Goal: Task Accomplishment & Management: Manage account settings

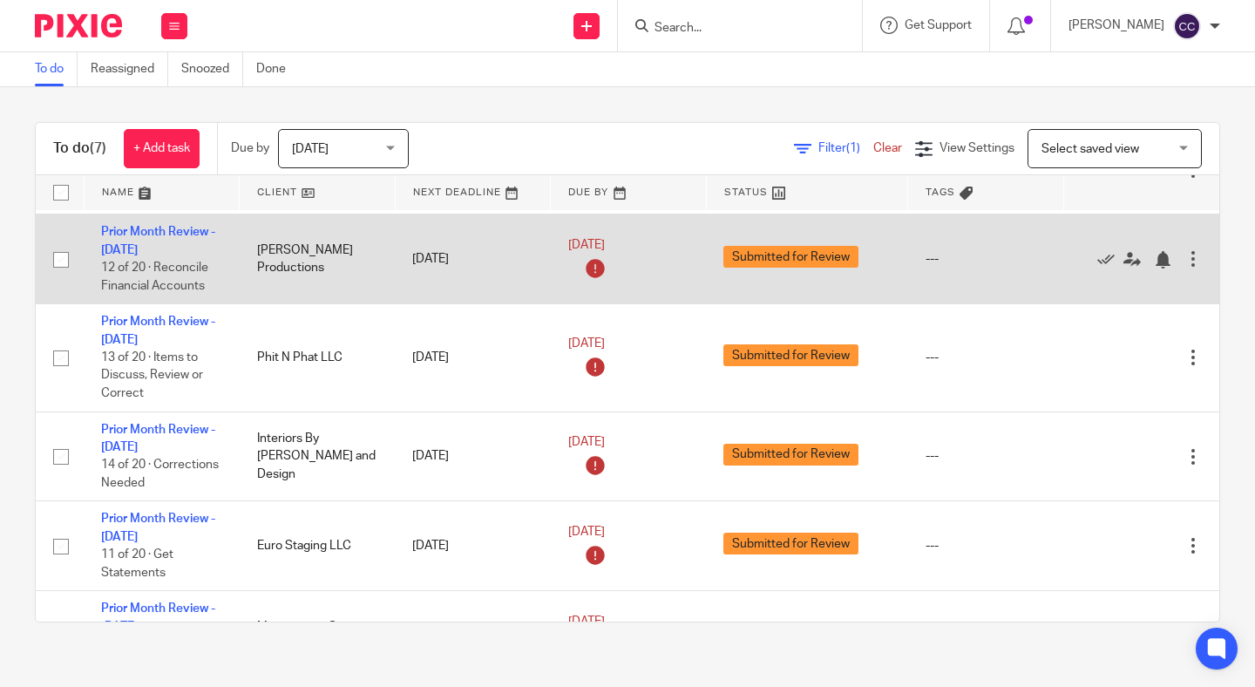
scroll to position [228, 0]
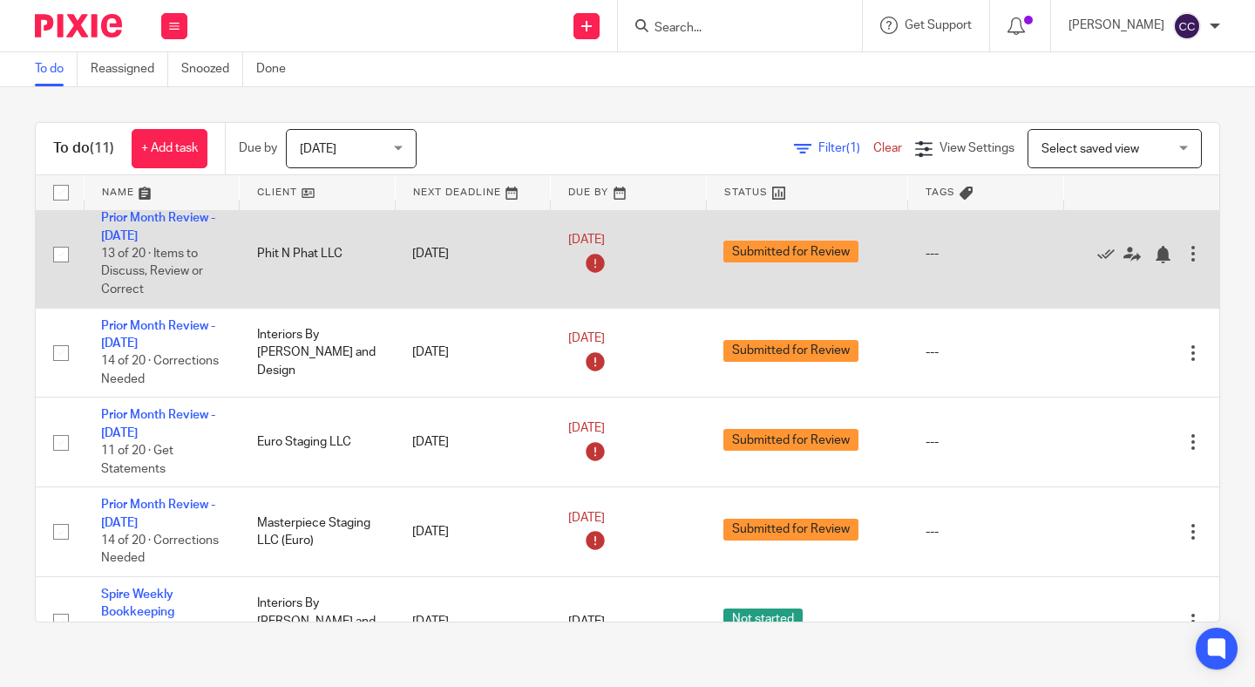
scroll to position [593, 0]
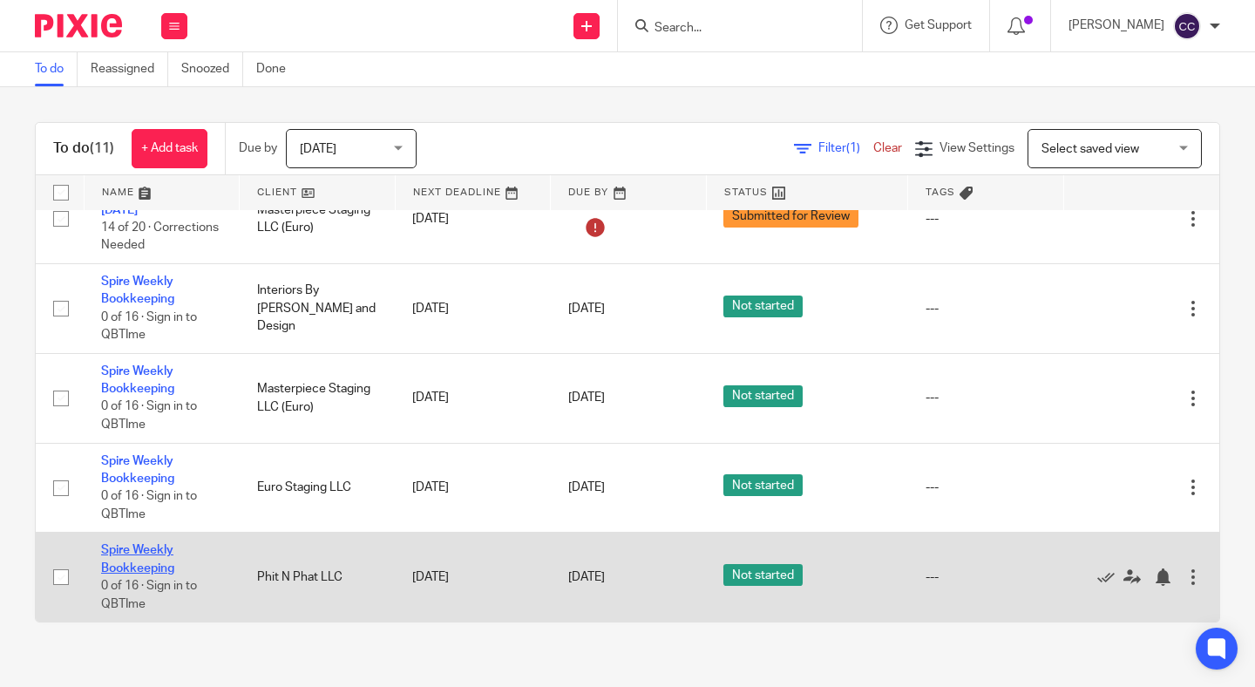
click at [139, 562] on link "Spire Weekly Bookkeeping" at bounding box center [137, 559] width 73 height 30
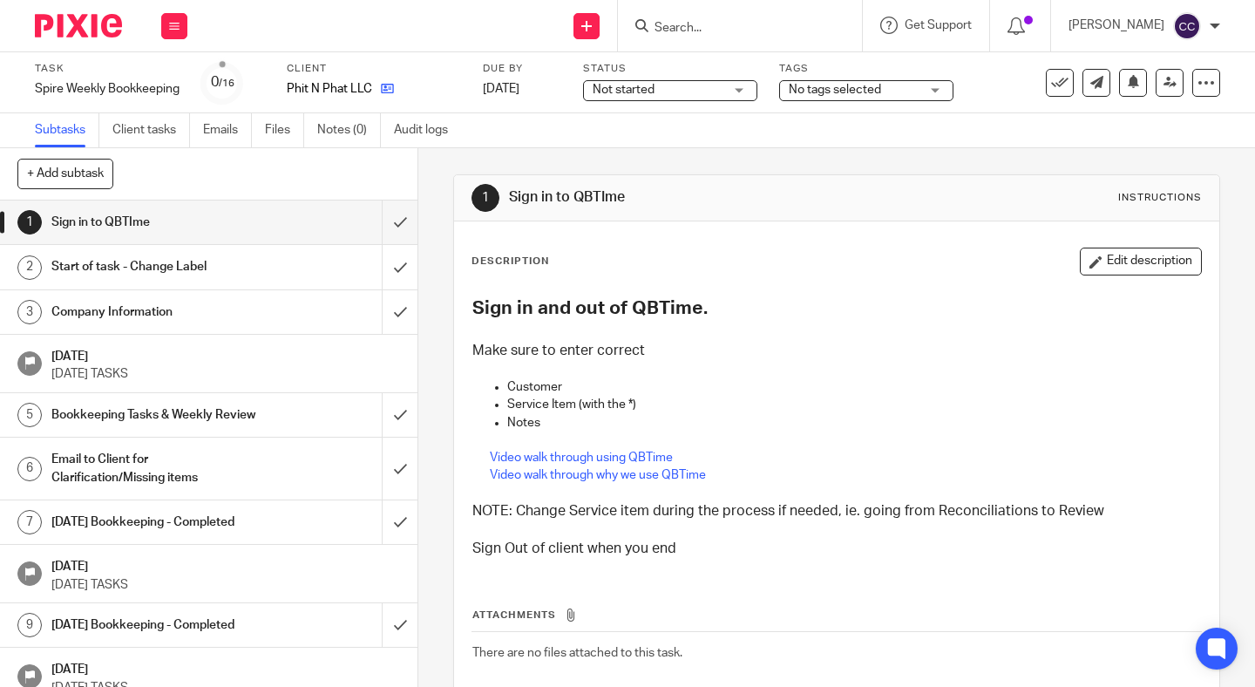
click at [391, 82] on link at bounding box center [383, 88] width 22 height 17
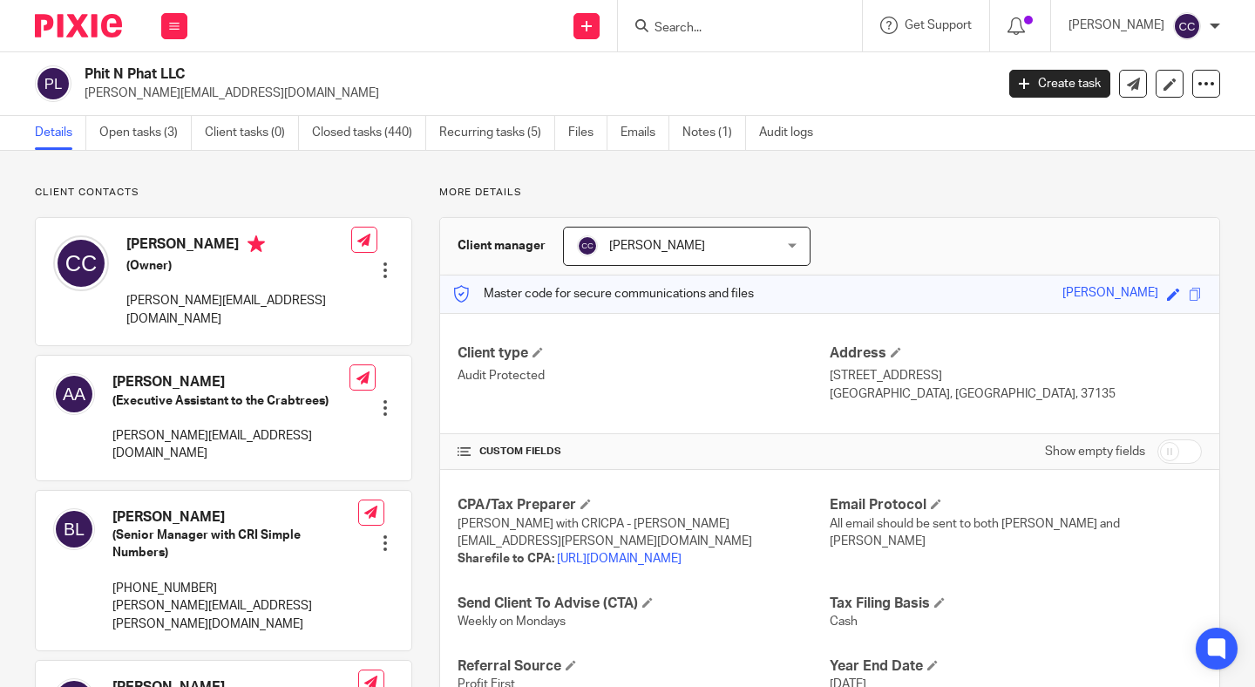
click at [180, 71] on h2 "Phit N Phat LLC" at bounding box center [444, 74] width 719 height 18
drag, startPoint x: 195, startPoint y: 77, endPoint x: 62, endPoint y: 91, distance: 134.1
click at [62, 91] on div "Phit N Phat LLC chris@teamnobs.com" at bounding box center [509, 83] width 948 height 37
click at [1167, 78] on icon at bounding box center [1170, 84] width 13 height 13
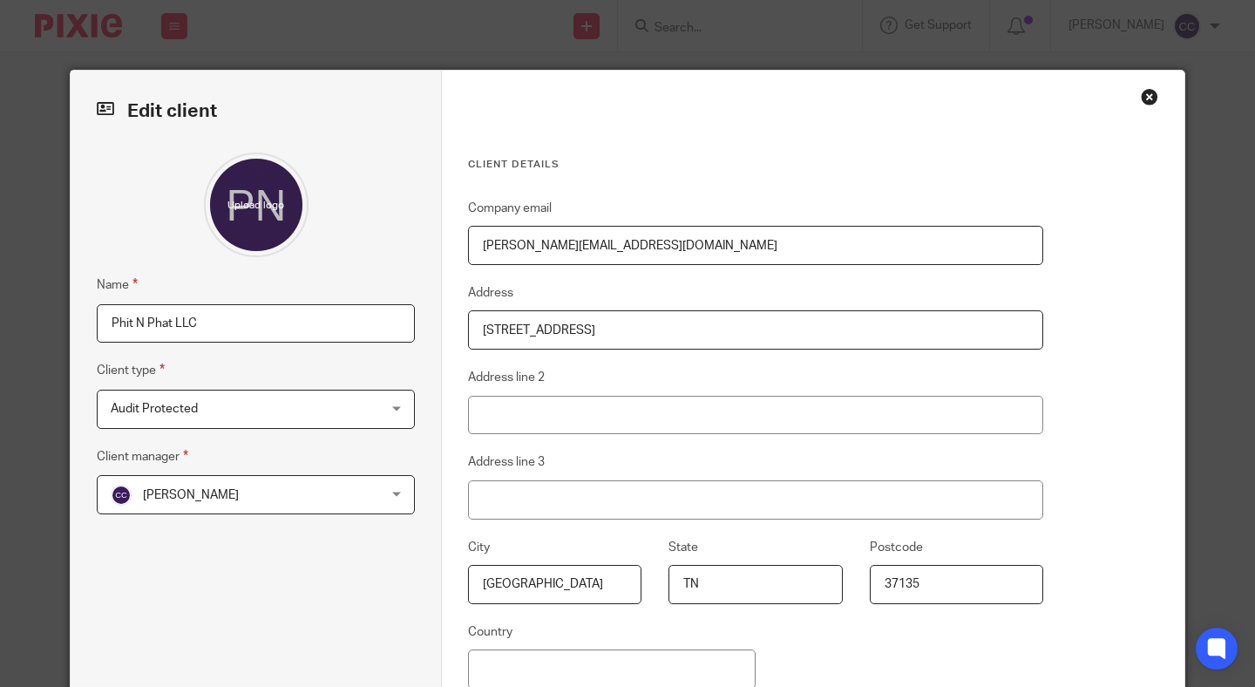
click at [292, 319] on input "Phit N Phat LLC" at bounding box center [256, 323] width 318 height 39
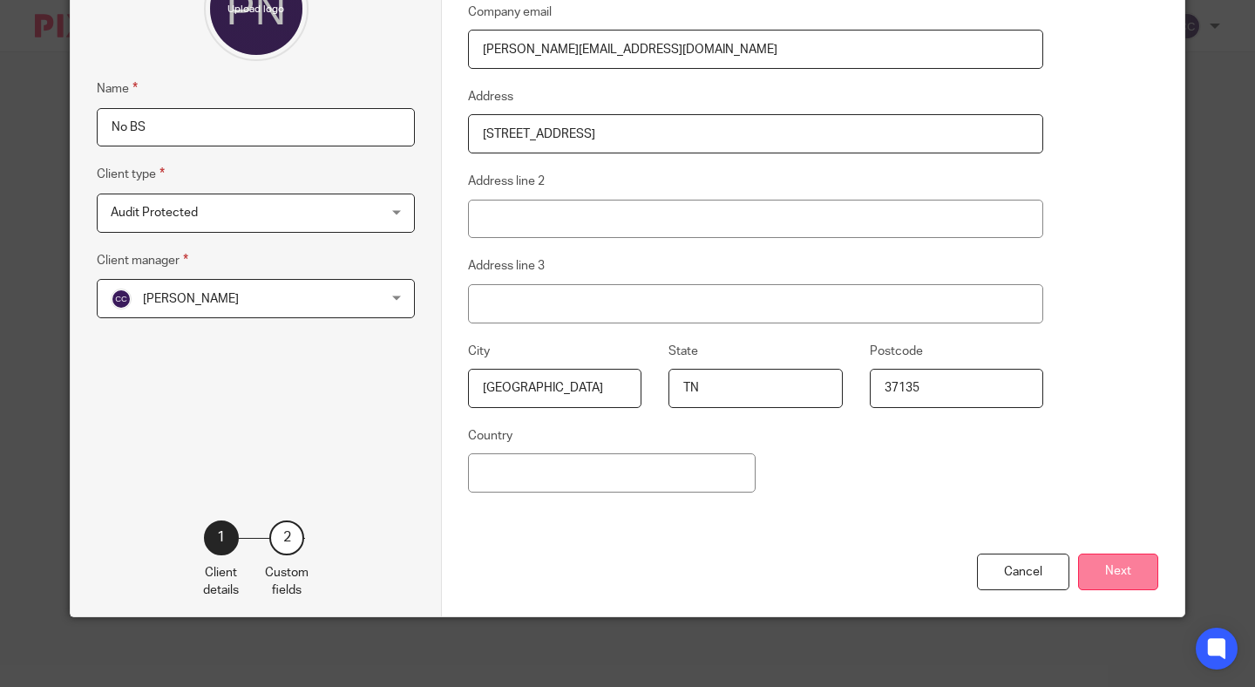
type input "No BS"
click at [1108, 569] on button "Next" at bounding box center [1118, 571] width 80 height 37
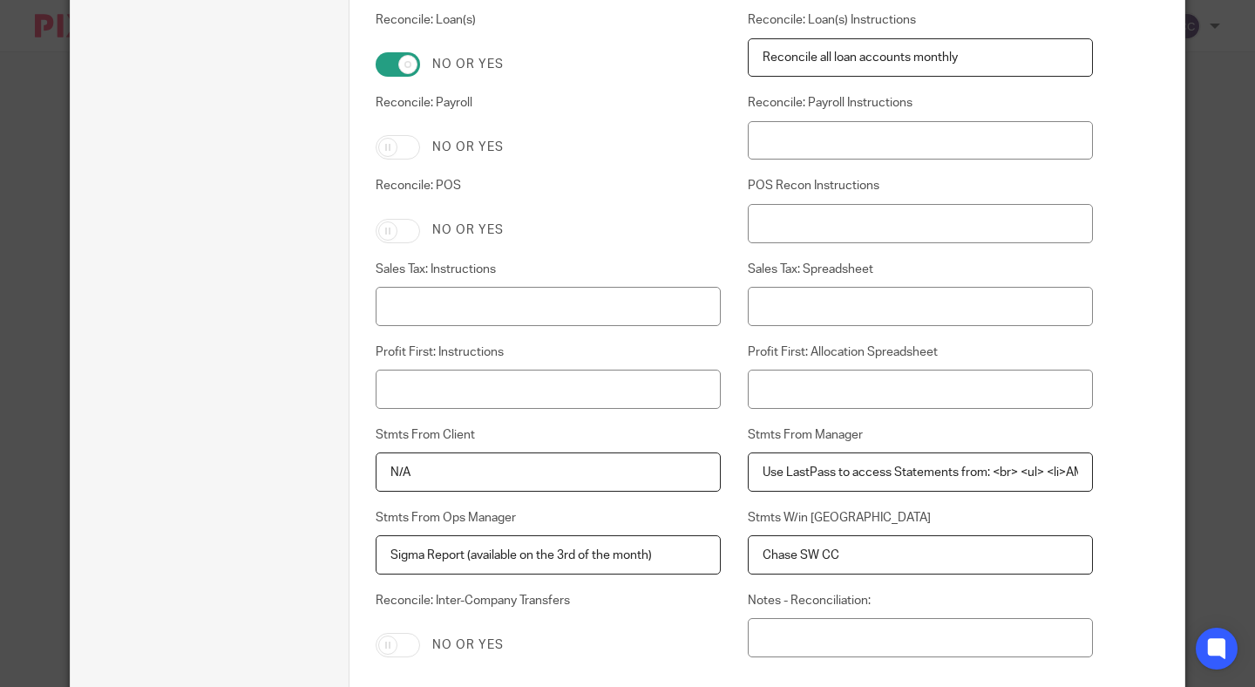
scroll to position [2817, 0]
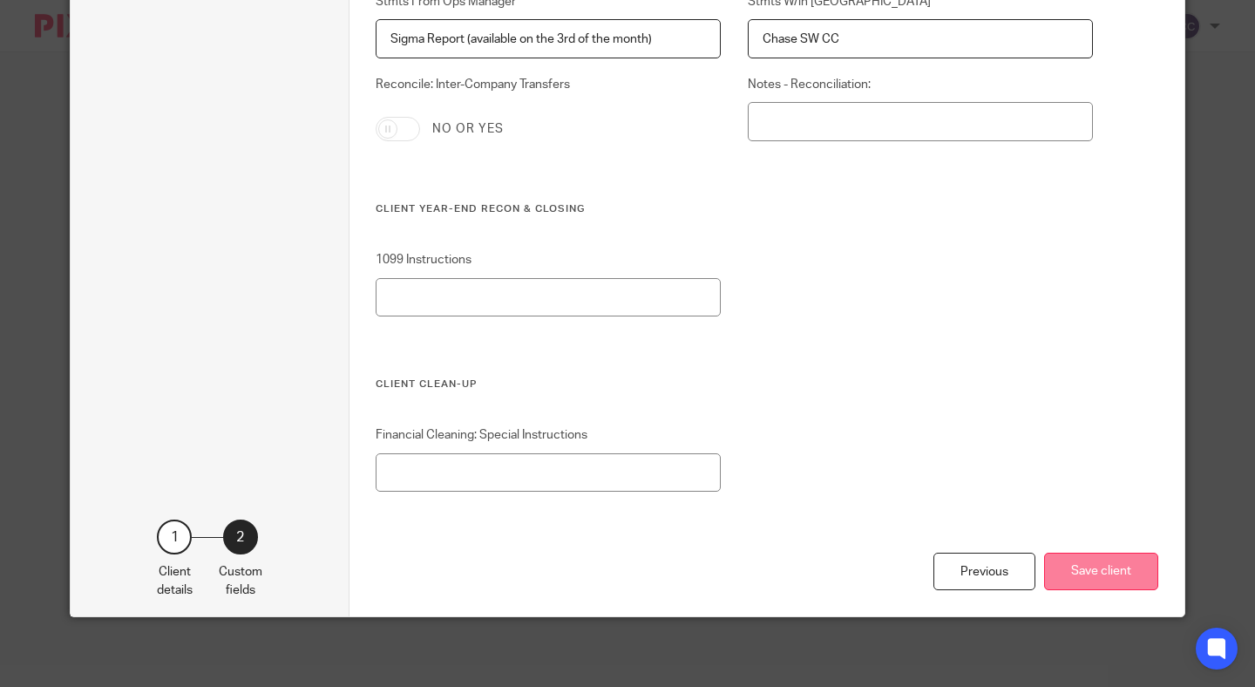
click at [1093, 566] on button "Save client" at bounding box center [1101, 571] width 114 height 37
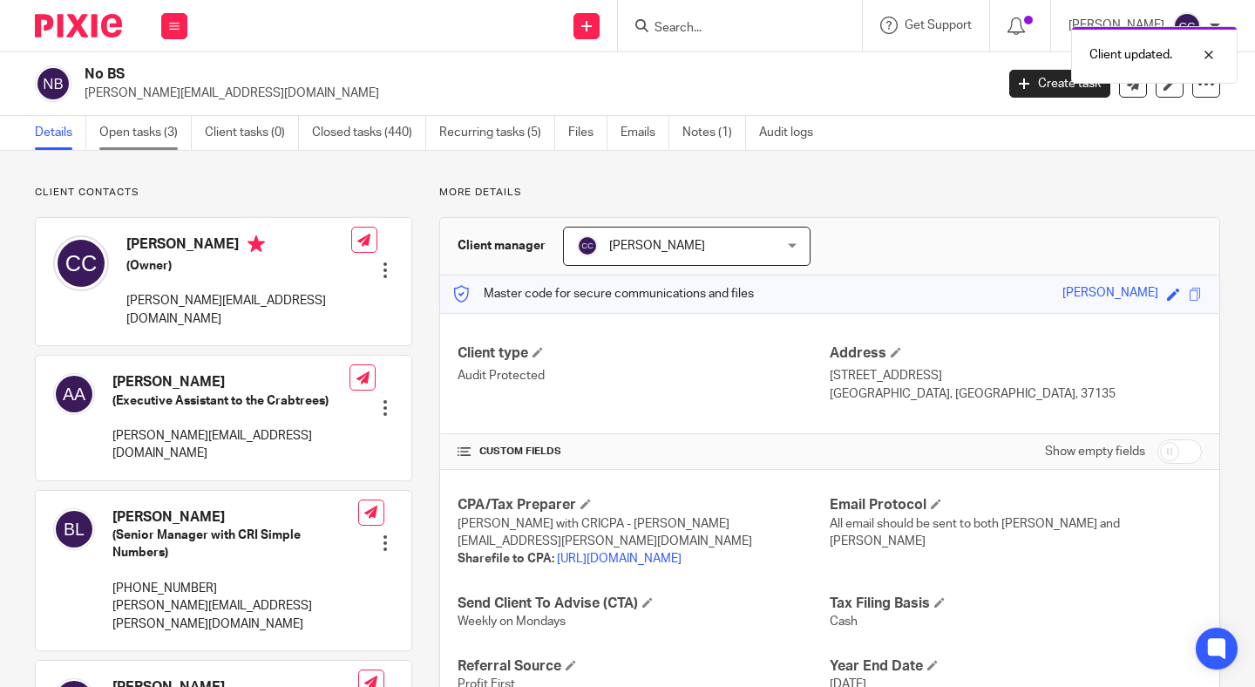
click at [147, 135] on link "Open tasks (3)" at bounding box center [145, 133] width 92 height 34
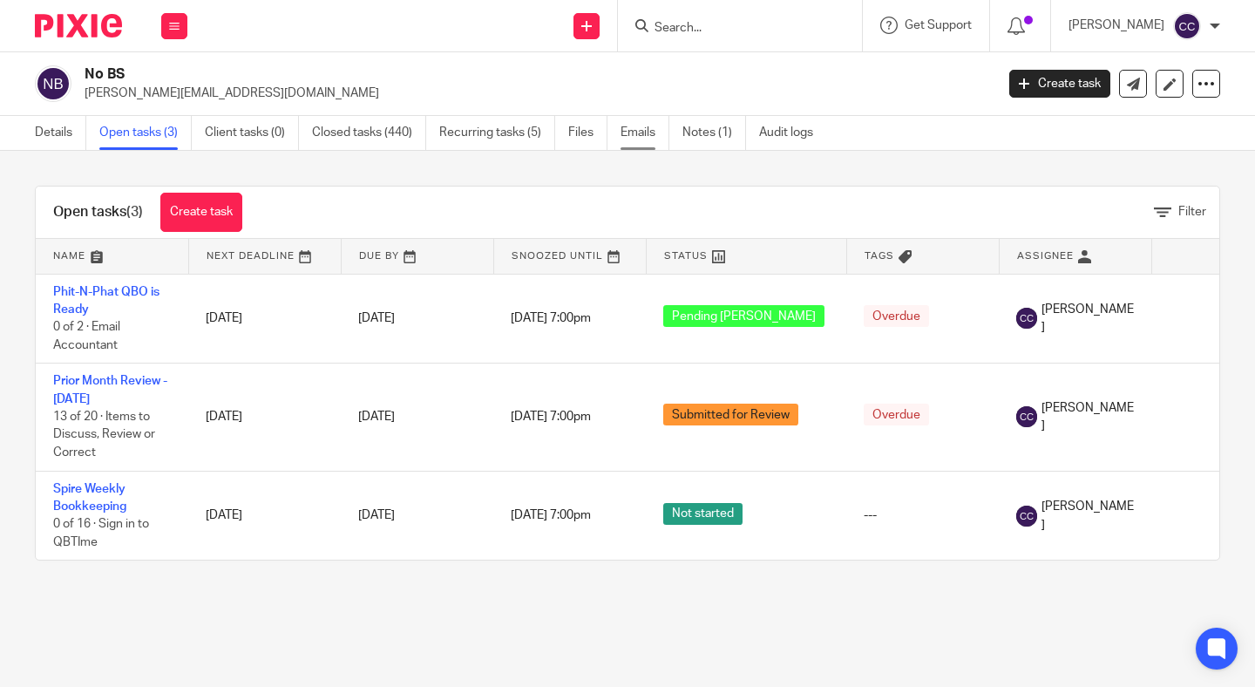
click at [638, 134] on link "Emails" at bounding box center [645, 133] width 49 height 34
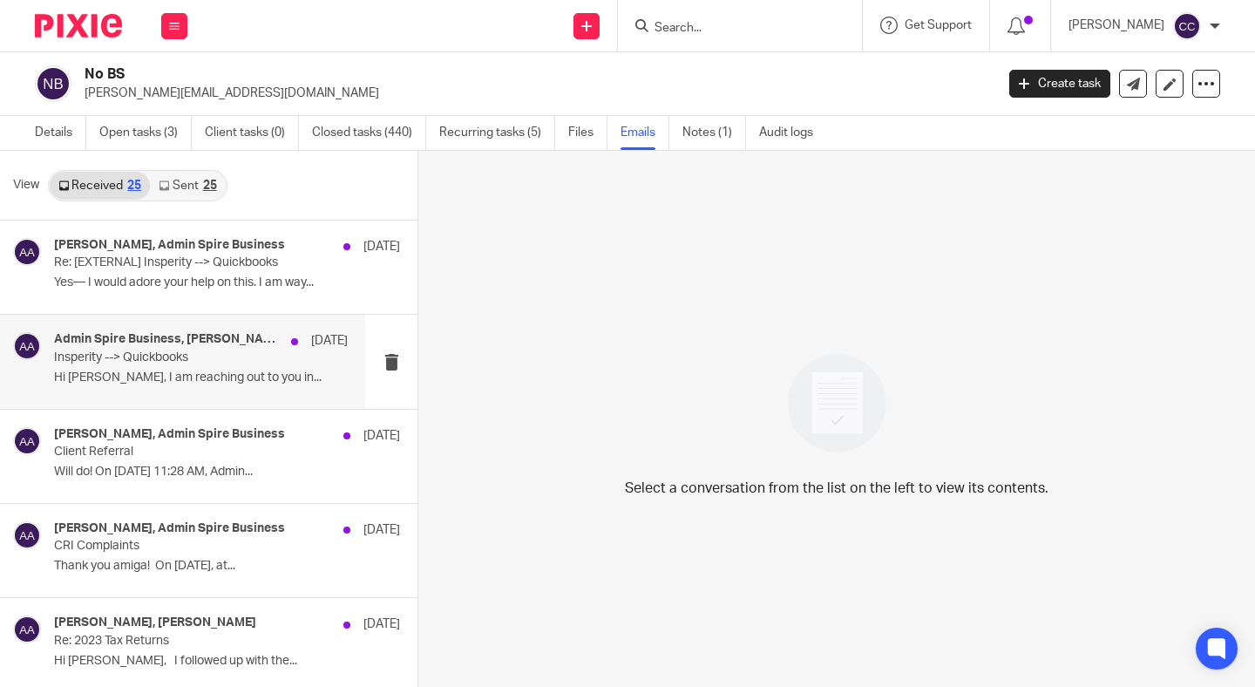
click at [210, 341] on h4 "Admin Spire Business, Jennifer Plesniak, J.Plesniak@ascensus.com, Amanda Aksamit" at bounding box center [168, 339] width 228 height 15
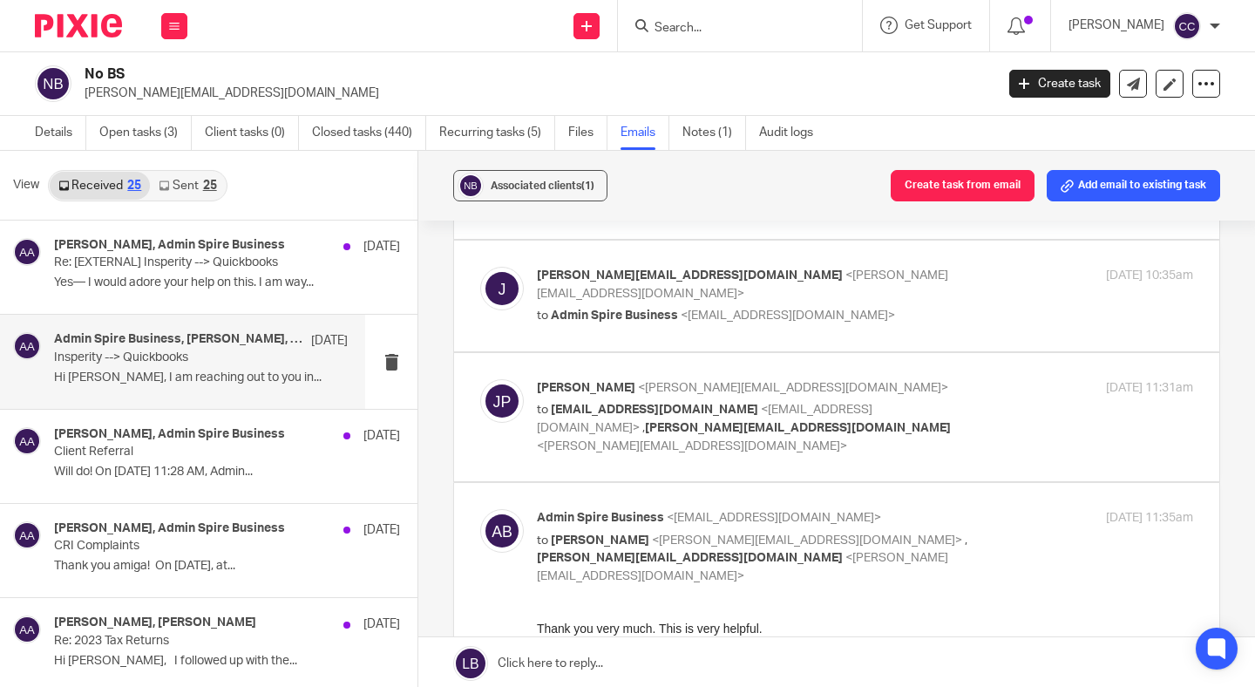
scroll to position [916, 0]
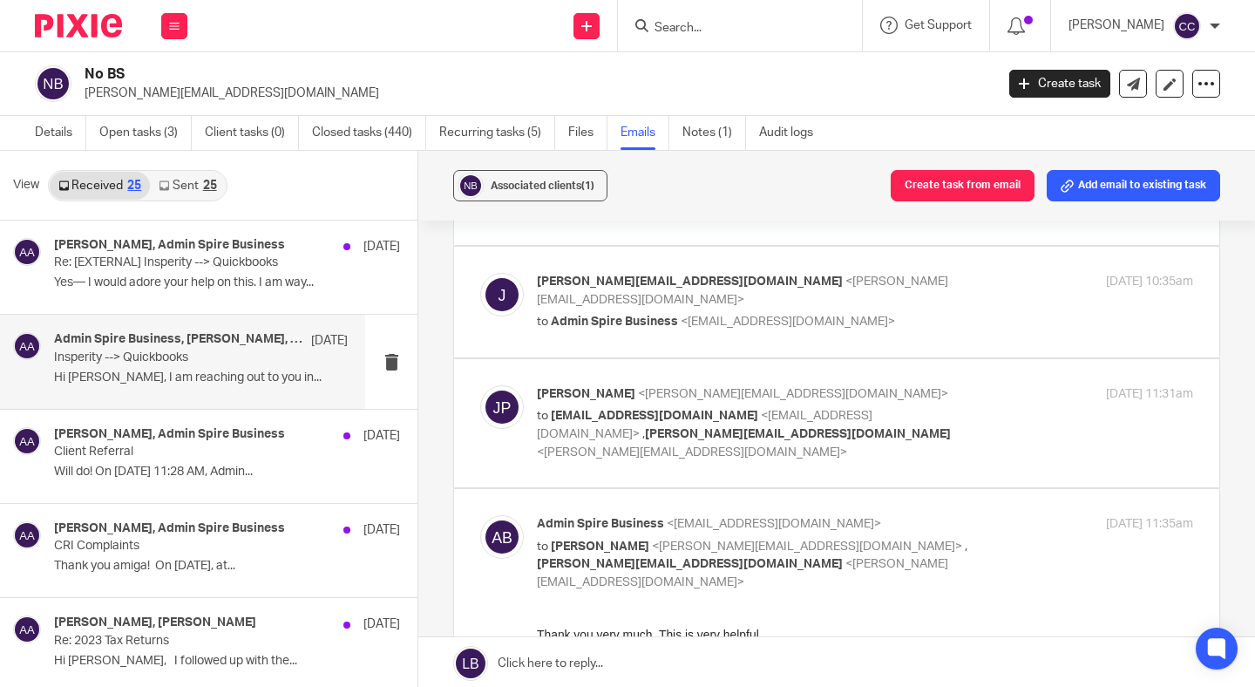
click at [848, 386] on label at bounding box center [836, 423] width 765 height 128
click at [480, 385] on input "checkbox" at bounding box center [479, 384] width 1 height 1
checkbox input "true"
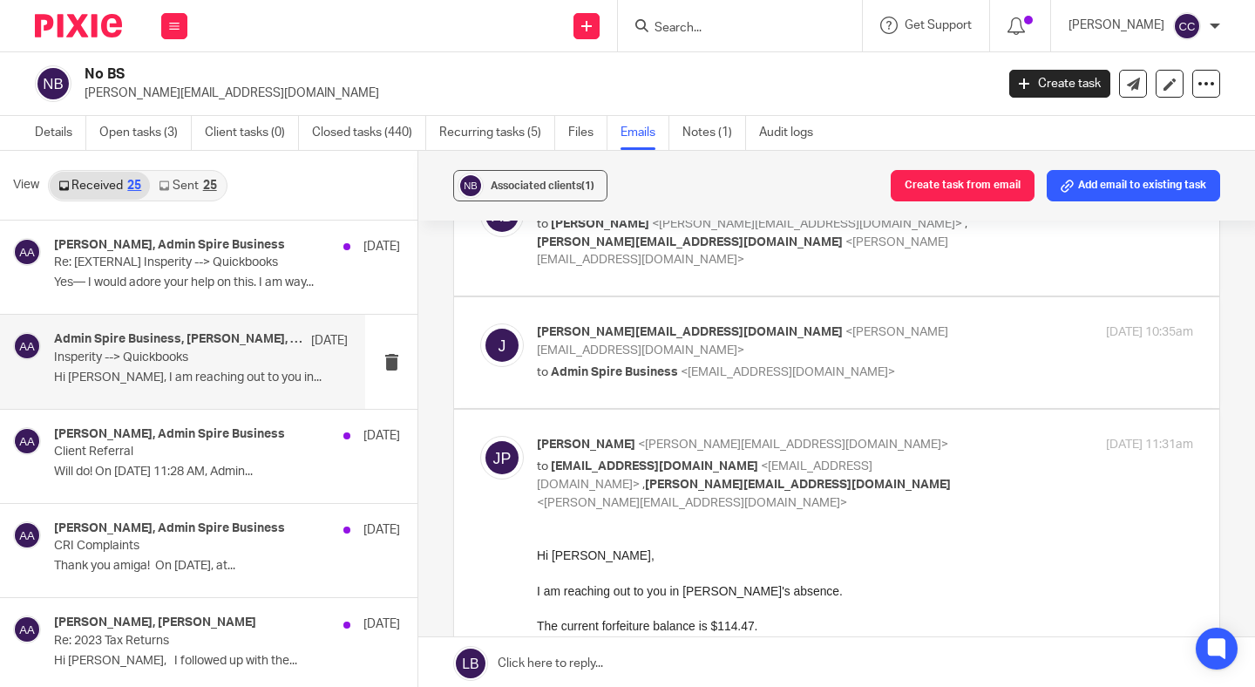
scroll to position [863, 0]
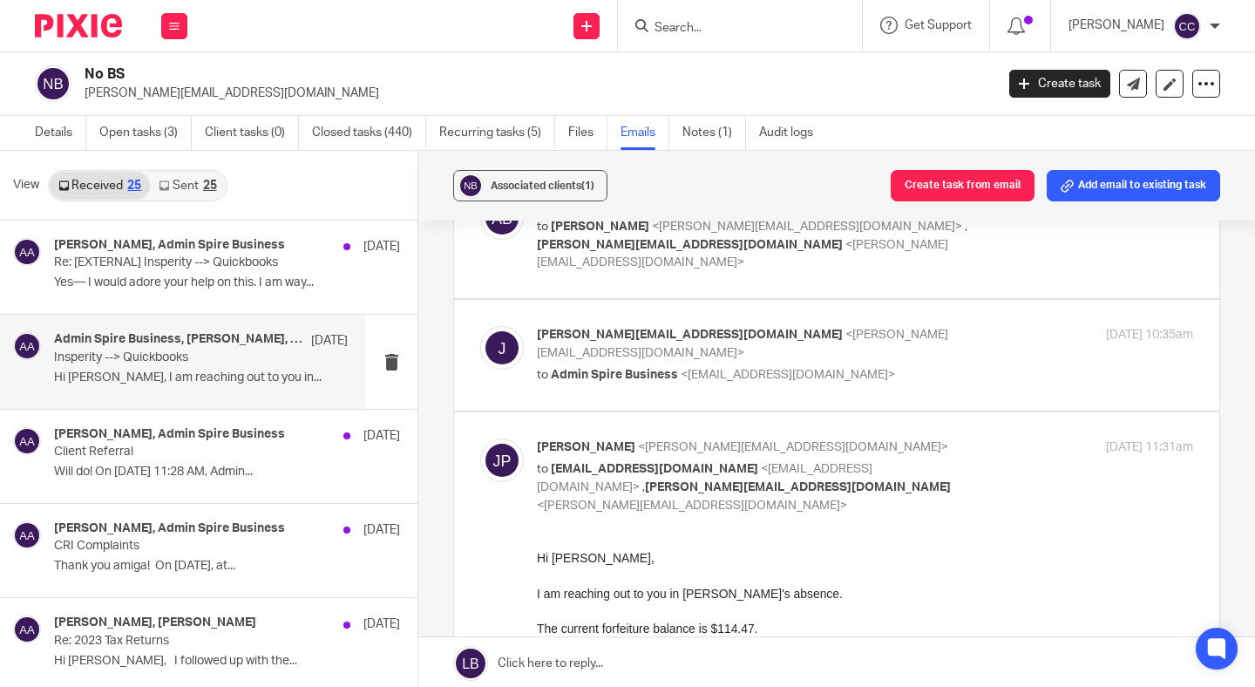
click at [868, 319] on label at bounding box center [836, 355] width 765 height 111
click at [480, 325] on input "checkbox" at bounding box center [479, 325] width 1 height 1
checkbox input "true"
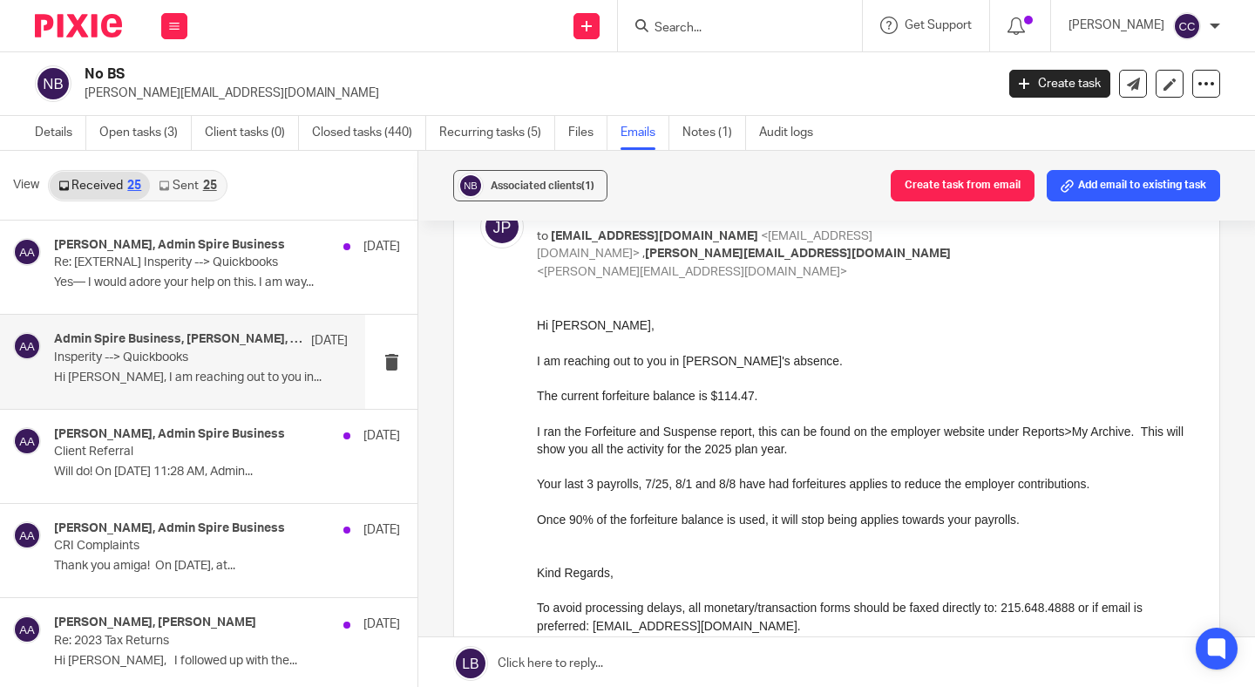
scroll to position [1715, 0]
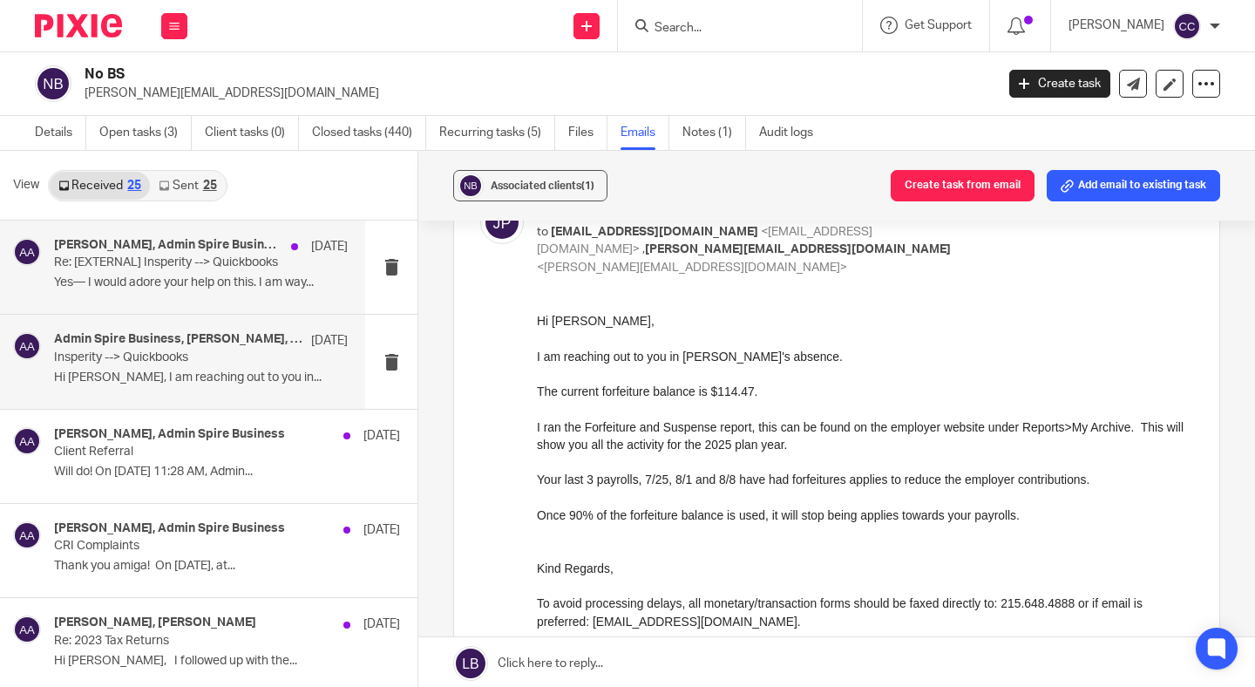
click at [183, 270] on div "Amanda Aksamit, Admin Spire Business Aug 15 Re: [EXTERNAL] Insperity --> Quickb…" at bounding box center [201, 267] width 294 height 58
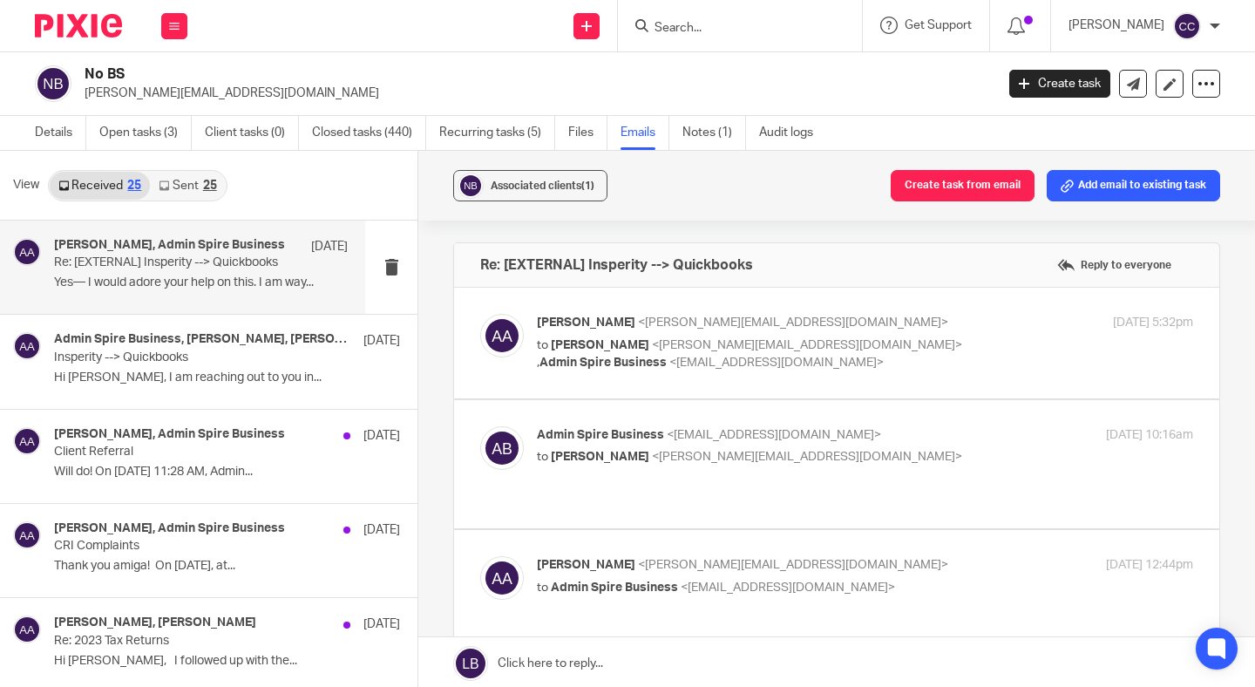
scroll to position [119, 0]
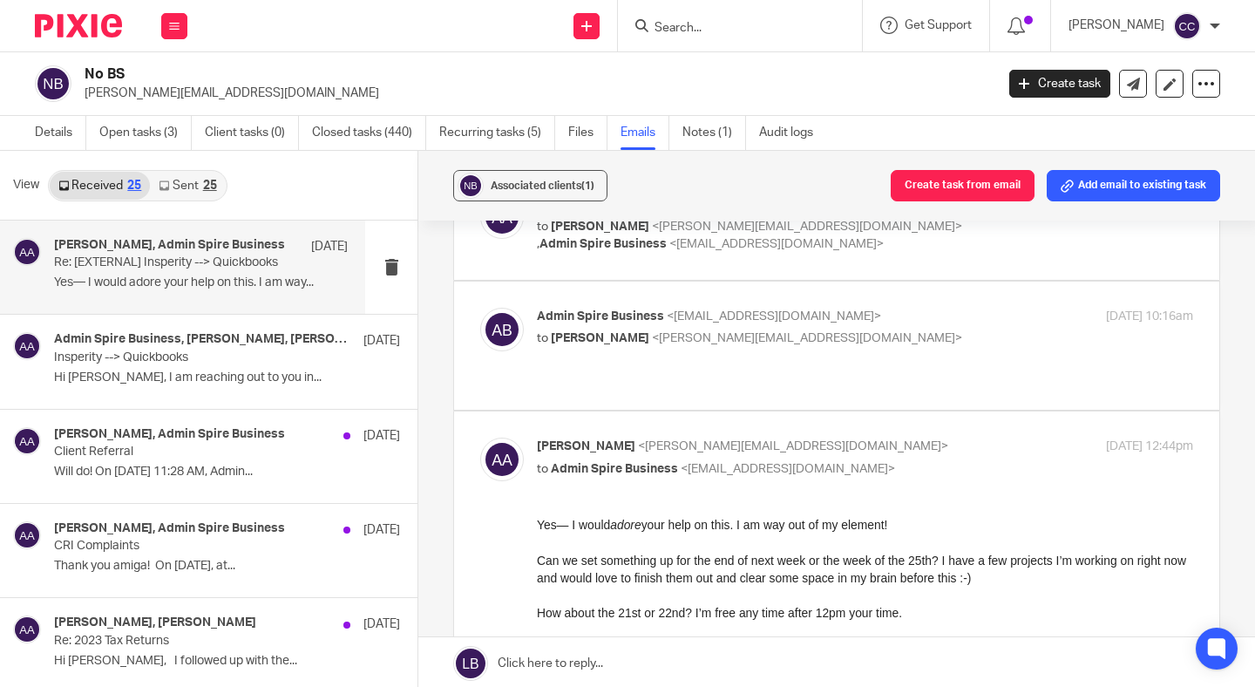
click at [758, 363] on div "Admin Spire Business <admin@spirebusiness.com> to Amanda Aksamit <amanda@teamno…" at bounding box center [836, 346] width 713 height 76
click at [846, 354] on div "Admin Spire Business <admin@spirebusiness.com> to Amanda Aksamit <amanda@teamno…" at bounding box center [836, 346] width 713 height 76
click at [828, 332] on p "to Amanda Aksamit <amanda@teamnobs.com>" at bounding box center [756, 338] width 438 height 18
checkbox input "true"
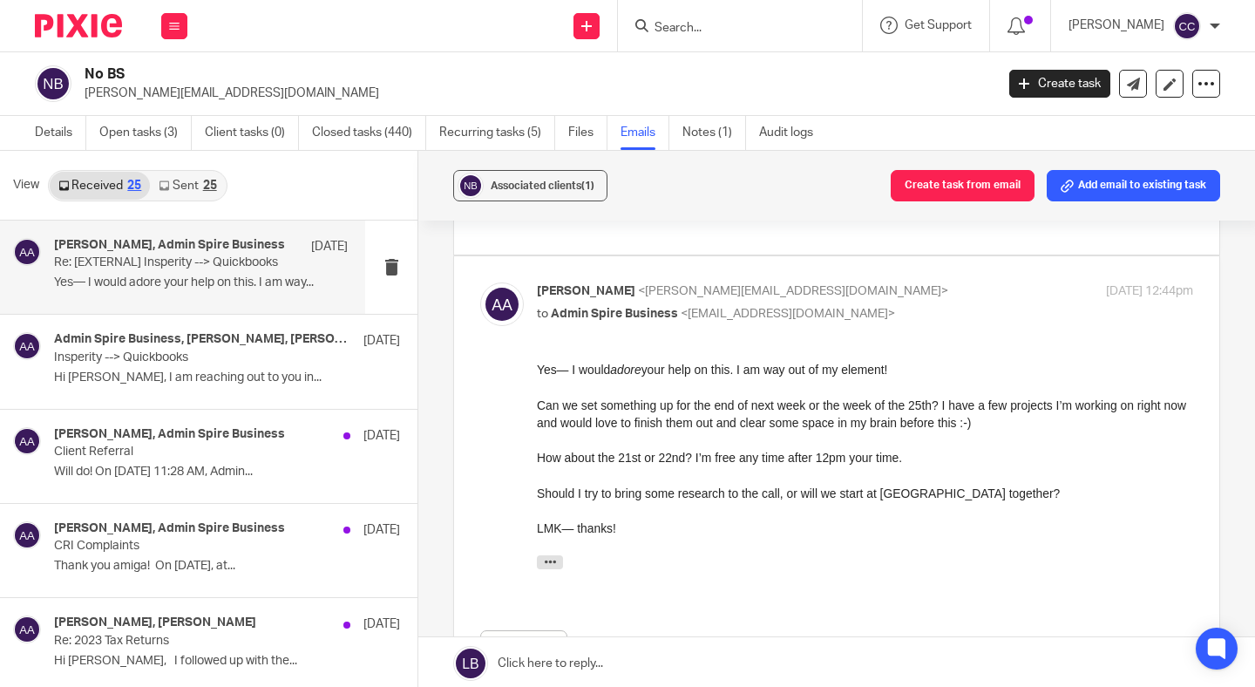
scroll to position [1099, 0]
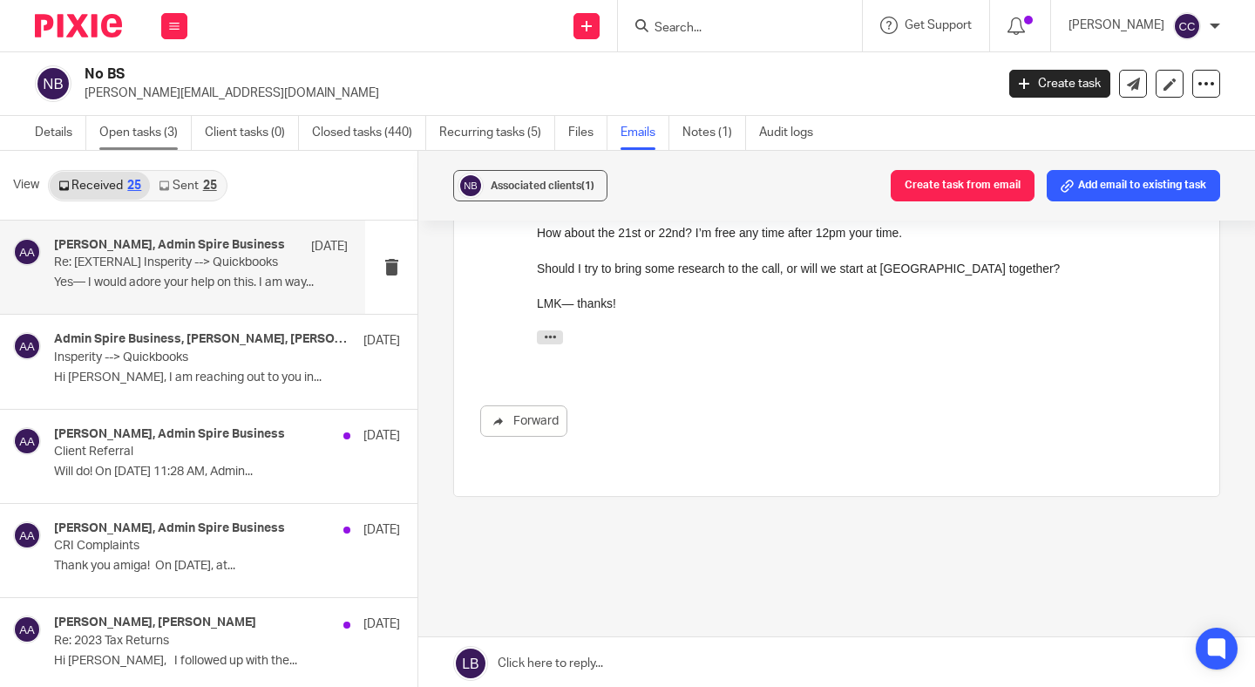
click at [125, 140] on link "Open tasks (3)" at bounding box center [145, 133] width 92 height 34
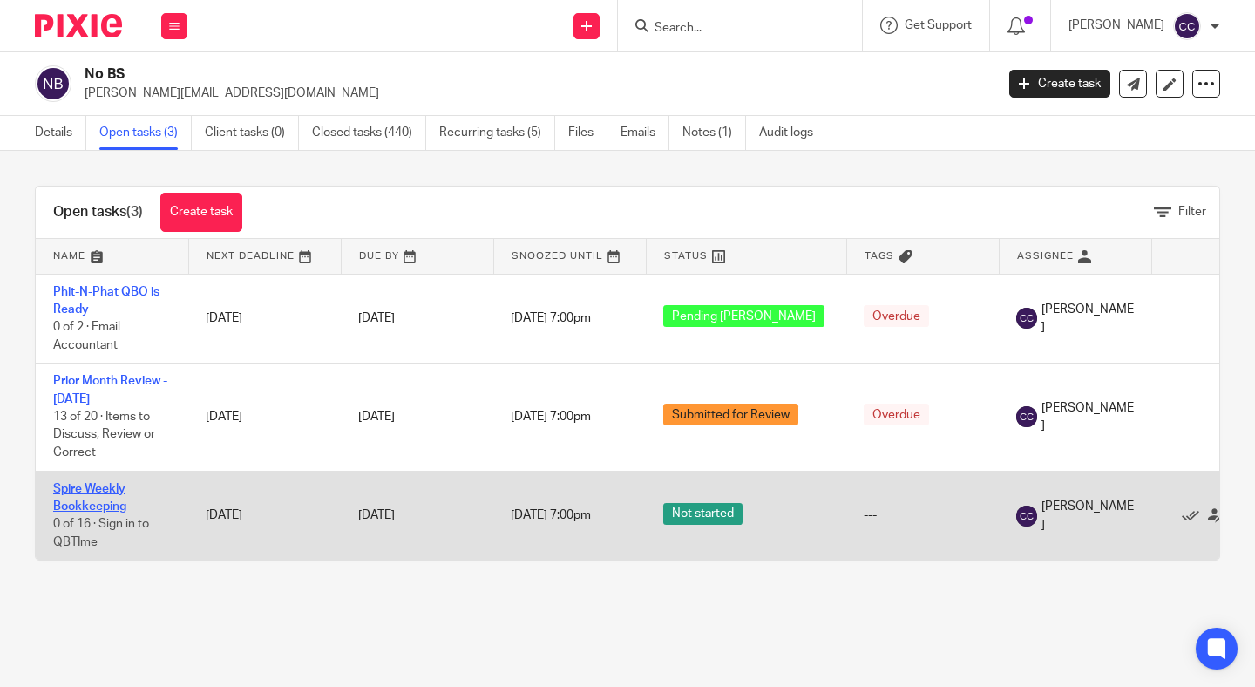
click at [84, 508] on link "Spire Weekly Bookkeeping" at bounding box center [89, 498] width 73 height 30
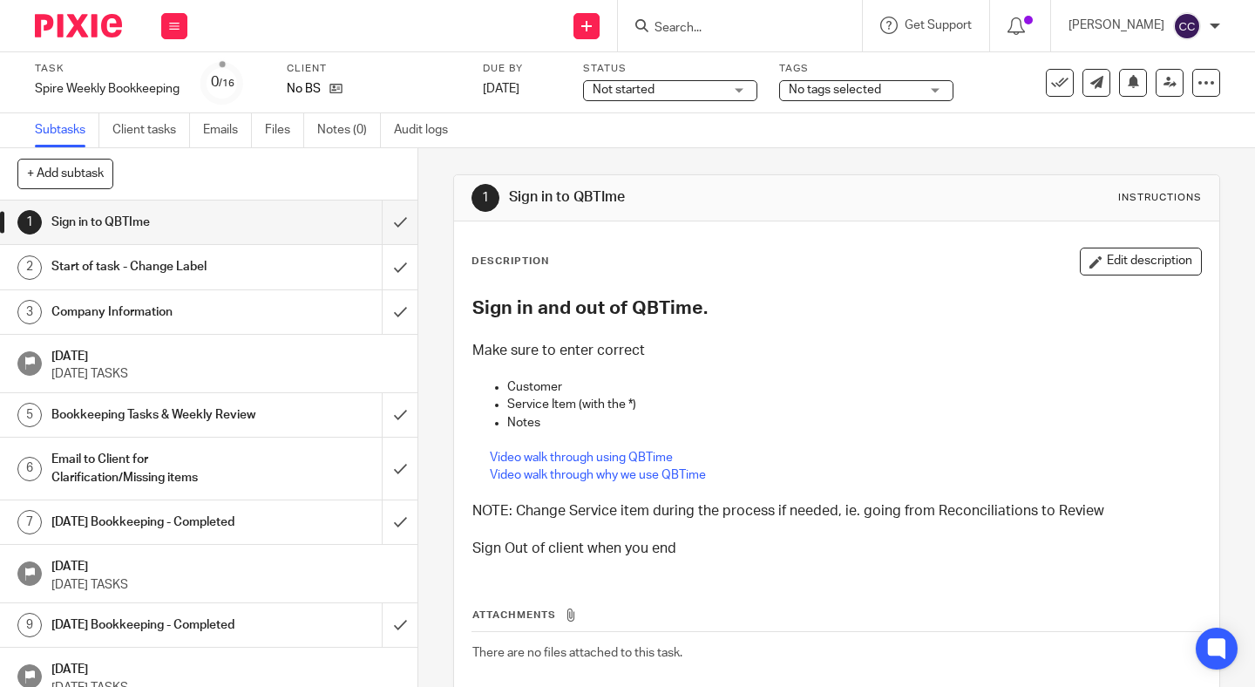
click at [629, 90] on span "Not started" at bounding box center [624, 90] width 62 height 12
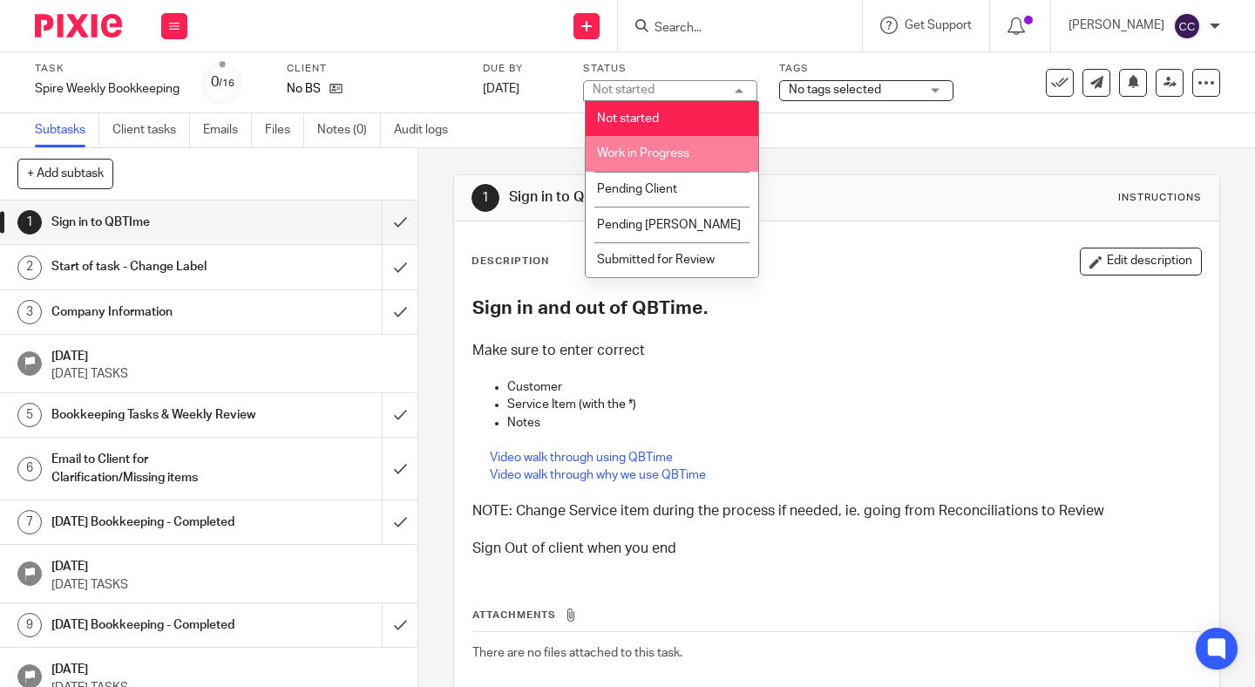
click at [622, 159] on span "Work in Progress" at bounding box center [643, 153] width 92 height 12
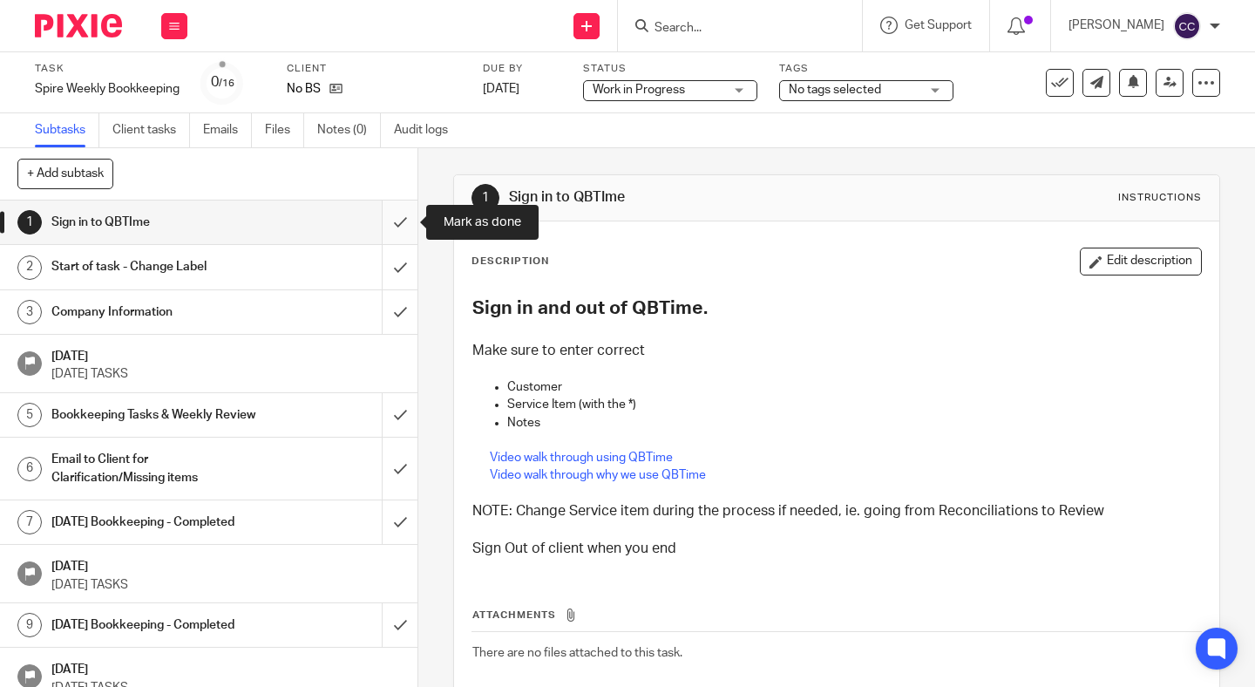
click at [404, 225] on input "submit" at bounding box center [209, 222] width 418 height 44
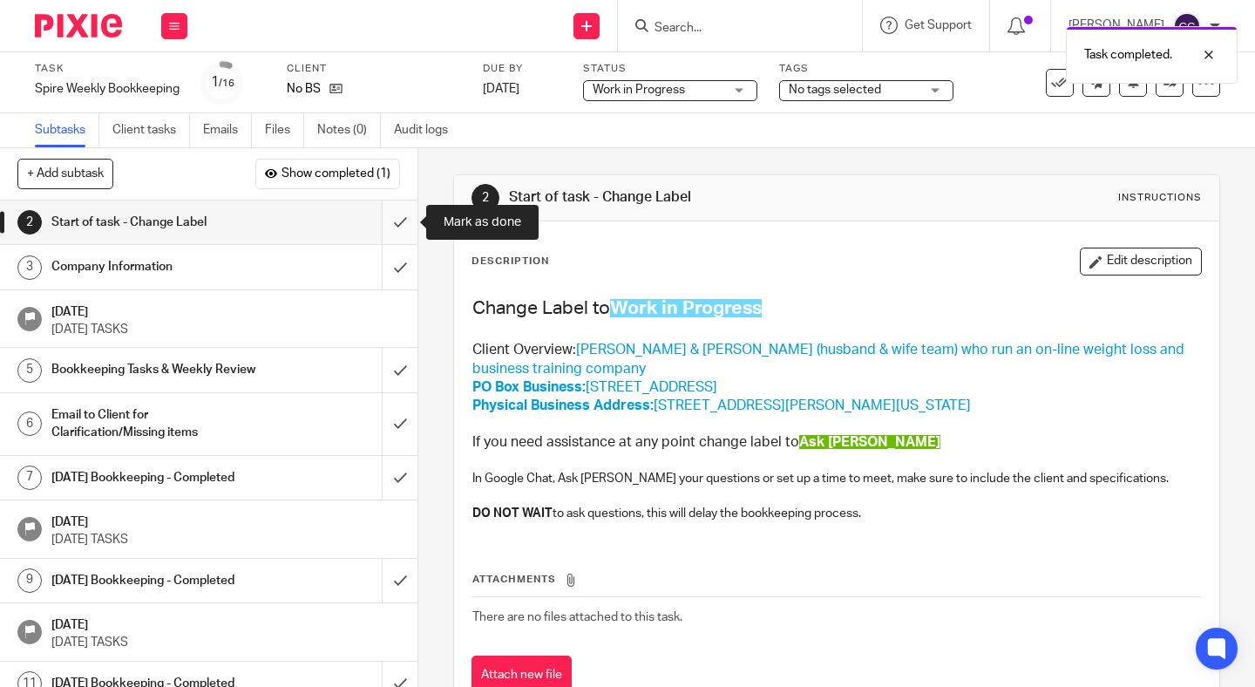
click at [397, 228] on input "submit" at bounding box center [209, 222] width 418 height 44
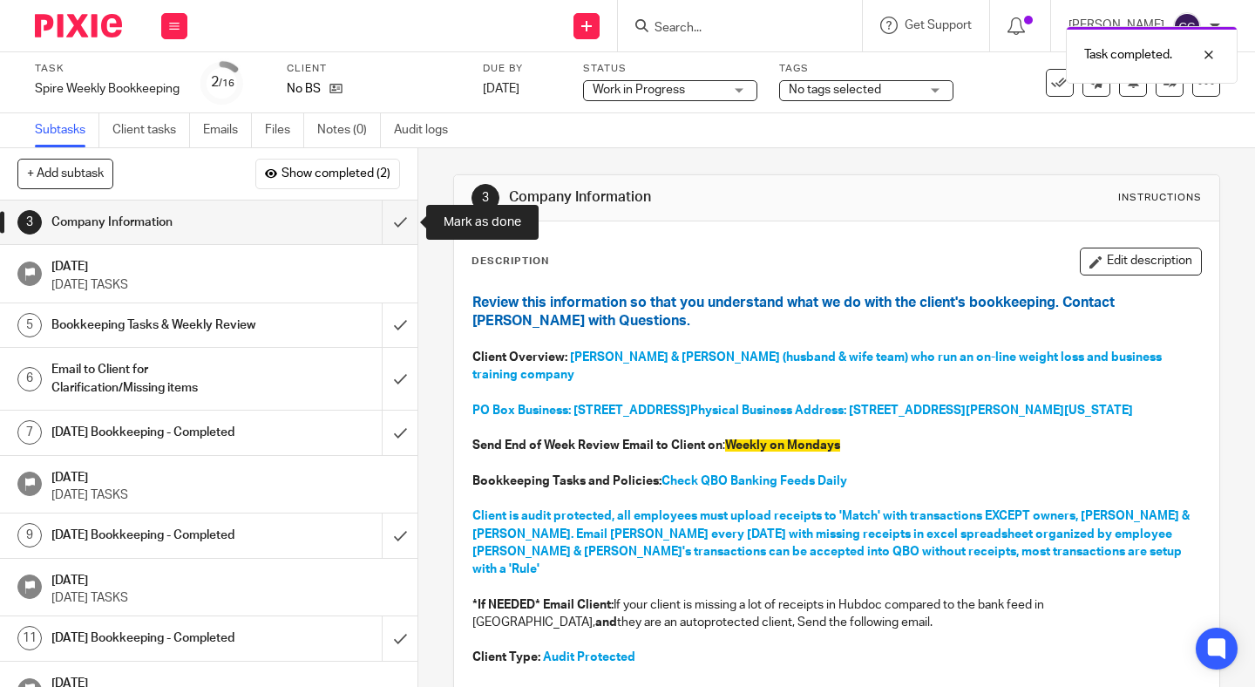
click at [397, 228] on input "submit" at bounding box center [209, 222] width 418 height 44
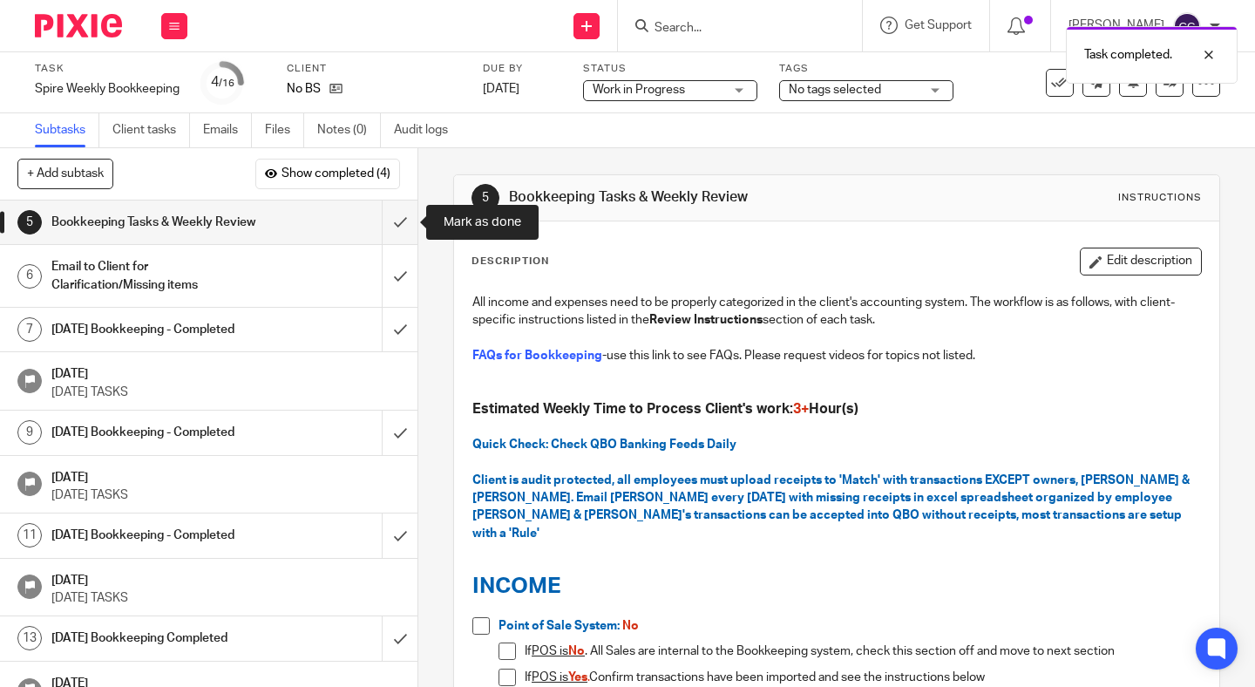
click at [397, 228] on input "submit" at bounding box center [209, 222] width 418 height 44
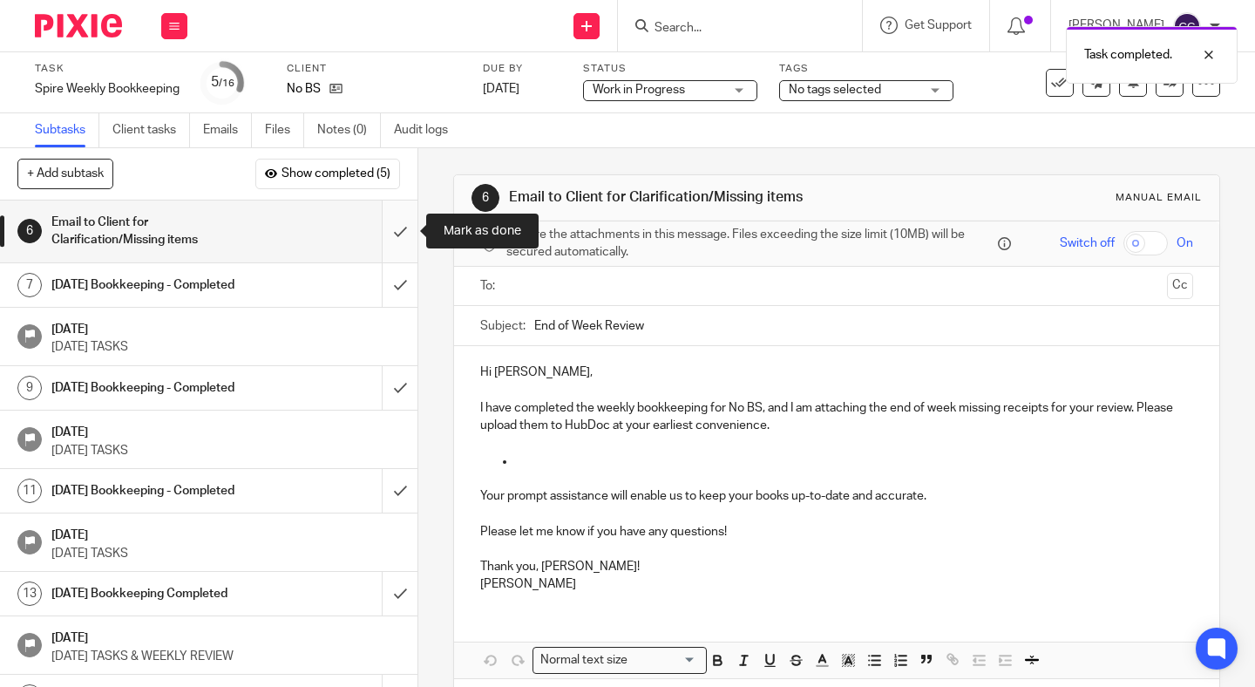
click at [394, 233] on input "submit" at bounding box center [209, 231] width 418 height 62
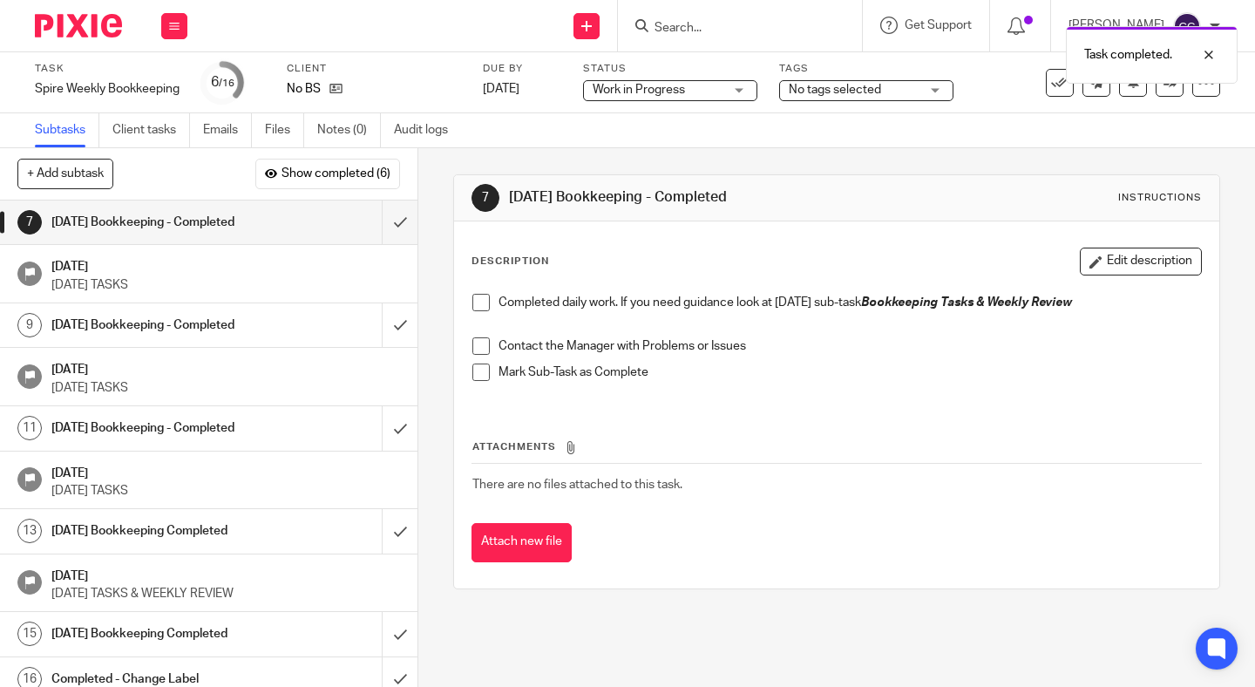
click at [479, 302] on span at bounding box center [480, 302] width 17 height 17
click at [481, 347] on span at bounding box center [480, 345] width 17 height 17
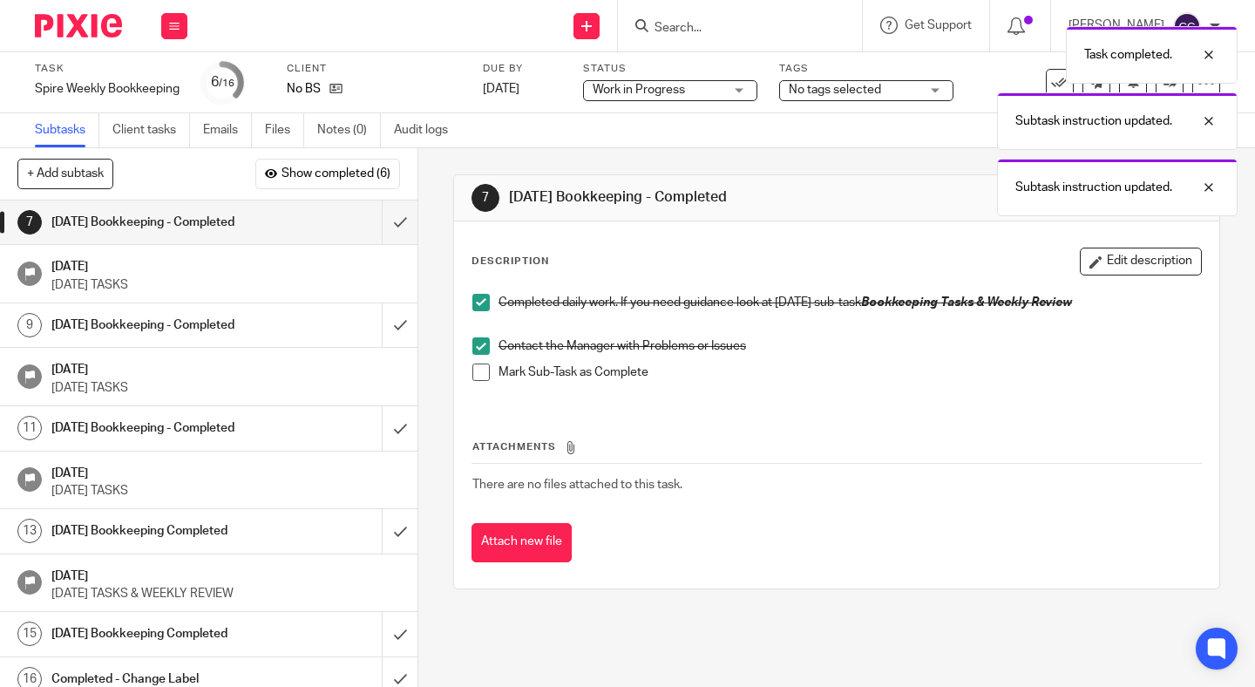
click at [481, 370] on span at bounding box center [480, 371] width 17 height 17
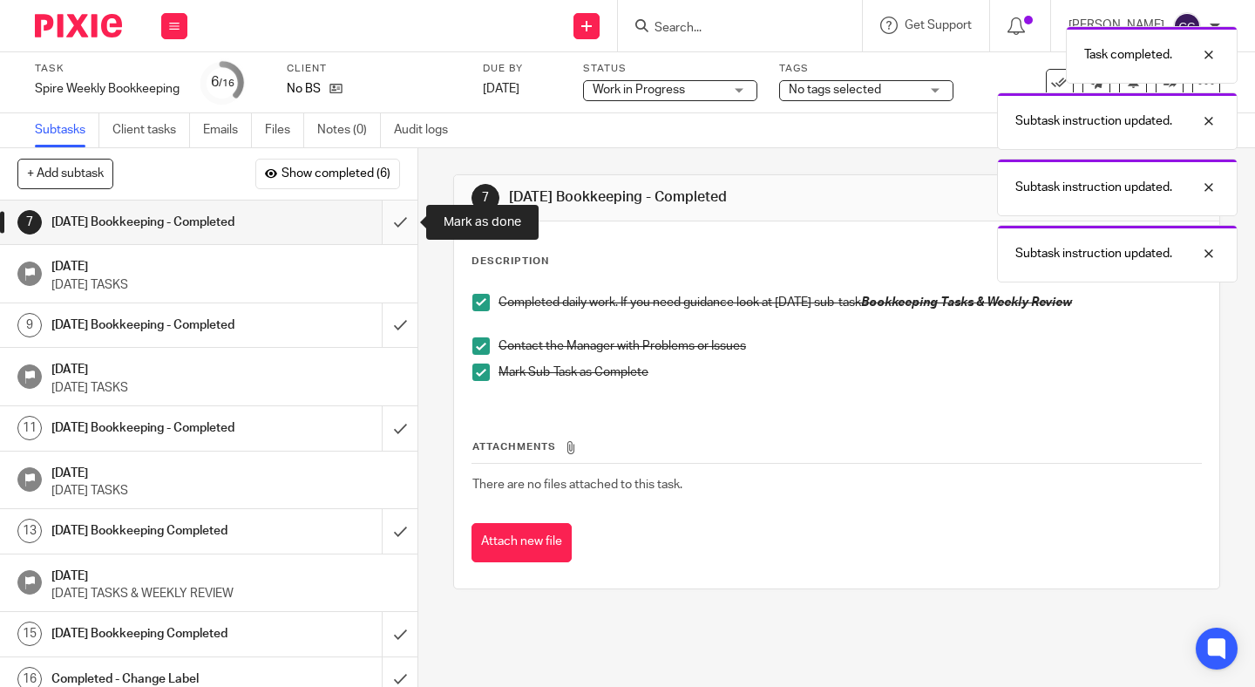
click at [395, 234] on input "submit" at bounding box center [209, 222] width 418 height 44
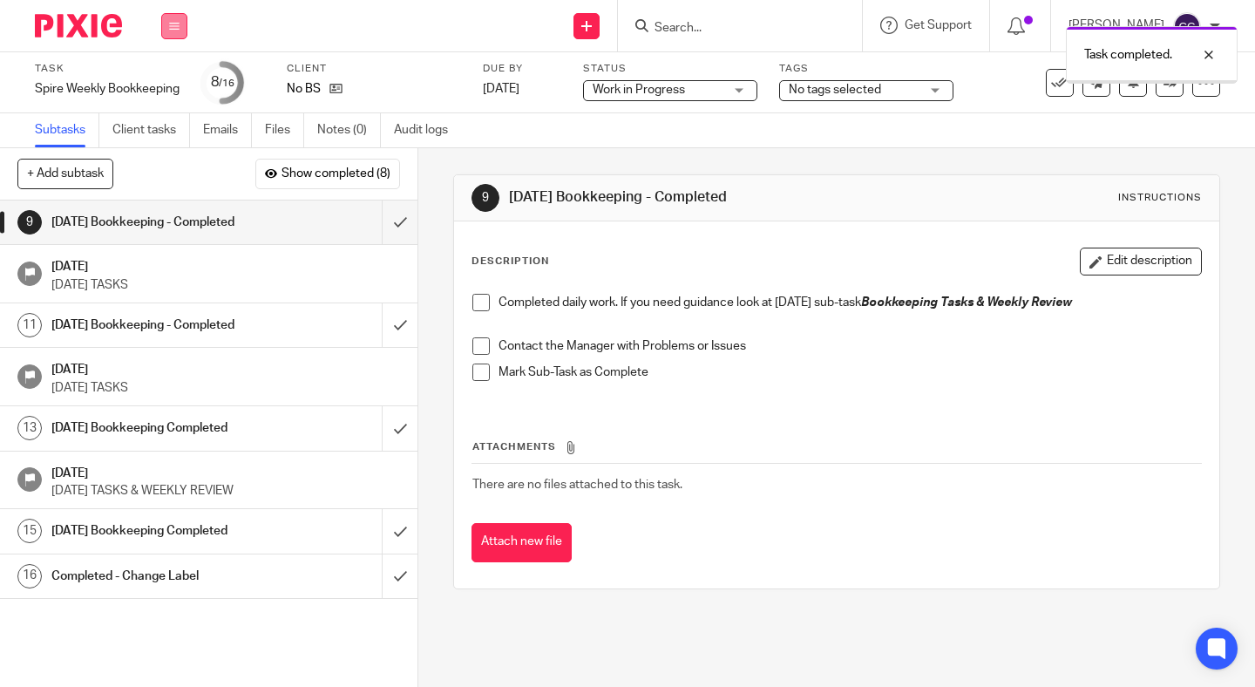
click at [180, 29] on button at bounding box center [174, 26] width 26 height 26
click at [174, 85] on link "Work" at bounding box center [166, 81] width 31 height 12
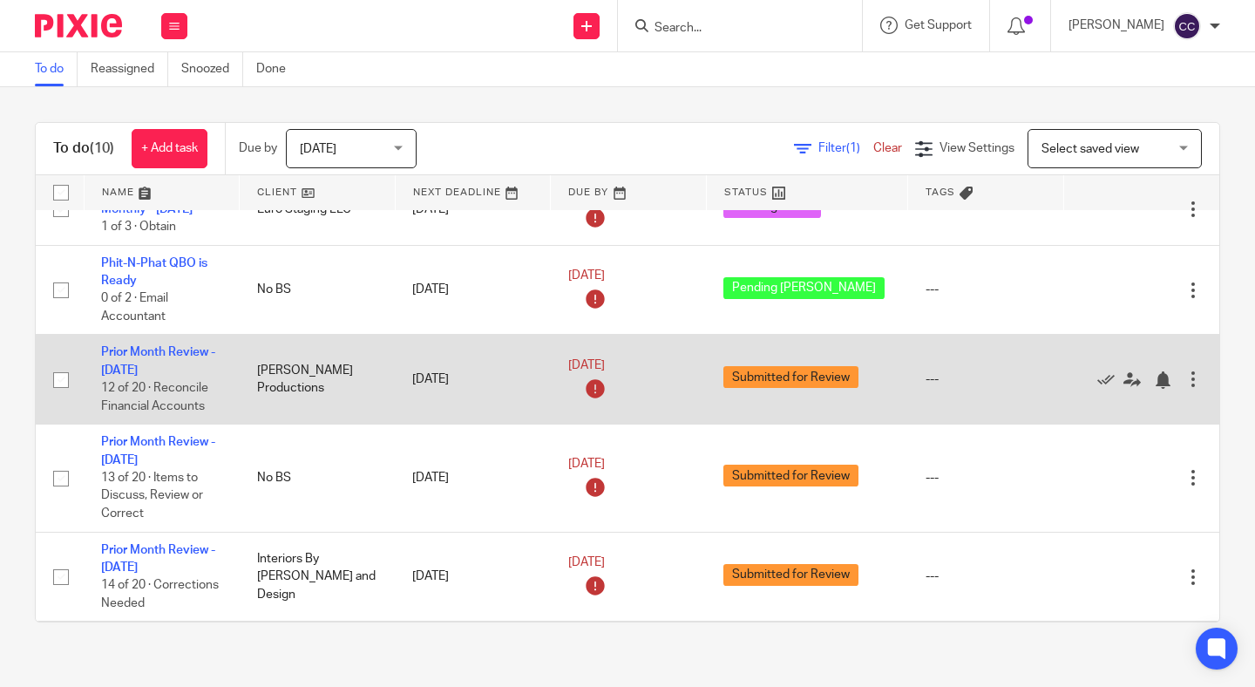
scroll to position [502, 0]
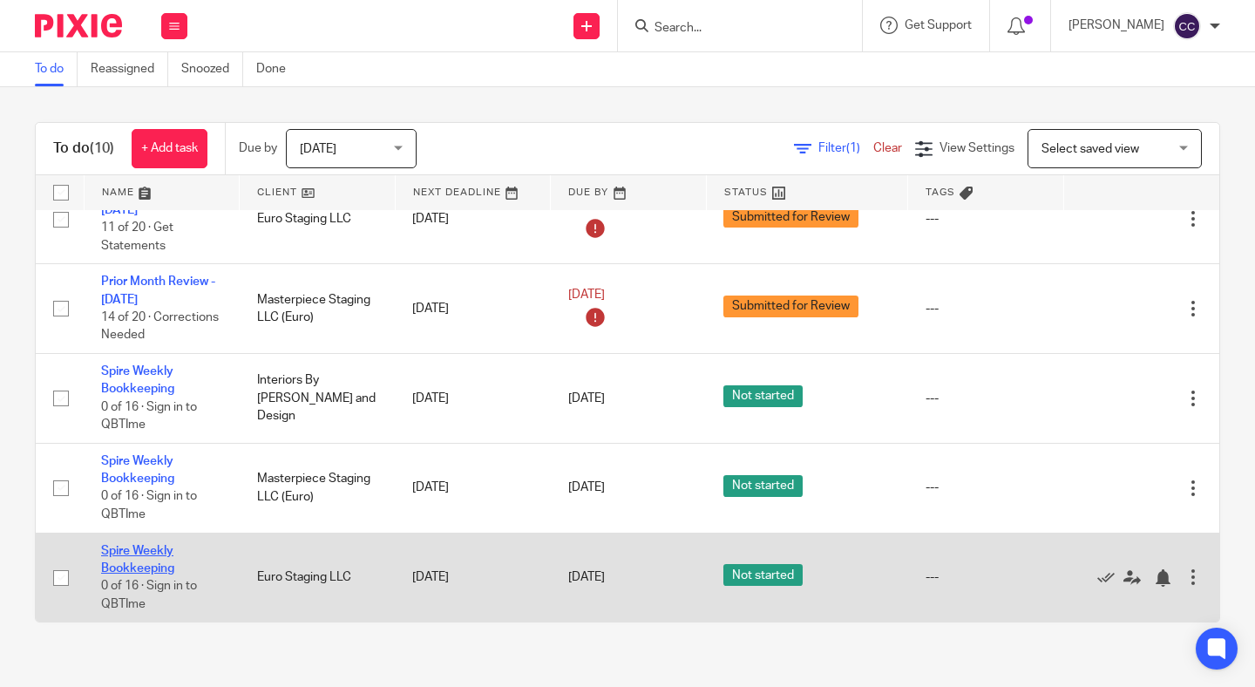
click at [128, 564] on link "Spire Weekly Bookkeeping" at bounding box center [137, 560] width 73 height 30
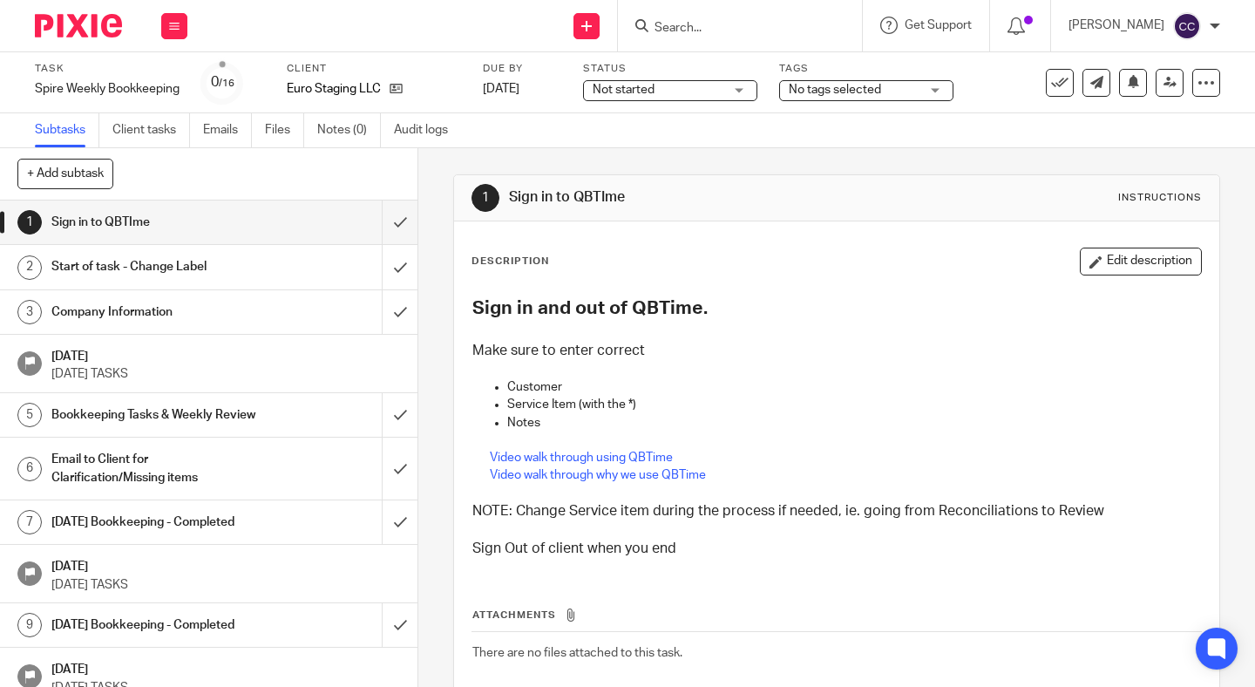
click at [671, 91] on span "Not started" at bounding box center [658, 90] width 131 height 18
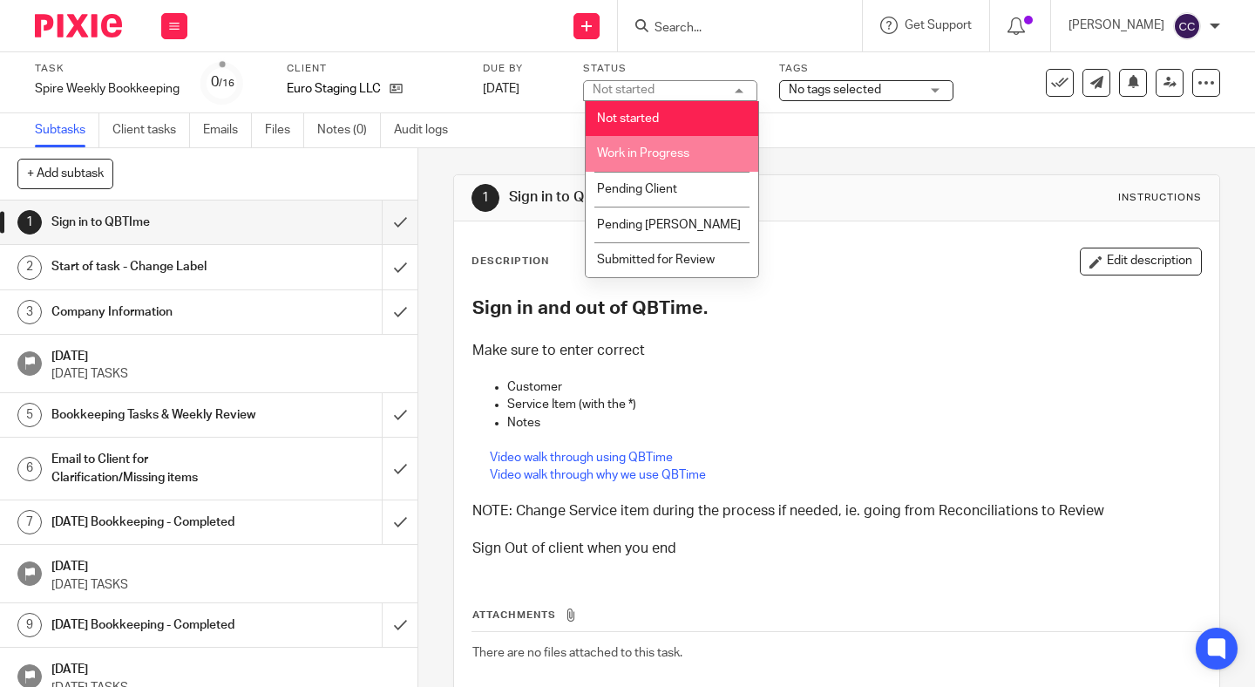
click at [669, 150] on span "Work in Progress" at bounding box center [643, 153] width 92 height 12
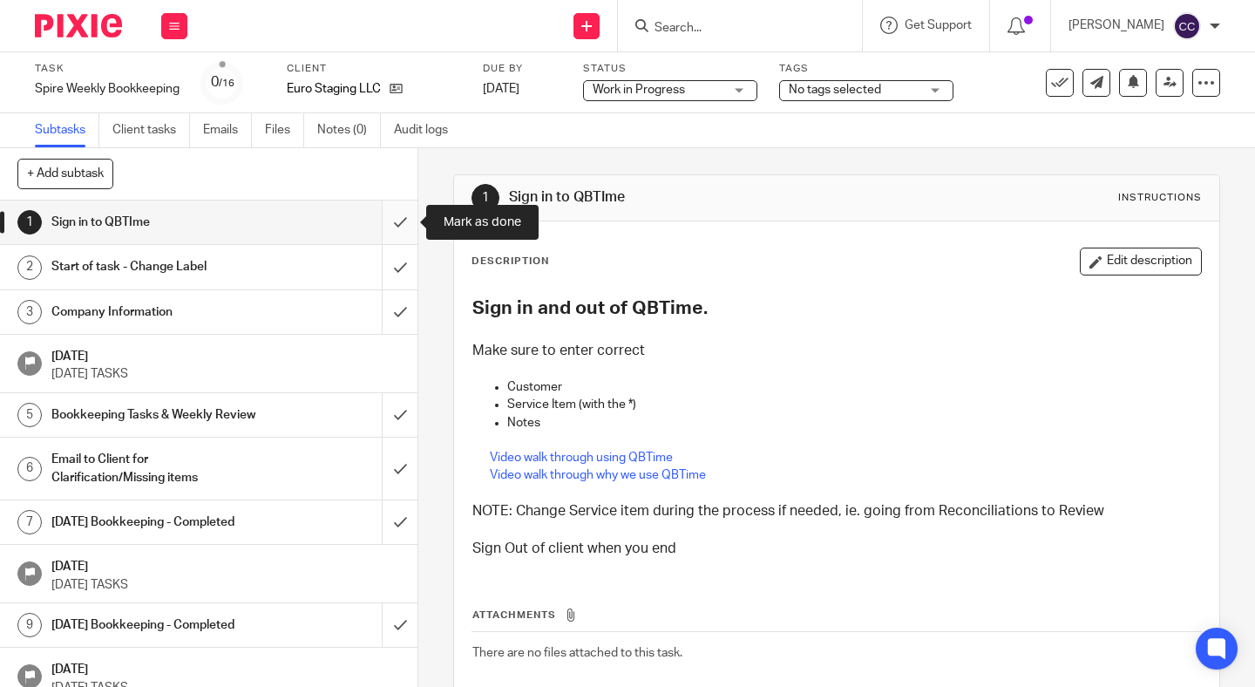
click at [407, 225] on input "submit" at bounding box center [209, 222] width 418 height 44
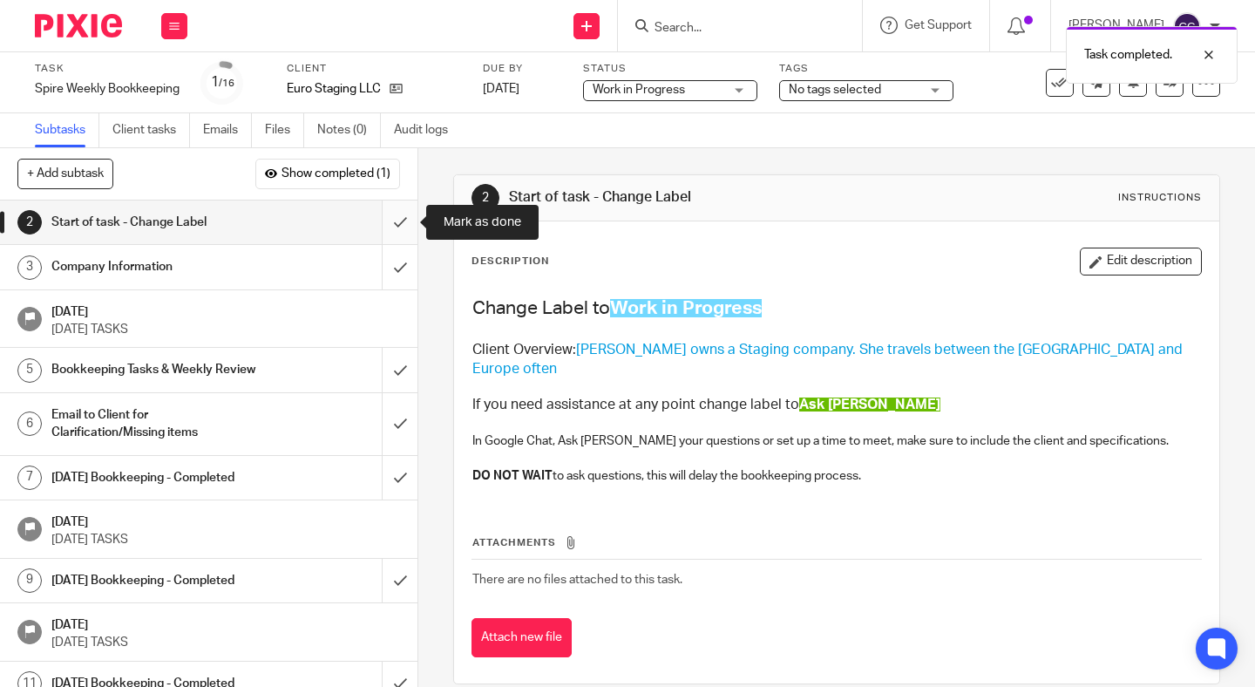
click at [391, 220] on input "submit" at bounding box center [209, 222] width 418 height 44
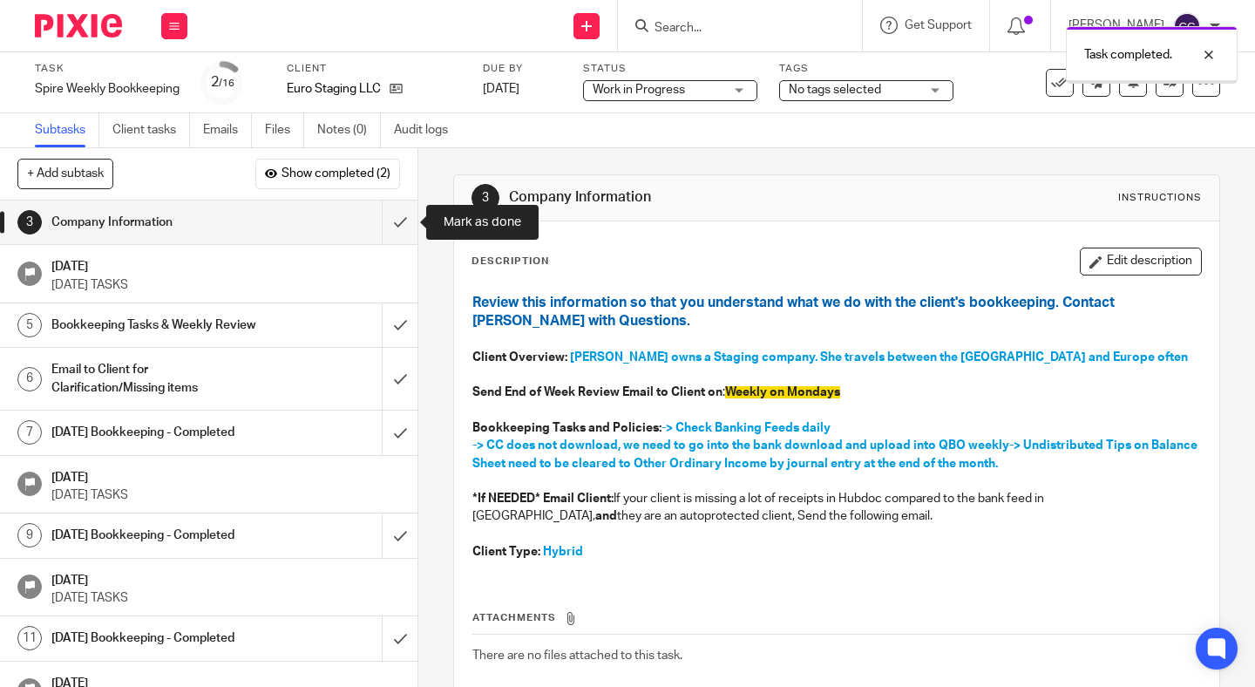
click at [391, 220] on input "submit" at bounding box center [209, 222] width 418 height 44
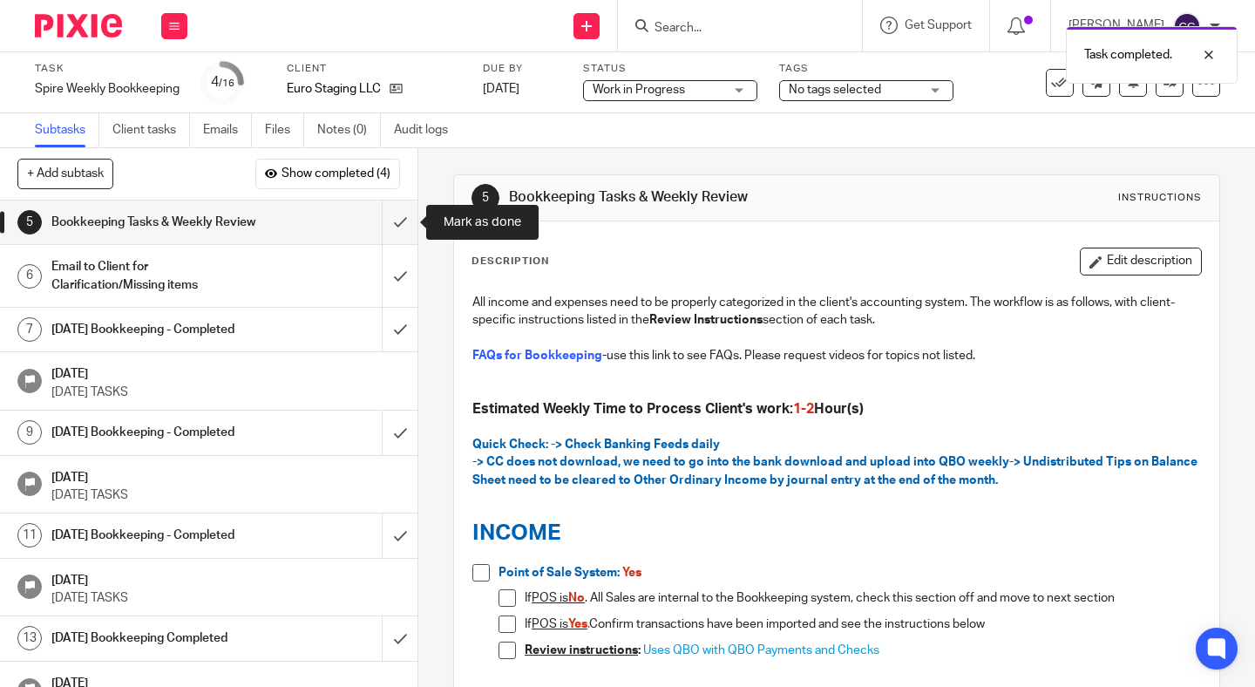
click at [391, 220] on input "submit" at bounding box center [209, 222] width 418 height 44
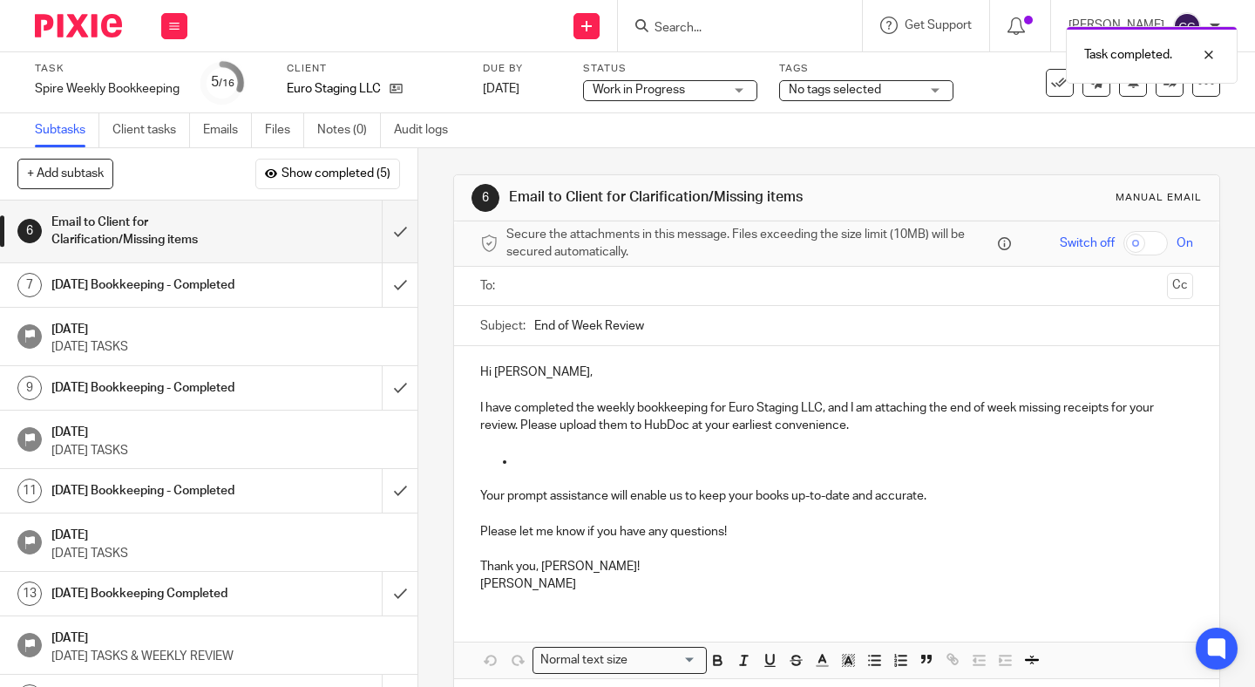
click at [521, 372] on p "Hi [PERSON_NAME]," at bounding box center [836, 371] width 713 height 17
click at [701, 338] on input "End of Week Review" at bounding box center [863, 325] width 659 height 39
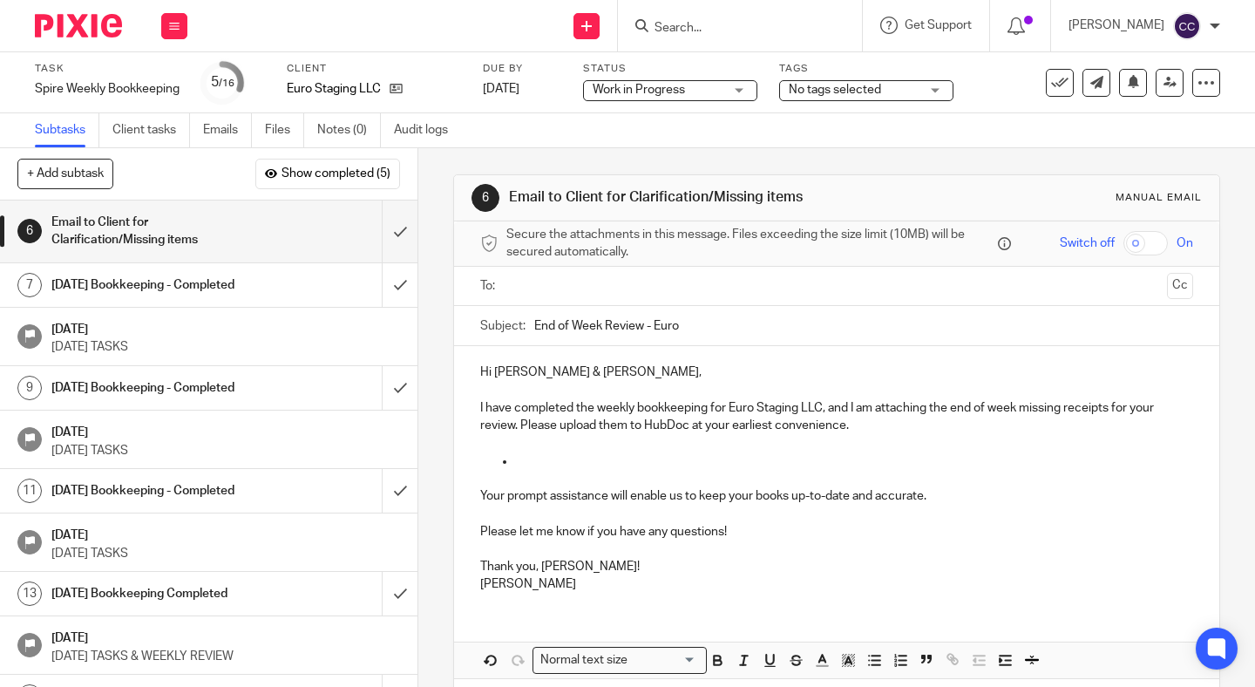
type input "End of Week Review - Euro"
click at [767, 443] on p at bounding box center [836, 442] width 713 height 17
click at [907, 432] on p "I have completed the weekly bookkeeping for Euro Staging LLC, and I am attachin…" at bounding box center [836, 407] width 713 height 53
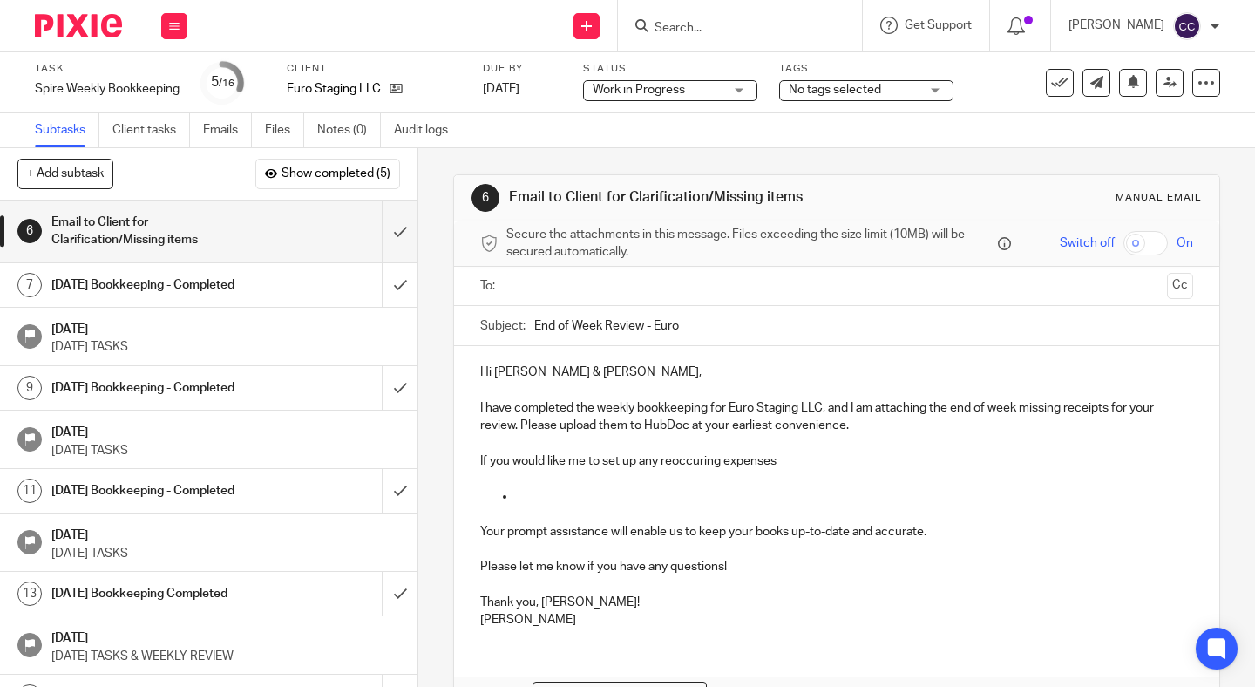
click at [689, 463] on p "If you would like me to set up any reoccuring expenses" at bounding box center [836, 460] width 713 height 17
click at [692, 458] on p "If you would like me to set up any reoccurring expenses" at bounding box center [836, 460] width 713 height 17
click at [819, 456] on p "If you would like me to set up any recurring expenses" at bounding box center [836, 460] width 713 height 17
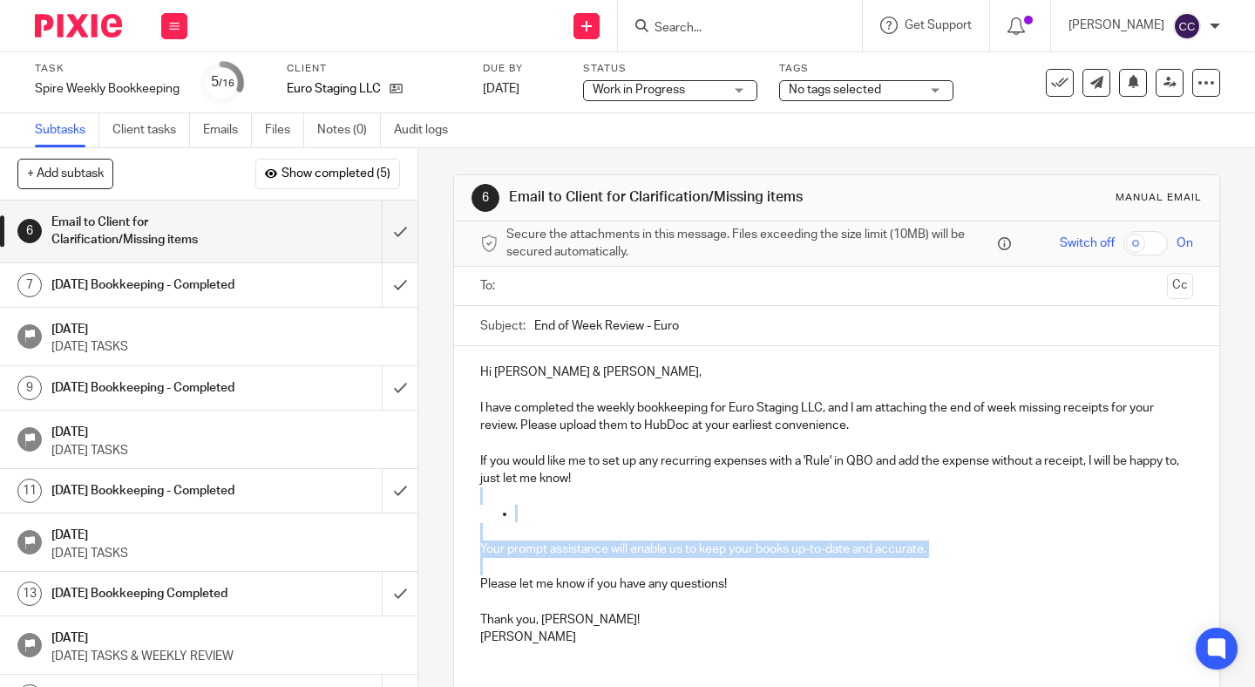
drag, startPoint x: 620, startPoint y: 487, endPoint x: 1000, endPoint y: 568, distance: 388.6
click at [1000, 568] on div "Hi Hana & Roseanne, I have completed the weekly bookkeeping for Euro Staging LL…" at bounding box center [836, 502] width 765 height 313
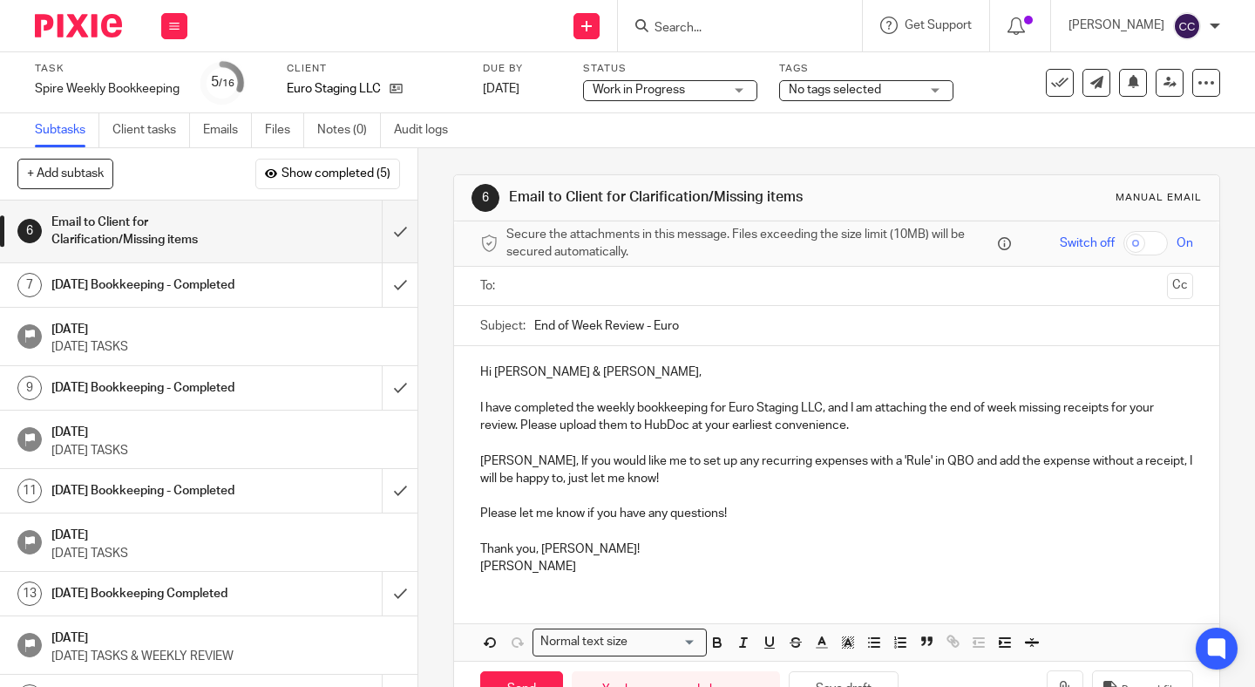
click at [1024, 460] on p "Hana, If you would like me to set up any recurring expenses with a 'Rule' in QB…" at bounding box center [836, 470] width 713 height 36
click at [670, 487] on p "Please let me know if you have any questions!" at bounding box center [836, 505] width 713 height 36
click at [535, 481] on p "Hana, If you would like me to set up any recurring expenses with a 'Rule' in QB…" at bounding box center [836, 470] width 713 height 36
click at [675, 492] on p "Please let me know if you have any questions!" at bounding box center [836, 505] width 713 height 36
click at [537, 282] on input "text" at bounding box center [837, 286] width 648 height 20
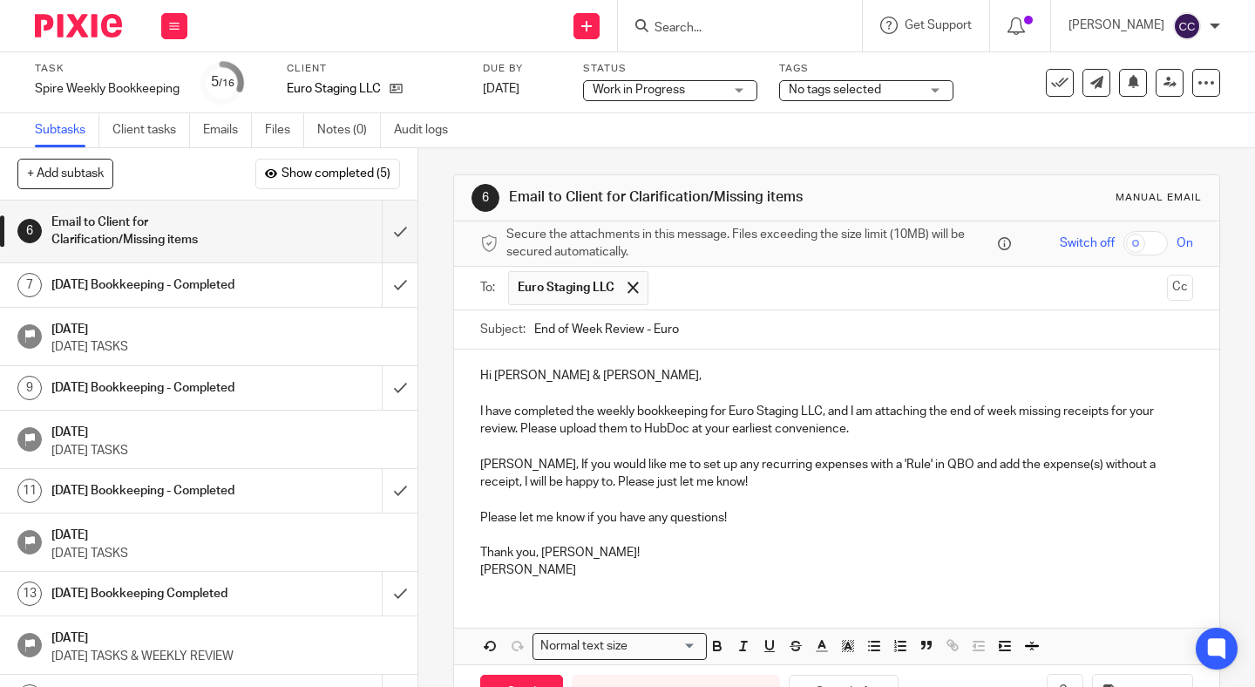
click at [677, 288] on input "text" at bounding box center [908, 288] width 502 height 34
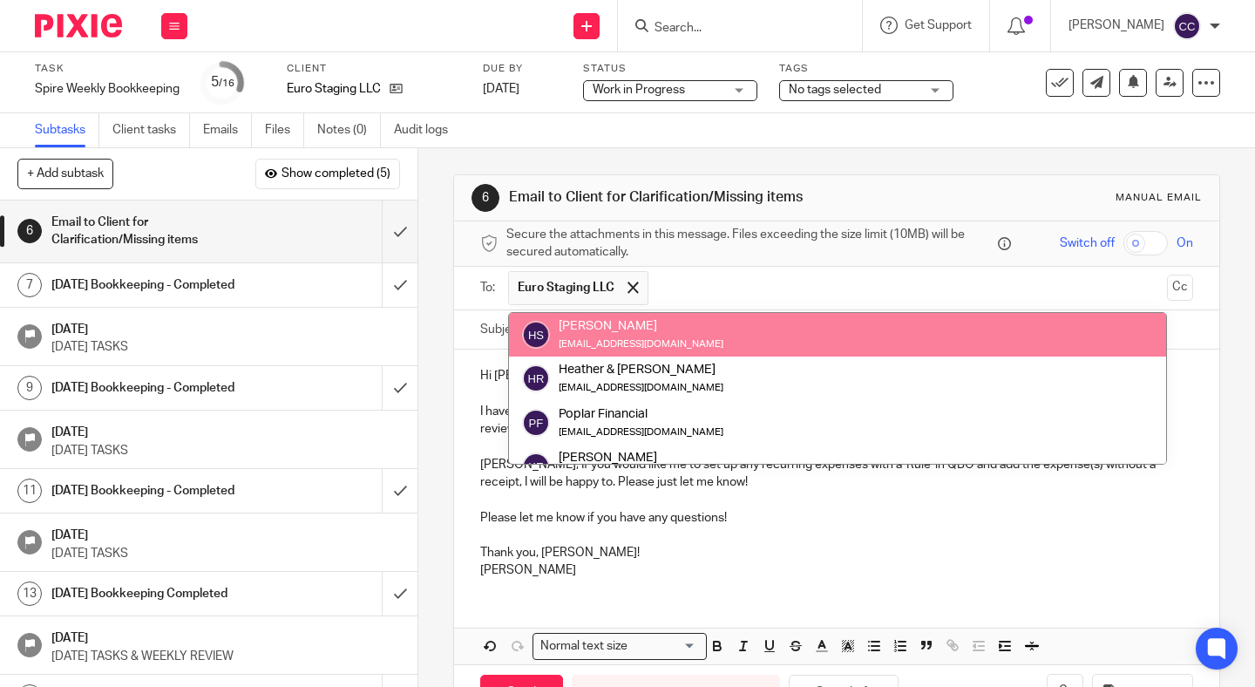
click at [665, 331] on div "Hana Slivka" at bounding box center [641, 325] width 165 height 17
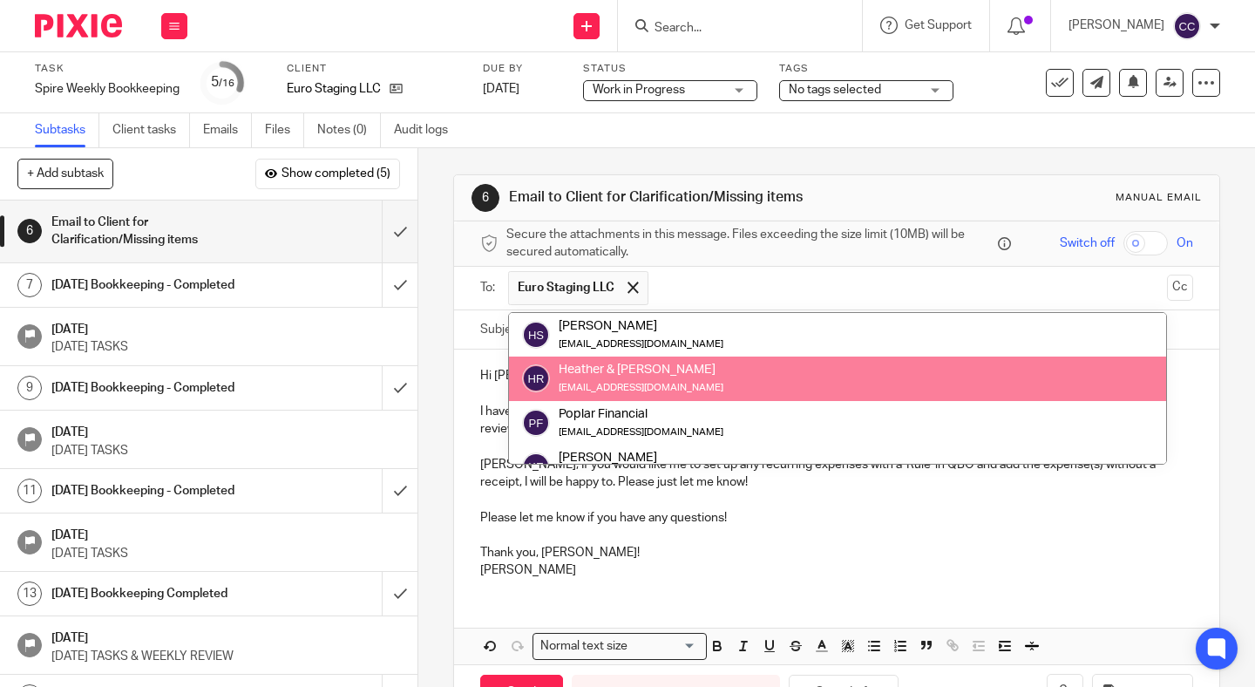
click at [657, 363] on div "Heather & Roseanne" at bounding box center [641, 369] width 165 height 17
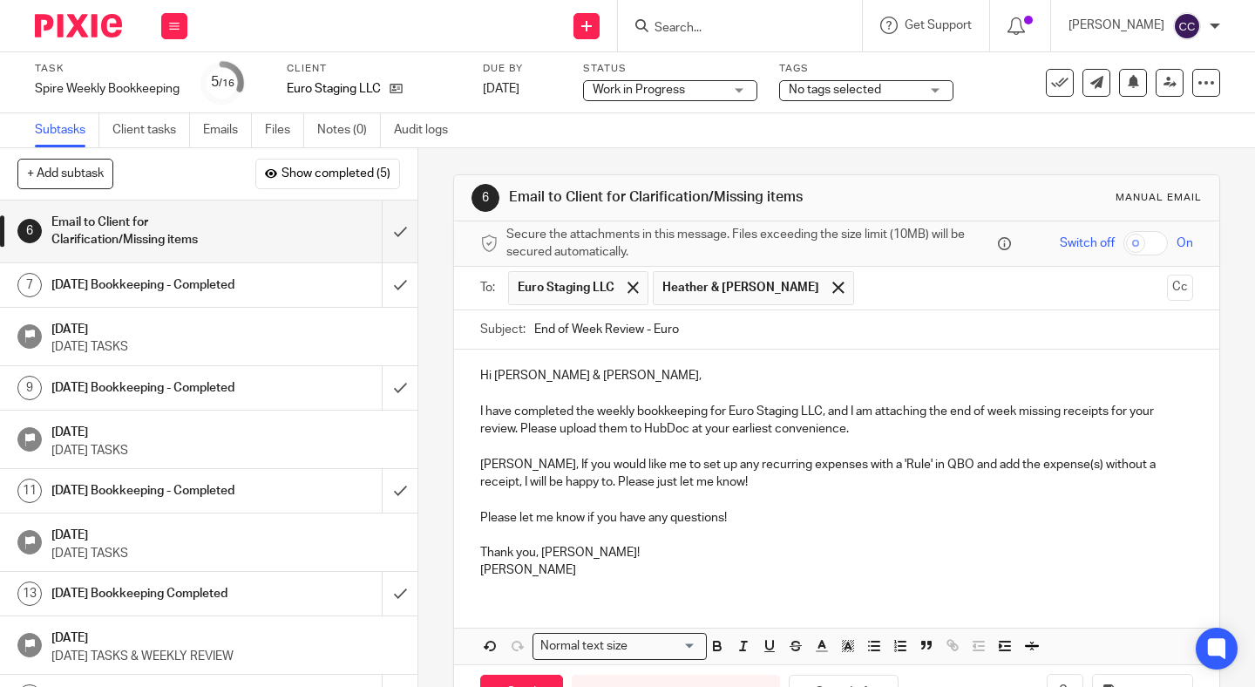
click at [863, 288] on input "text" at bounding box center [1011, 288] width 297 height 34
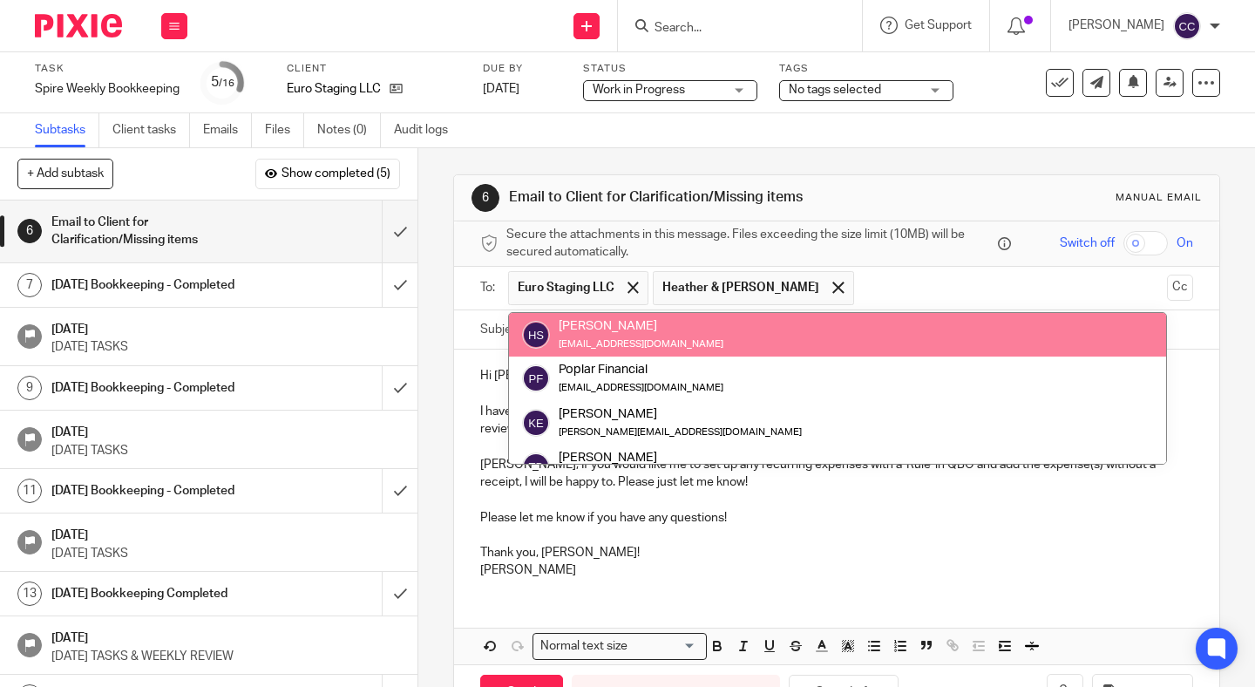
click at [798, 339] on div "Hana Slivka hana@eurostaging.com" at bounding box center [837, 334] width 631 height 35
click at [857, 303] on ul "Euro Staging LLC Heather & Roseanne" at bounding box center [837, 288] width 659 height 43
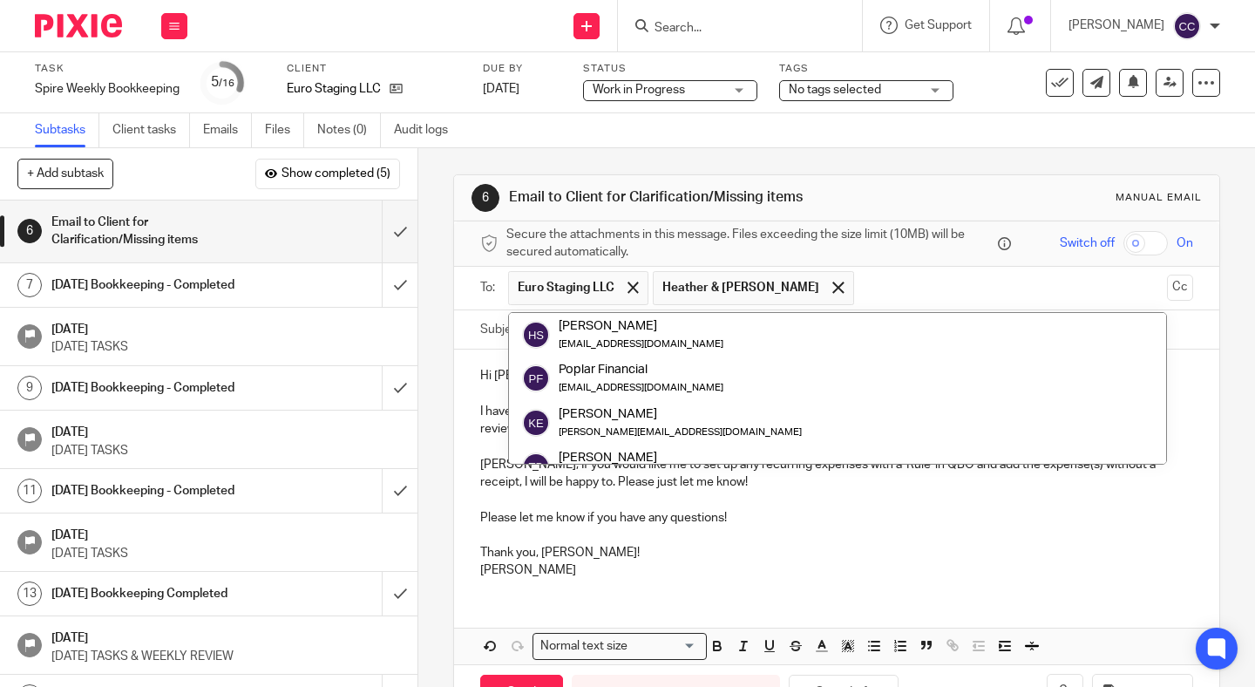
scroll to position [87, 0]
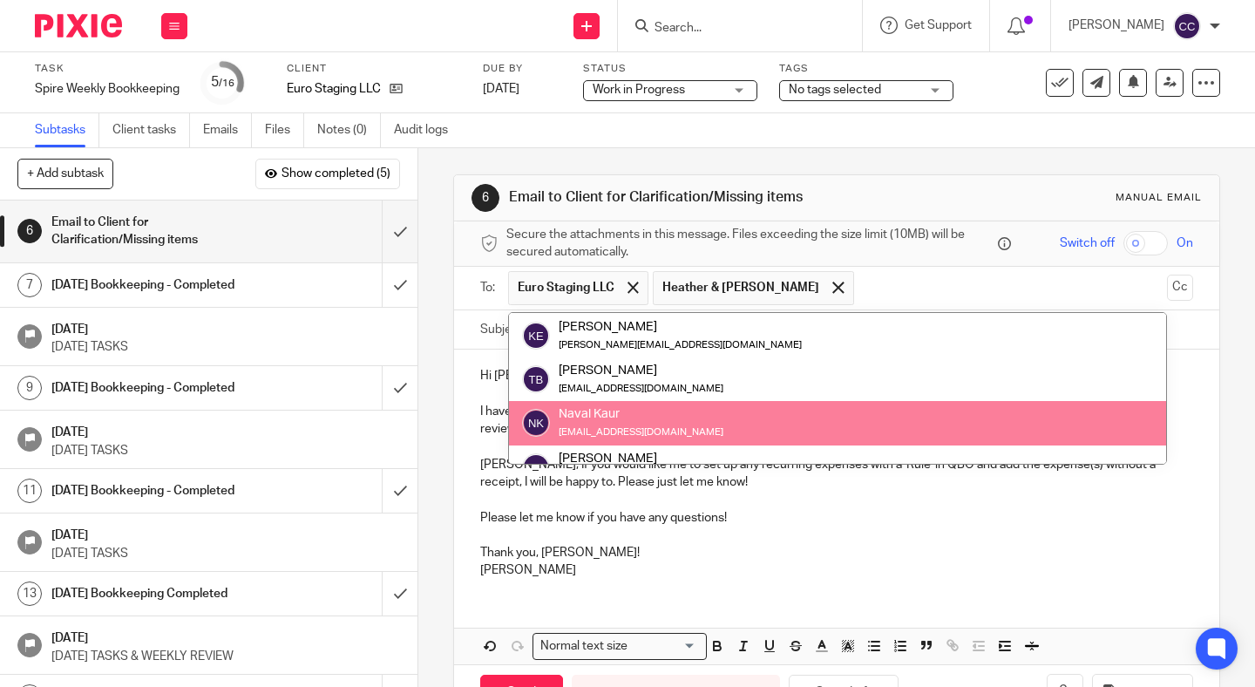
click at [781, 416] on div "Naval Kaur naval@spirebusiness.com" at bounding box center [837, 422] width 631 height 35
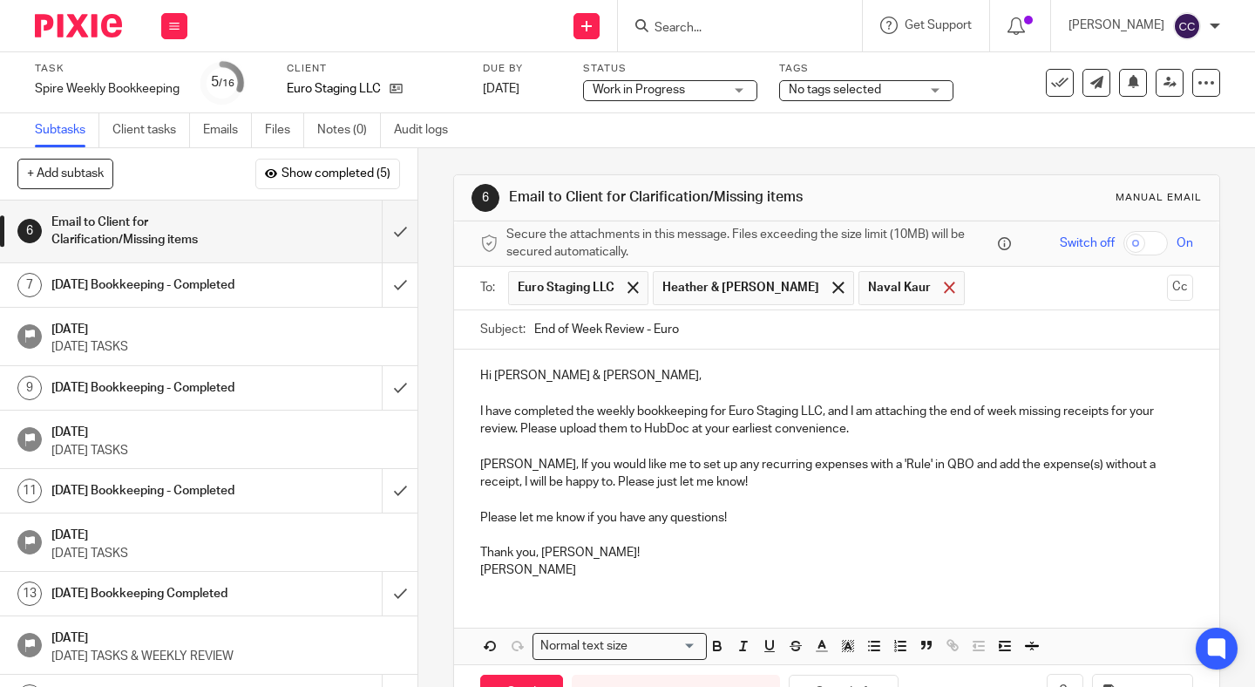
click at [944, 282] on span at bounding box center [949, 287] width 11 height 11
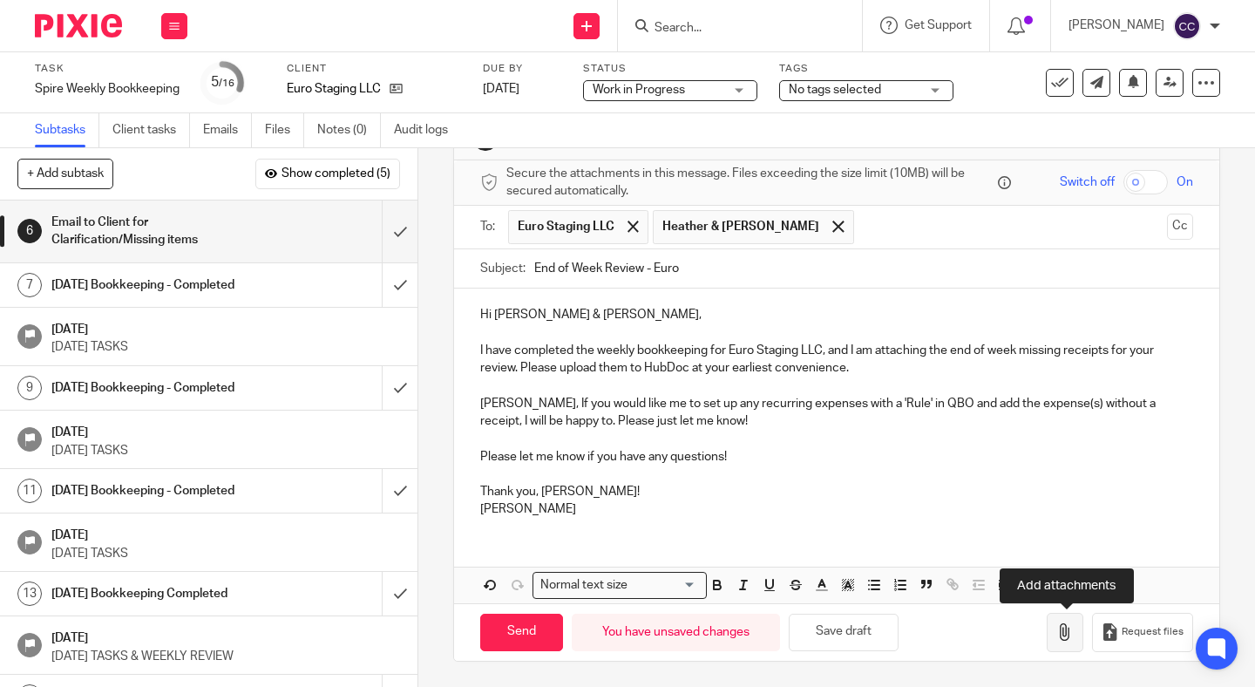
click at [1068, 633] on icon "button" at bounding box center [1064, 631] width 17 height 17
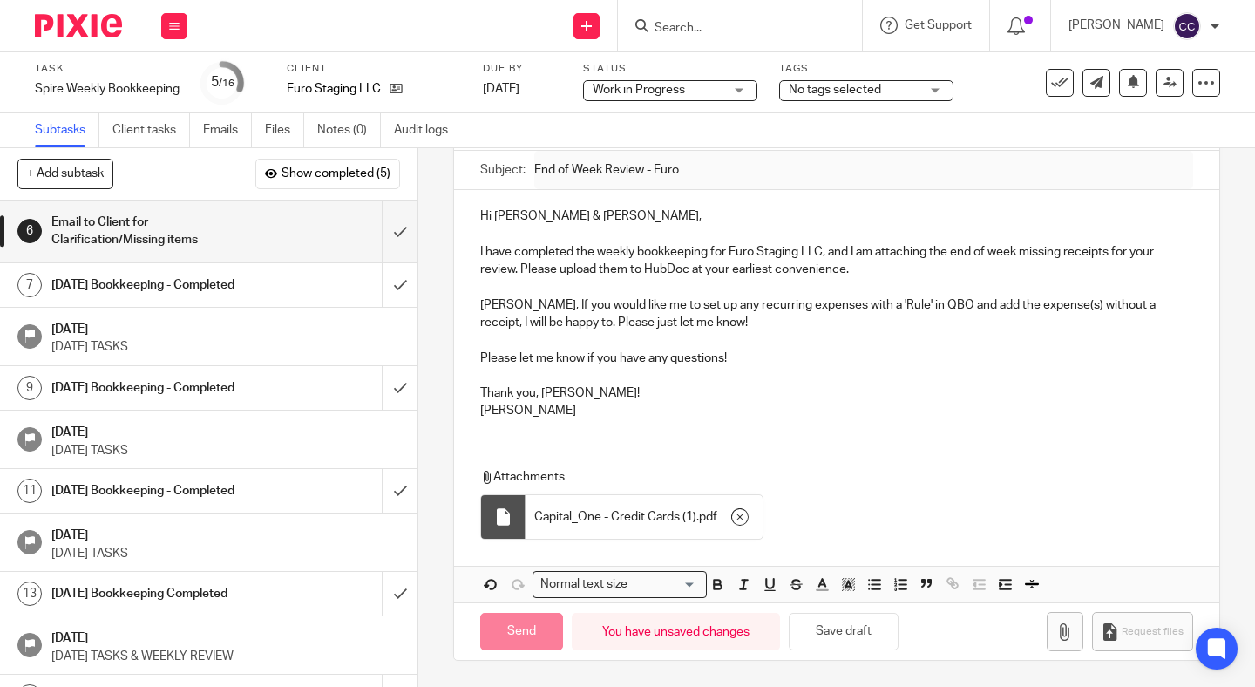
scroll to position [159, 0]
click at [839, 635] on button "Save draft" at bounding box center [844, 632] width 110 height 37
click at [534, 632] on input "Send" at bounding box center [521, 632] width 83 height 37
type input "Sent"
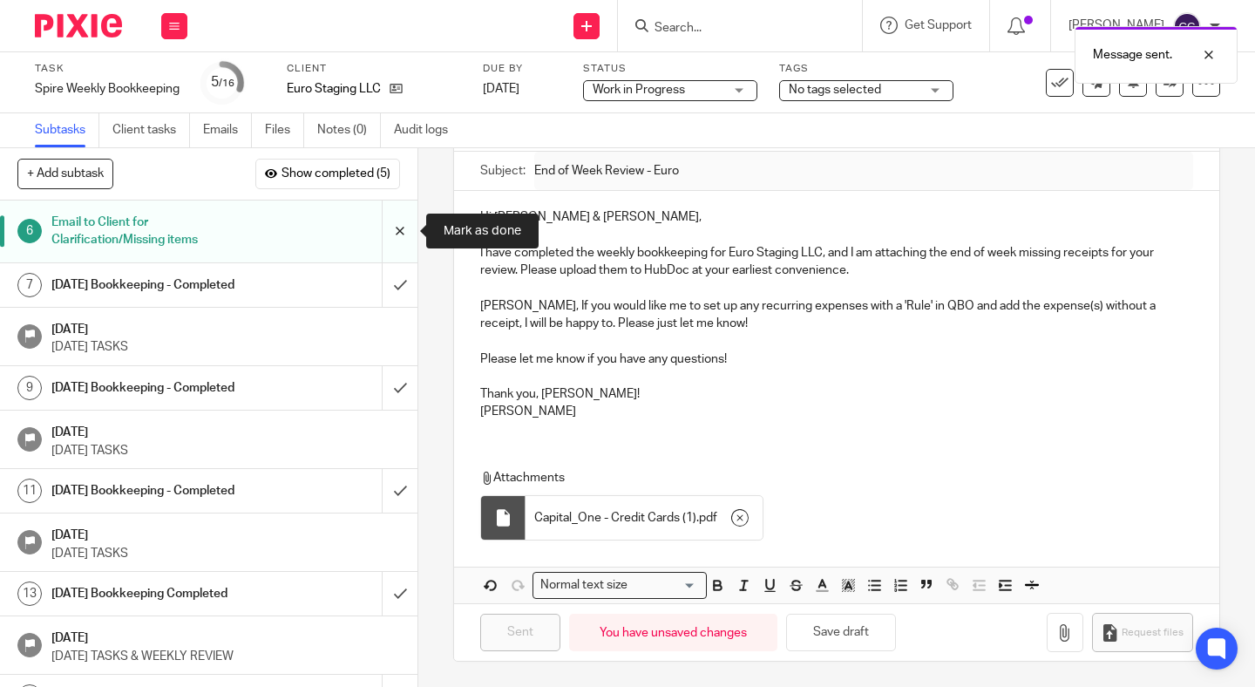
click at [391, 251] on input "submit" at bounding box center [209, 231] width 418 height 62
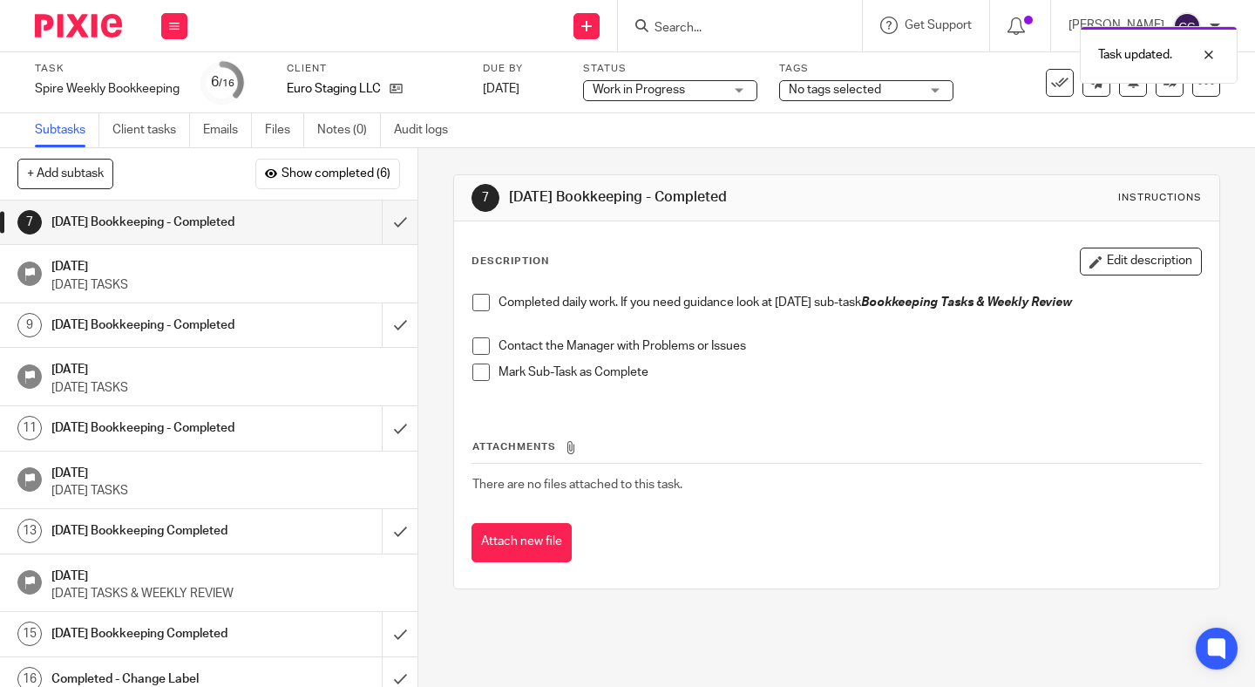
click at [488, 306] on span at bounding box center [480, 302] width 17 height 17
click at [486, 354] on span at bounding box center [480, 345] width 17 height 17
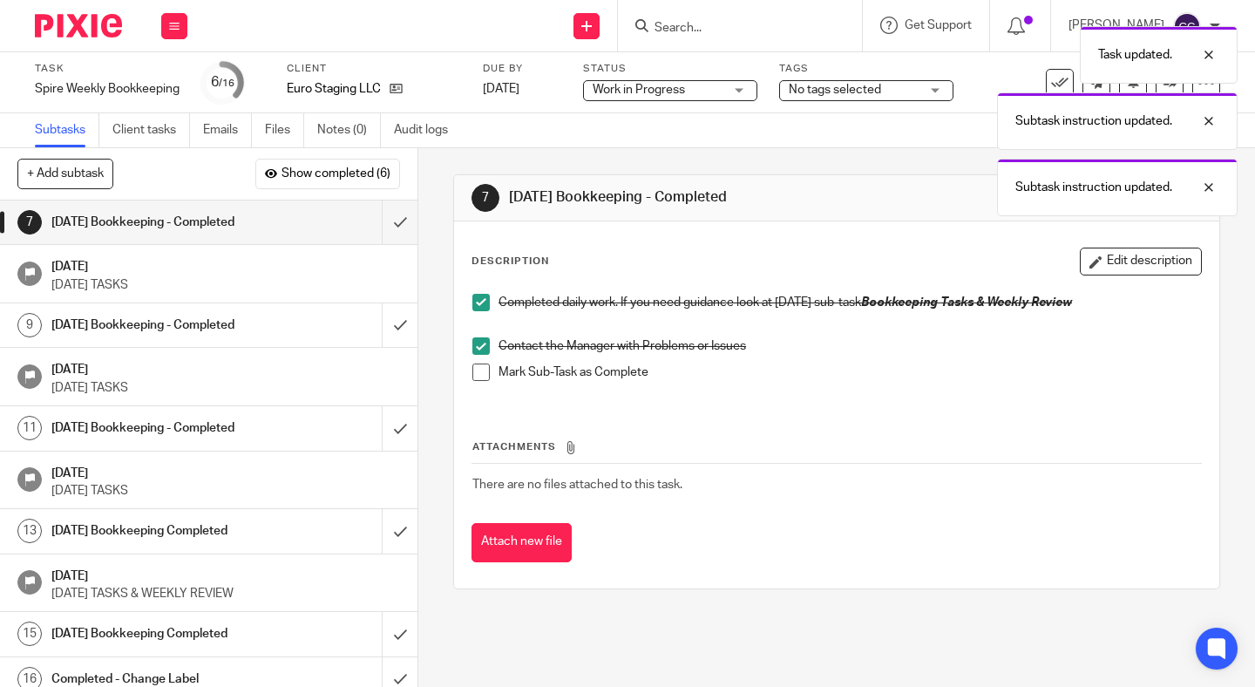
click at [486, 371] on span at bounding box center [480, 371] width 17 height 17
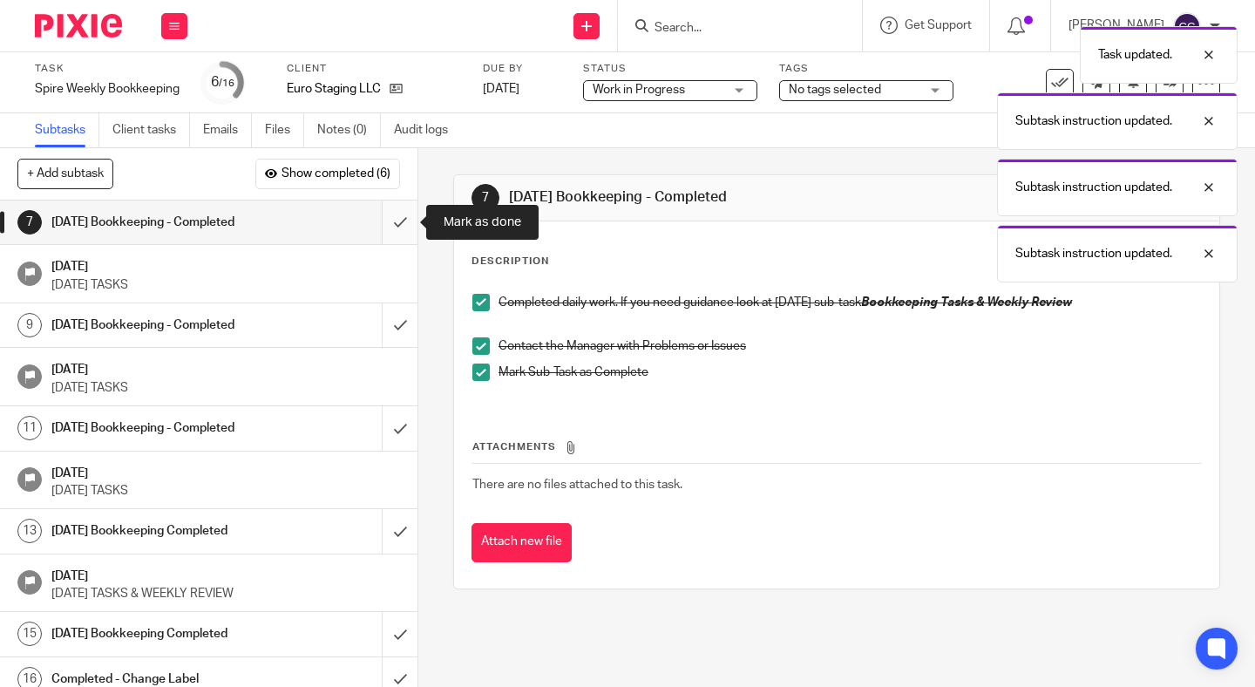
click at [390, 208] on input "submit" at bounding box center [209, 222] width 418 height 44
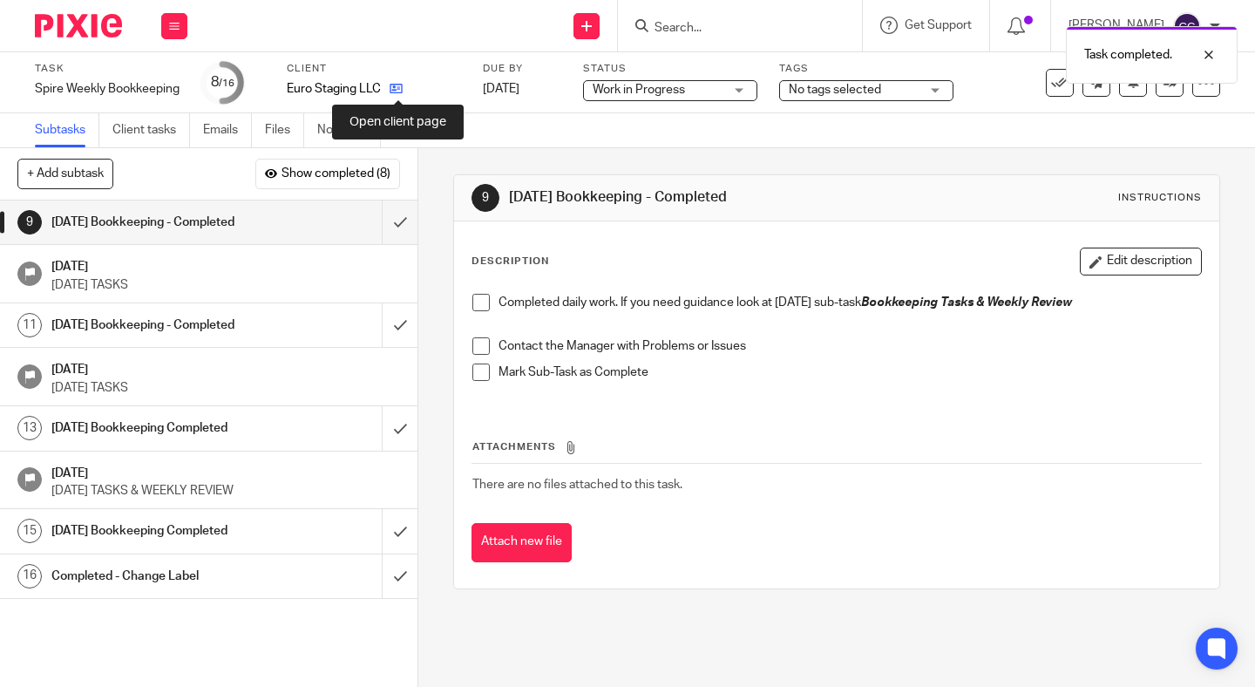
click at [397, 85] on icon at bounding box center [396, 88] width 13 height 13
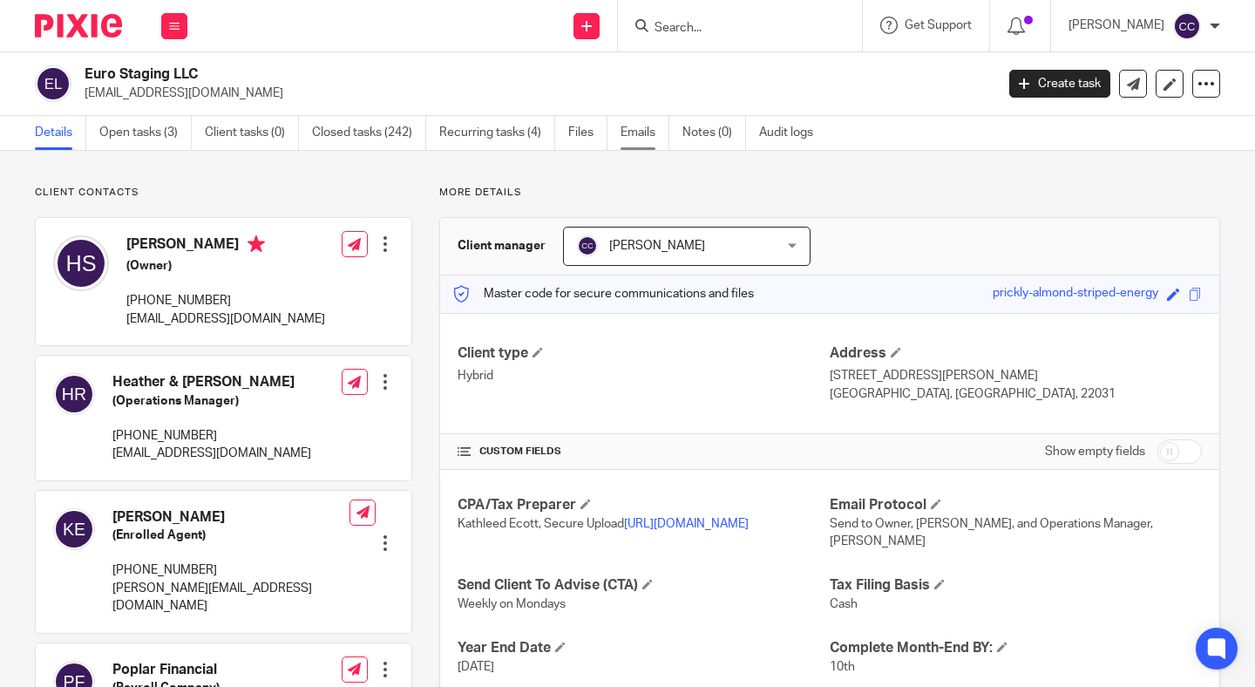
click at [638, 135] on link "Emails" at bounding box center [645, 133] width 49 height 34
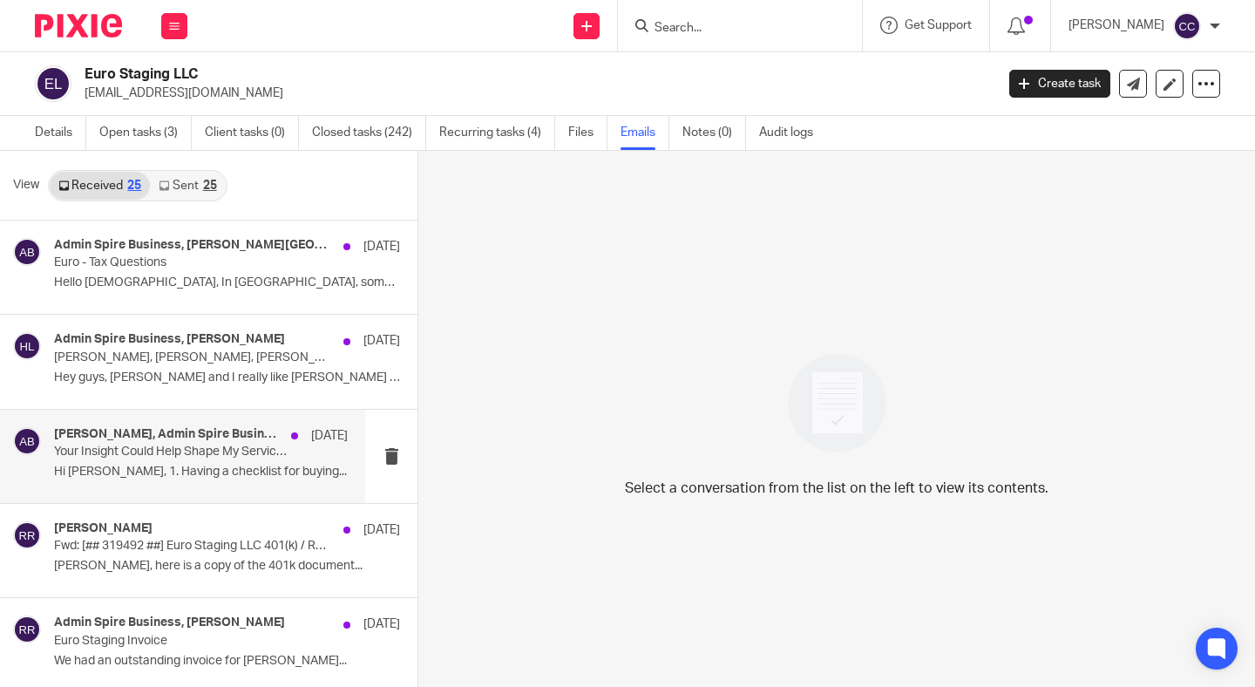
click at [256, 453] on p "Your Insight Could Help Shape My Service Launch" at bounding box center [171, 452] width 235 height 15
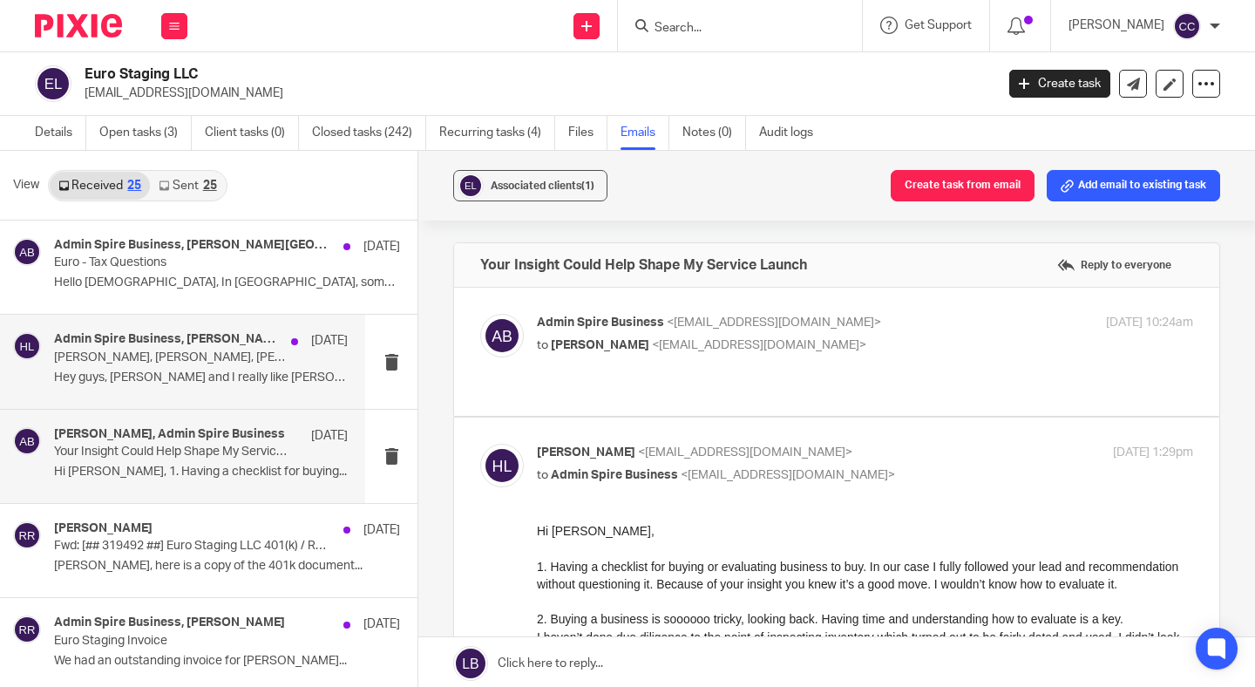
click at [221, 363] on p "Linda, Christopher, Lilly: you might like this: Fwd: (48hrs) what you need to k…" at bounding box center [171, 357] width 235 height 15
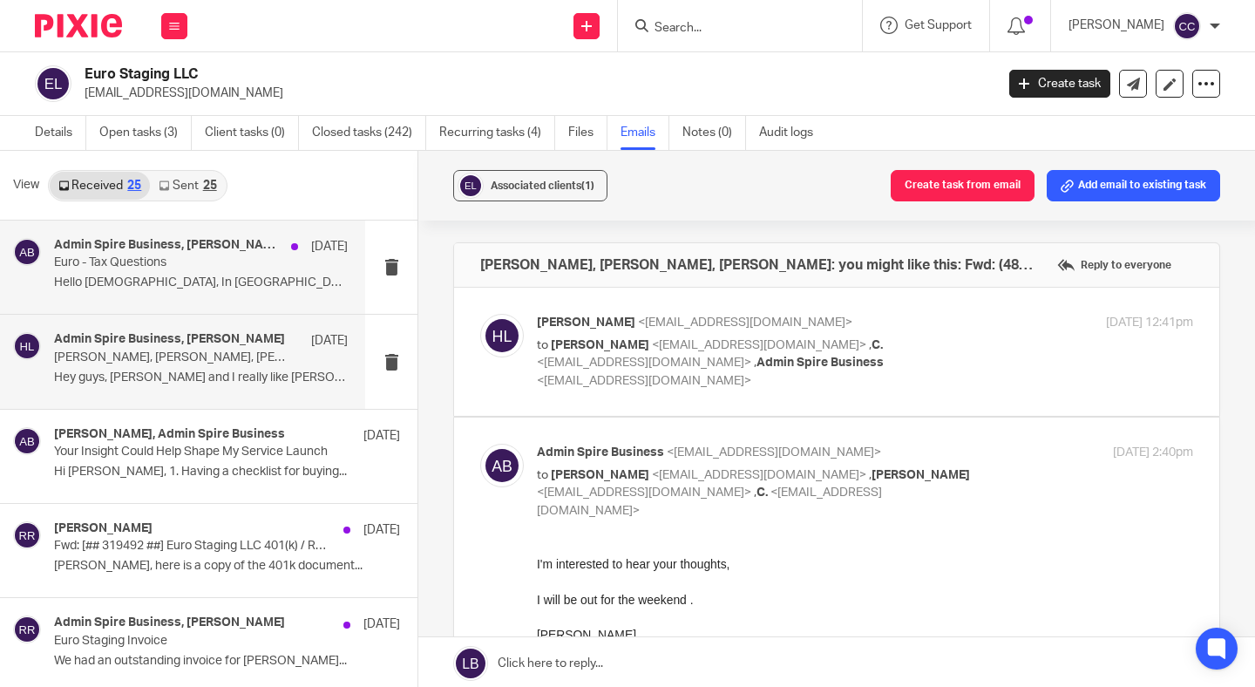
click at [194, 302] on div "Admin Spire Business, Jillian Verdun Aug 15 Euro - Tax Questions Hello ladies, …" at bounding box center [182, 267] width 365 height 93
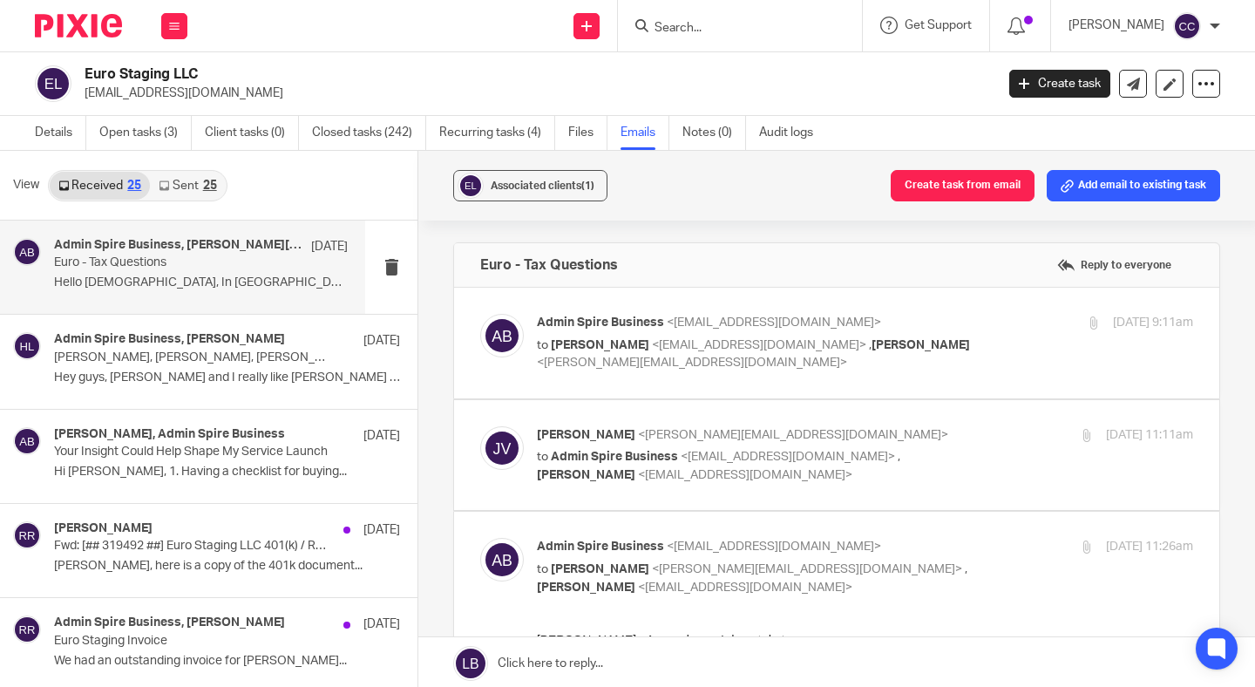
click at [906, 363] on p "to Hana Slivka <hana@eurostaging.com> , Jillian Verdun <jillian@jmvfinancialser…" at bounding box center [756, 354] width 438 height 36
checkbox input "true"
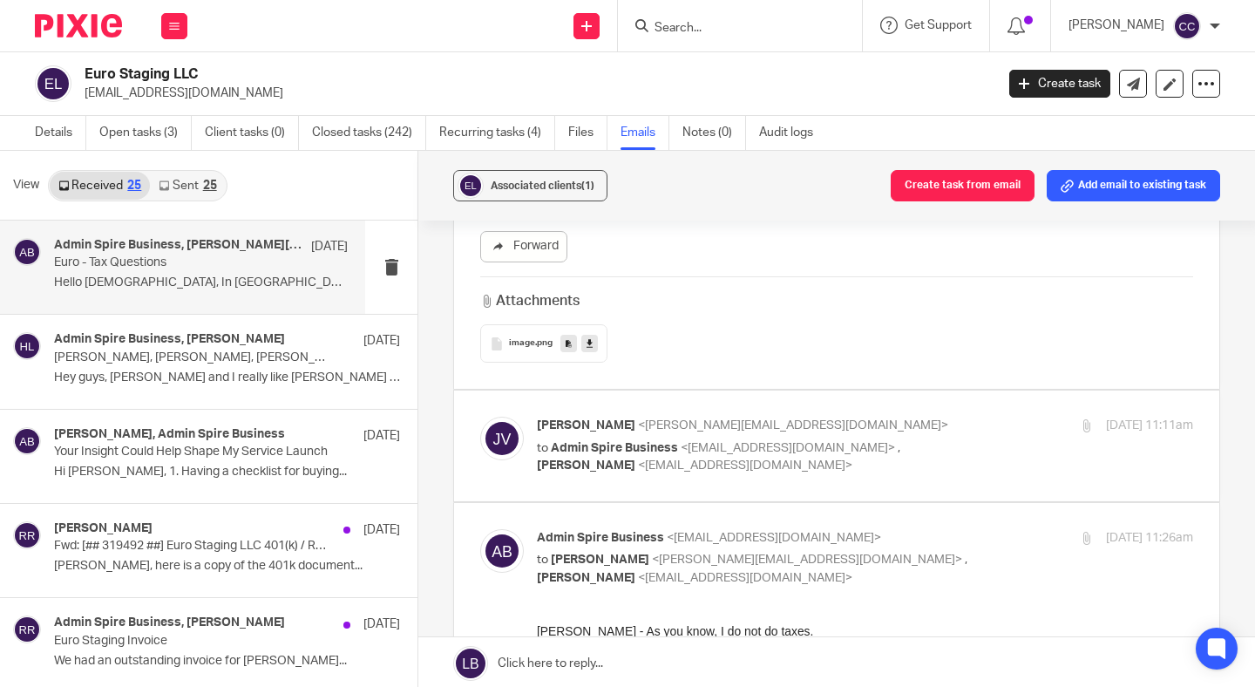
scroll to position [912, 0]
click at [900, 436] on div "Jillian Verdun <jillian@jmvfinancialservices.com> to Admin Spire Business <admi…" at bounding box center [756, 444] width 438 height 58
checkbox input "true"
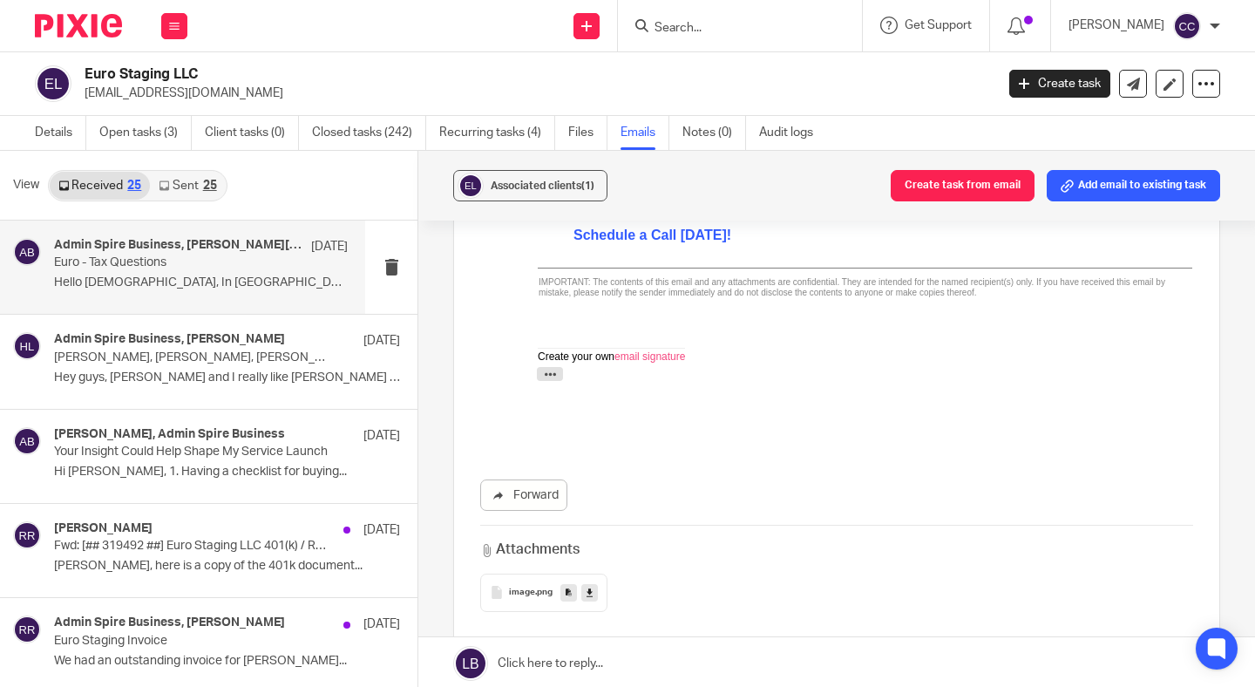
scroll to position [1462, 0]
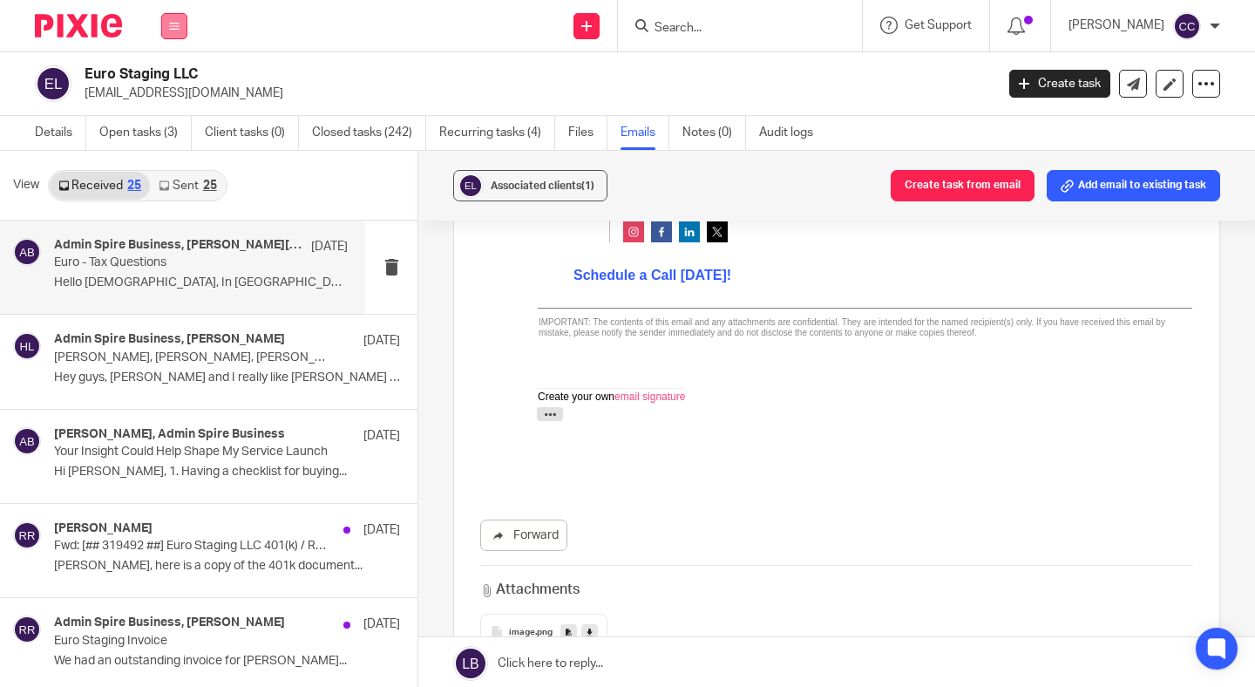
click at [173, 22] on icon at bounding box center [174, 26] width 10 height 10
click at [172, 83] on link "Work" at bounding box center [165, 81] width 28 height 12
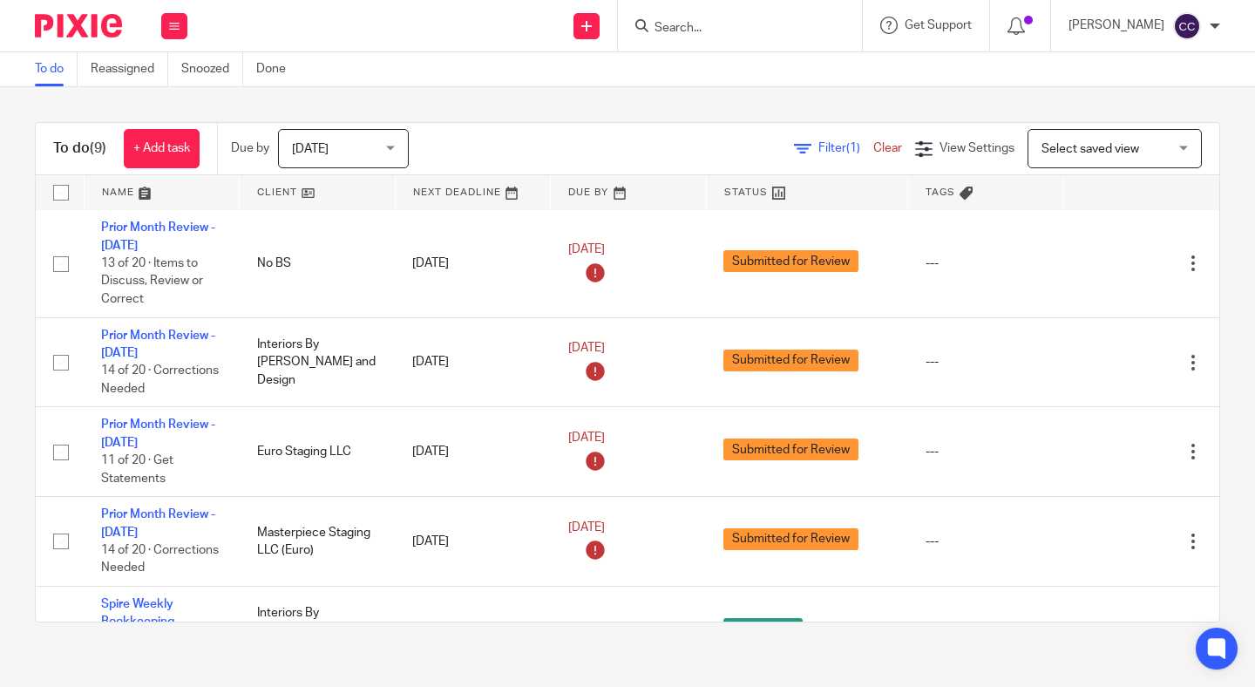
scroll to position [411, 0]
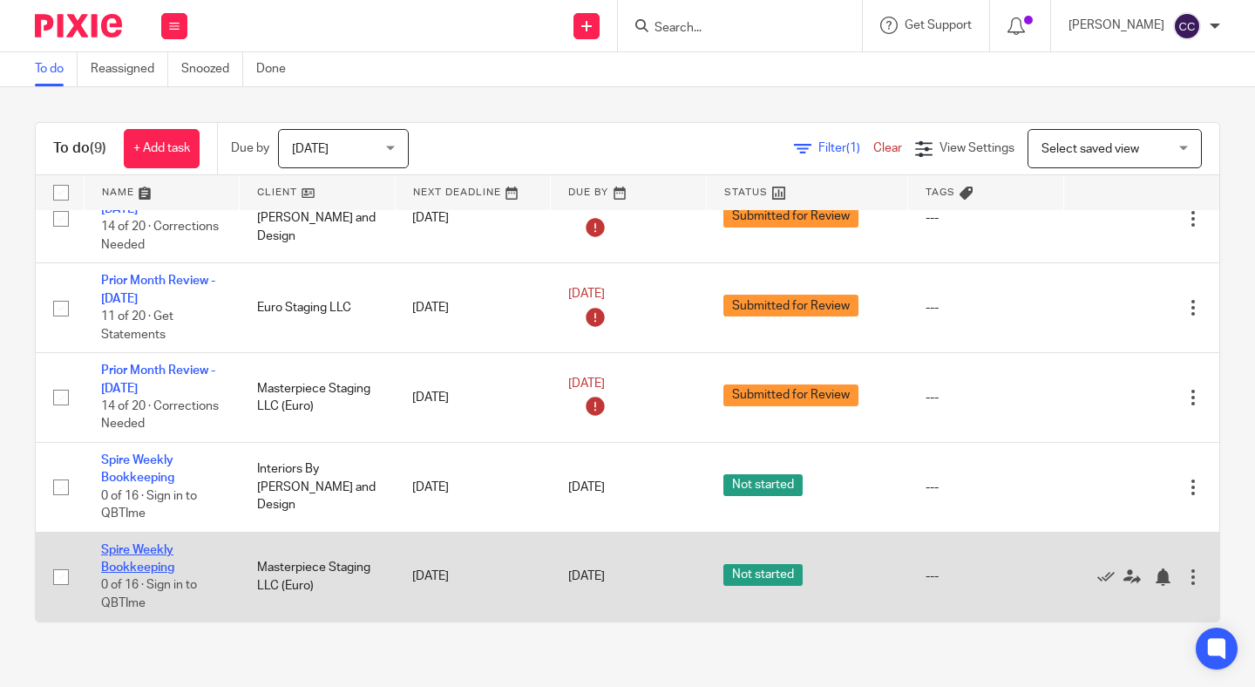
click at [134, 549] on link "Spire Weekly Bookkeeping" at bounding box center [137, 559] width 73 height 30
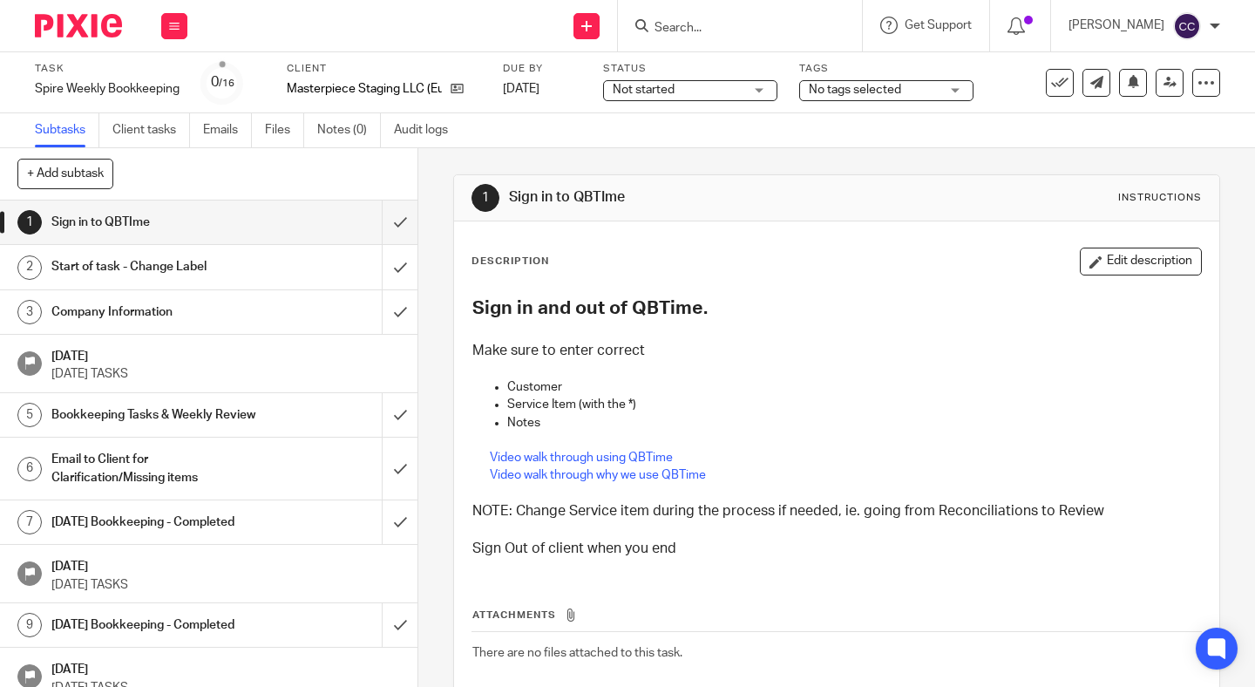
click at [663, 90] on span "Not started" at bounding box center [644, 90] width 62 height 12
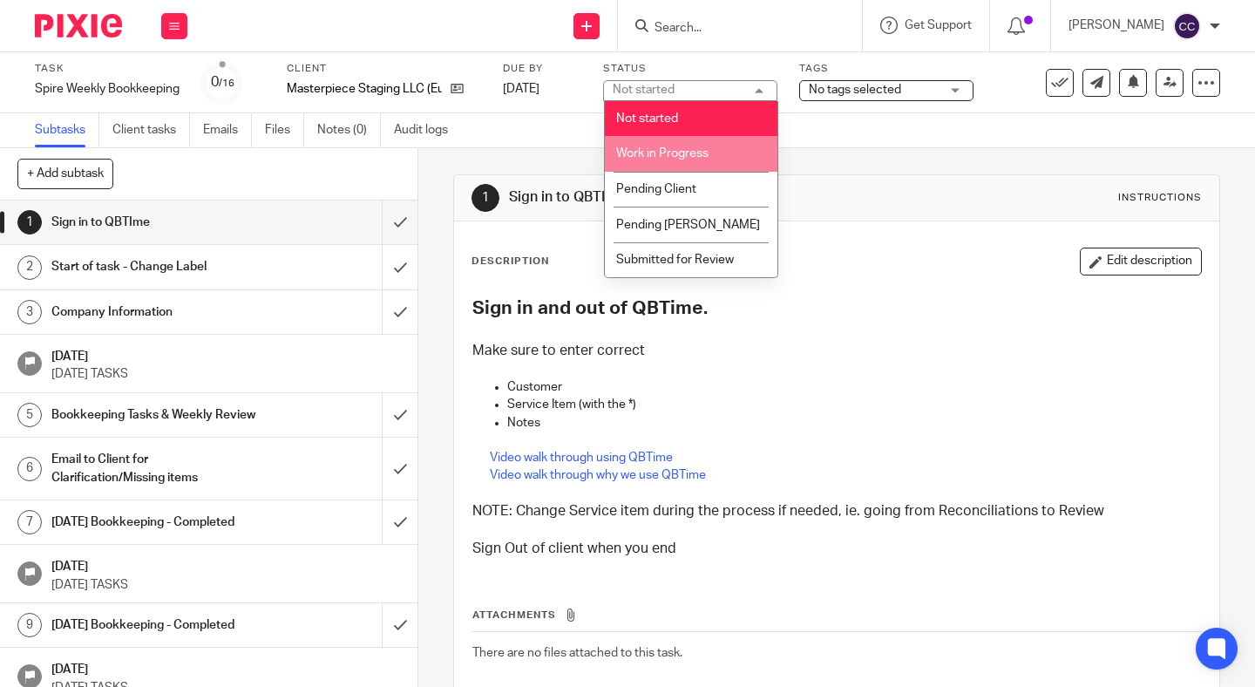
click at [663, 138] on li "Work in Progress" at bounding box center [691, 154] width 173 height 36
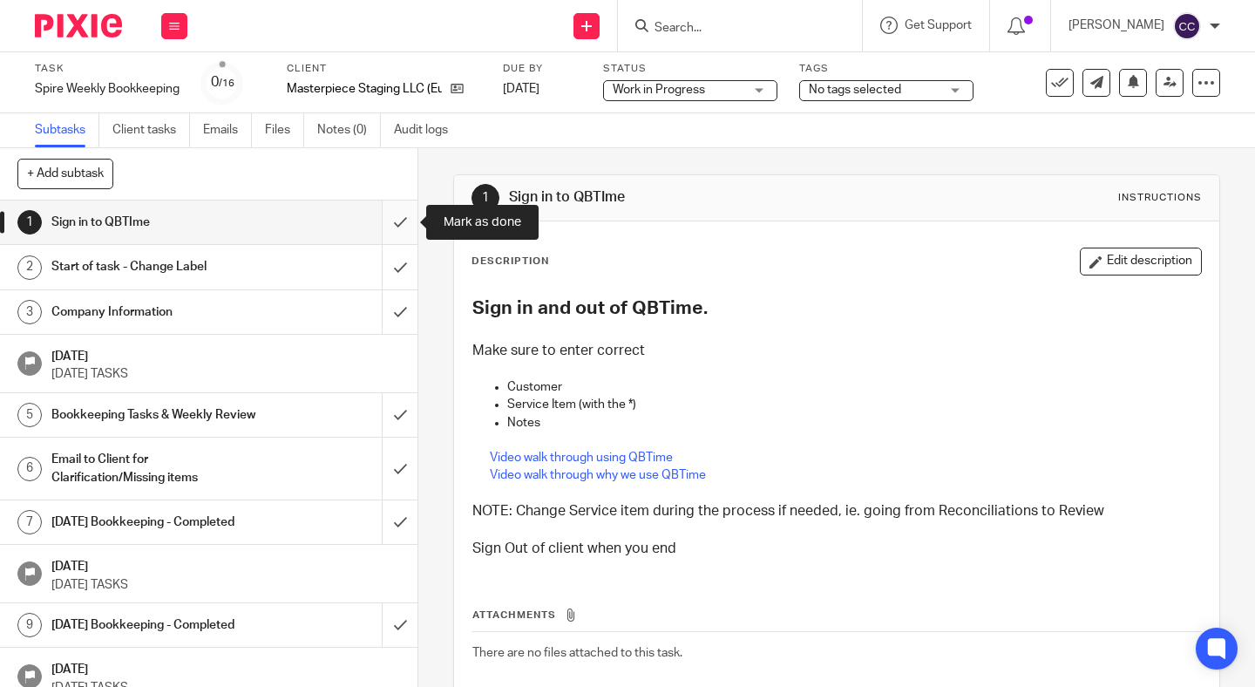
click at [397, 221] on input "submit" at bounding box center [209, 222] width 418 height 44
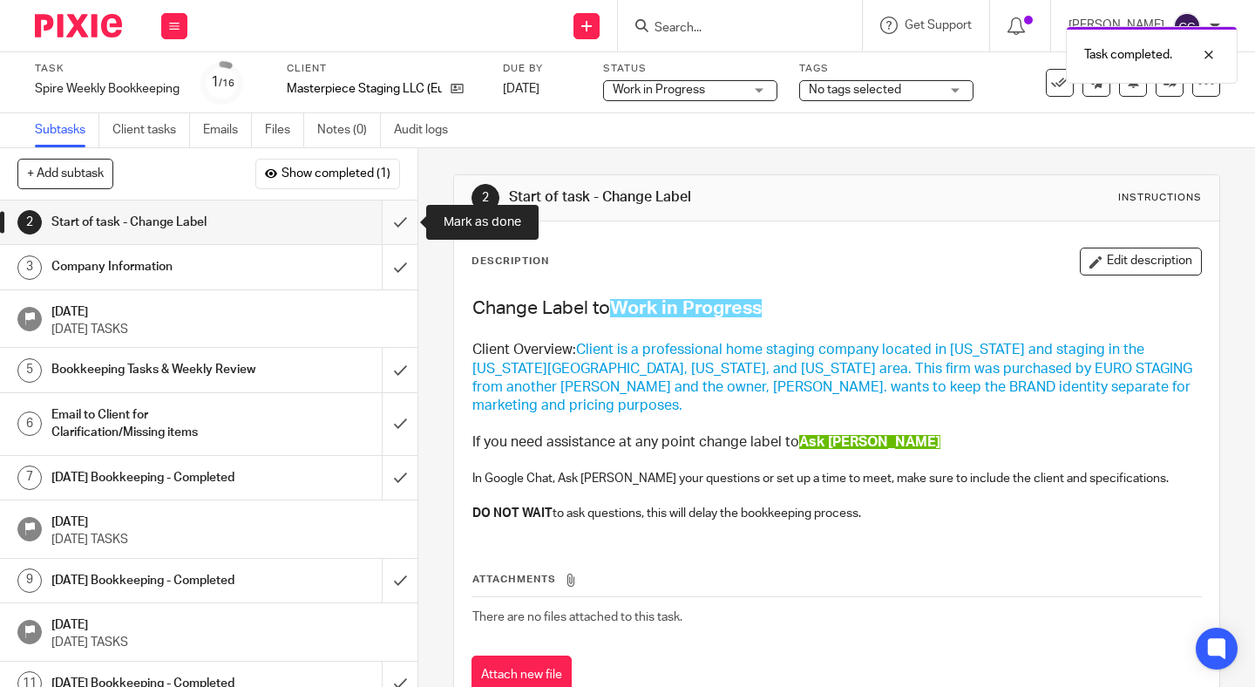
click at [397, 232] on input "submit" at bounding box center [209, 222] width 418 height 44
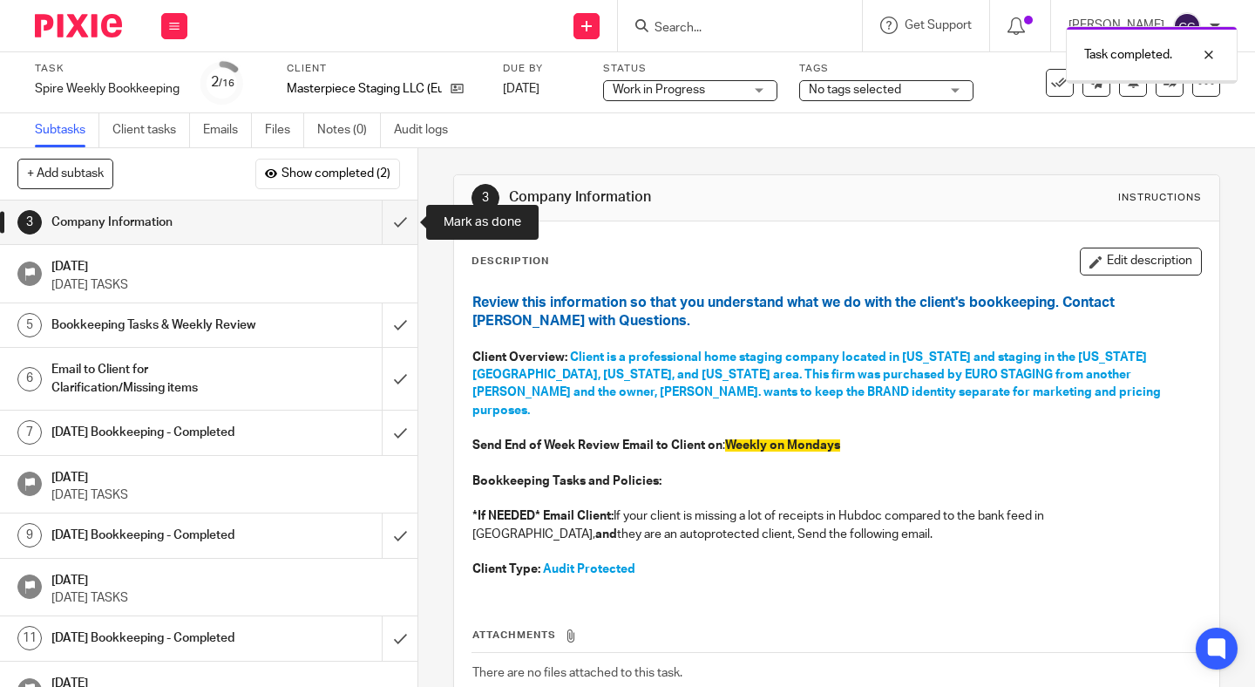
click at [397, 232] on input "submit" at bounding box center [209, 222] width 418 height 44
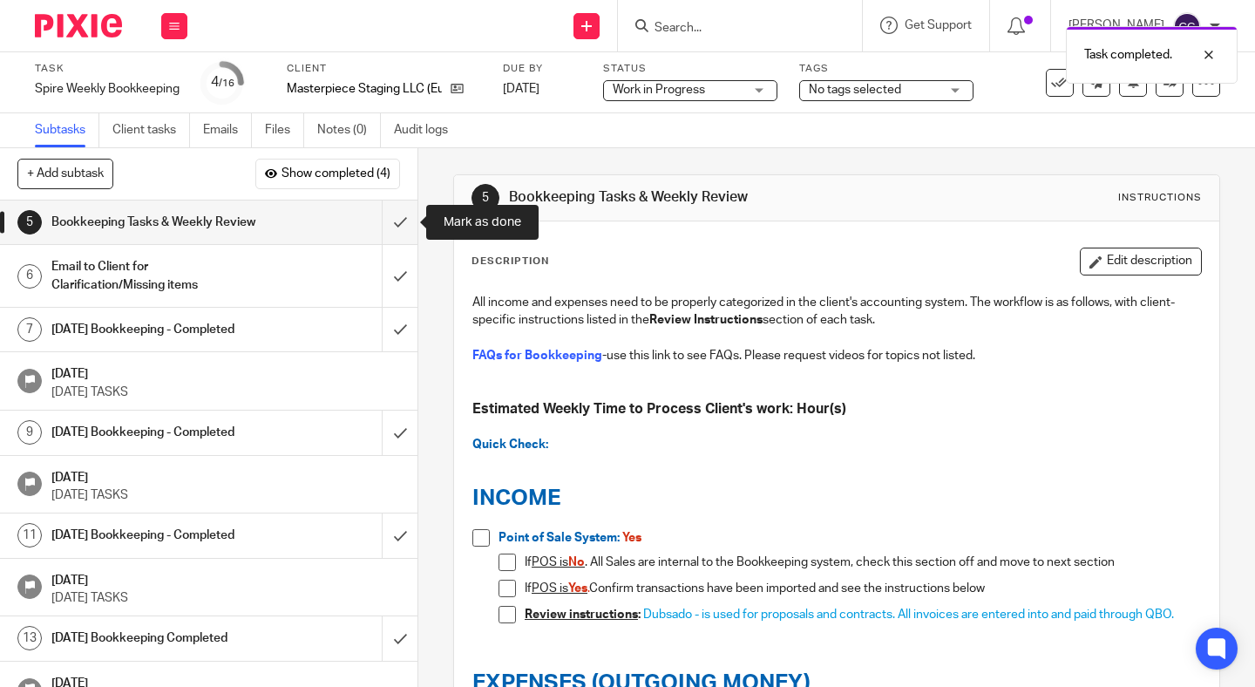
click at [397, 232] on input "submit" at bounding box center [209, 222] width 418 height 44
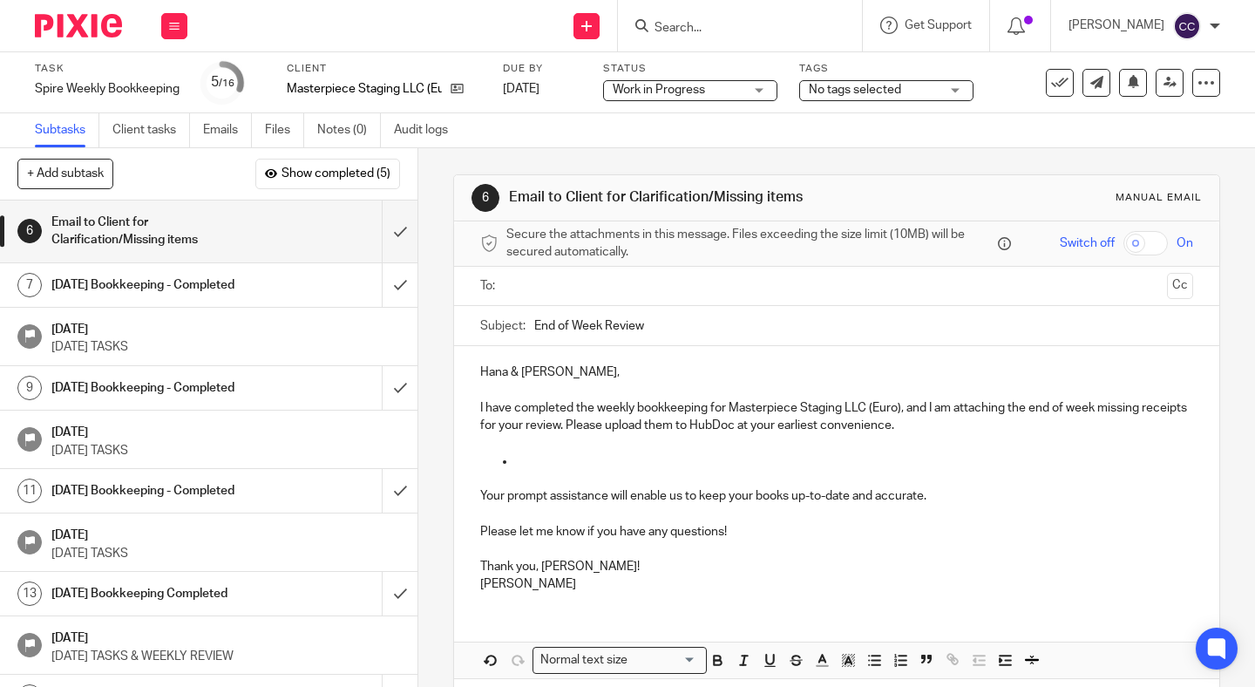
click at [571, 458] on p at bounding box center [854, 460] width 678 height 17
click at [596, 456] on p "8/13 Amazon $$456.62" at bounding box center [854, 460] width 678 height 17
drag, startPoint x: 517, startPoint y: 463, endPoint x: 586, endPoint y: 465, distance: 68.9
click at [586, 465] on p "8/13 Amazon $456.62" at bounding box center [854, 460] width 678 height 17
copy p "8/13 Amazon"
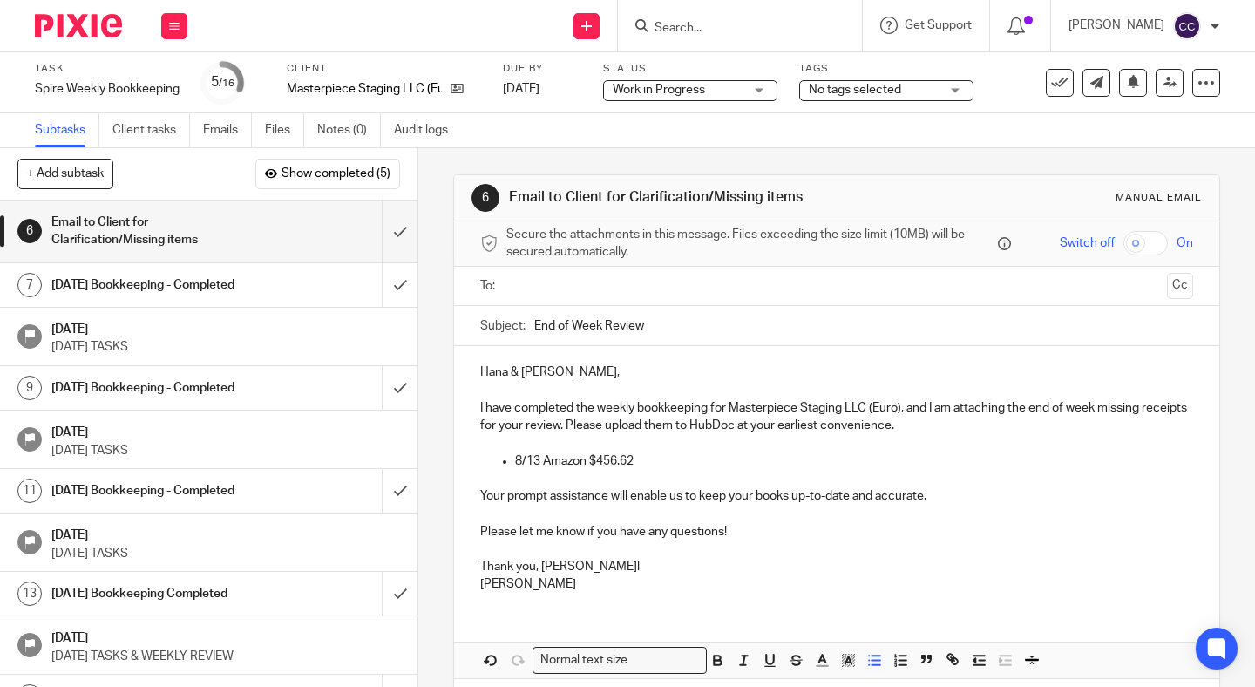
click at [686, 465] on p "8/13 Amazon $456.62" at bounding box center [854, 460] width 678 height 17
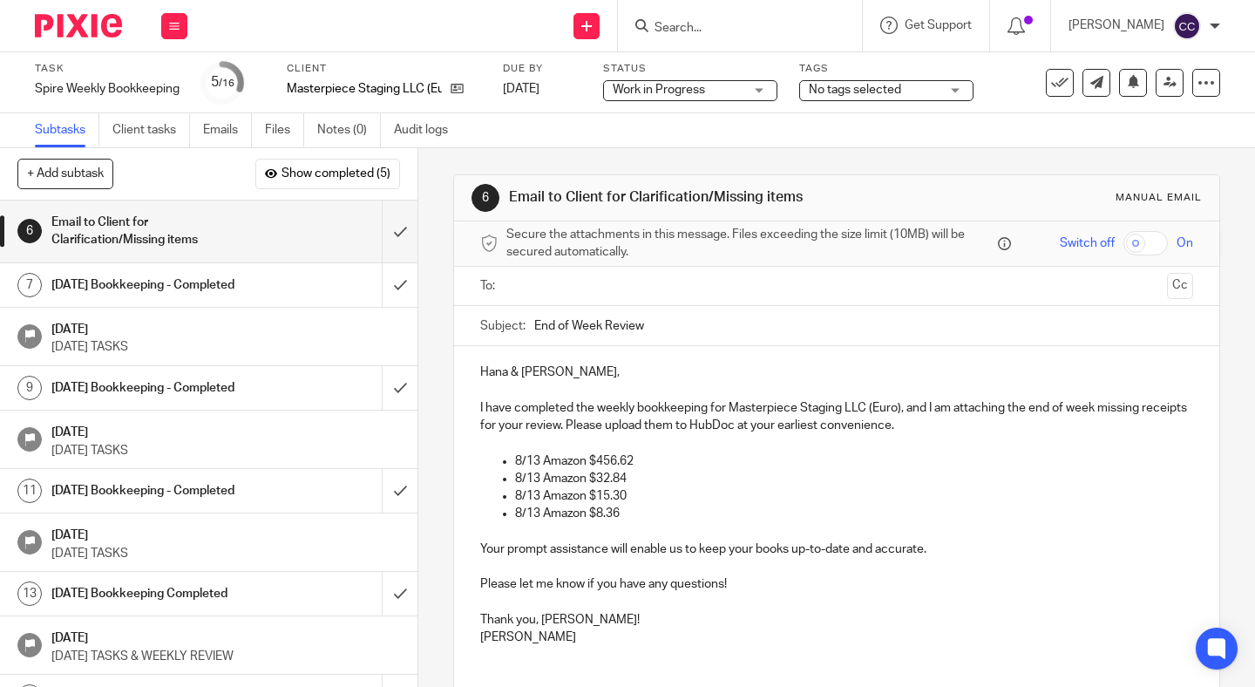
click at [683, 327] on input "End of Week Review" at bounding box center [863, 325] width 659 height 39
type input "End of Week Review - Masterpiece"
click at [602, 298] on ul at bounding box center [837, 286] width 659 height 29
click at [584, 288] on input "text" at bounding box center [837, 286] width 648 height 20
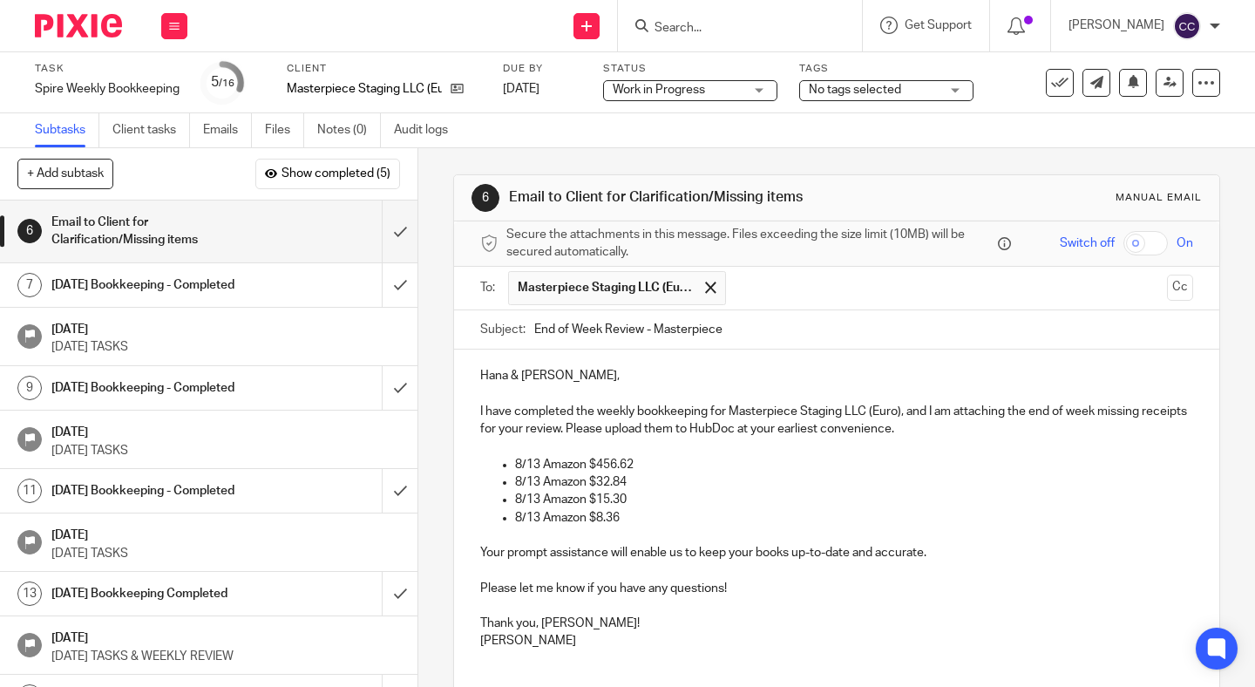
click at [761, 289] on input "text" at bounding box center [947, 288] width 424 height 34
click at [881, 292] on input "text" at bounding box center [1020, 288] width 279 height 34
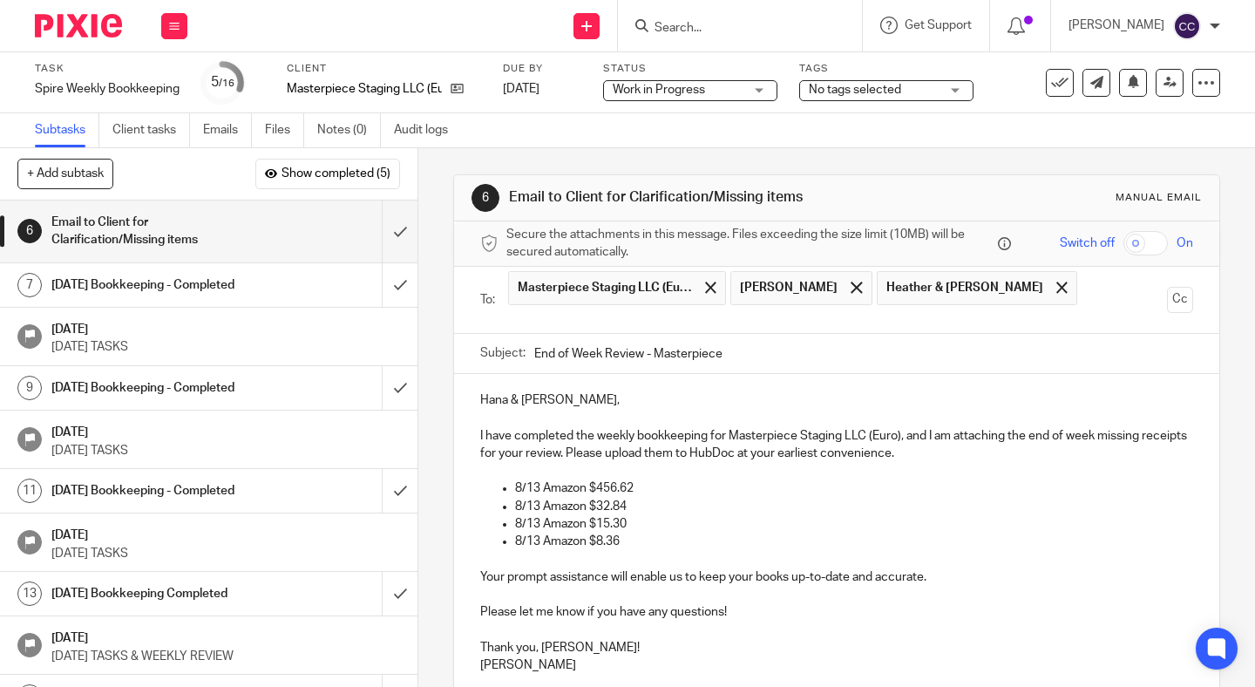
scroll to position [132, 0]
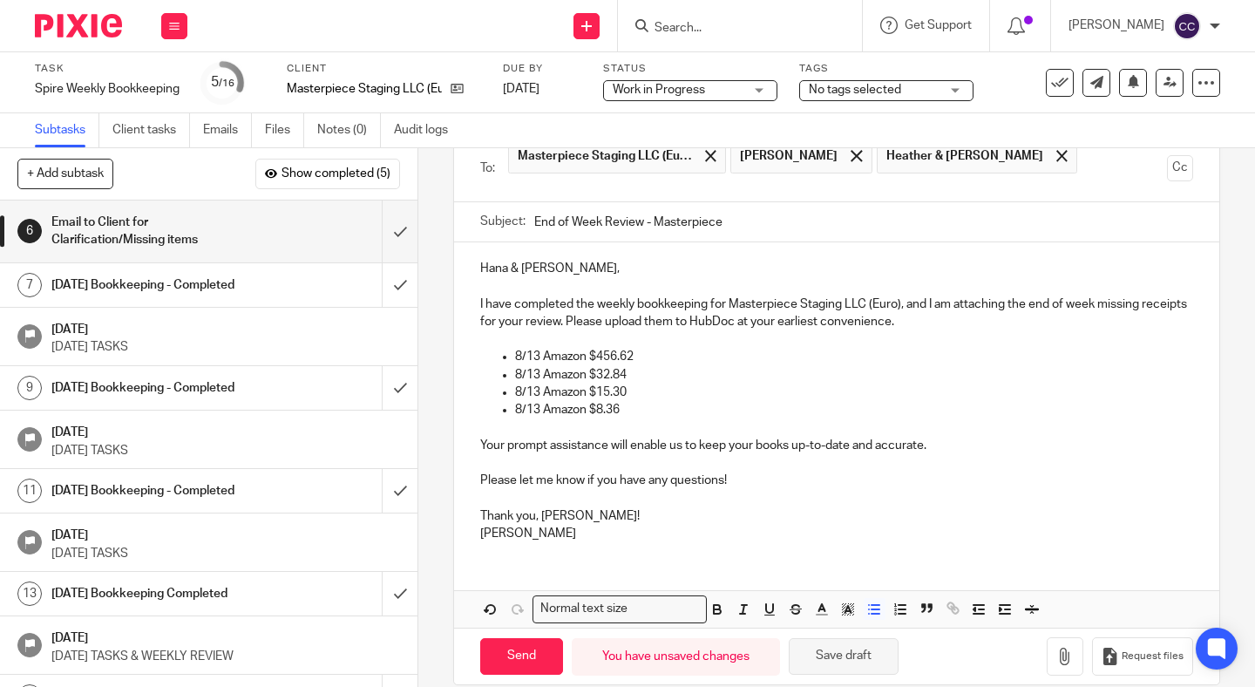
click at [827, 638] on button "Save draft" at bounding box center [844, 656] width 110 height 37
click at [569, 494] on p "Thank you, Hana!" at bounding box center [836, 508] width 713 height 36
drag, startPoint x: 757, startPoint y: 454, endPoint x: 403, endPoint y: 465, distance: 354.9
click at [403, 465] on div "+ Add subtask Show completed (5) Cancel + Add 1 Sign in to QBTIme 2 Start of ta…" at bounding box center [627, 417] width 1255 height 539
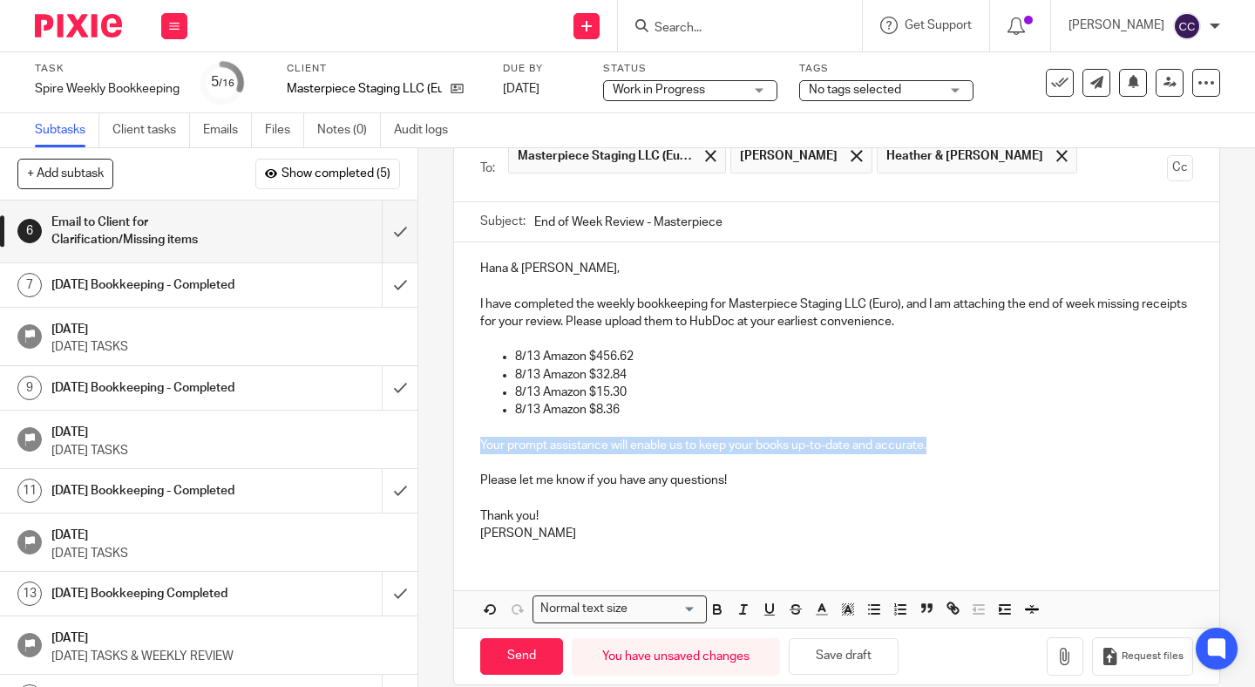
drag, startPoint x: 968, startPoint y: 419, endPoint x: 444, endPoint y: 412, distance: 524.8
click at [444, 412] on div "6 Email to Client for Clarification/Missing items Manual email Secure the attac…" at bounding box center [836, 417] width 837 height 539
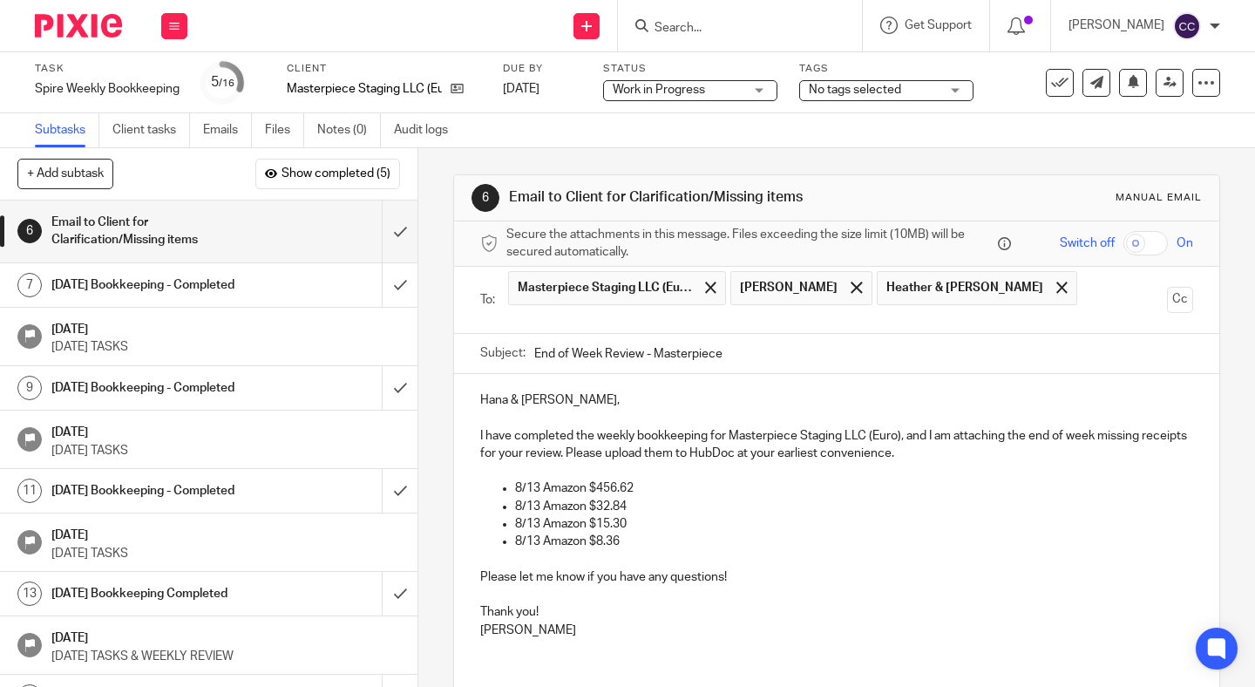
scroll to position [96, 0]
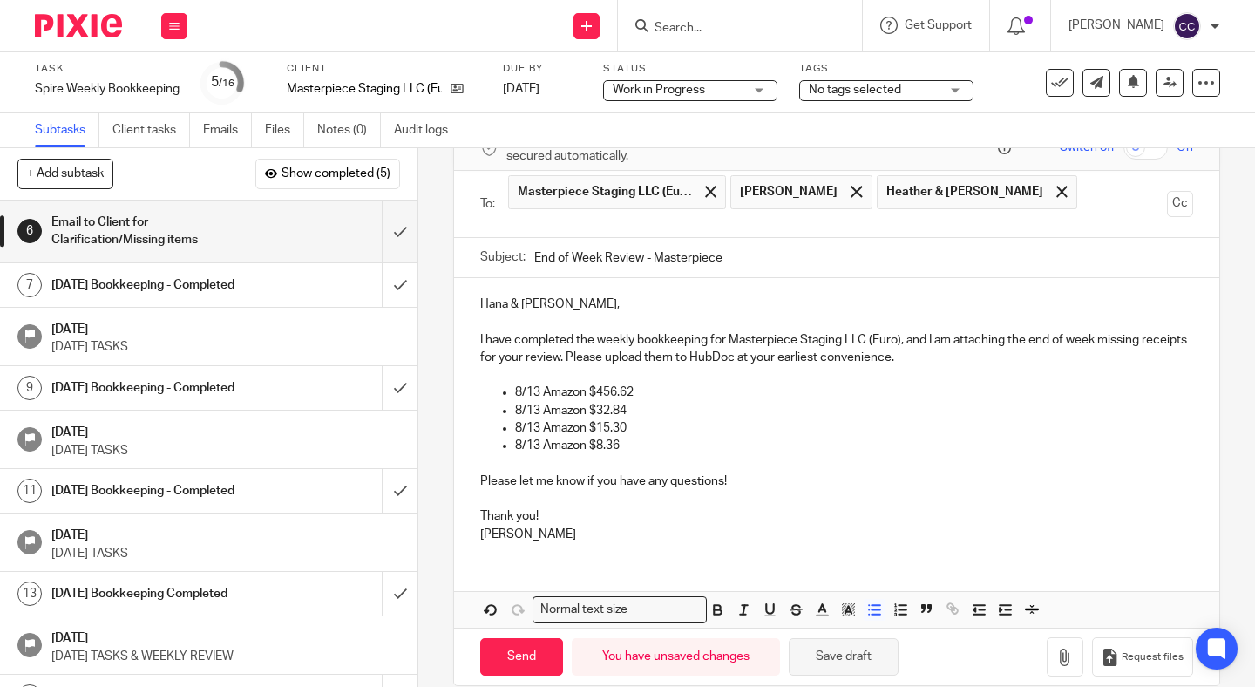
click at [831, 638] on button "Save draft" at bounding box center [844, 656] width 110 height 37
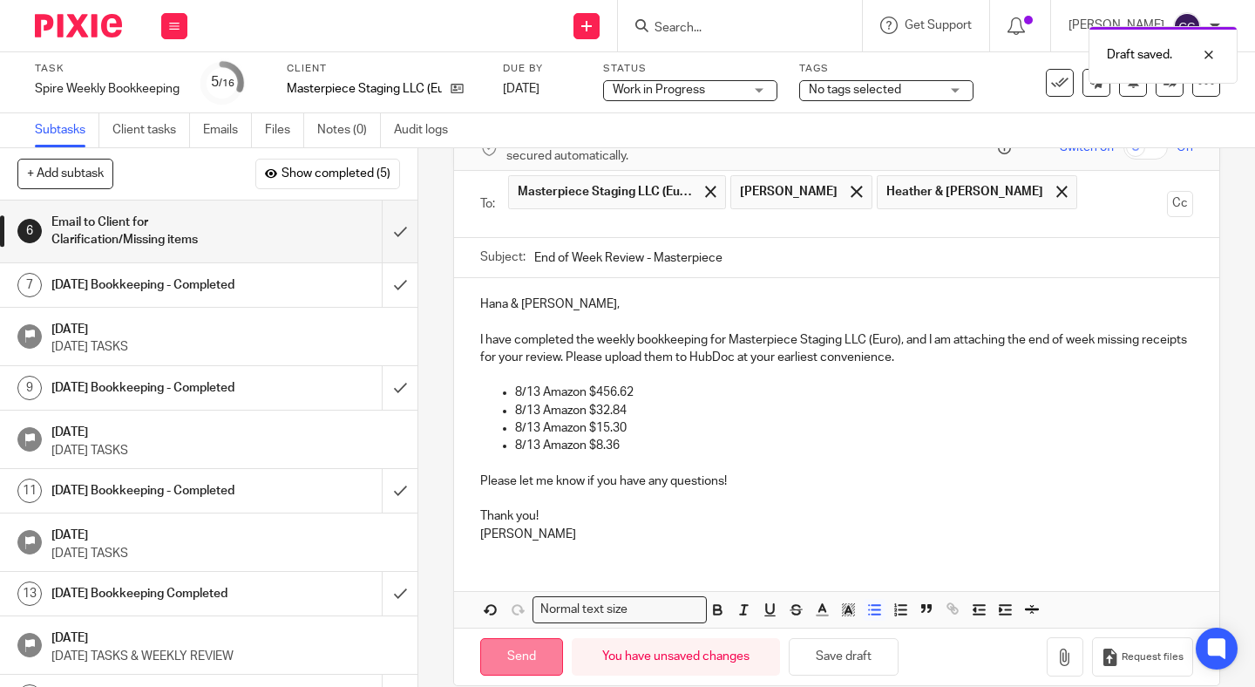
click at [494, 646] on input "Send" at bounding box center [521, 656] width 83 height 37
type input "Sent"
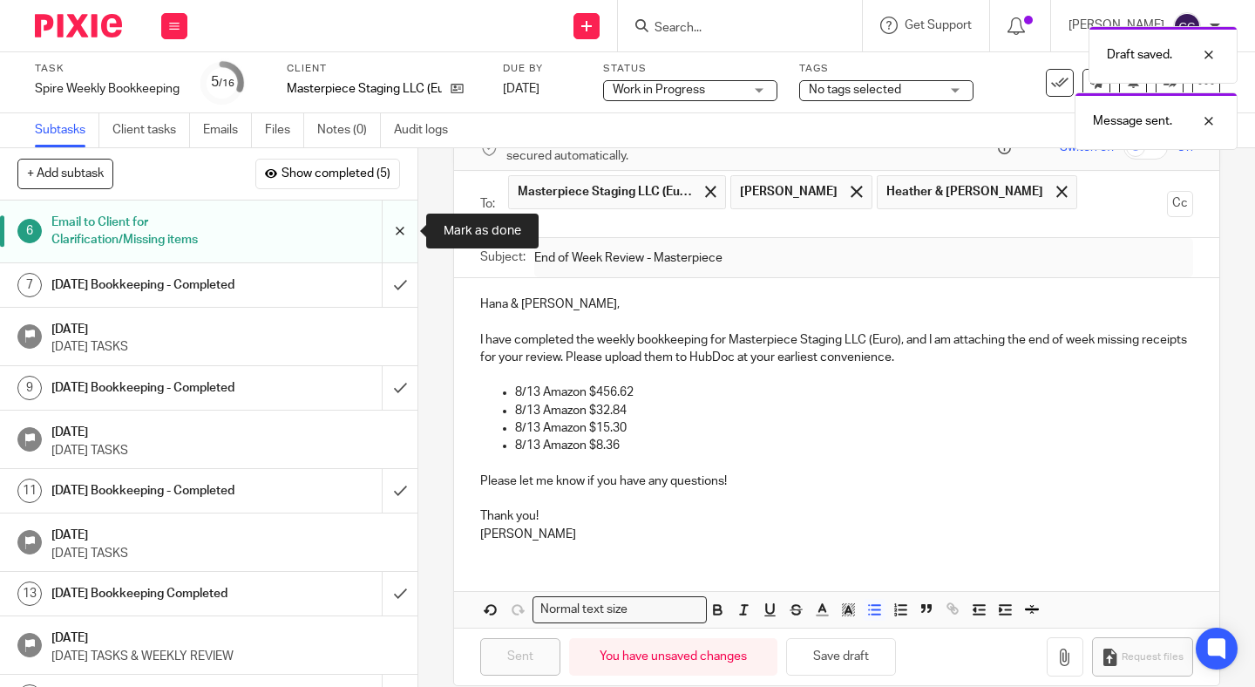
click at [400, 253] on input "submit" at bounding box center [209, 231] width 418 height 62
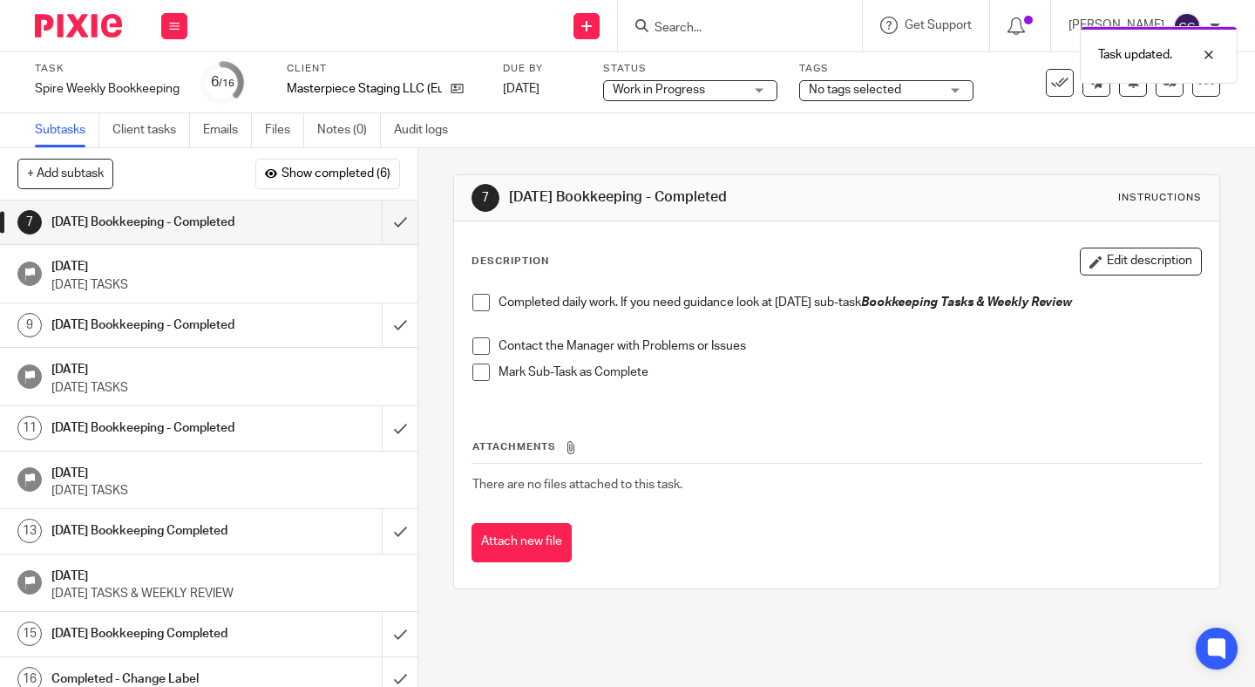
click at [483, 300] on span at bounding box center [480, 302] width 17 height 17
click at [483, 348] on span at bounding box center [480, 345] width 17 height 17
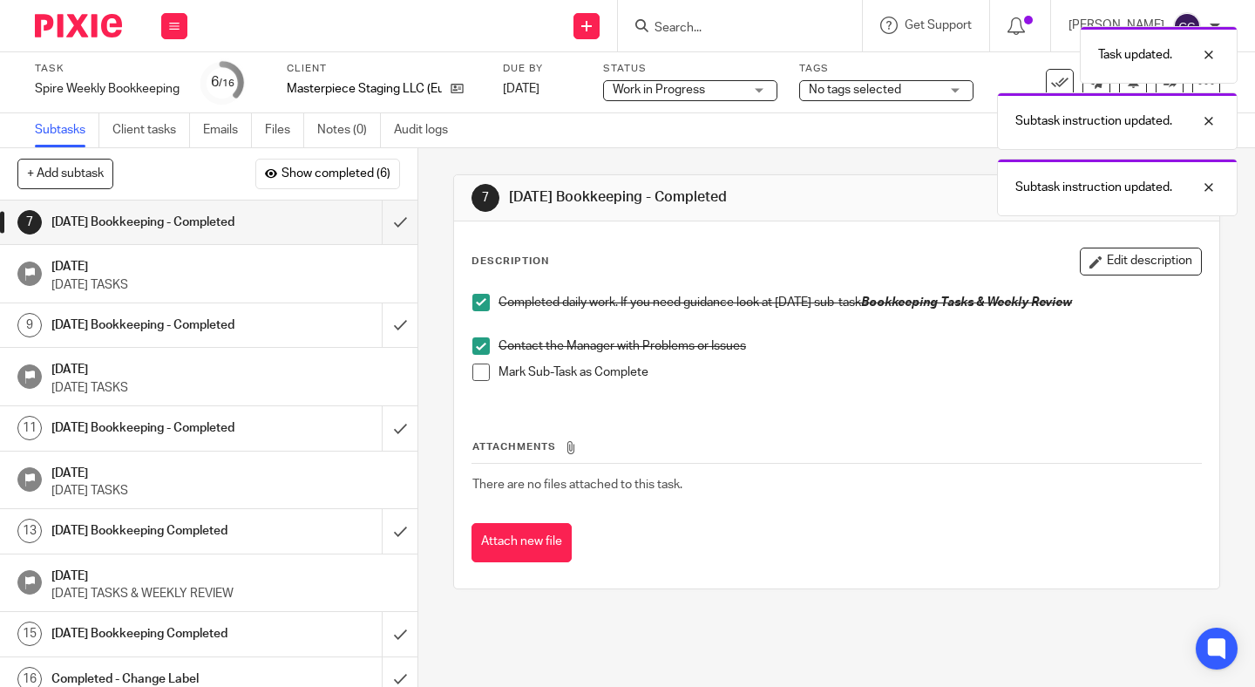
click at [483, 374] on span at bounding box center [480, 371] width 17 height 17
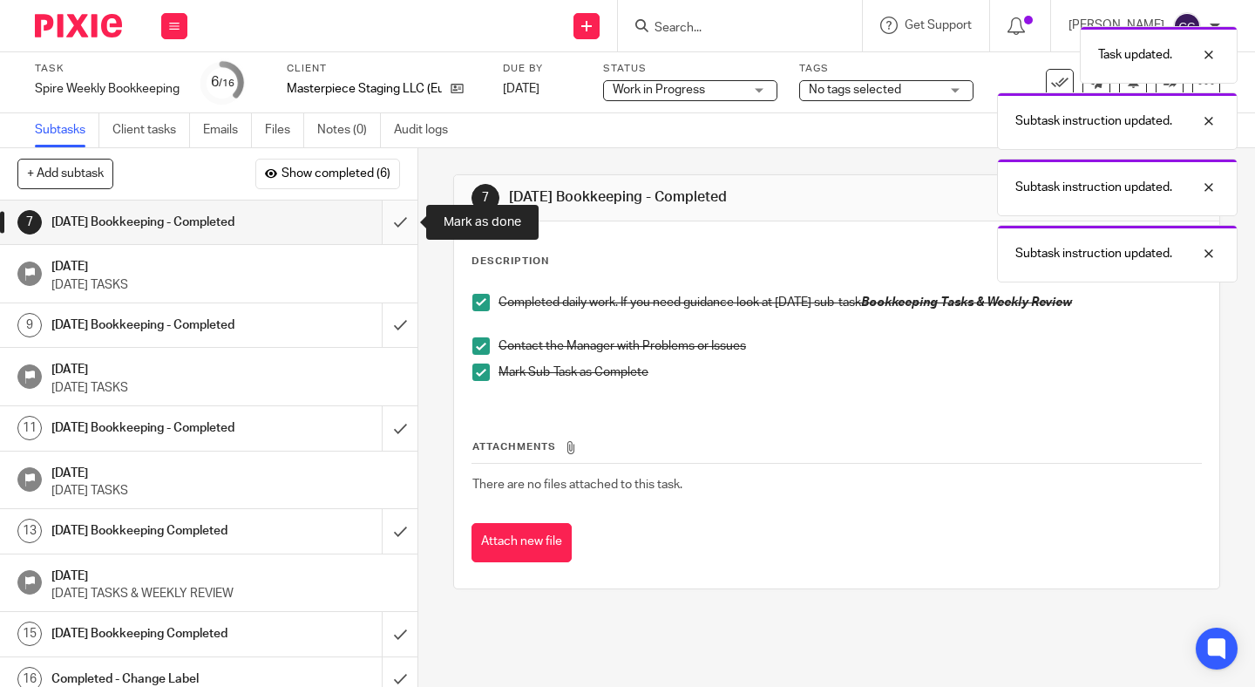
click at [401, 234] on input "submit" at bounding box center [209, 222] width 418 height 44
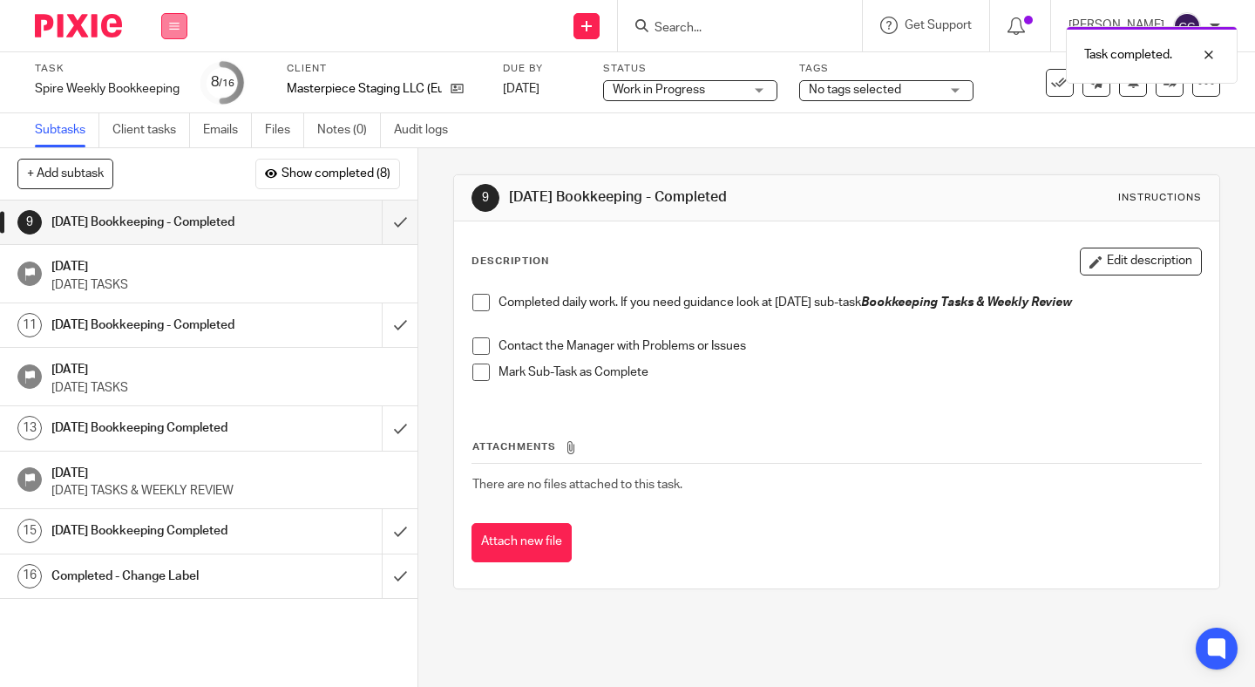
click at [179, 24] on icon at bounding box center [174, 26] width 10 height 10
click at [178, 83] on link "Work" at bounding box center [166, 81] width 31 height 12
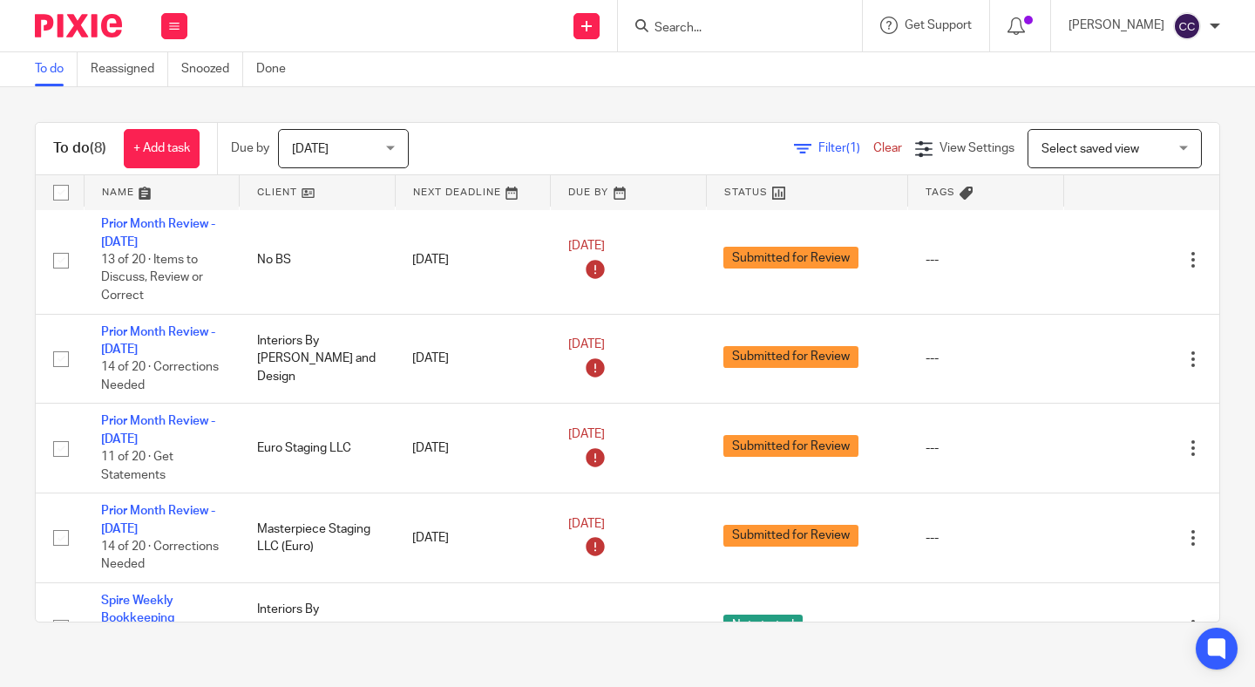
scroll to position [319, 0]
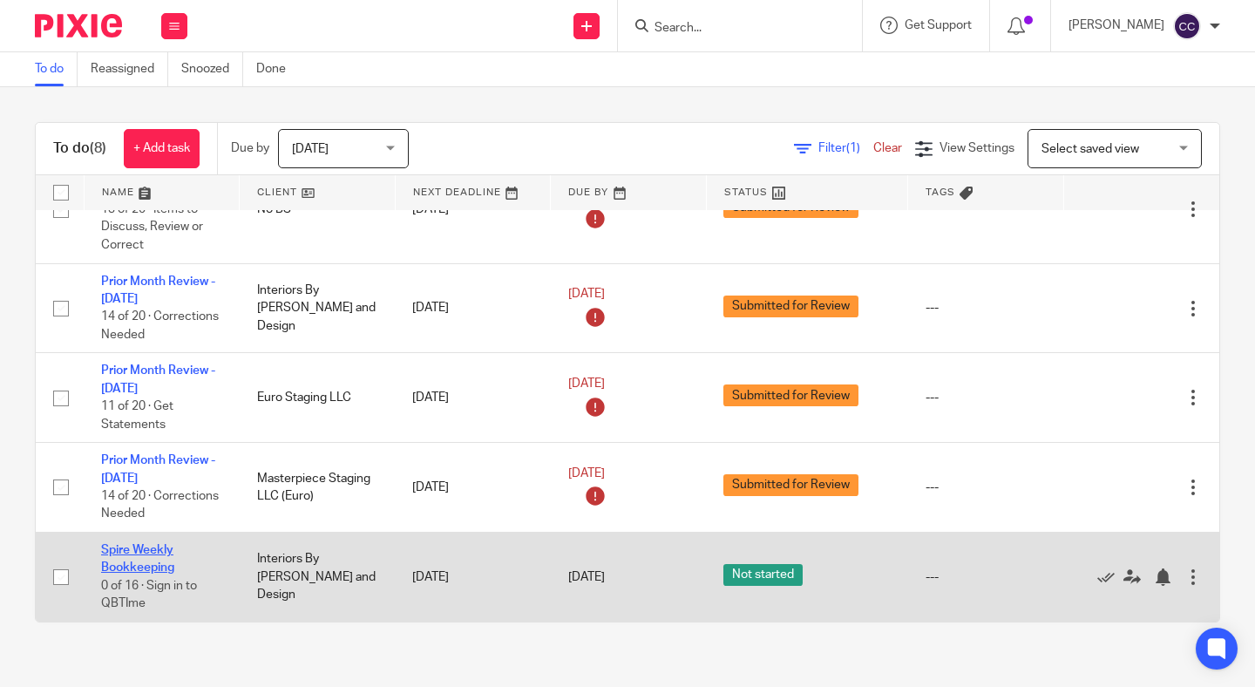
click at [157, 566] on link "Spire Weekly Bookkeeping" at bounding box center [137, 559] width 73 height 30
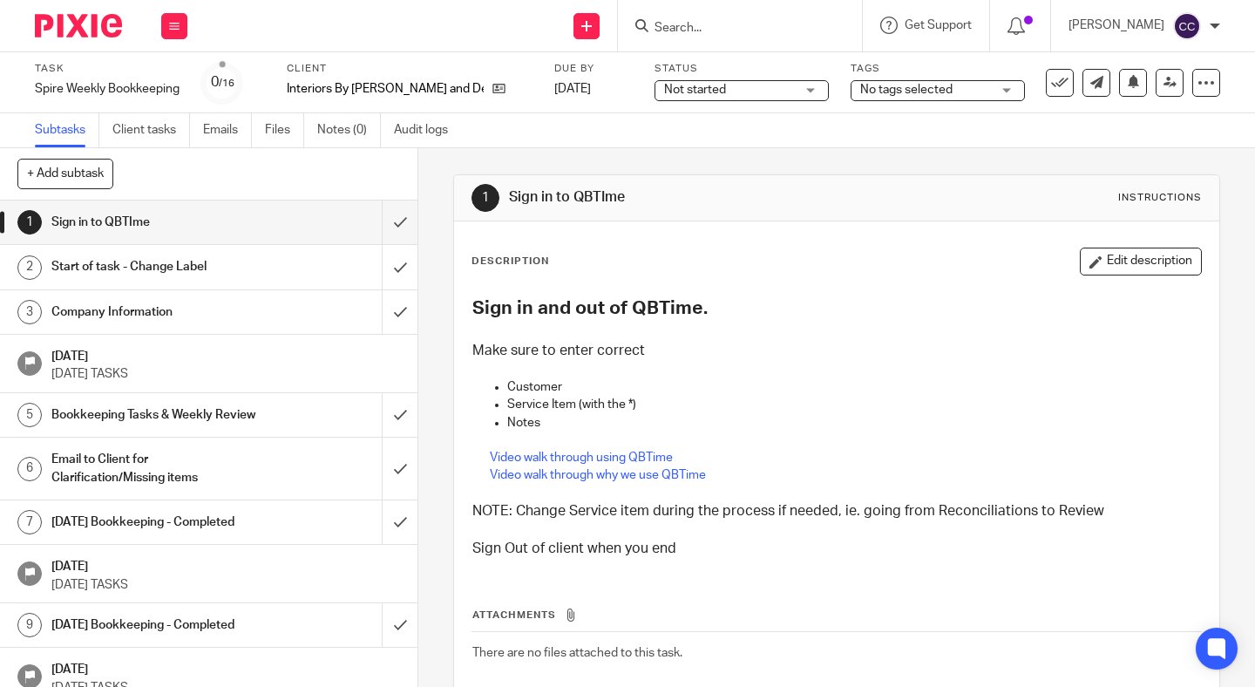
click at [719, 94] on span "Not started" at bounding box center [729, 90] width 131 height 18
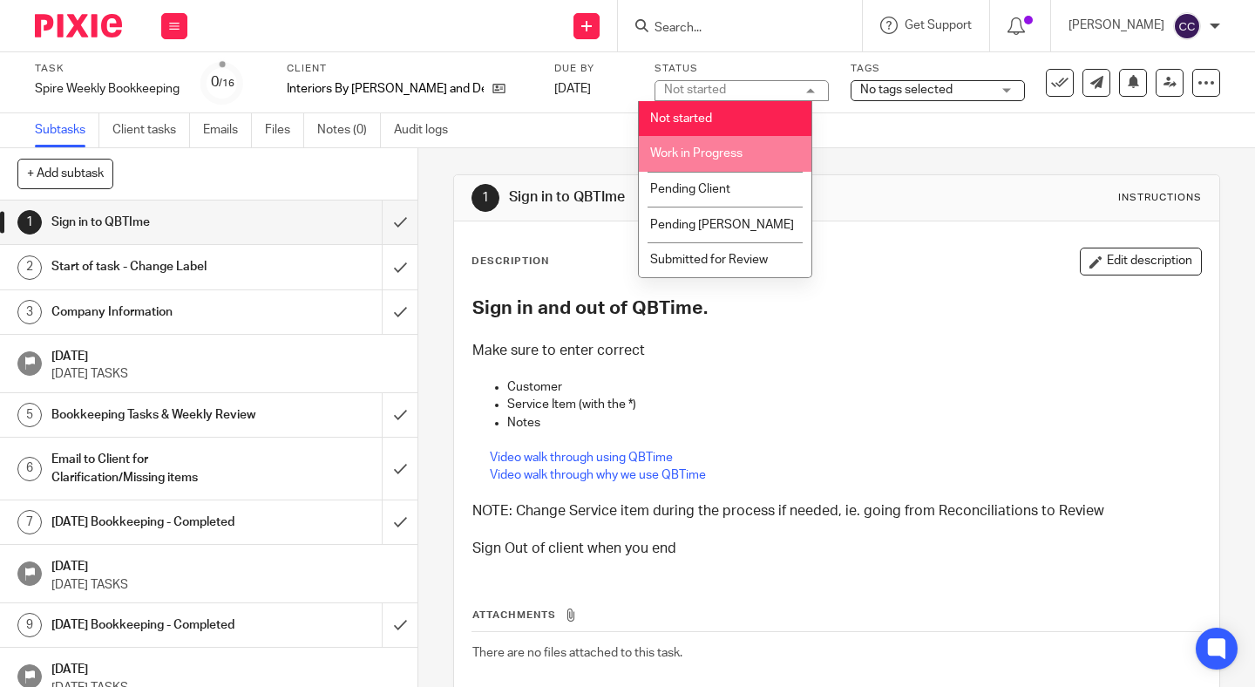
click at [715, 153] on span "Work in Progress" at bounding box center [696, 153] width 92 height 12
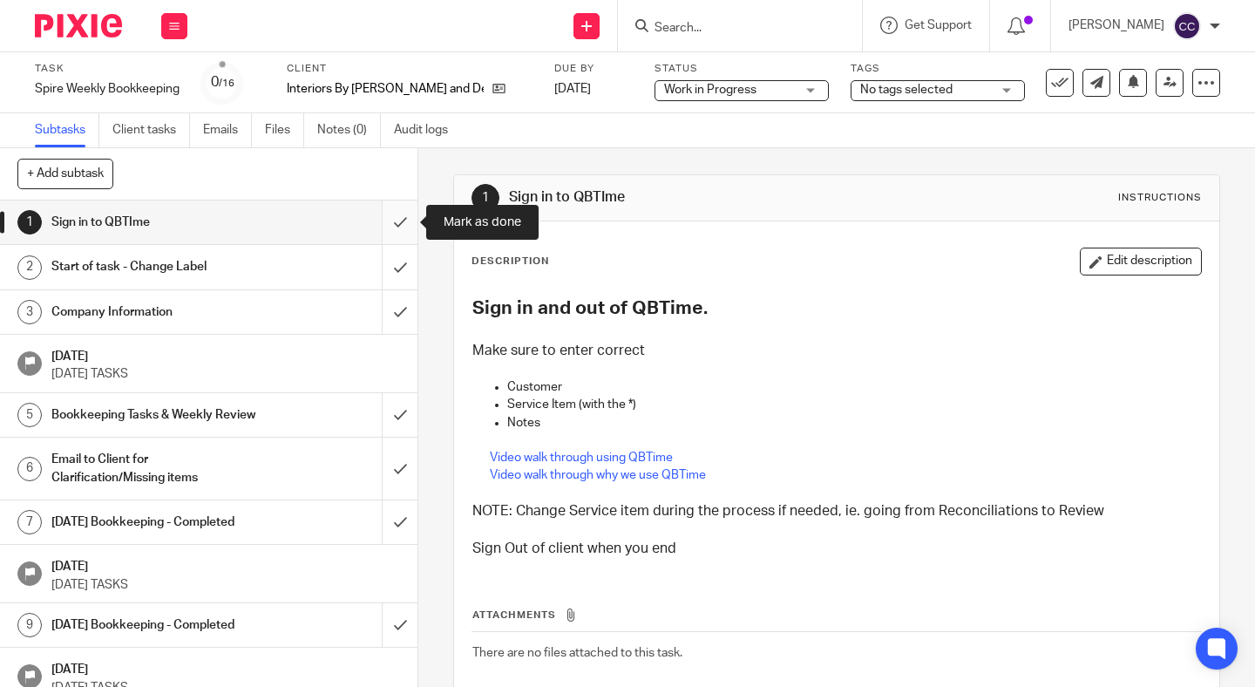
click at [387, 220] on input "submit" at bounding box center [209, 222] width 418 height 44
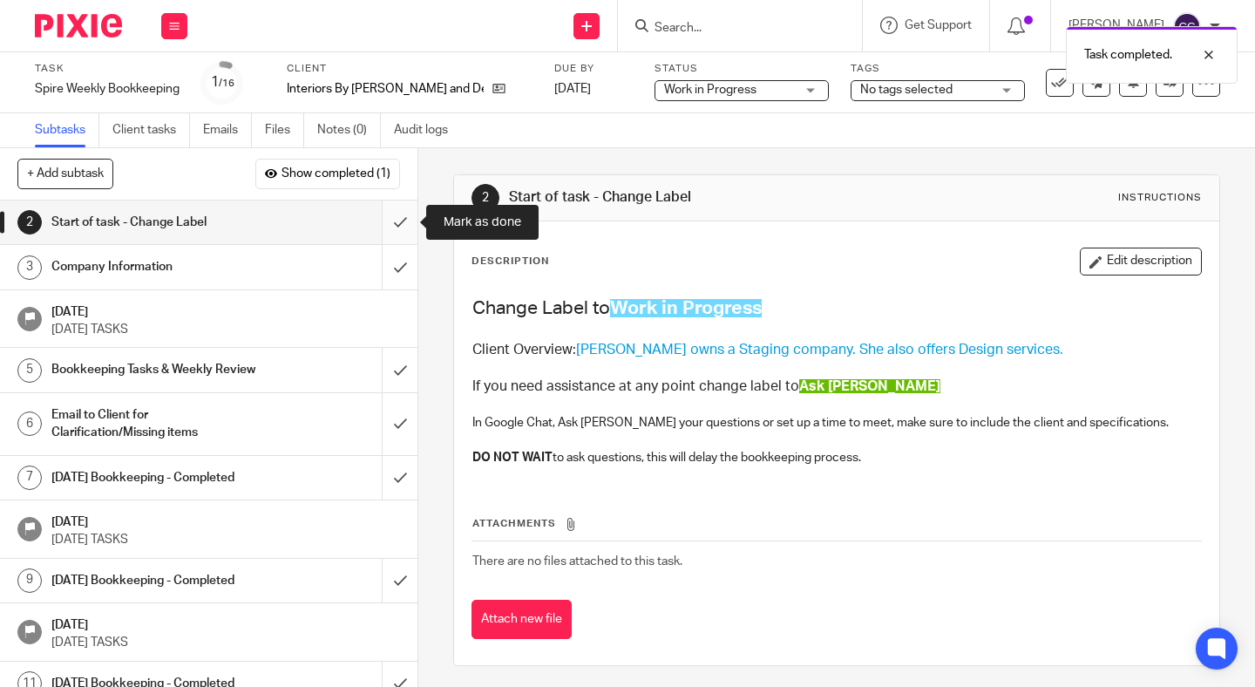
click at [395, 232] on input "submit" at bounding box center [209, 222] width 418 height 44
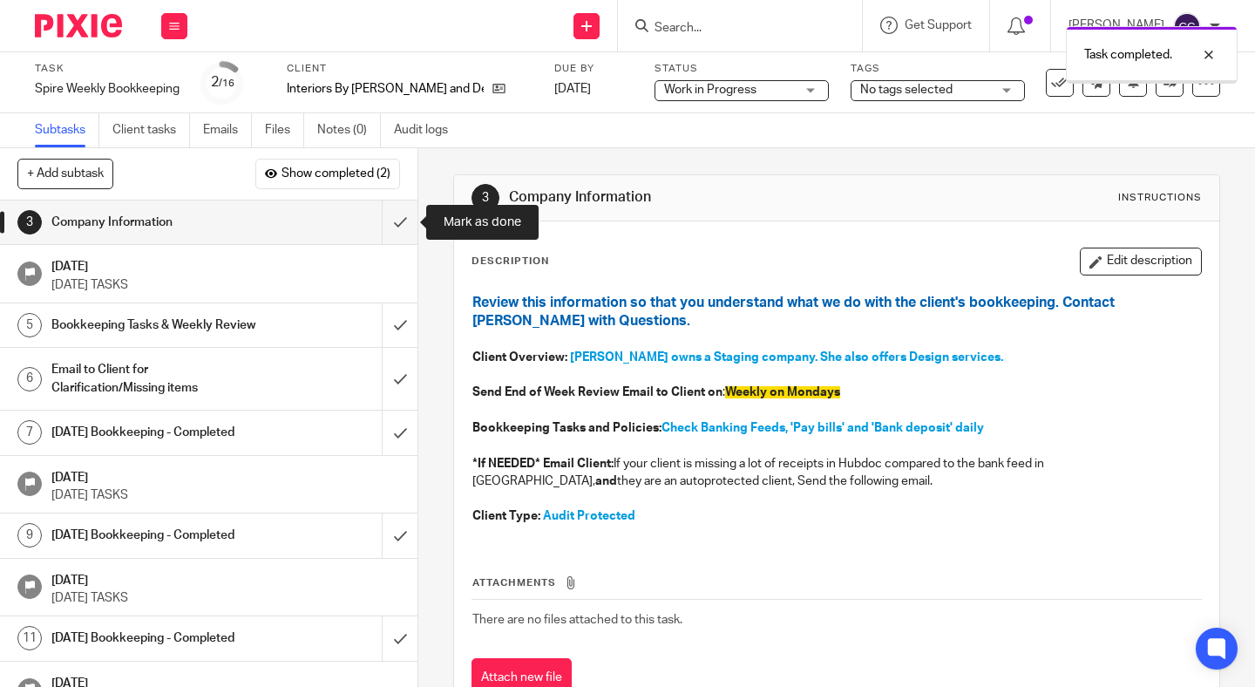
click at [395, 232] on input "submit" at bounding box center [209, 222] width 418 height 44
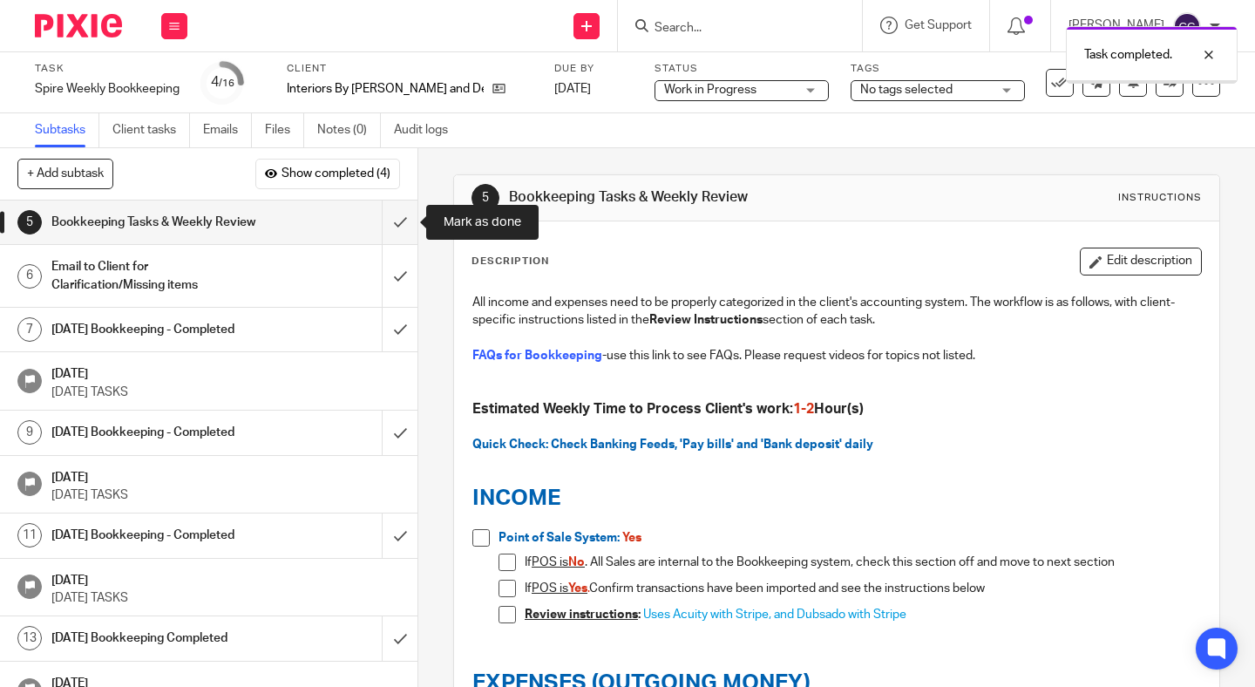
click at [395, 232] on input "submit" at bounding box center [209, 222] width 418 height 44
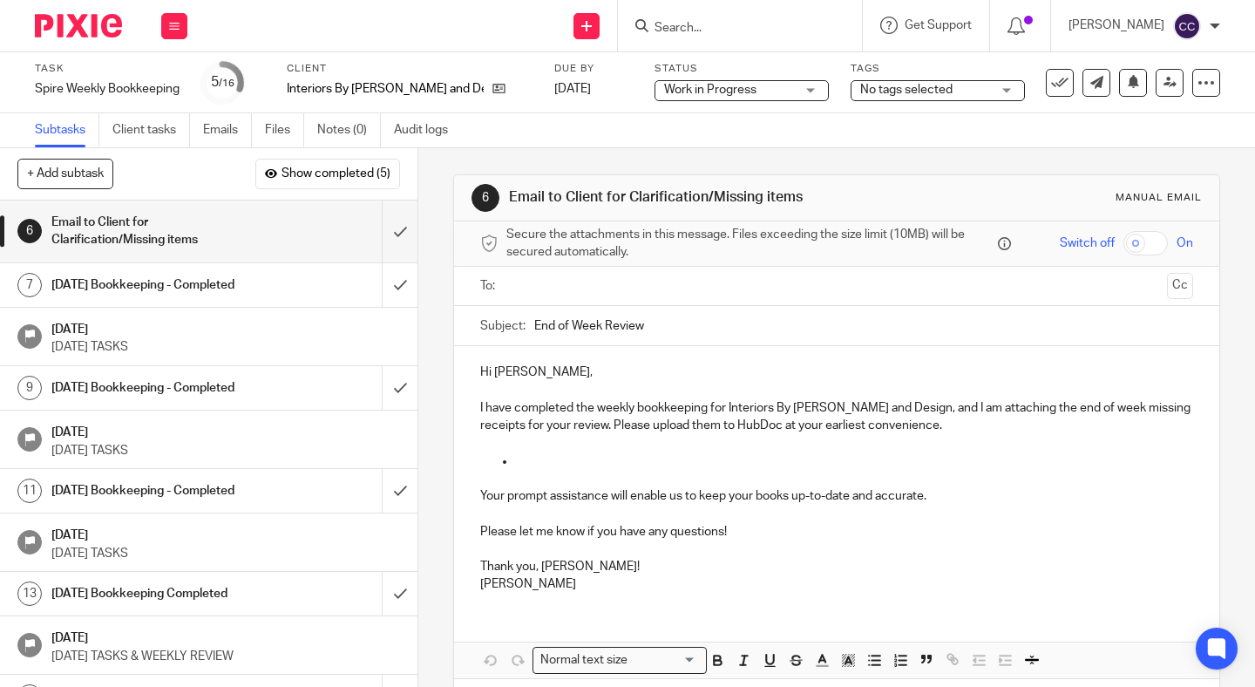
click at [534, 464] on p at bounding box center [854, 460] width 678 height 17
click at [515, 460] on p "8/14 Home Sense $59.98" at bounding box center [854, 460] width 678 height 17
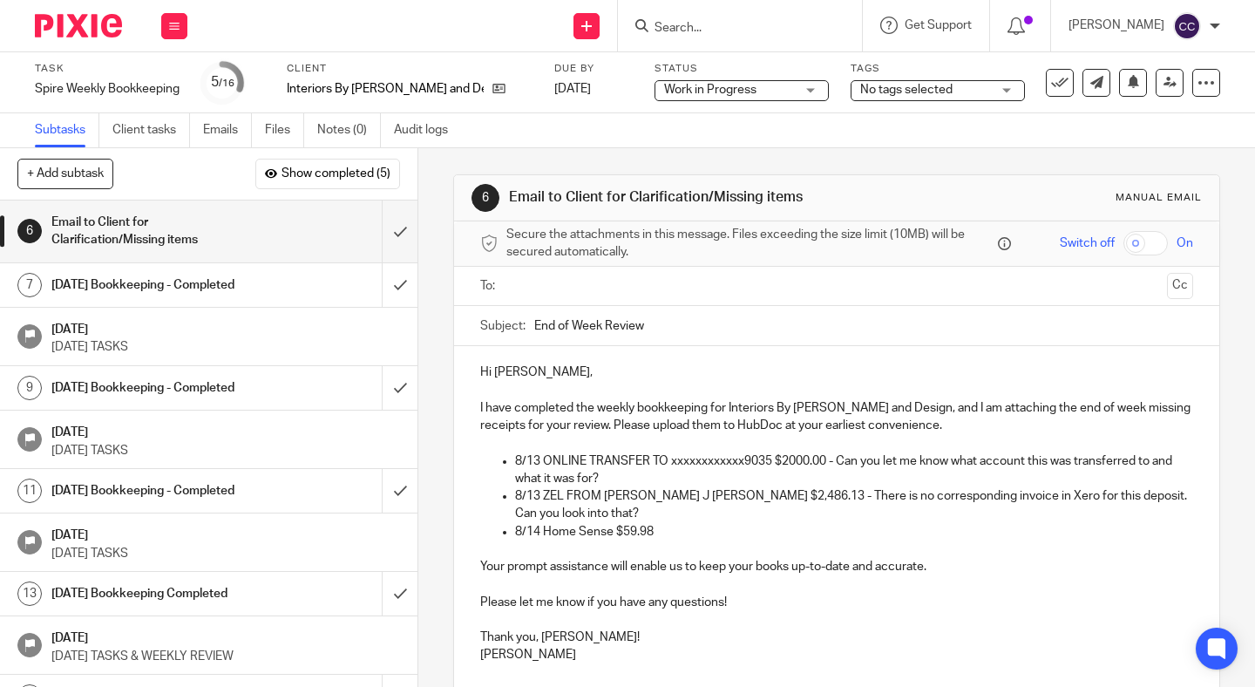
click at [657, 532] on p "8/14 Home Sense $59.98" at bounding box center [854, 531] width 678 height 17
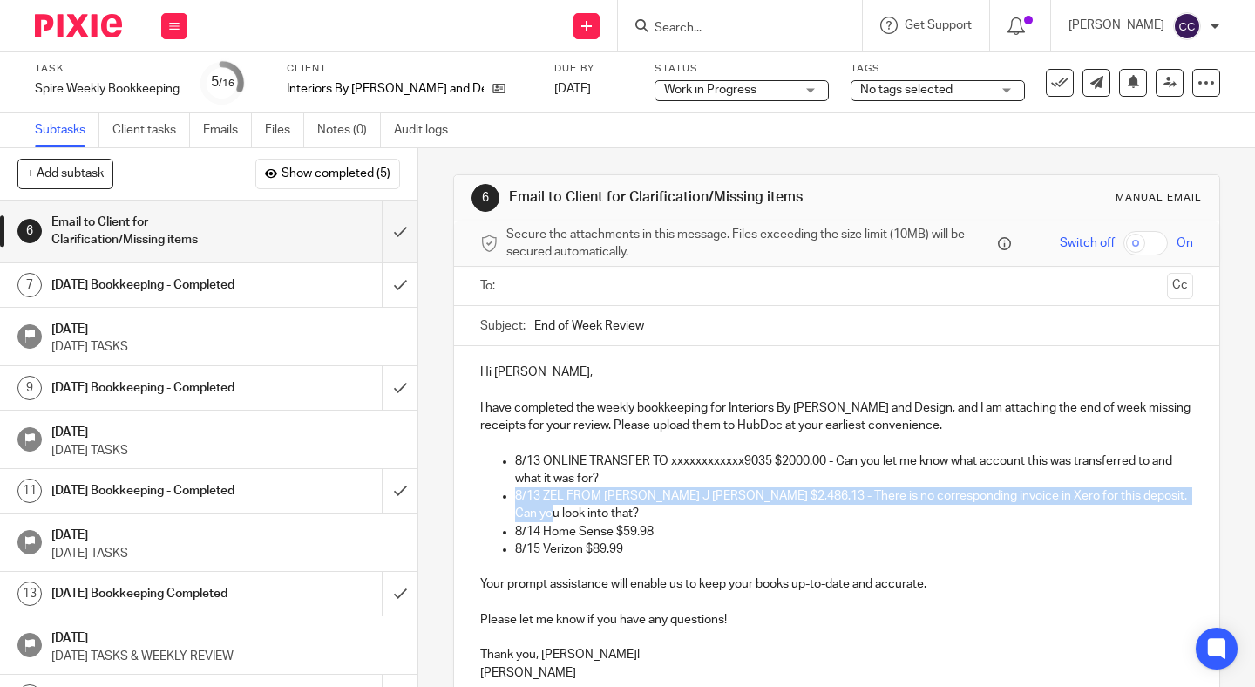
drag, startPoint x: 560, startPoint y: 509, endPoint x: 512, endPoint y: 500, distance: 48.7
click at [512, 500] on ul "8/13 ONLINE TRANSFER TO xxxxxxxxxxxx9035 $2000.00 - Can you let me know what ac…" at bounding box center [836, 505] width 713 height 106
copy p "8/13 ZEL FROM GERALD J TOM $2,486.13 - There is no corresponding invoice in Xer…"
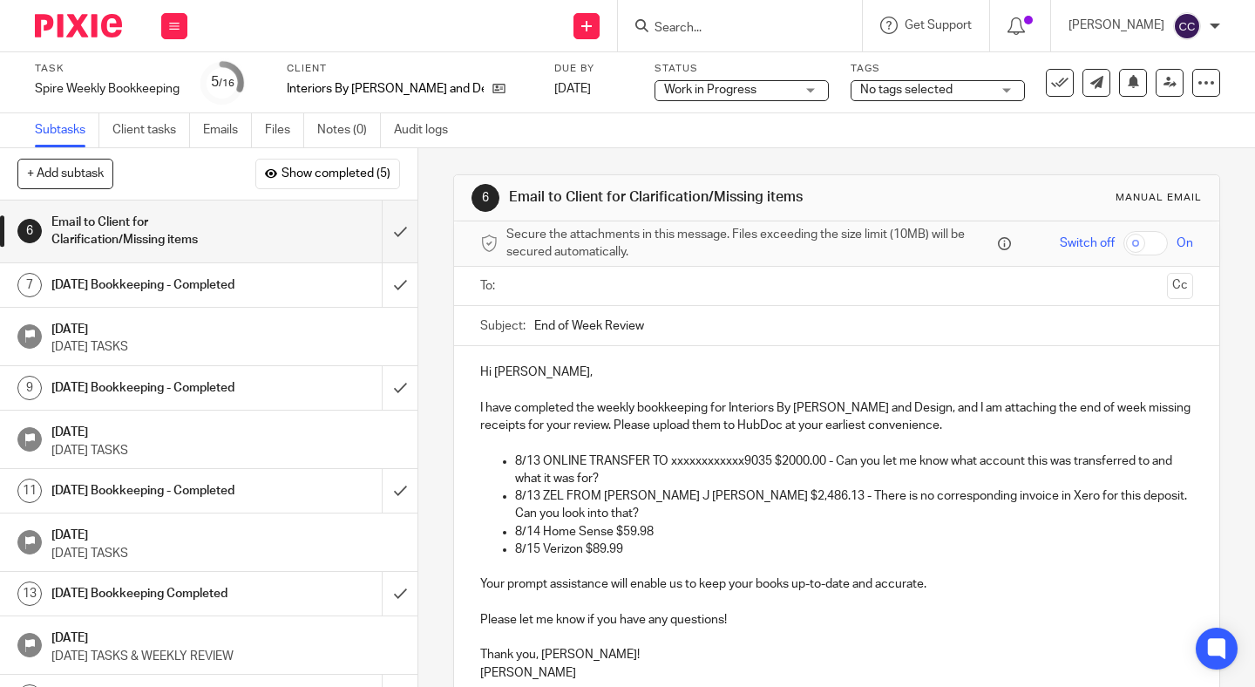
click at [663, 559] on p at bounding box center [836, 566] width 713 height 17
click at [660, 549] on p "8/15 Verizon $89.99" at bounding box center [854, 548] width 678 height 17
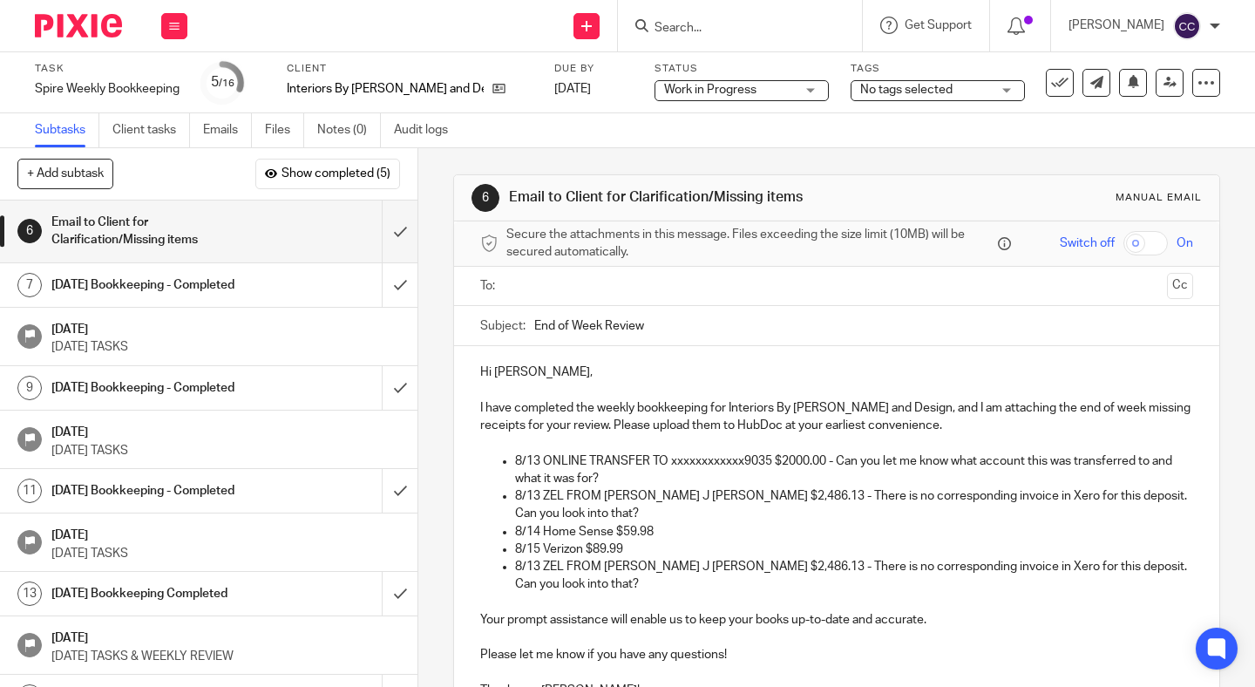
click at [537, 571] on p "8/13 ZEL FROM GERALD J TOM $2,486.13 - There is no corresponding invoice in Xer…" at bounding box center [854, 576] width 678 height 36
drag, startPoint x: 749, startPoint y: 570, endPoint x: 710, endPoint y: 570, distance: 38.4
click at [718, 570] on p "8/16 ZEL FROM GERALD J TOM $2,486.13 - There is no corresponding invoice in Xer…" at bounding box center [854, 576] width 678 height 36
click at [700, 571] on p "8/16 ZEL FROM GERALD J TOM $2,486.13 - There is no corresponding invoice in Xer…" at bounding box center [854, 576] width 678 height 36
drag, startPoint x: 748, startPoint y: 571, endPoint x: 698, endPoint y: 571, distance: 49.7
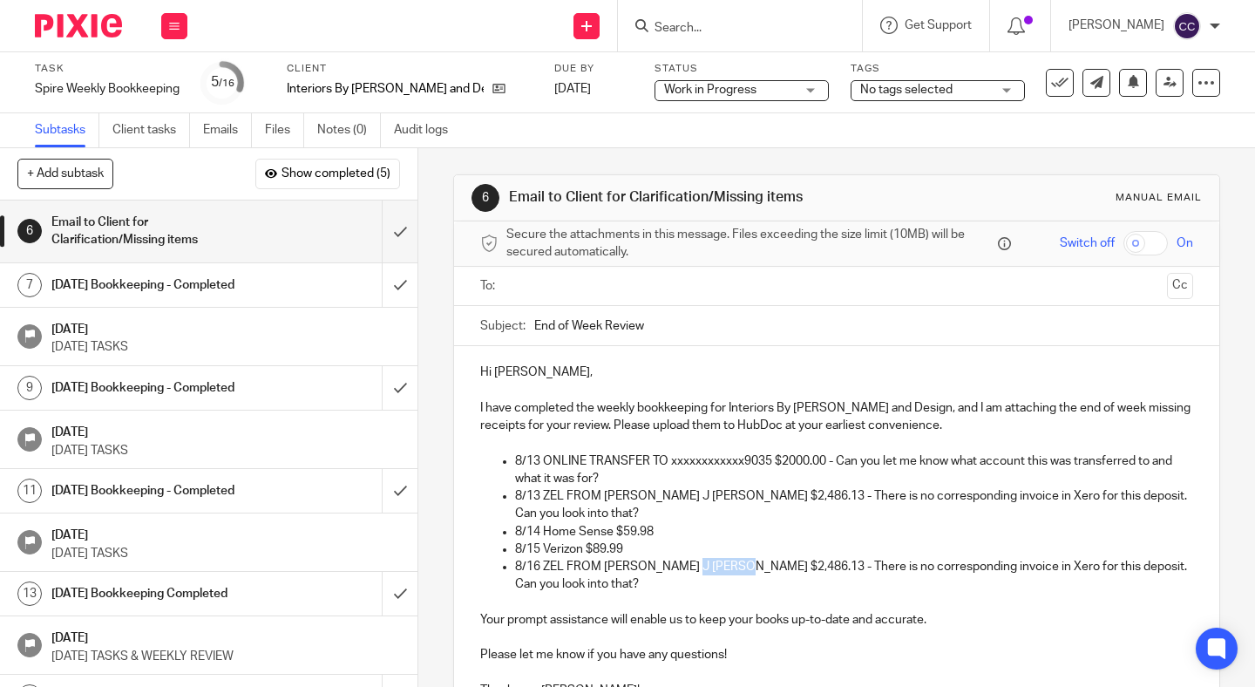
click at [698, 571] on p "8/16 ZEL FROM GERALD J TOM $2,486.13 - There is no corresponding invoice in Xer…" at bounding box center [854, 576] width 678 height 36
click at [750, 497] on p "8/13 ZEL FROM GERALD J TOM $2,486.13 - There is no corresponding invoice in Xer…" at bounding box center [854, 505] width 678 height 36
drag, startPoint x: 515, startPoint y: 569, endPoint x: 731, endPoint y: 569, distance: 216.2
click at [731, 569] on p "8/16 ZEL FROM GERALD J TOM $1,000 - There is no corresponding invoice in Xero f…" at bounding box center [854, 576] width 678 height 36
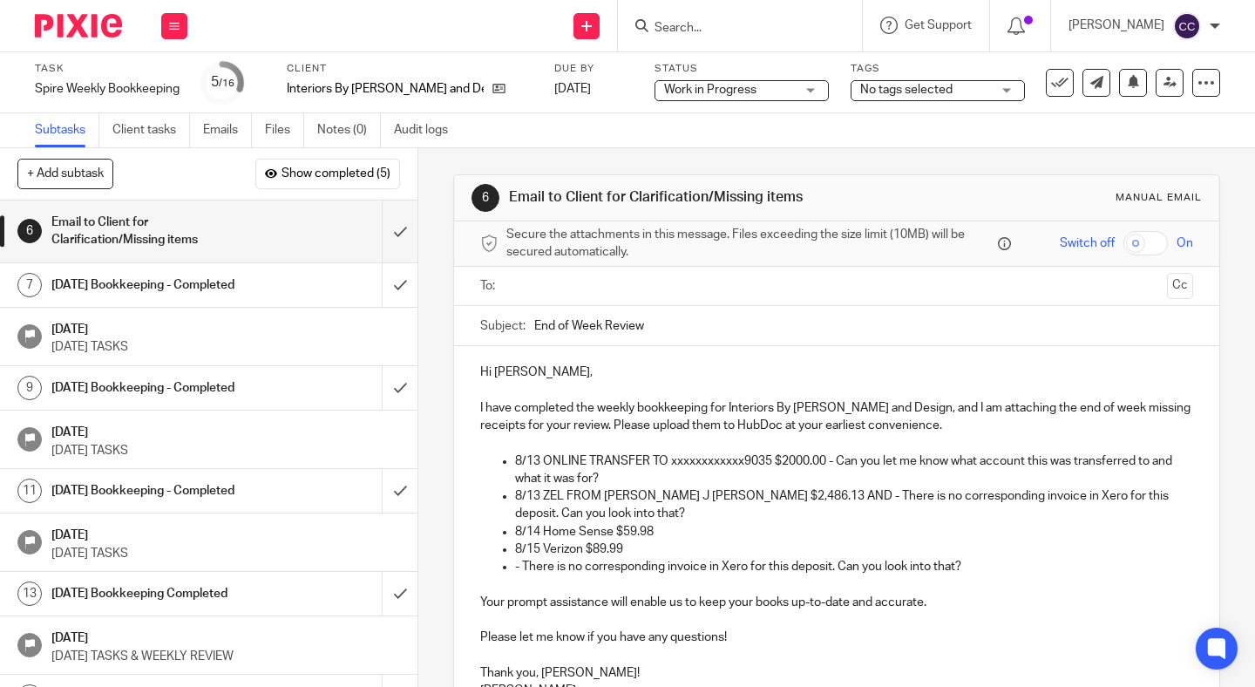
click at [791, 498] on p "8/13 ZEL FROM GERALD J TOM $2,486.13 AND - There is no corresponding invoice in…" at bounding box center [854, 505] width 678 height 36
click at [779, 497] on p "8/13 ZEL FROM GERALD J TOM $2,486.13 AND - There is no corresponding invoice in…" at bounding box center [854, 505] width 678 height 36
click at [1064, 499] on p "8/13 ZEL FROM GERALD J TOM $2,486.13 AND 8/16 ZEL FROM GERALD J TOM $1,000.00 -…" at bounding box center [854, 505] width 678 height 36
click at [634, 516] on p "8/13 ZEL FROM GERALD J TOM $2,486.13 AND 8/16 ZEL FROM GERALD J TOM $1,000.00 -…" at bounding box center [854, 505] width 678 height 36
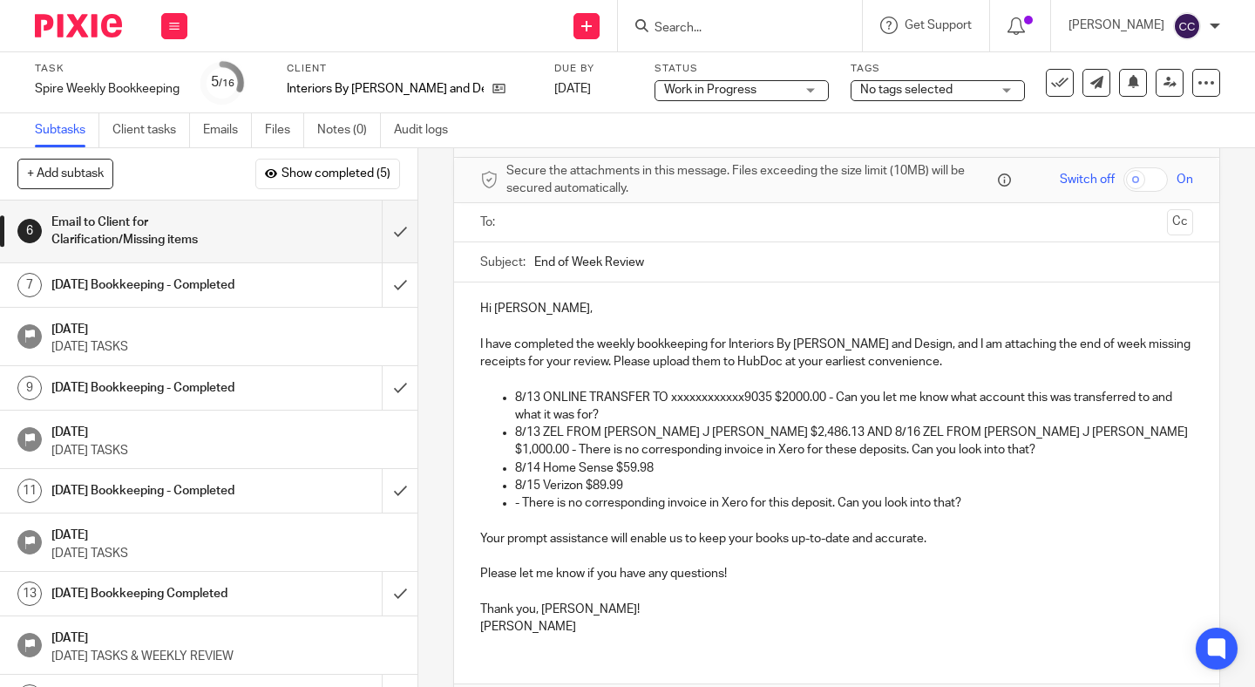
scroll to position [85, 0]
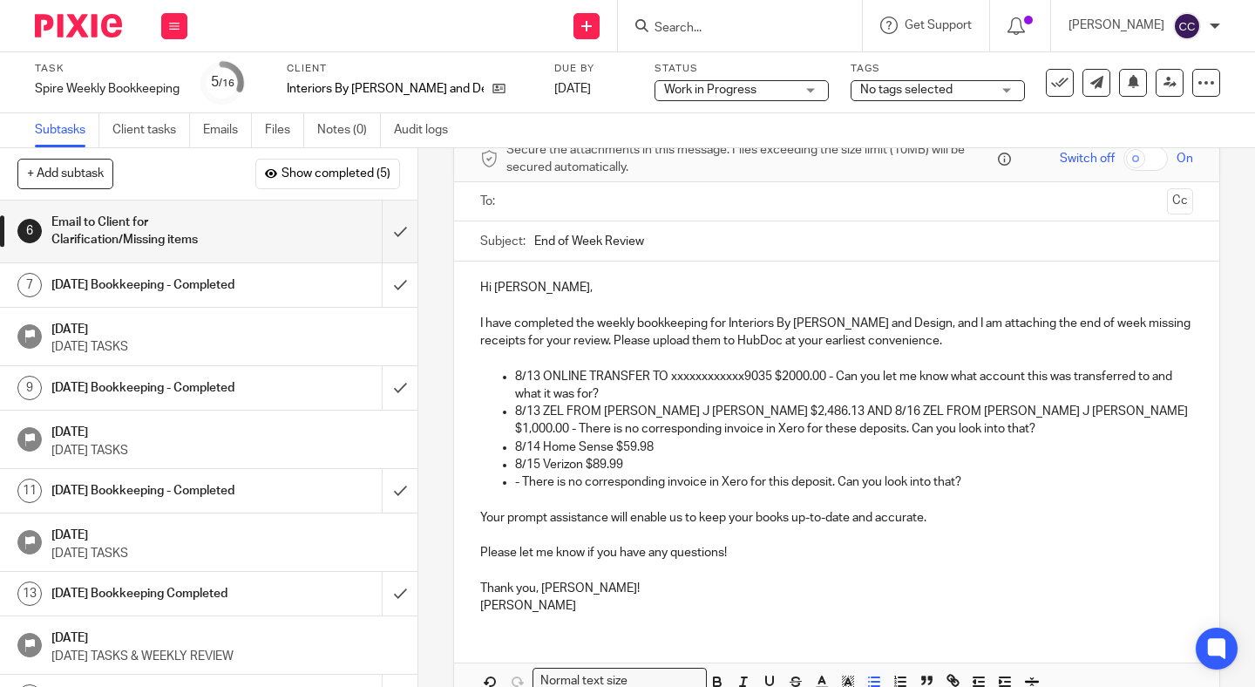
drag, startPoint x: 677, startPoint y: 467, endPoint x: 990, endPoint y: 486, distance: 313.5
click at [990, 486] on ul "8/13 ONLINE TRANSFER TO xxxxxxxxxxxx9035 $2000.00 - Can you let me know what ac…" at bounding box center [836, 430] width 713 height 124
click at [851, 438] on p "8/14 Home Sense $59.98" at bounding box center [854, 446] width 678 height 17
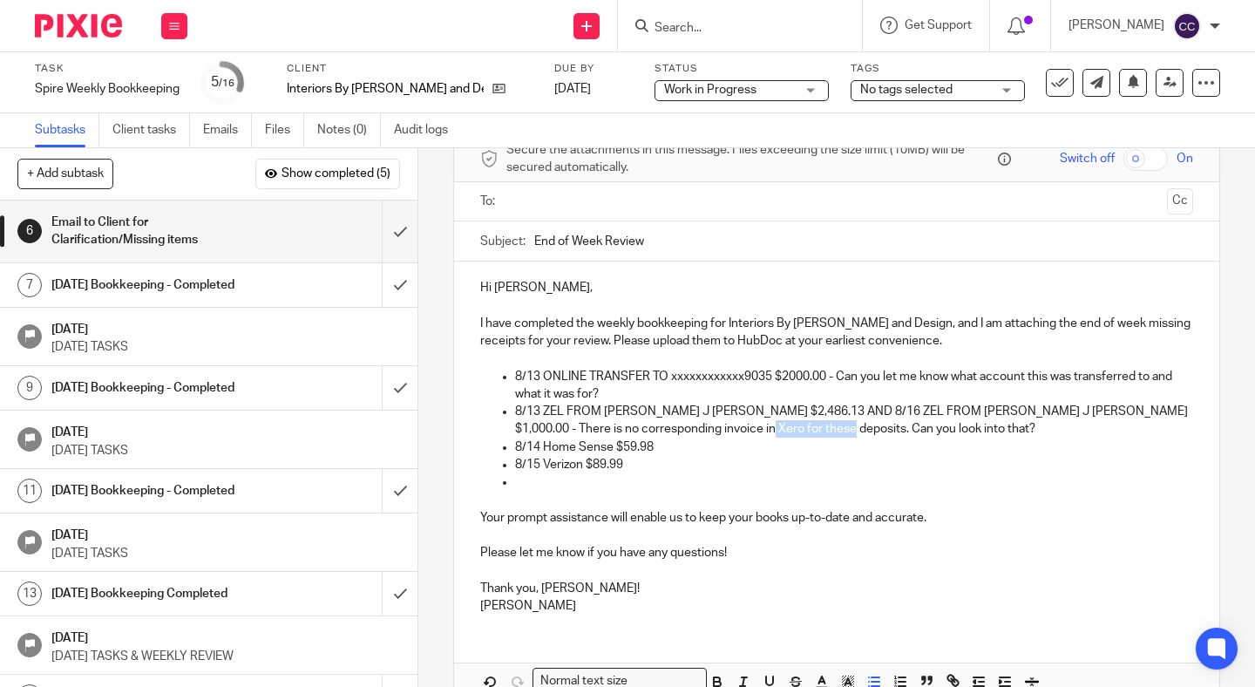
drag, startPoint x: 750, startPoint y: 430, endPoint x: 842, endPoint y: 430, distance: 91.5
click at [842, 430] on p "8/13 ZEL FROM GERALD J TOM $2,486.13 AND 8/16 ZEL FROM GERALD J TOM $1,000.00 -…" at bounding box center [854, 421] width 678 height 36
click at [548, 489] on p at bounding box center [854, 481] width 678 height 17
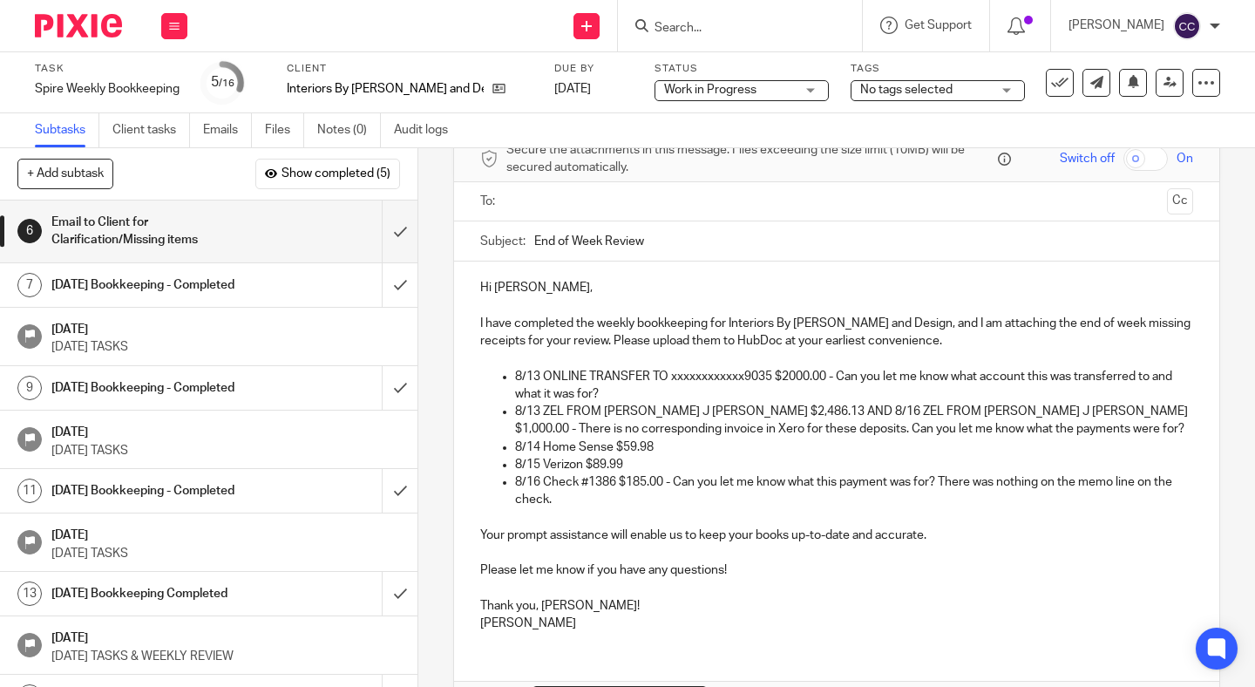
scroll to position [200, 0]
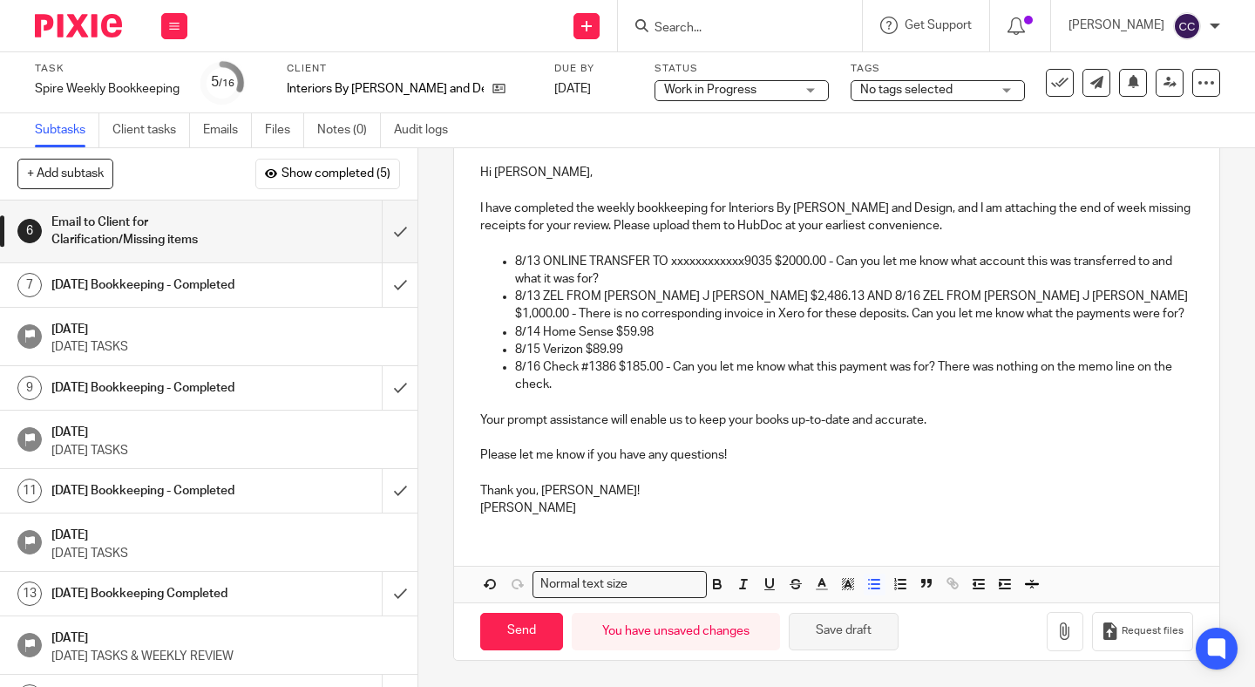
click at [839, 626] on button "Save draft" at bounding box center [844, 631] width 110 height 37
click at [597, 389] on p "8/16 Check #1386 $185.00 - Can you let me know what this payment was for? There…" at bounding box center [854, 376] width 678 height 36
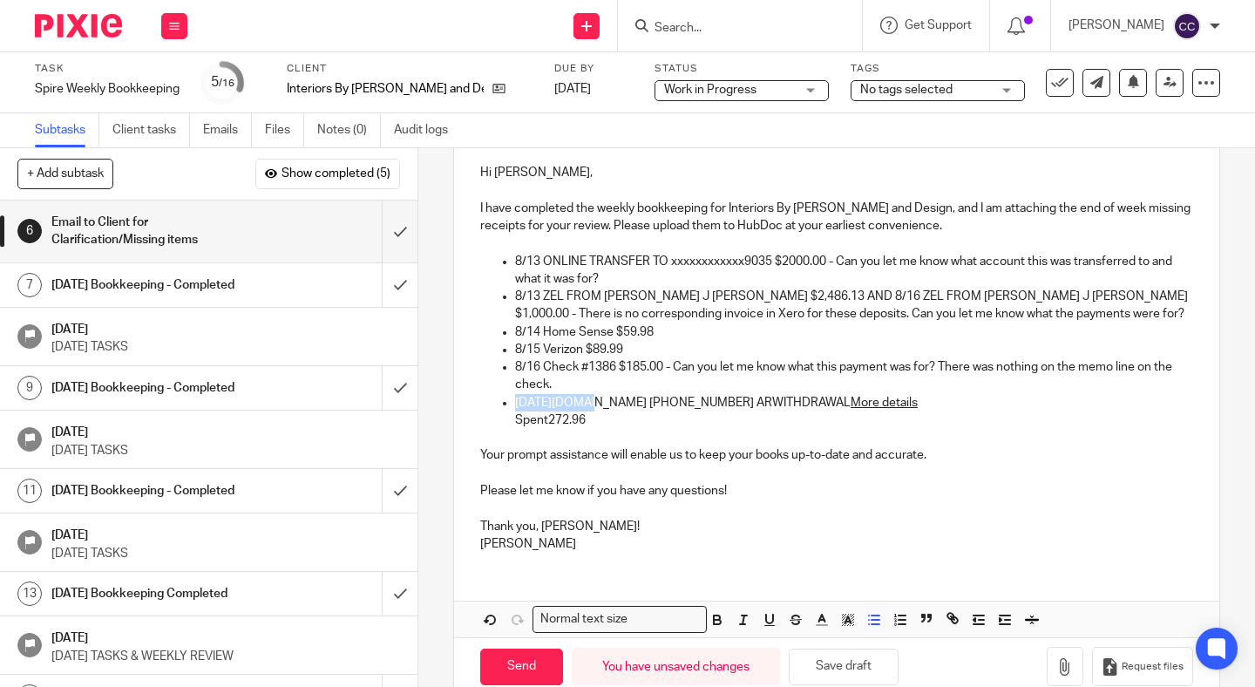
drag, startPoint x: 585, startPoint y: 405, endPoint x: 517, endPoint y: 405, distance: 68.0
click at [517, 405] on p "Jul 28, 2025WALMART.COM 800-925-6278 ARWITHDRAWAL More details" at bounding box center [854, 402] width 678 height 17
drag, startPoint x: 630, startPoint y: 402, endPoint x: 548, endPoint y: 422, distance: 84.4
click at [548, 422] on li "7/28 WALMART.COM 800-925-6278 ARWITHDRAWAL More details Spent272.96" at bounding box center [854, 412] width 678 height 36
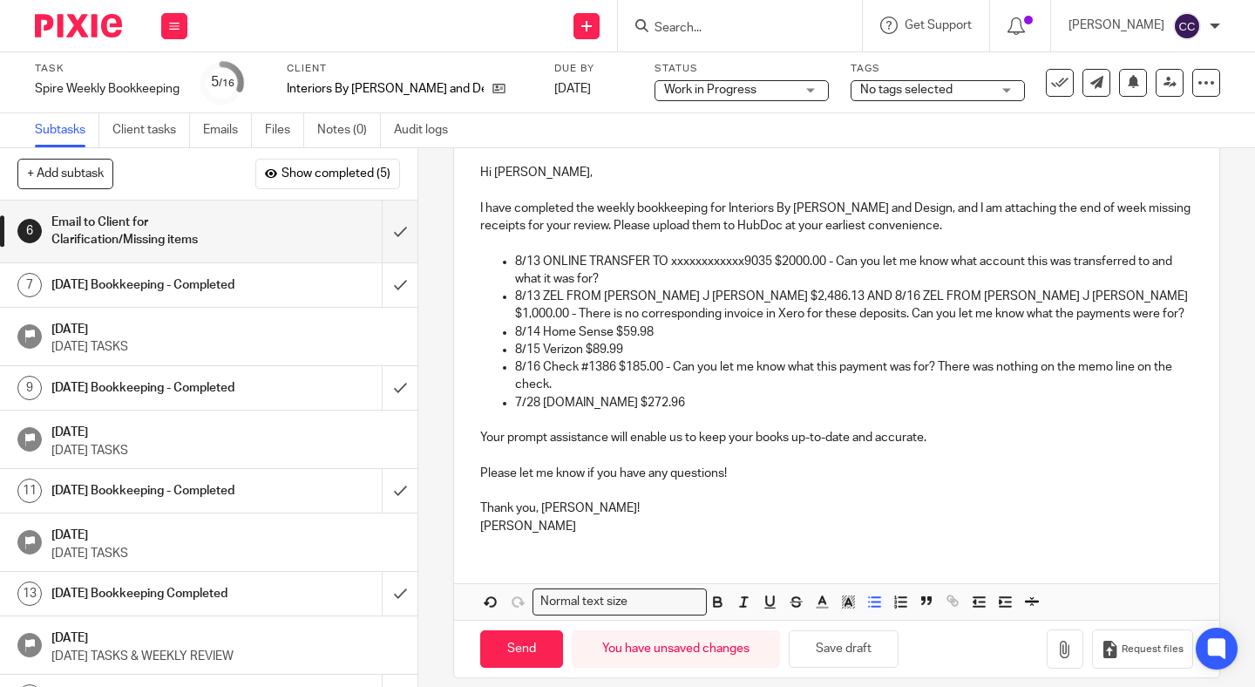
click at [713, 404] on p "7/28 WALMART.COM $272.96" at bounding box center [854, 402] width 678 height 17
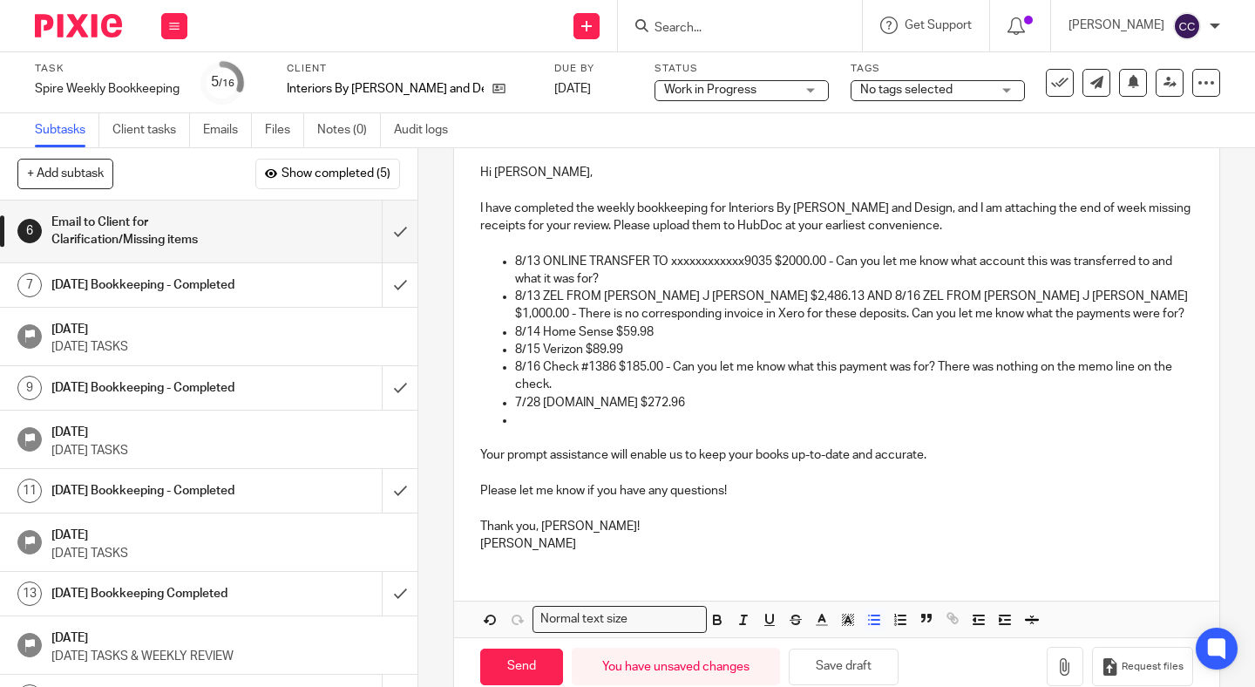
click at [630, 404] on p "7/28 WALMART.COM $272.96" at bounding box center [854, 402] width 678 height 17
click at [699, 417] on p at bounding box center [854, 419] width 678 height 17
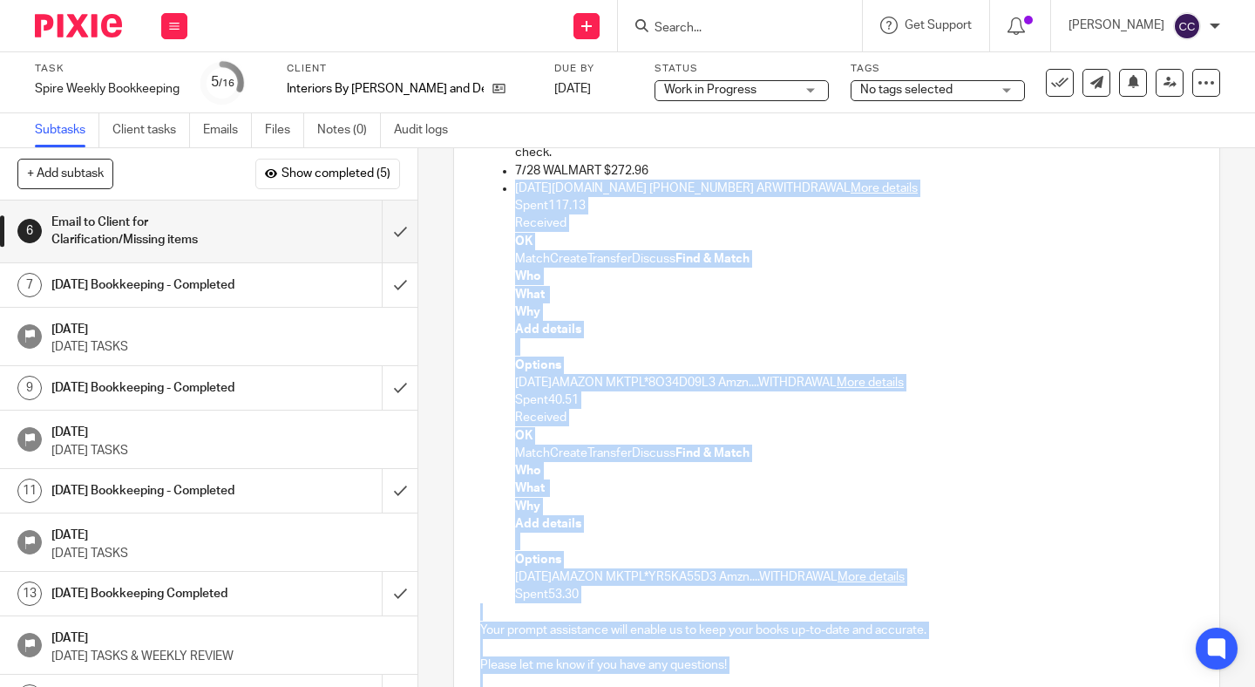
scroll to position [462, 0]
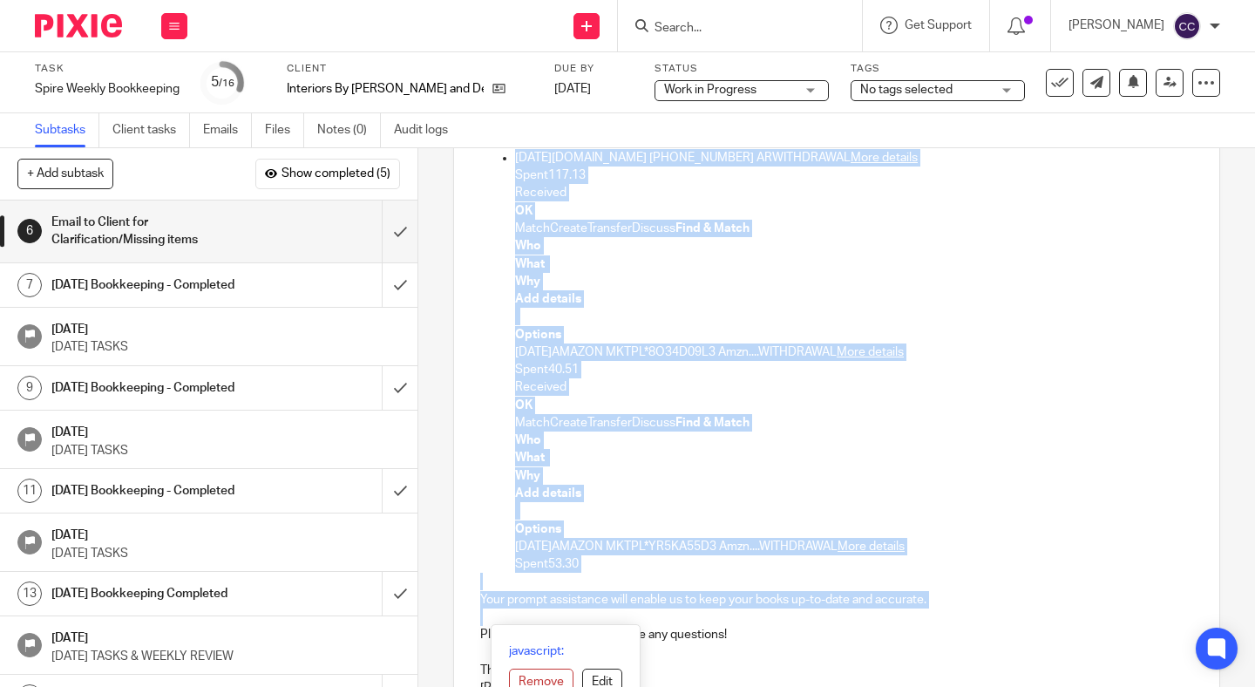
drag, startPoint x: 665, startPoint y: 353, endPoint x: 914, endPoint y: 617, distance: 363.2
click at [914, 617] on div "Hi Laura, I have completed the weekly bookkeeping for Interiors By Laura Stagin…" at bounding box center [836, 296] width 765 height 825
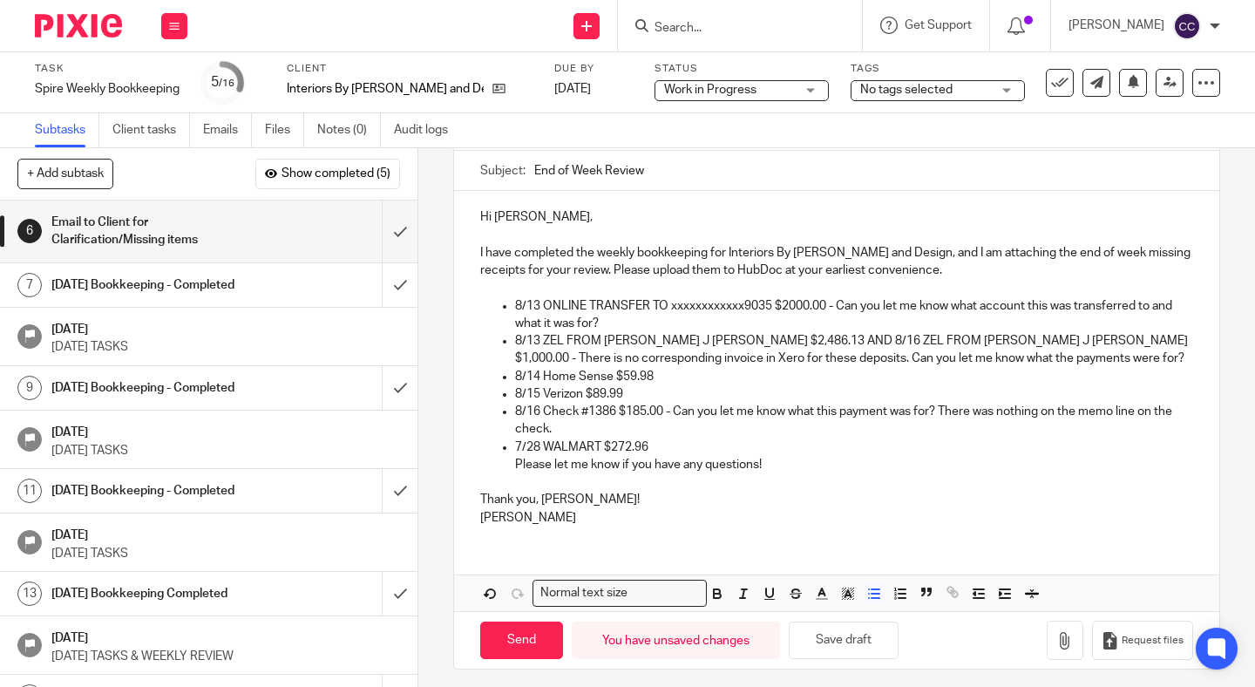
scroll to position [127, 0]
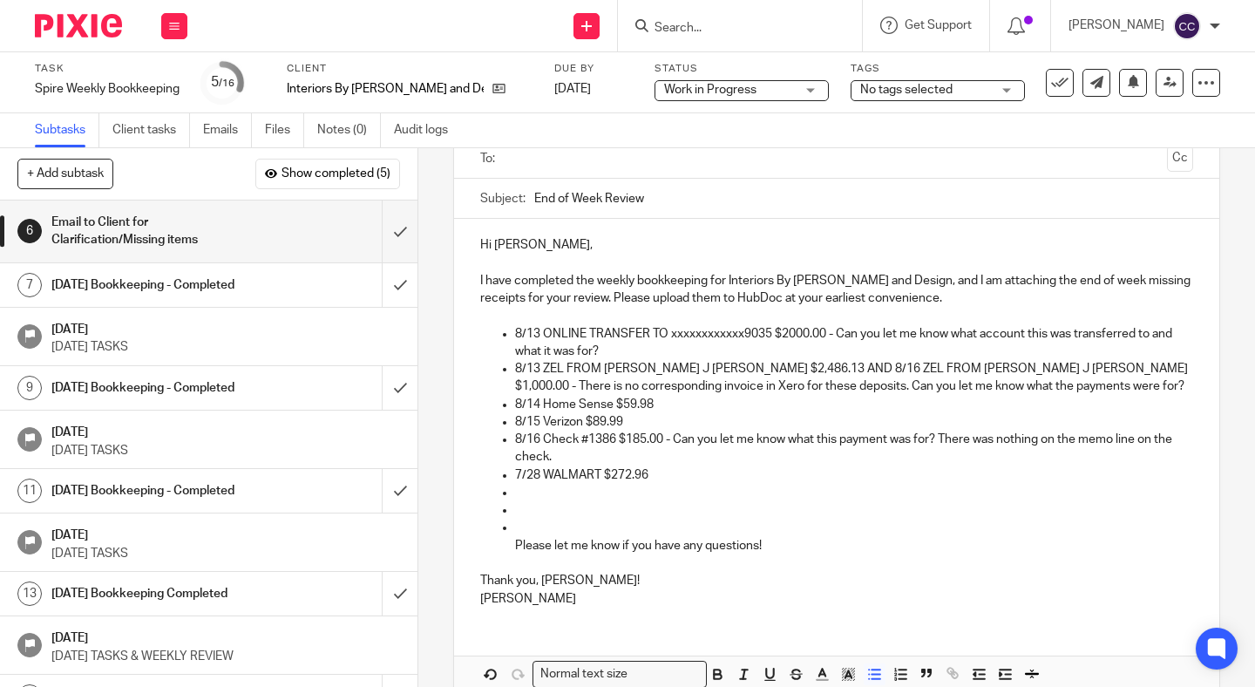
click at [534, 497] on p at bounding box center [854, 492] width 678 height 17
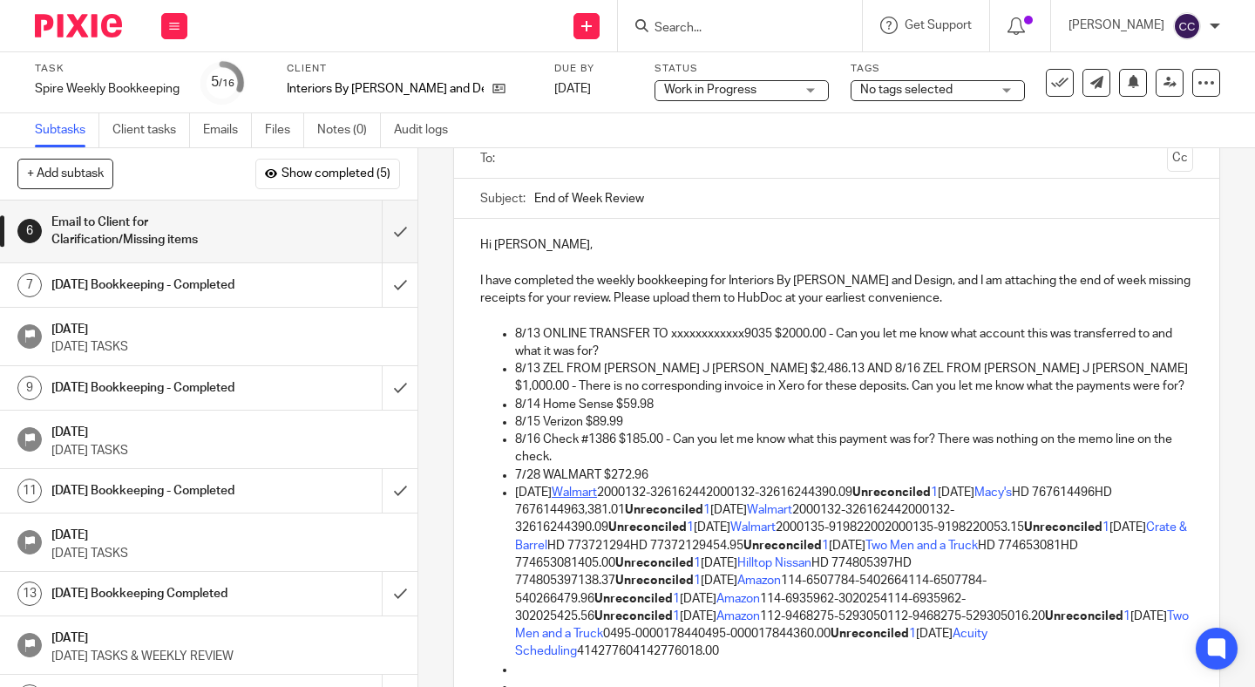
click at [585, 492] on link "Walmart" at bounding box center [574, 492] width 45 height 12
drag, startPoint x: 631, startPoint y: 492, endPoint x: 849, endPoint y: 493, distance: 217.9
click at [849, 493] on p "Jul 27, 2025 Walmart 2000132-326162442000132-32616244390.09 Unreconciled 1 Jul …" at bounding box center [854, 572] width 678 height 177
click at [583, 490] on link "Walmart" at bounding box center [574, 492] width 45 height 12
drag, startPoint x: 634, startPoint y: 489, endPoint x: 854, endPoint y: 499, distance: 220.7
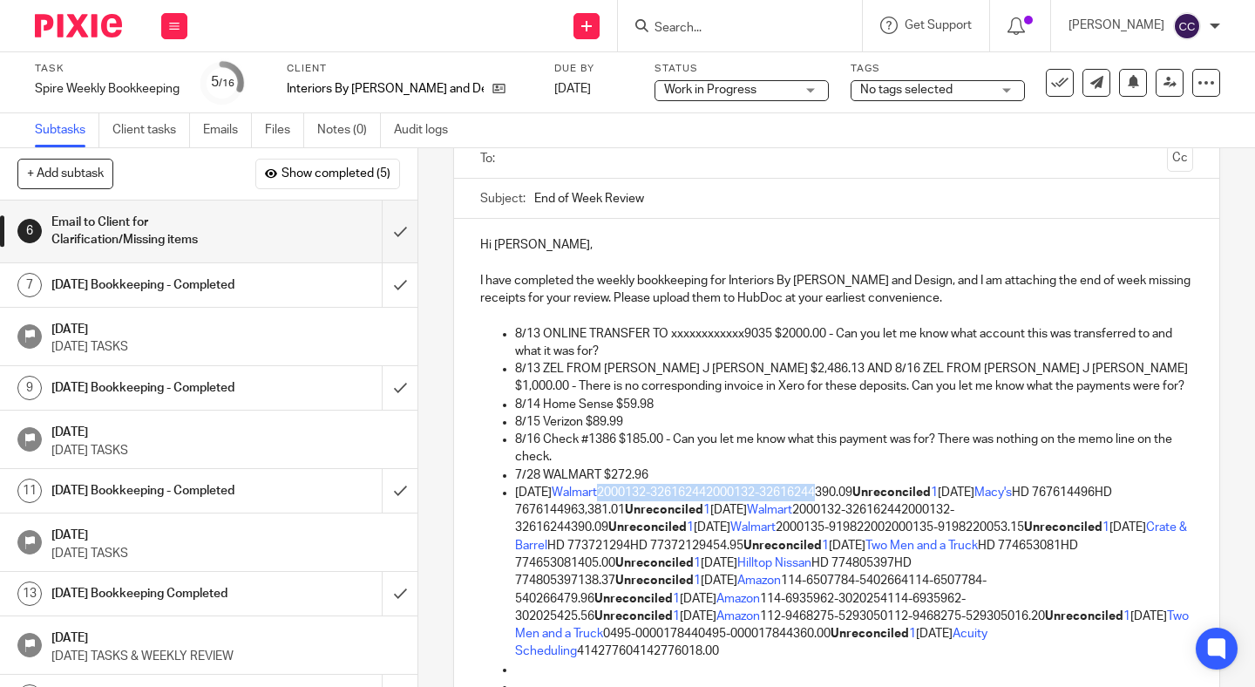
click at [854, 499] on p "Jul 27, 2025 Walmart 2000132-326162442000132-32616244390.09 Unreconciled 1 Jul …" at bounding box center [854, 572] width 678 height 177
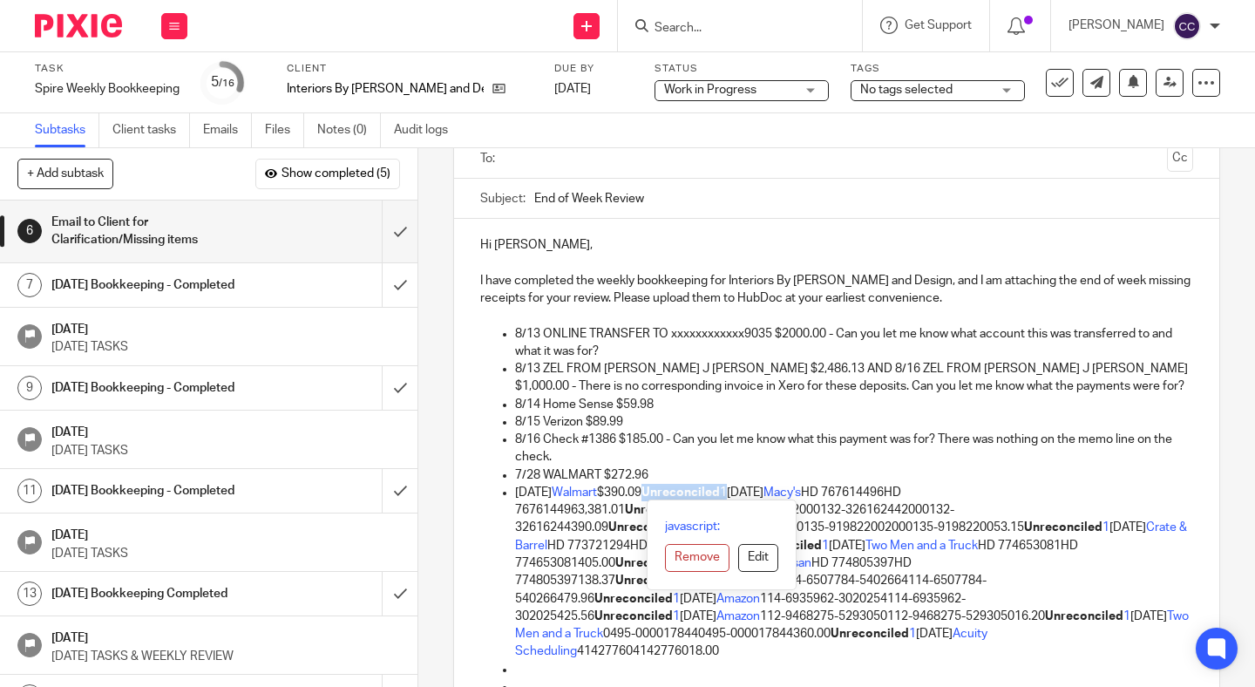
drag, startPoint x: 680, startPoint y: 493, endPoint x: 764, endPoint y: 496, distance: 83.7
click at [764, 496] on p "Jul 27, 2025 Walmart $390.09 Unreconciled 1 Jul 29, 2025 Macy's HD 767614496HD …" at bounding box center [854, 572] width 678 height 177
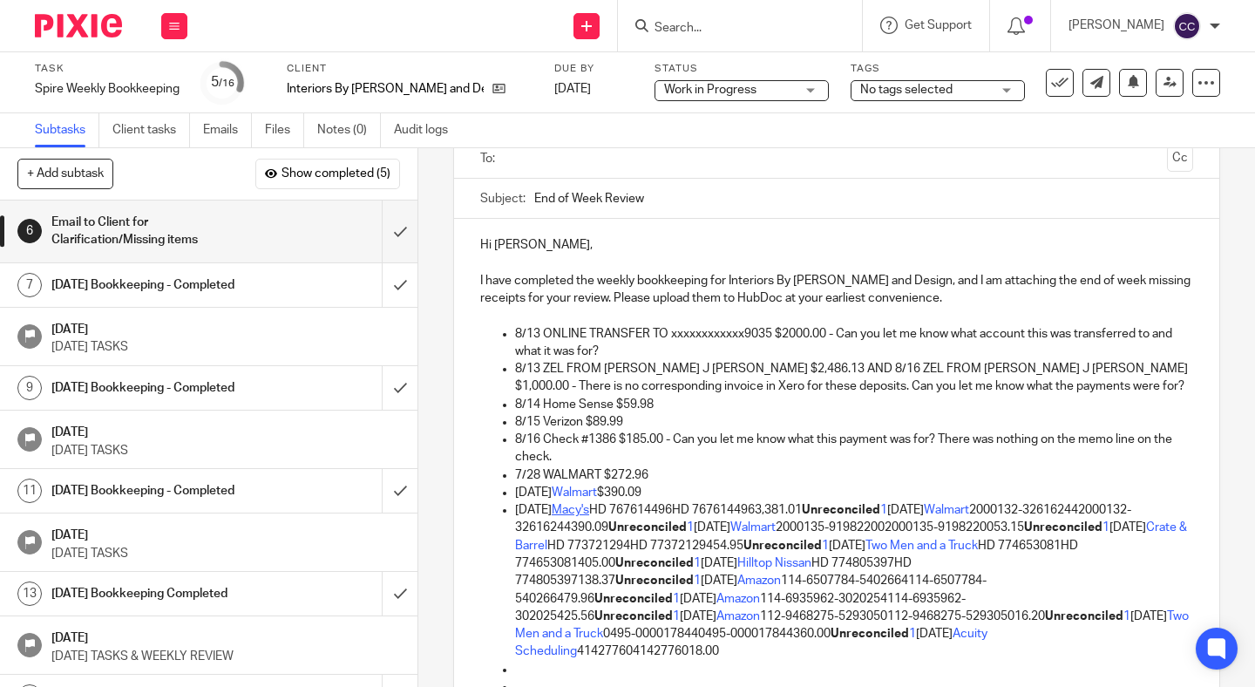
click at [585, 513] on link "Macy's" at bounding box center [570, 510] width 37 height 12
drag, startPoint x: 625, startPoint y: 507, endPoint x: 802, endPoint y: 516, distance: 177.2
click at [802, 516] on p "Jul 29, 2025 Macy's HD 767614496HD 7676144963,381.01 Unreconciled 1 Aug 8, 2025…" at bounding box center [854, 580] width 678 height 159
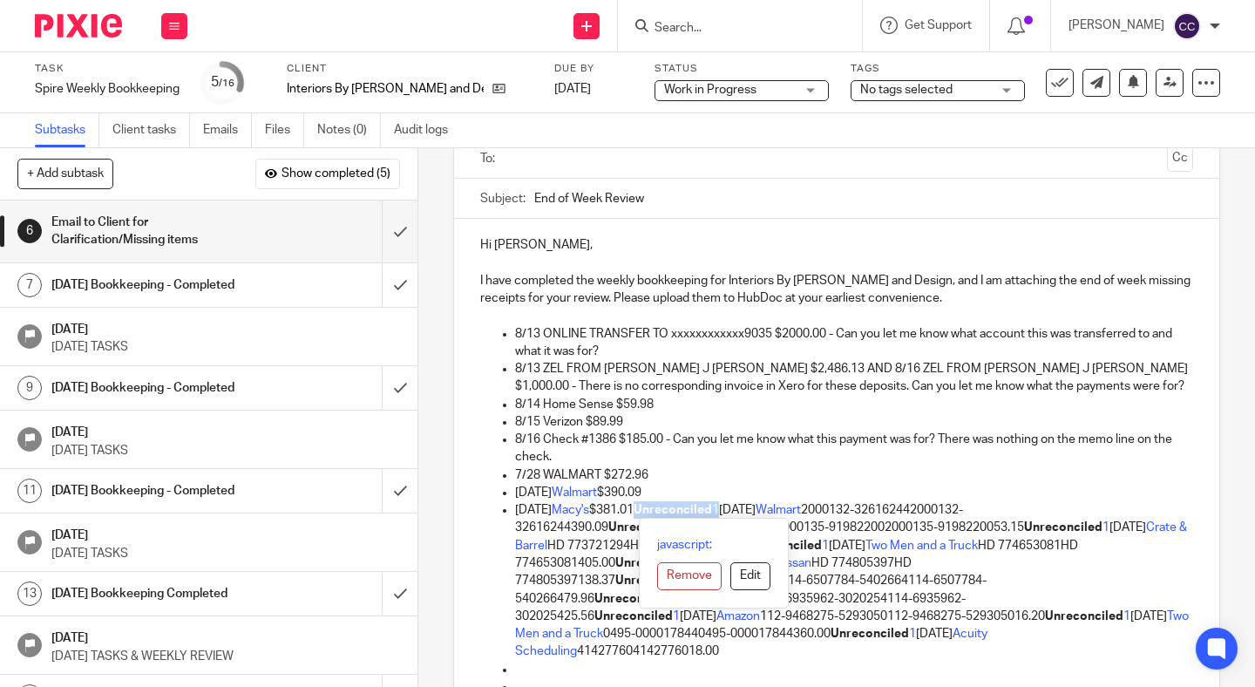
drag, startPoint x: 672, startPoint y: 506, endPoint x: 758, endPoint y: 515, distance: 86.7
click at [758, 515] on p "Jul 29, 2025 Macy's $381.01 Unreconciled 1 Aug 8, 2025 Walmart 2000132-32616244…" at bounding box center [854, 580] width 678 height 159
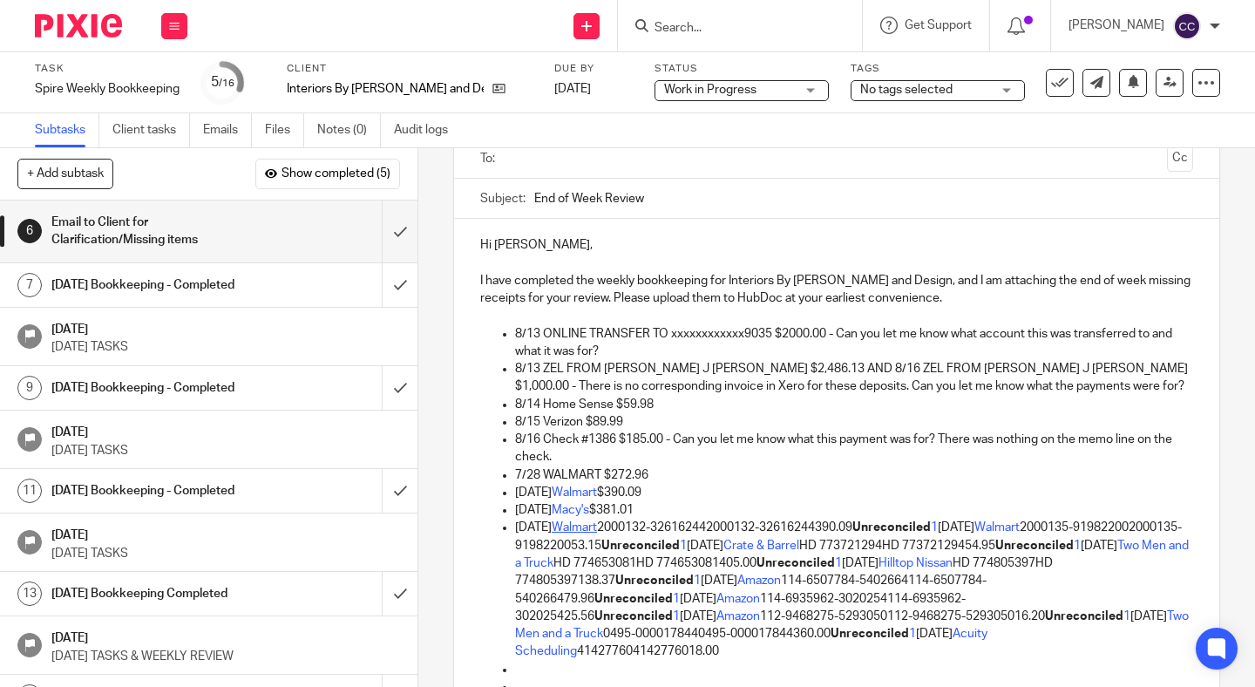
click at [583, 528] on link "Walmart" at bounding box center [574, 527] width 45 height 12
drag, startPoint x: 631, startPoint y: 526, endPoint x: 853, endPoint y: 533, distance: 222.4
click at [853, 533] on p "Aug 8, 2025 Walmart 2000132-326162442000132-32616244390.09 Unreconciled 1 Aug 8…" at bounding box center [854, 589] width 678 height 141
click at [635, 510] on p "Jul 29, 2025 Macy's $381.01" at bounding box center [854, 509] width 678 height 17
click at [630, 528] on p "Aug 8, 2025 Walmart 2000132-326162442000132-32616244390.09 Unreconciled 1 Aug 8…" at bounding box center [854, 589] width 678 height 141
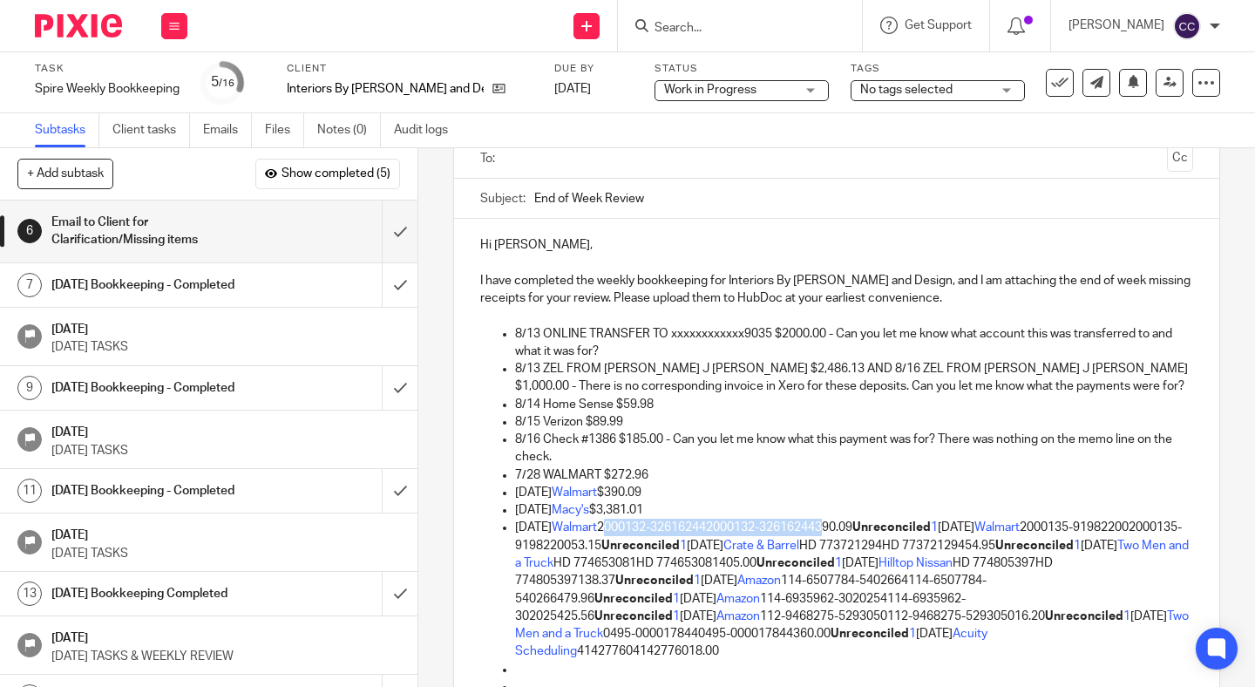
drag, startPoint x: 632, startPoint y: 528, endPoint x: 858, endPoint y: 530, distance: 225.8
click at [858, 530] on p "Aug 8, 2025 Walmart 2000132-326162442000132-32616244390.09 Unreconciled 1 Aug 8…" at bounding box center [854, 589] width 678 height 141
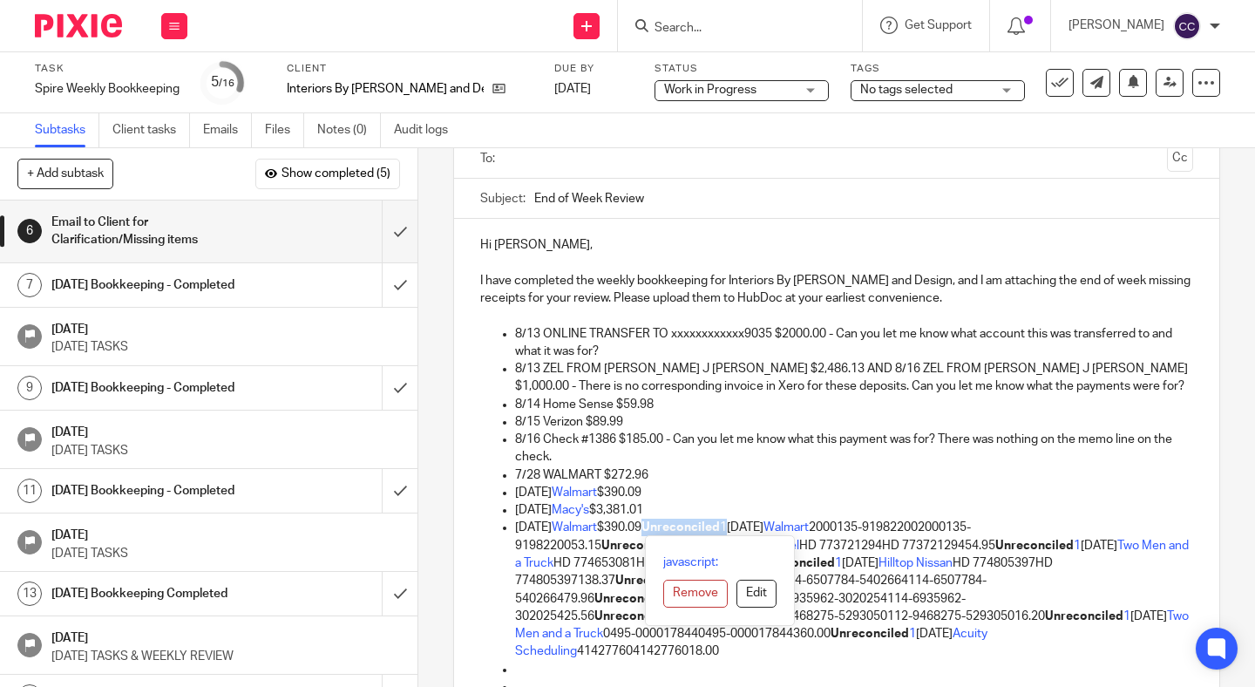
drag, startPoint x: 679, startPoint y: 530, endPoint x: 764, endPoint y: 533, distance: 85.5
click at [764, 533] on p "Aug 8, 2025 Walmart $390.09 Unreconciled 1 Aug 8, 2025 Walmart 2000135-91982200…" at bounding box center [854, 589] width 678 height 141
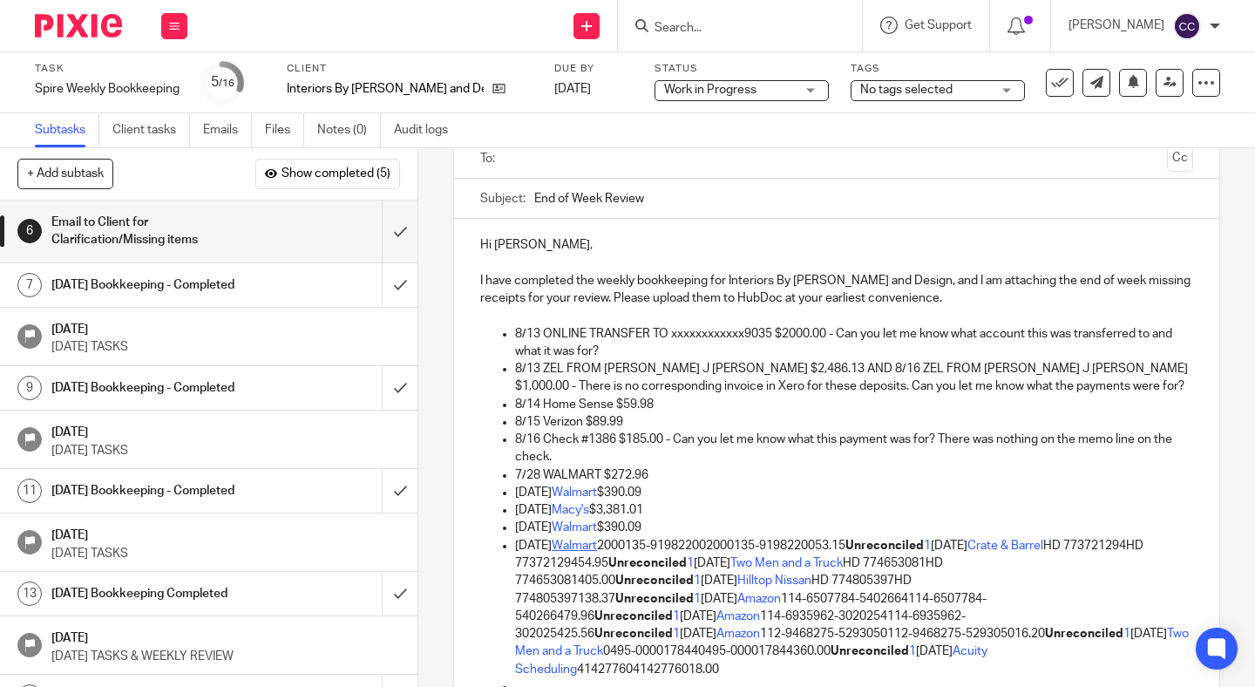
click at [581, 547] on link "Walmart" at bounding box center [574, 546] width 45 height 12
drag, startPoint x: 631, startPoint y: 545, endPoint x: 852, endPoint y: 553, distance: 220.7
click at [852, 553] on p "Aug 8, 2025 Walmart 2000135-919822002000135-9198220053.15 Unreconciled 1 Aug 8,…" at bounding box center [854, 607] width 678 height 141
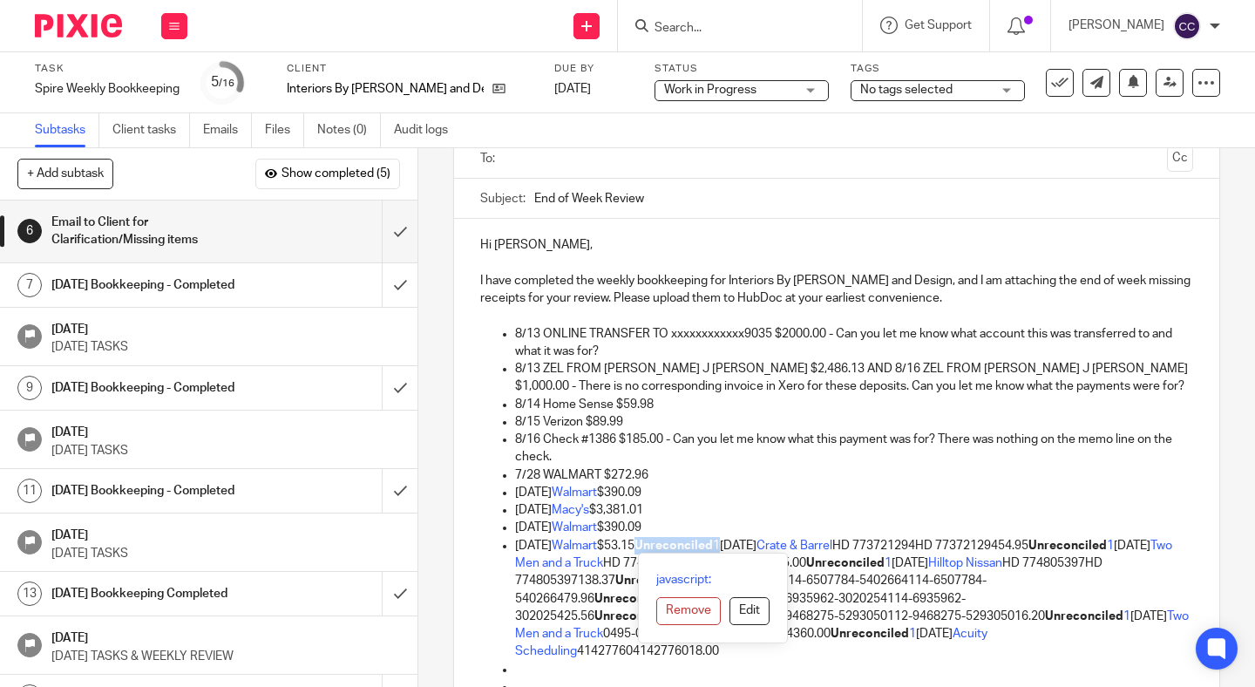
drag, startPoint x: 671, startPoint y: 546, endPoint x: 755, endPoint y: 551, distance: 83.8
click at [755, 551] on p "Aug 8, 2025 Walmart $53.15 Unreconciled 1 Aug 8, 2025 Crate & Barrel HD 7737212…" at bounding box center [854, 599] width 678 height 124
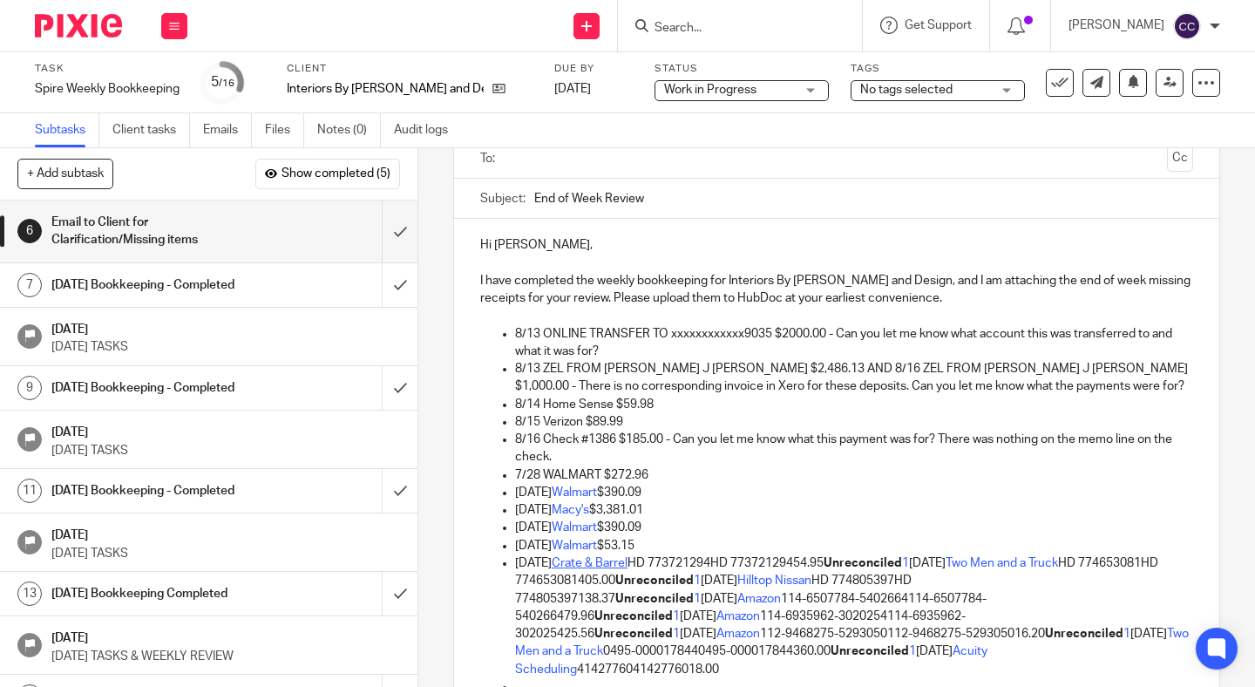
click at [582, 564] on link "Crate & Barrel" at bounding box center [590, 563] width 76 height 12
drag, startPoint x: 661, startPoint y: 563, endPoint x: 828, endPoint y: 569, distance: 167.5
click at [828, 569] on p "Aug 8, 2025 Crate & Barrel HD 773721294HD 77372129454.95 Unreconciled 1 Aug 11,…" at bounding box center [854, 616] width 678 height 124
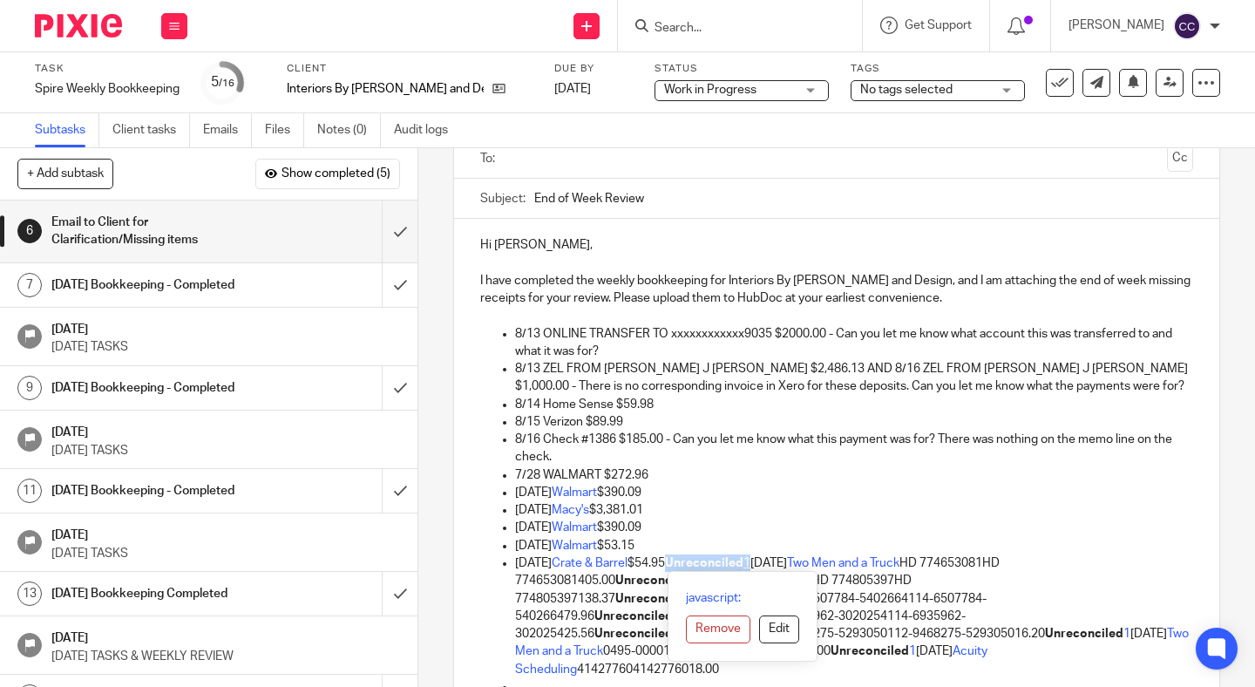
drag, startPoint x: 699, startPoint y: 563, endPoint x: 783, endPoint y: 567, distance: 83.8
click at [783, 567] on p "Aug 8, 2025 Crate & Barrel $54.95 Unreconciled 1 Aug 11, 2025 Two Men and a Tru…" at bounding box center [854, 616] width 678 height 124
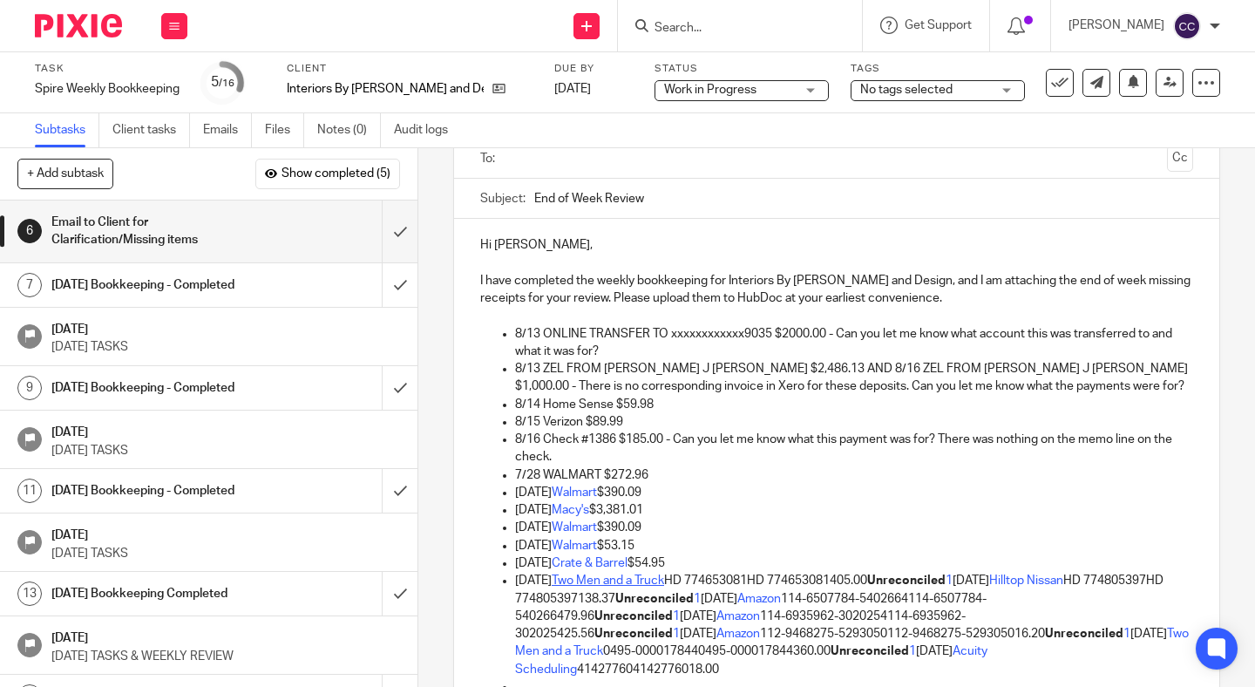
click at [588, 580] on link "Two Men and a Truck" at bounding box center [608, 580] width 112 height 12
drag, startPoint x: 705, startPoint y: 580, endPoint x: 875, endPoint y: 586, distance: 170.1
click at [875, 586] on p "Aug 11, 2025 Two Men and a Truck HD 774653081HD 774653081405.00 Unreconciled 1 …" at bounding box center [854, 625] width 678 height 106
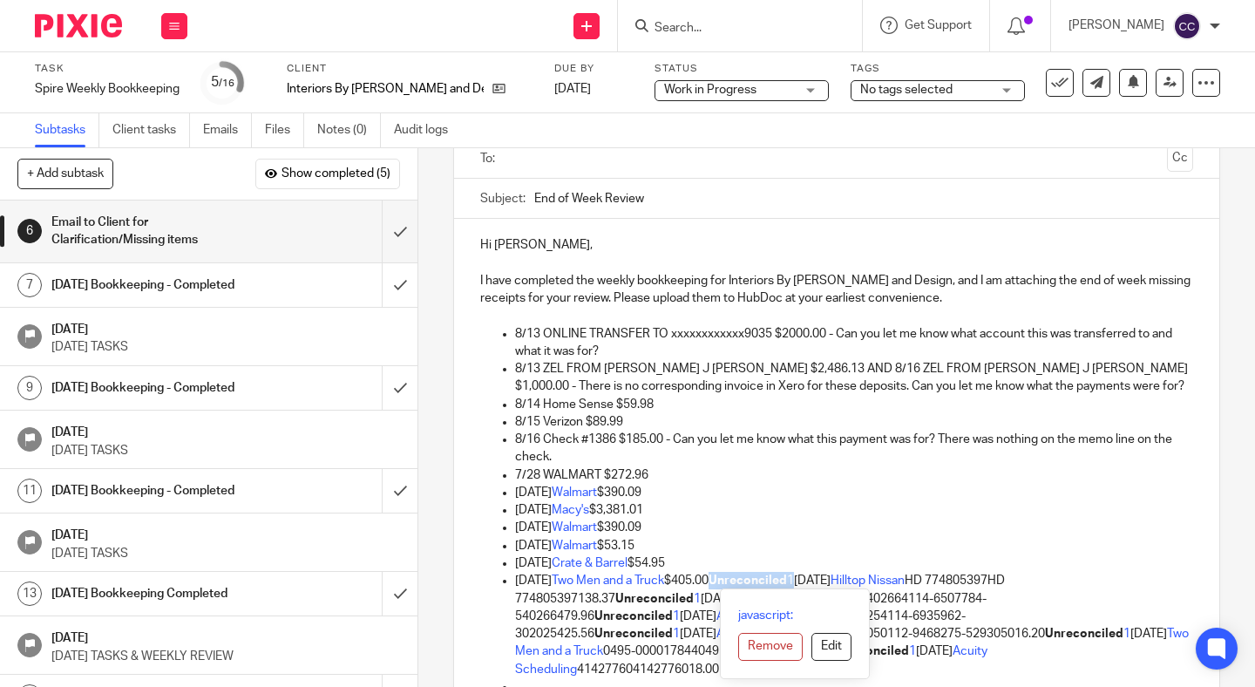
drag, startPoint x: 756, startPoint y: 578, endPoint x: 837, endPoint y: 583, distance: 81.2
click at [837, 583] on p "Aug 11, 2025 Two Men and a Truck $405.00 Unreconciled 1 Aug 11, 2025 Hilltop Ni…" at bounding box center [854, 625] width 678 height 106
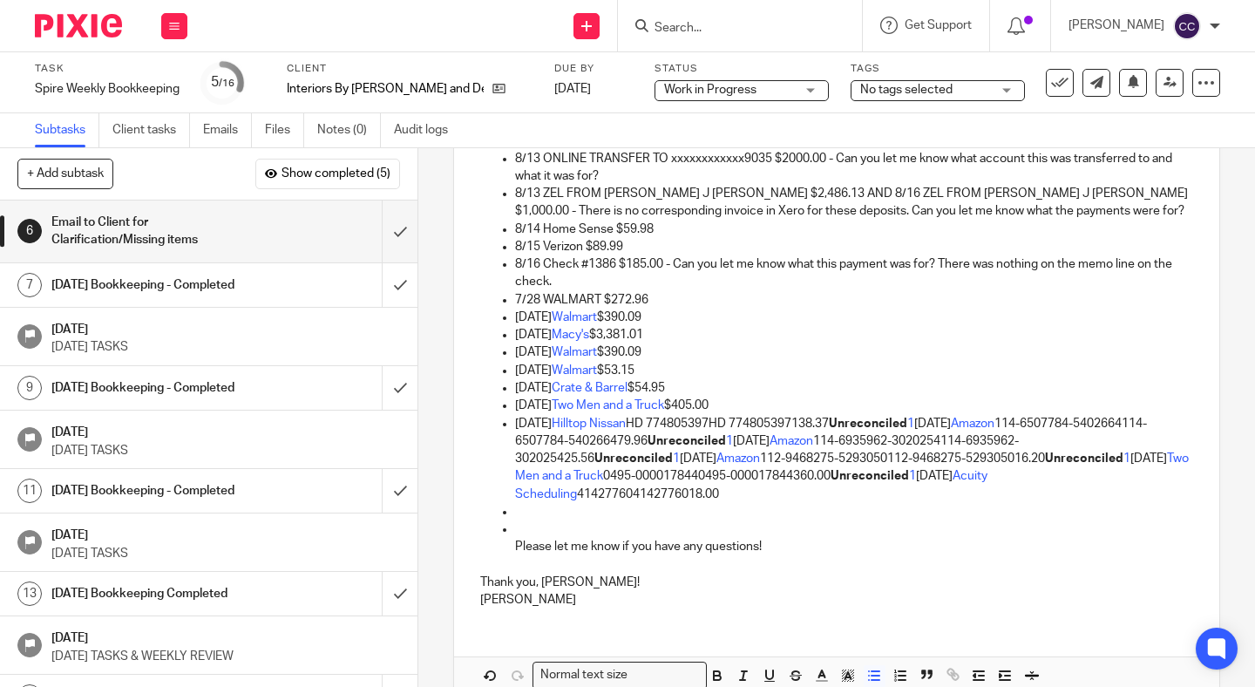
scroll to position [303, 0]
click at [590, 421] on link "Hilltop Nissan" at bounding box center [589, 423] width 74 height 12
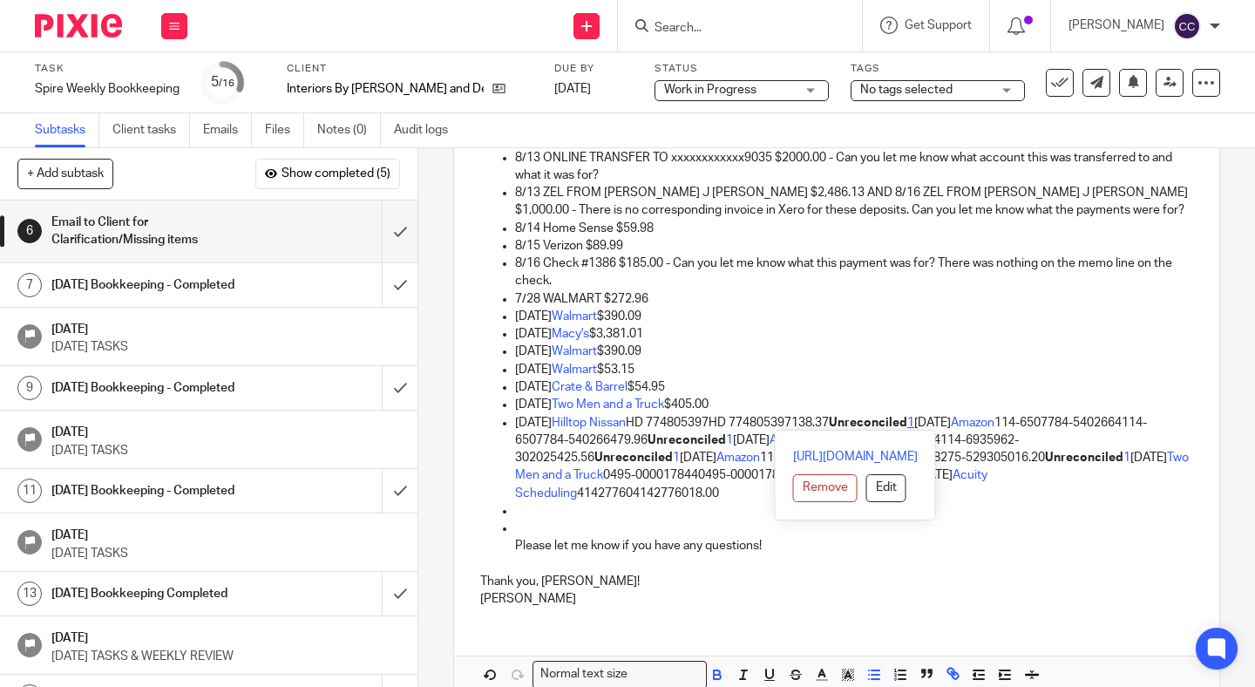
drag, startPoint x: 771, startPoint y: 397, endPoint x: 955, endPoint y: 428, distance: 187.3
click at [955, 428] on ul "8/13 ONLINE TRANSFER TO xxxxxxxxxxxx9035 $2000.00 - Can you let me know what ac…" at bounding box center [836, 352] width 713 height 406
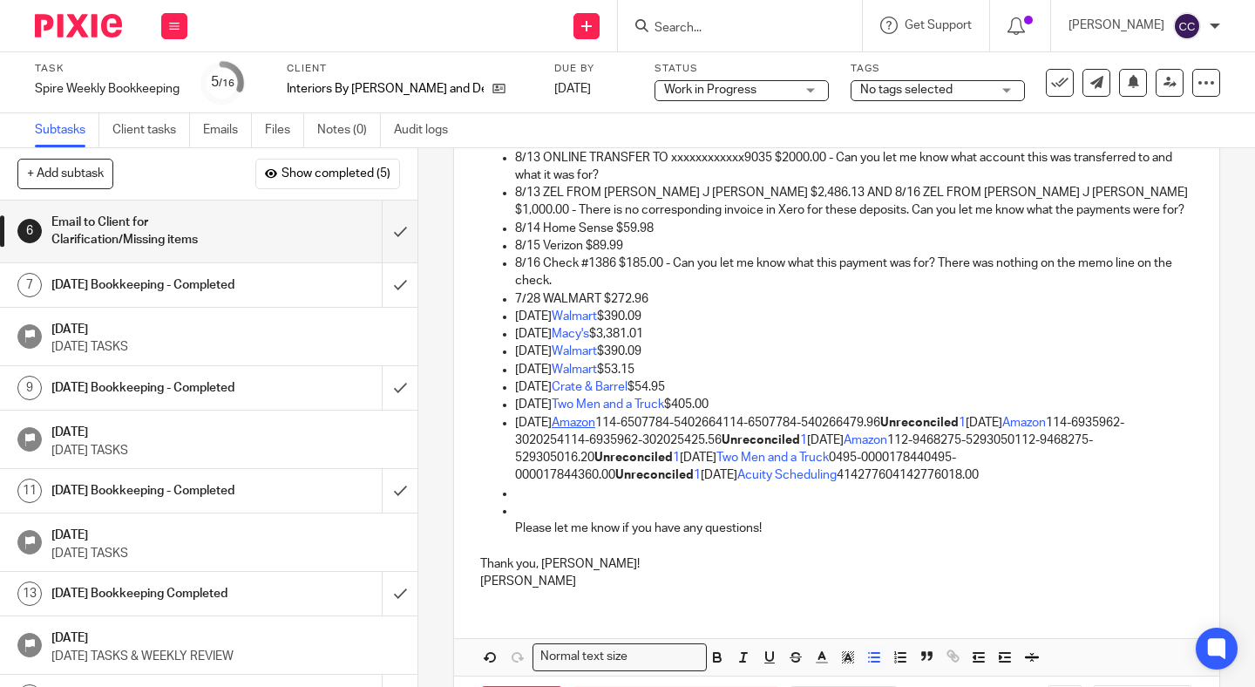
click at [591, 420] on link "Amazon" at bounding box center [574, 423] width 44 height 12
drag, startPoint x: 636, startPoint y: 422, endPoint x: 893, endPoint y: 428, distance: 257.2
click at [893, 428] on p "Aug 12, 2025 Amazon 114-6507784-5402664114-6507784-540266479.96 Unreconciled 1 …" at bounding box center [854, 449] width 678 height 71
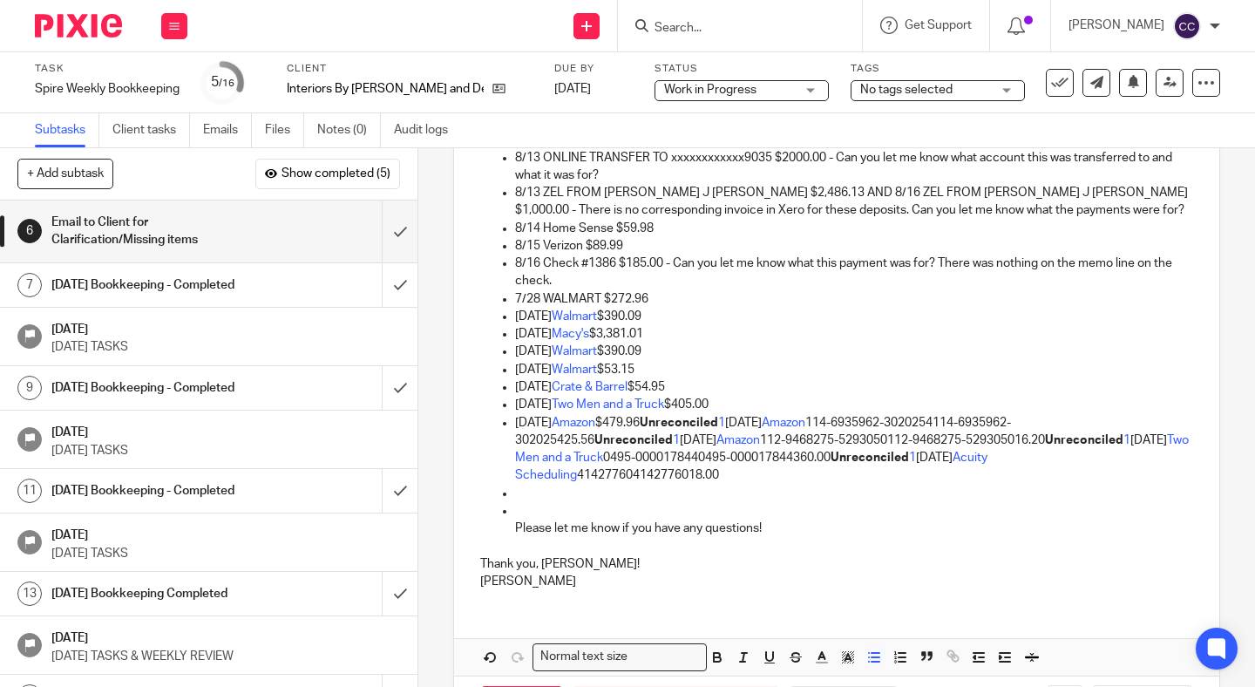
click at [654, 421] on p "Aug 12, 2025 Amazon $479.96 Unreconciled 1 Aug 14, 2025 Amazon 114-6935962-3020…" at bounding box center [854, 449] width 678 height 71
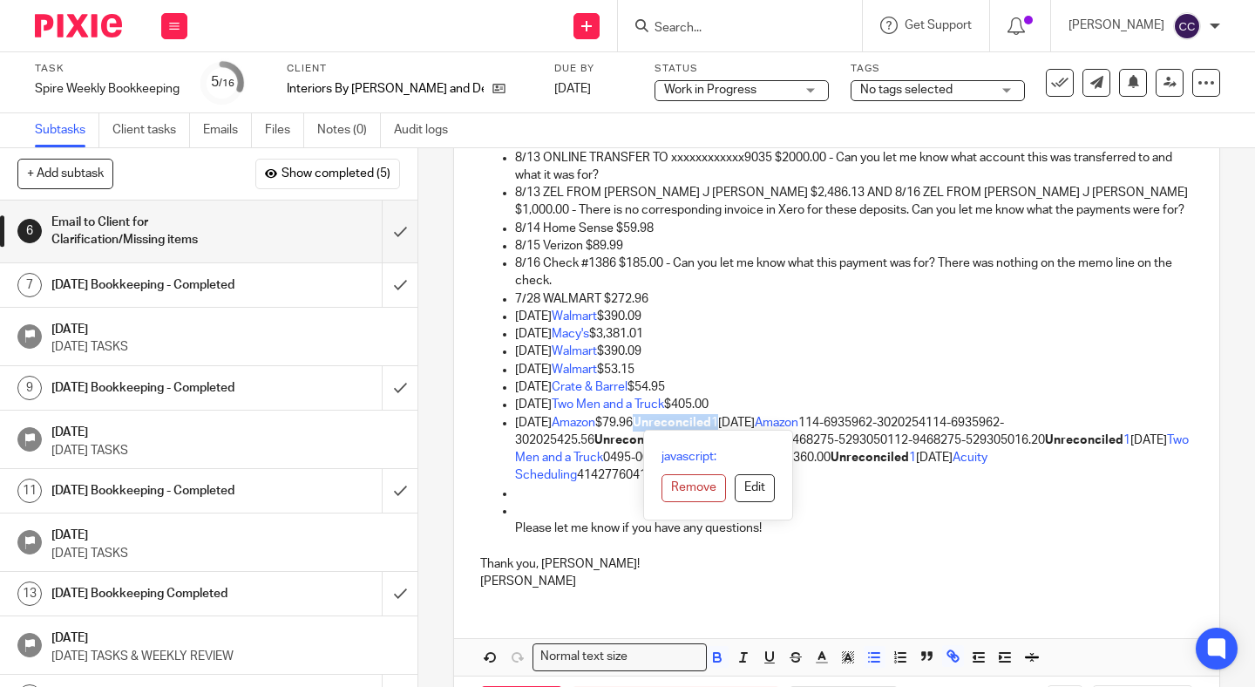
drag, startPoint x: 676, startPoint y: 417, endPoint x: 761, endPoint y: 418, distance: 84.6
click at [761, 418] on p "Aug 12, 2025 Amazon $79.96 Unreconciled 1 Aug 14, 2025 Amazon 114-6935962-30202…" at bounding box center [854, 449] width 678 height 71
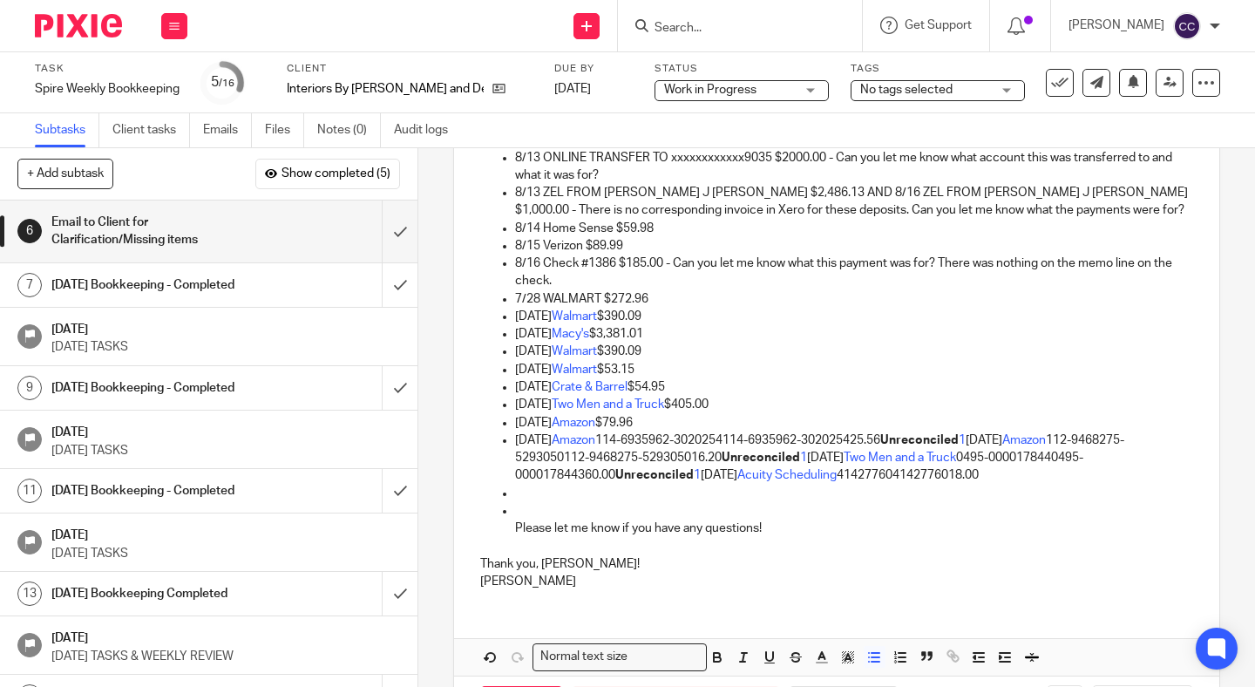
click at [635, 443] on p "Aug 14, 2025 Amazon 114-6935962-3020254114-6935962-302025425.56 Unreconciled 1 …" at bounding box center [854, 457] width 678 height 53
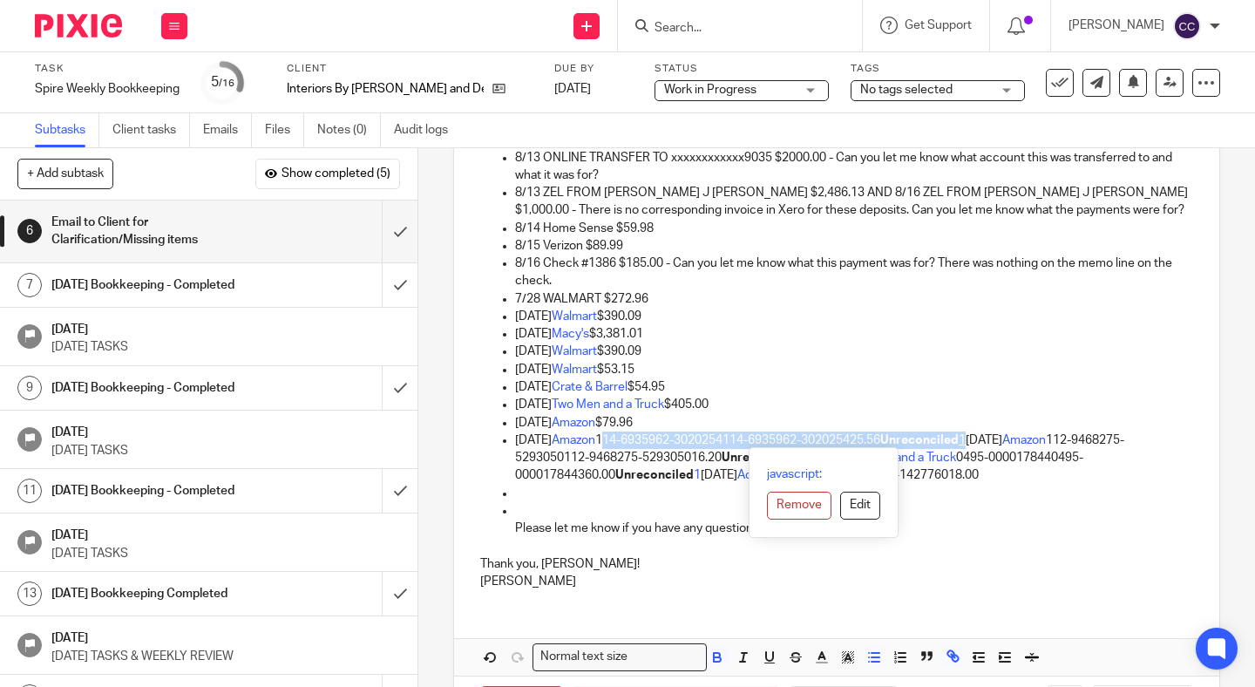
drag, startPoint x: 636, startPoint y: 439, endPoint x: 1010, endPoint y: 442, distance: 373.9
click at [1010, 442] on p "Aug 14, 2025 Amazon 114-6935962-3020254114-6935962-302025425.56 Unreconciled 1 …" at bounding box center [854, 457] width 678 height 53
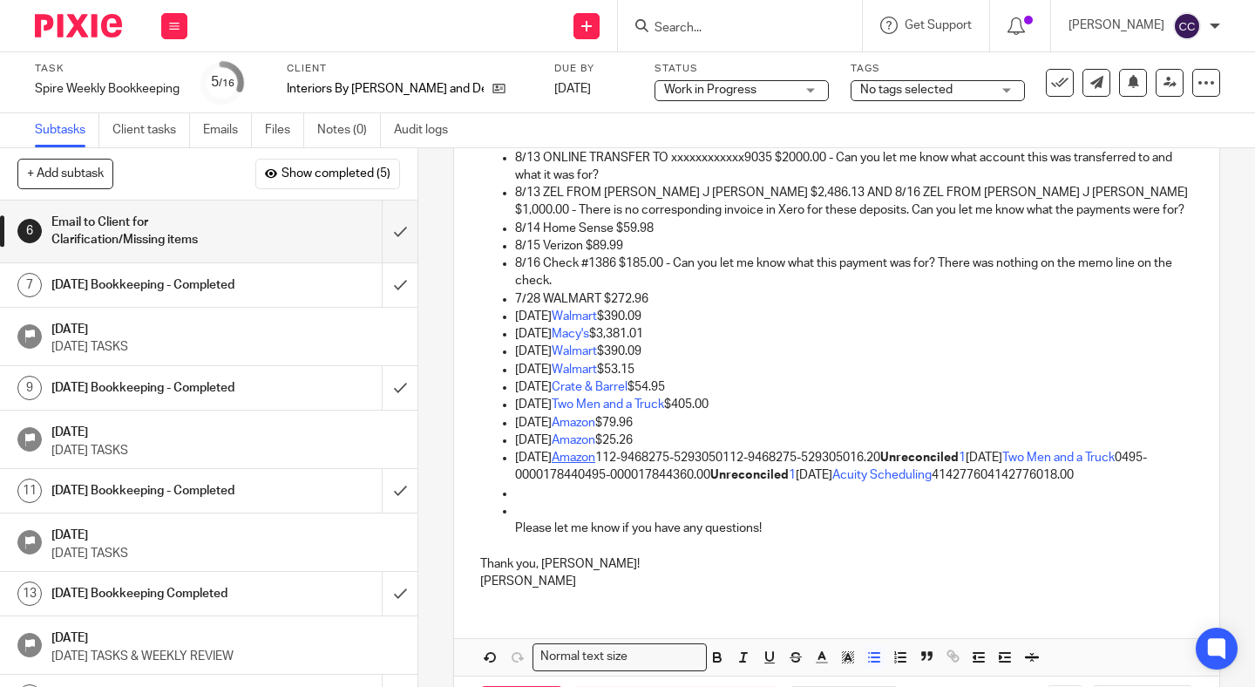
click at [590, 458] on link "Amazon" at bounding box center [574, 458] width 44 height 12
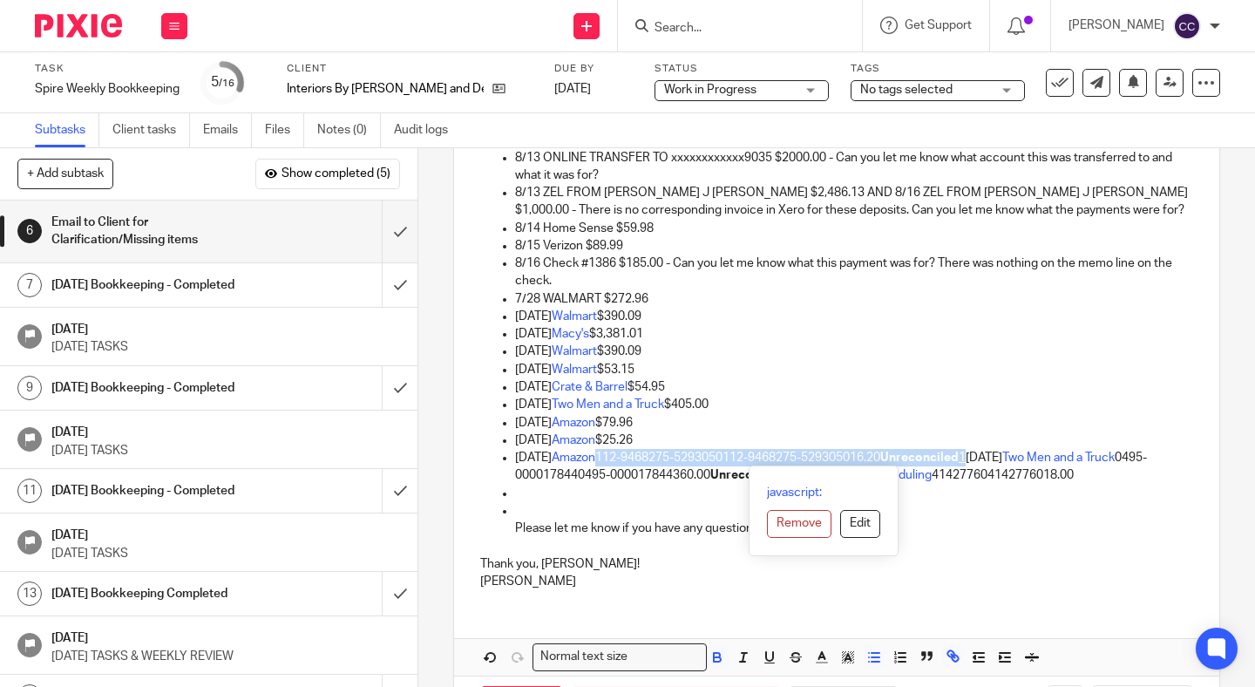
drag, startPoint x: 638, startPoint y: 458, endPoint x: 1011, endPoint y: 459, distance: 373.1
click at [1011, 459] on p "Aug 14, 2025 Amazon 112-9468275-5293050112-9468275-529305016.20 Unreconciled 1 …" at bounding box center [854, 467] width 678 height 36
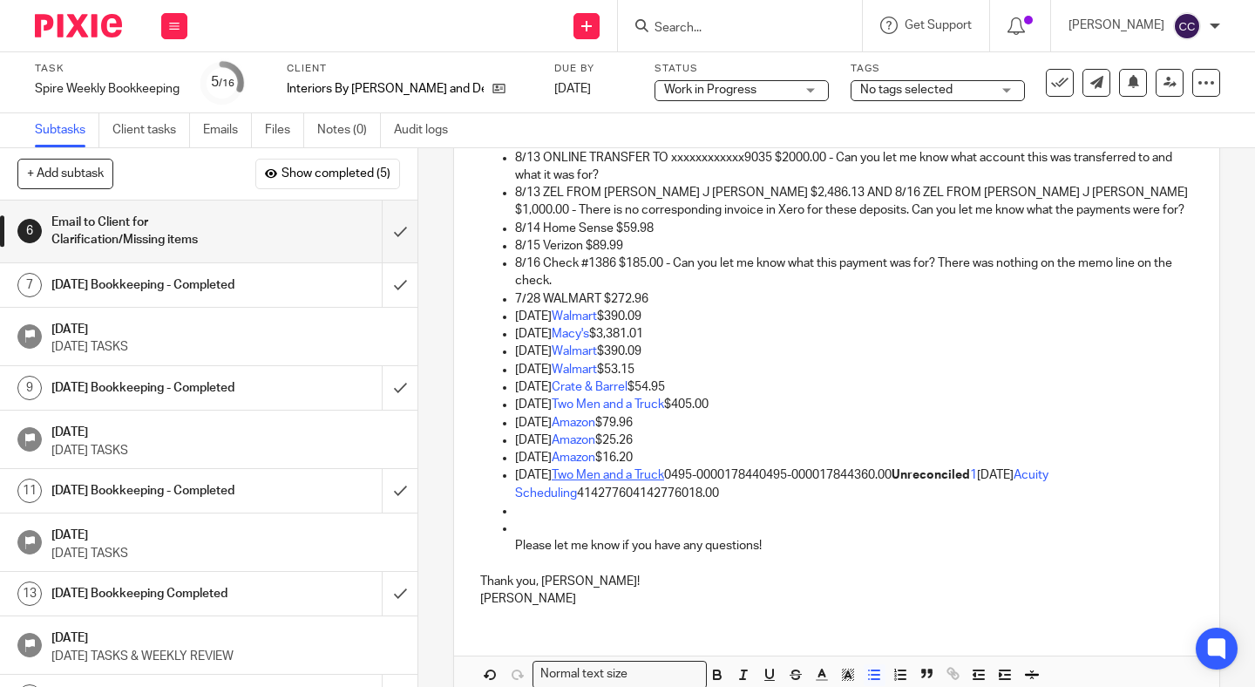
click at [589, 472] on link "Two Men and a Truck" at bounding box center [608, 475] width 112 height 12
drag, startPoint x: 706, startPoint y: 477, endPoint x: 902, endPoint y: 477, distance: 196.1
click at [902, 477] on p "Aug 18, 2025 Two Men and a Truck 0495-0000178440495-000017844360.00 Unreconcile…" at bounding box center [854, 484] width 678 height 36
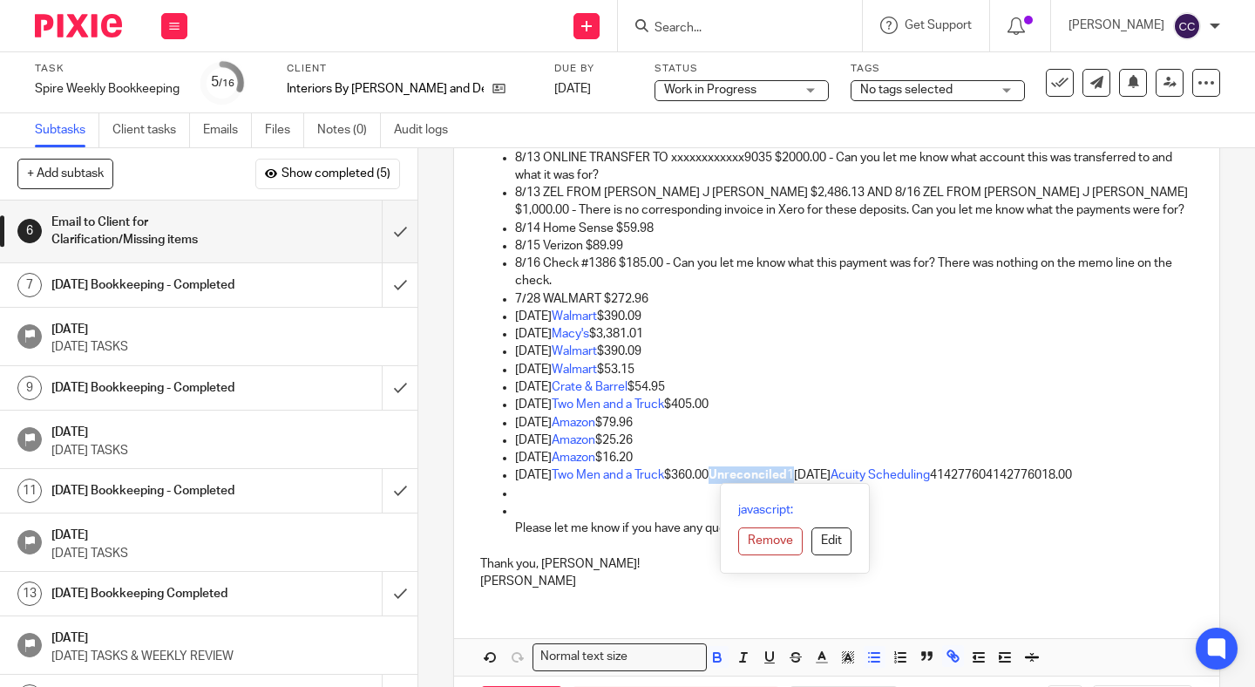
drag, startPoint x: 753, startPoint y: 474, endPoint x: 838, endPoint y: 479, distance: 84.7
click at [838, 479] on p "Aug 18, 2025 Two Men and a Truck $360.00 Unreconciled 1 Aug 18, 2025 Acuity Sch…" at bounding box center [854, 474] width 678 height 17
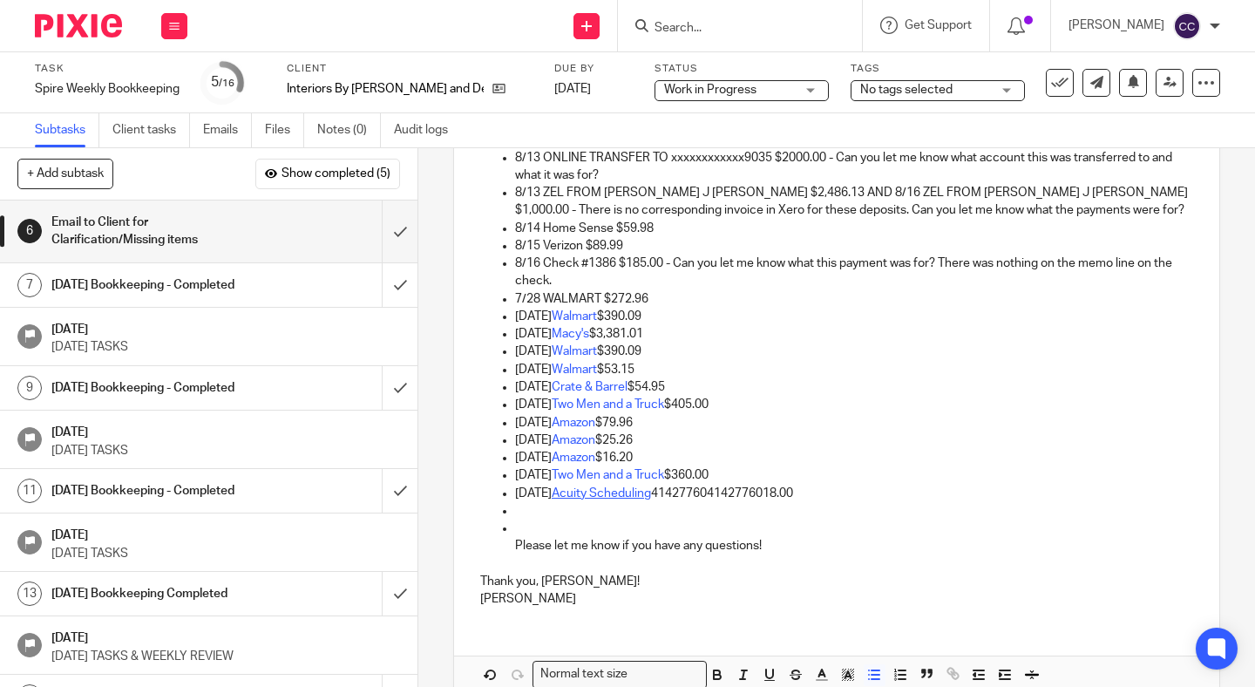
click at [591, 496] on link "Acuity Scheduling" at bounding box center [601, 493] width 99 height 12
drag, startPoint x: 691, startPoint y: 495, endPoint x: 806, endPoint y: 500, distance: 115.2
click at [806, 500] on p "Aug 18, 2025 Acuity Scheduling 414277604142776018.00" at bounding box center [854, 493] width 678 height 17
click at [535, 511] on p at bounding box center [854, 510] width 678 height 17
click at [530, 526] on p "Please let me know if you have any questions!" at bounding box center [854, 538] width 678 height 36
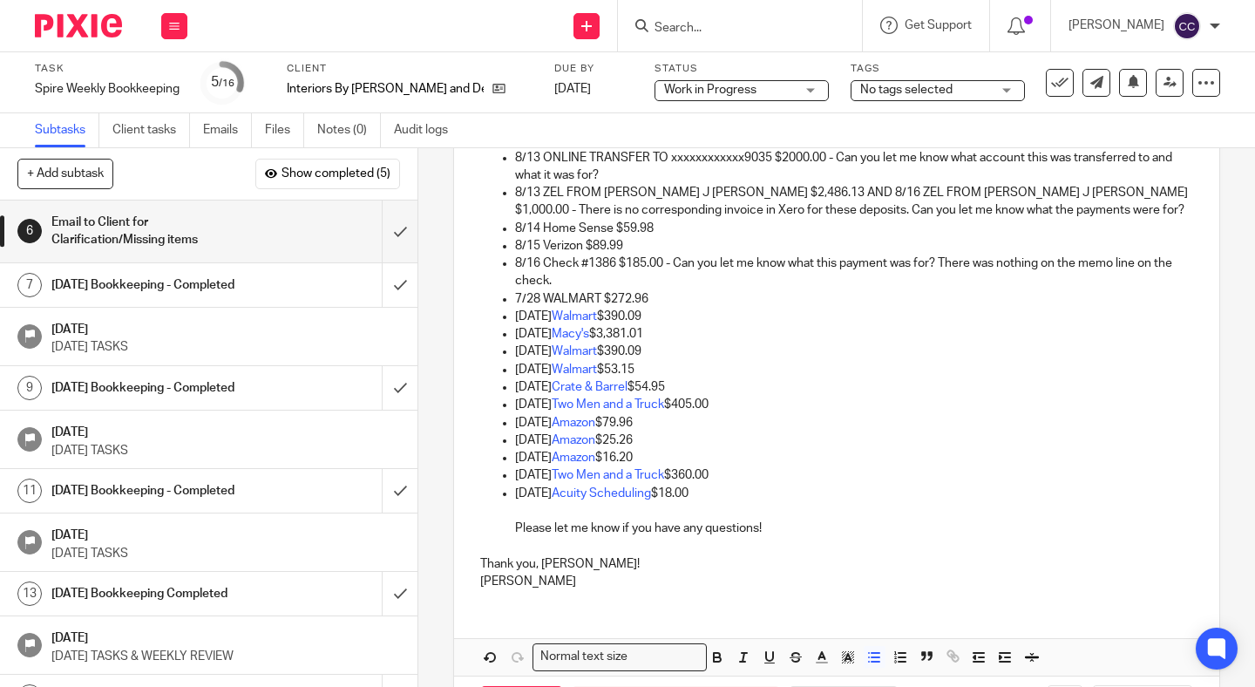
click at [516, 527] on p "Please let me know if you have any questions!" at bounding box center [854, 520] width 678 height 36
click at [981, 660] on icon "button" at bounding box center [979, 657] width 16 height 16
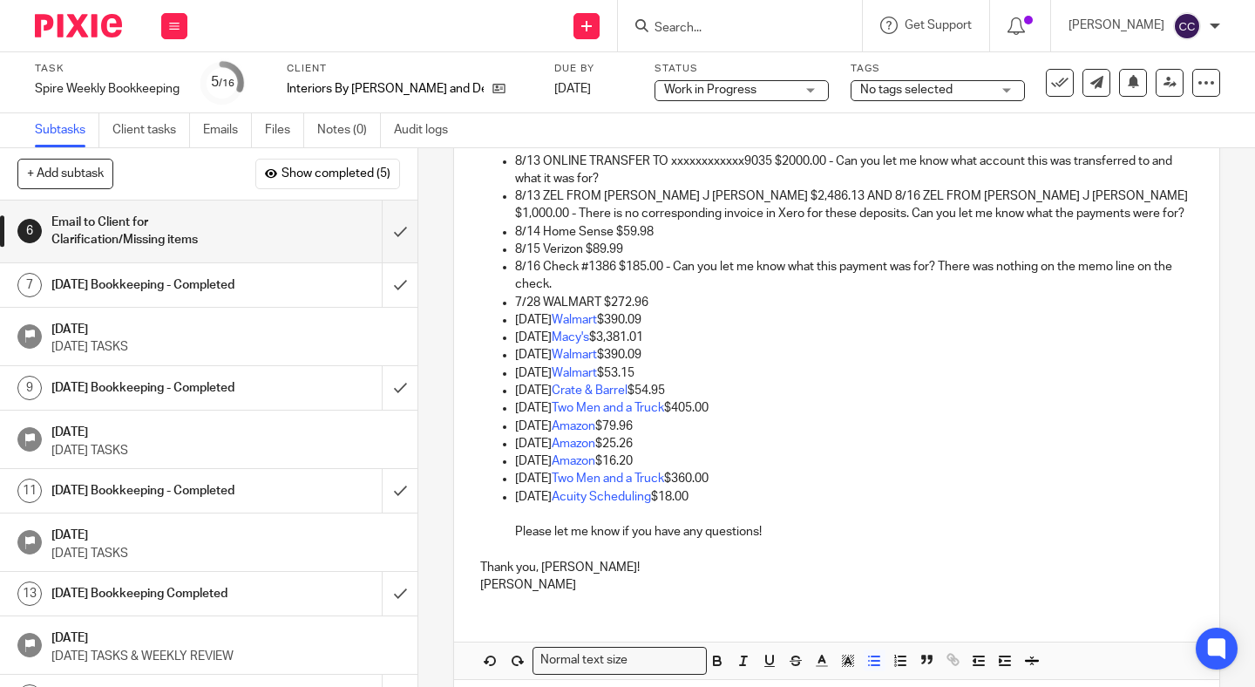
scroll to position [299, 0]
click at [506, 549] on p "Thank you, Laura!" at bounding box center [836, 559] width 713 height 36
drag, startPoint x: 784, startPoint y: 526, endPoint x: 508, endPoint y: 528, distance: 275.5
click at [508, 528] on ul "8/13 ONLINE TRANSFER TO xxxxxxxxxxxx9035 $2000.00 - Can you let me know what ac…" at bounding box center [836, 347] width 713 height 389
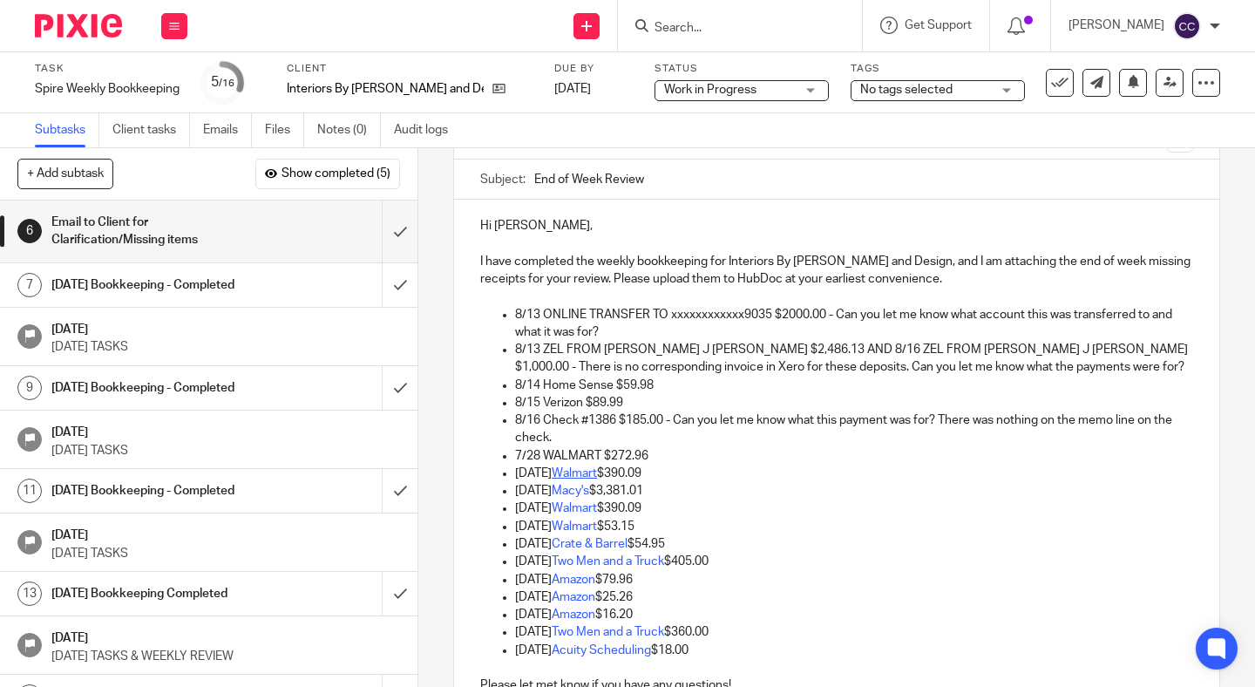
scroll to position [358, 0]
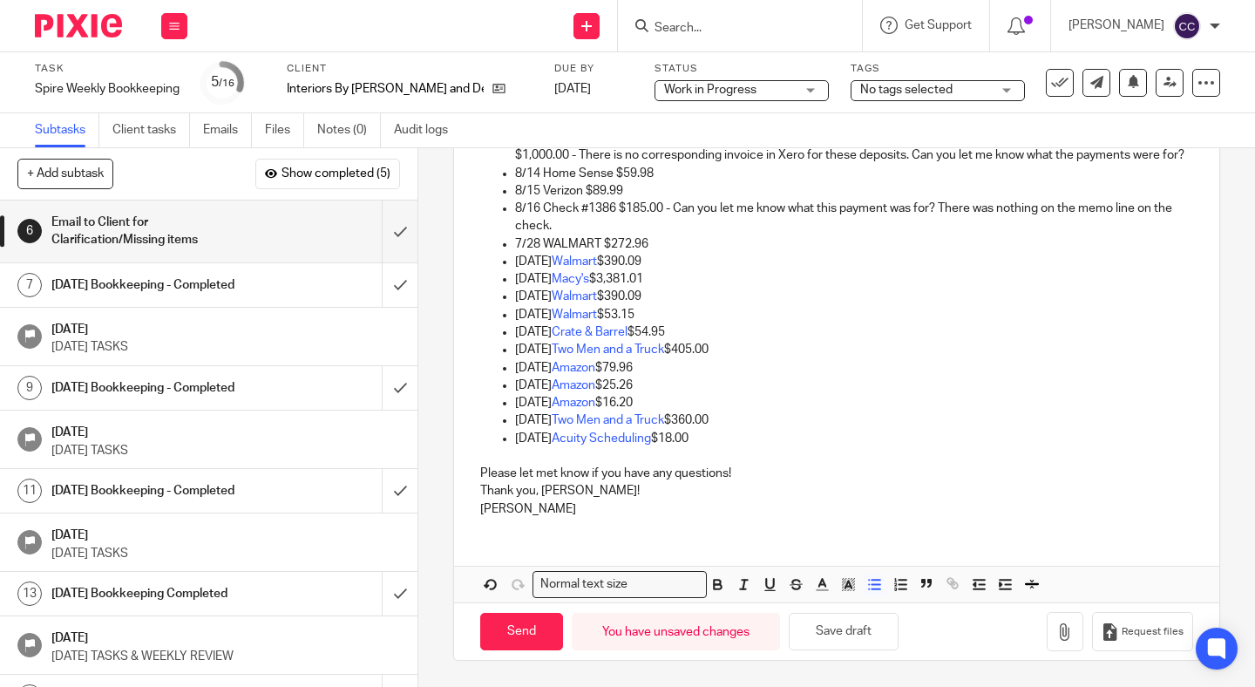
click at [738, 469] on p "Please let met know if you have any questions! Thank you, Laura!" at bounding box center [836, 483] width 713 height 36
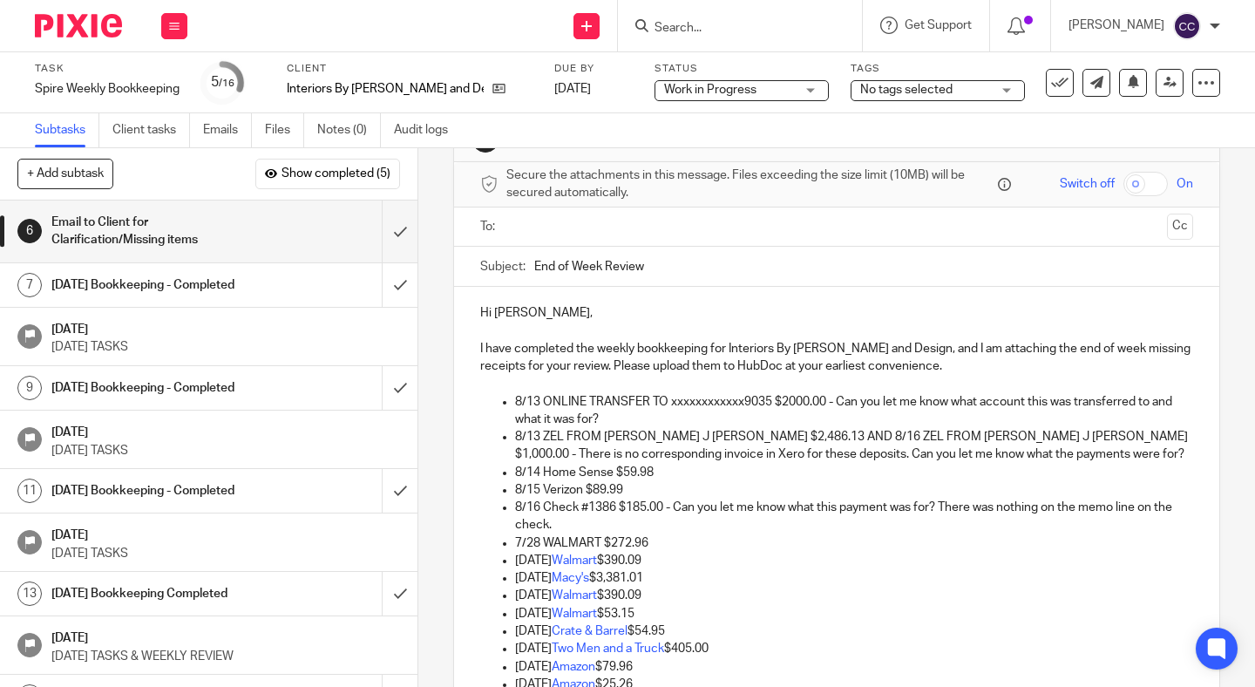
scroll to position [0, 0]
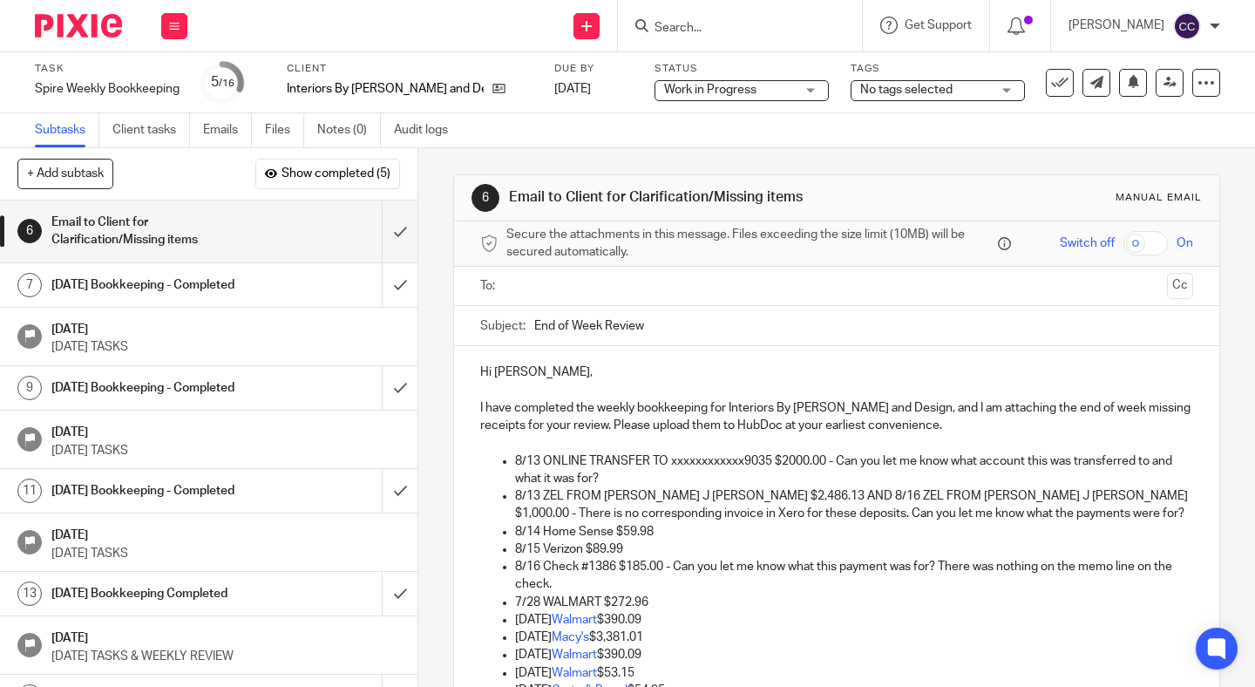
click at [543, 293] on input "text" at bounding box center [837, 286] width 648 height 20
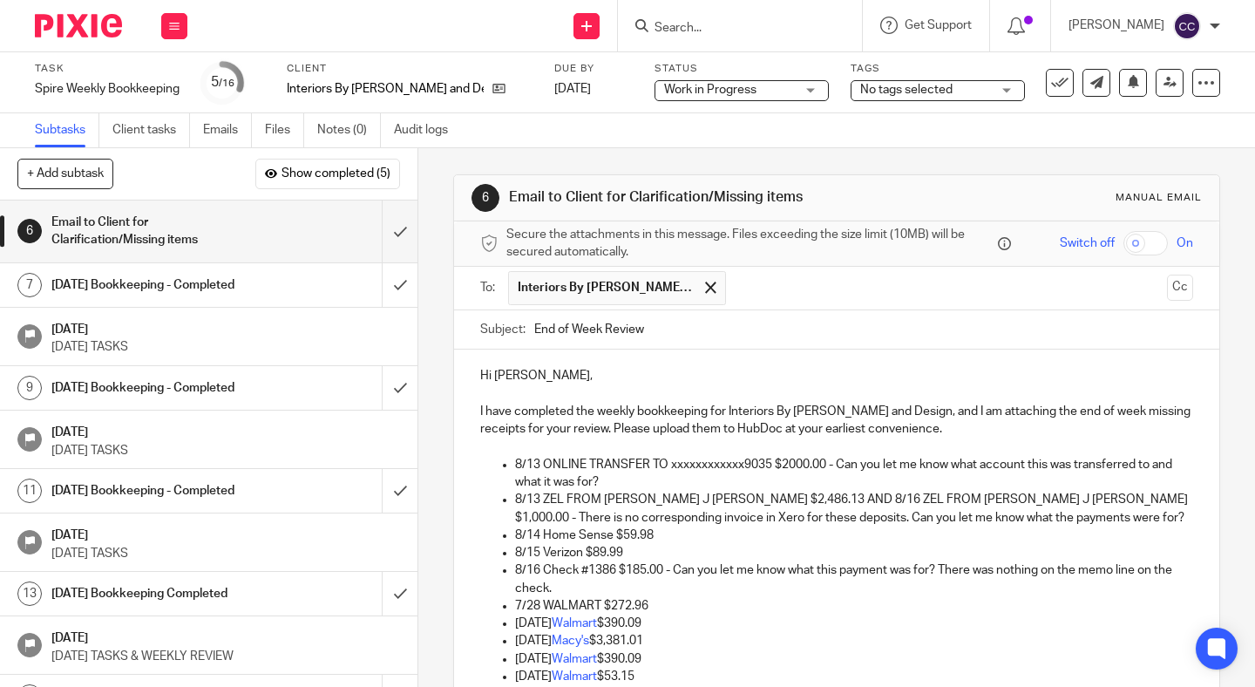
scroll to position [378, 0]
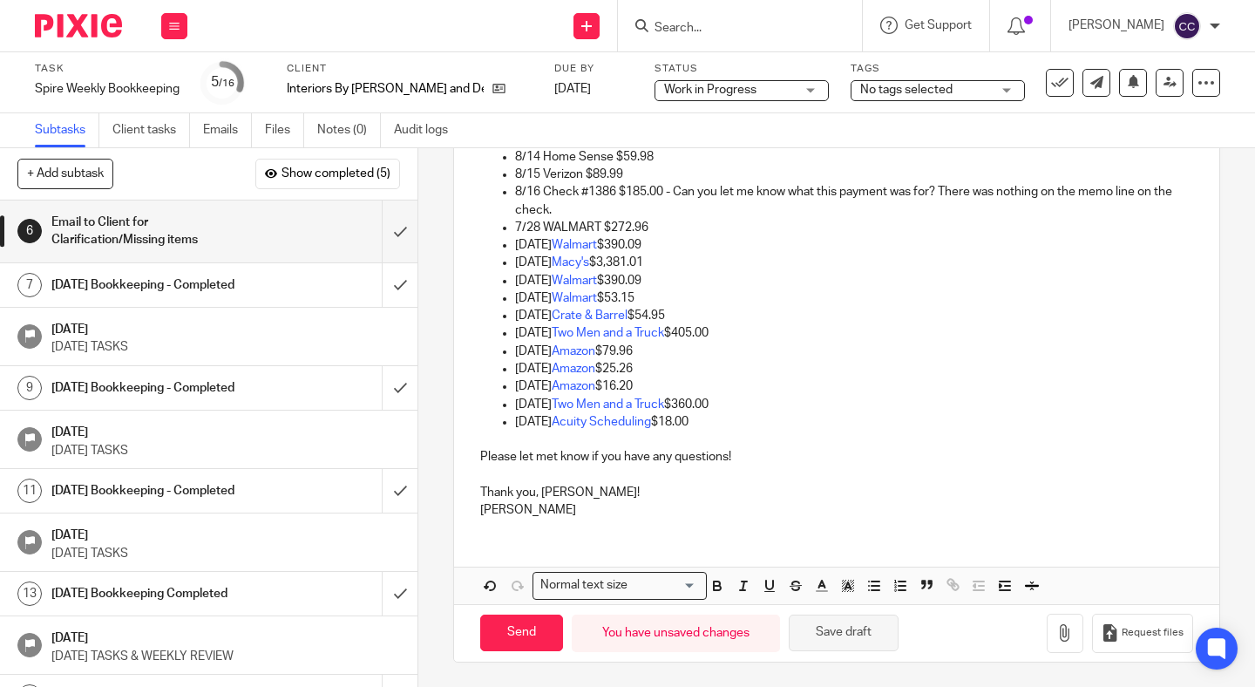
click at [832, 634] on button "Save draft" at bounding box center [844, 633] width 110 height 37
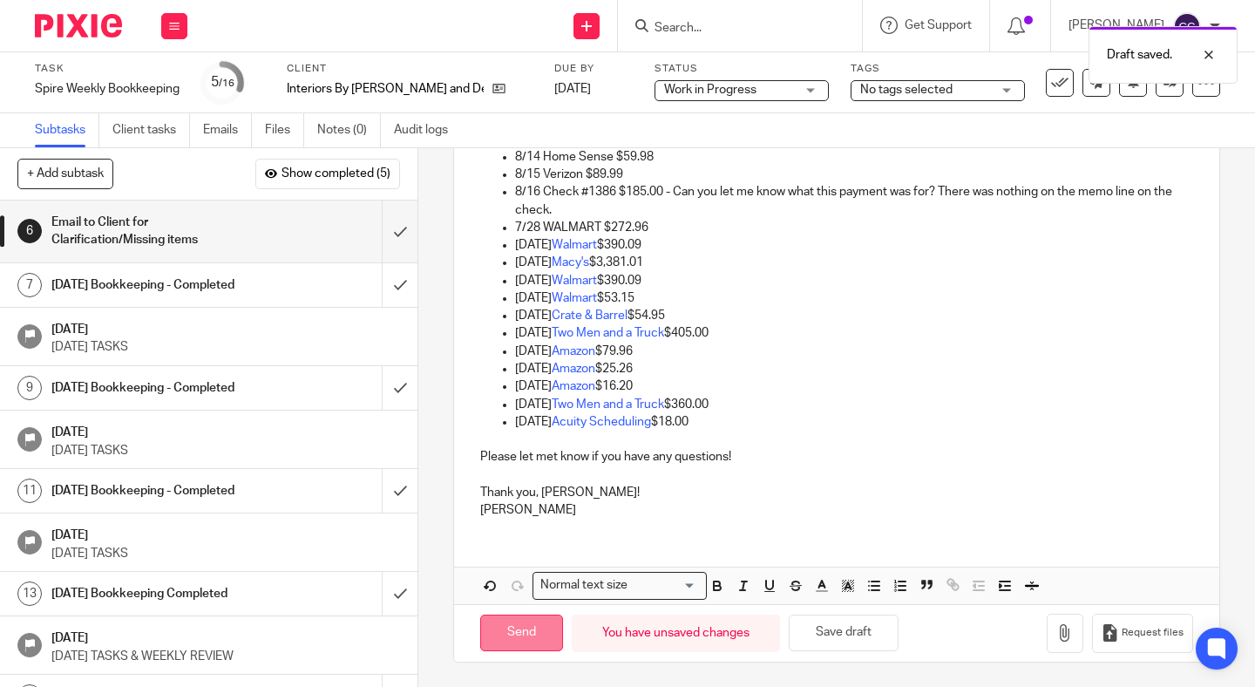
click at [539, 635] on input "Send" at bounding box center [521, 633] width 83 height 37
type input "Sent"
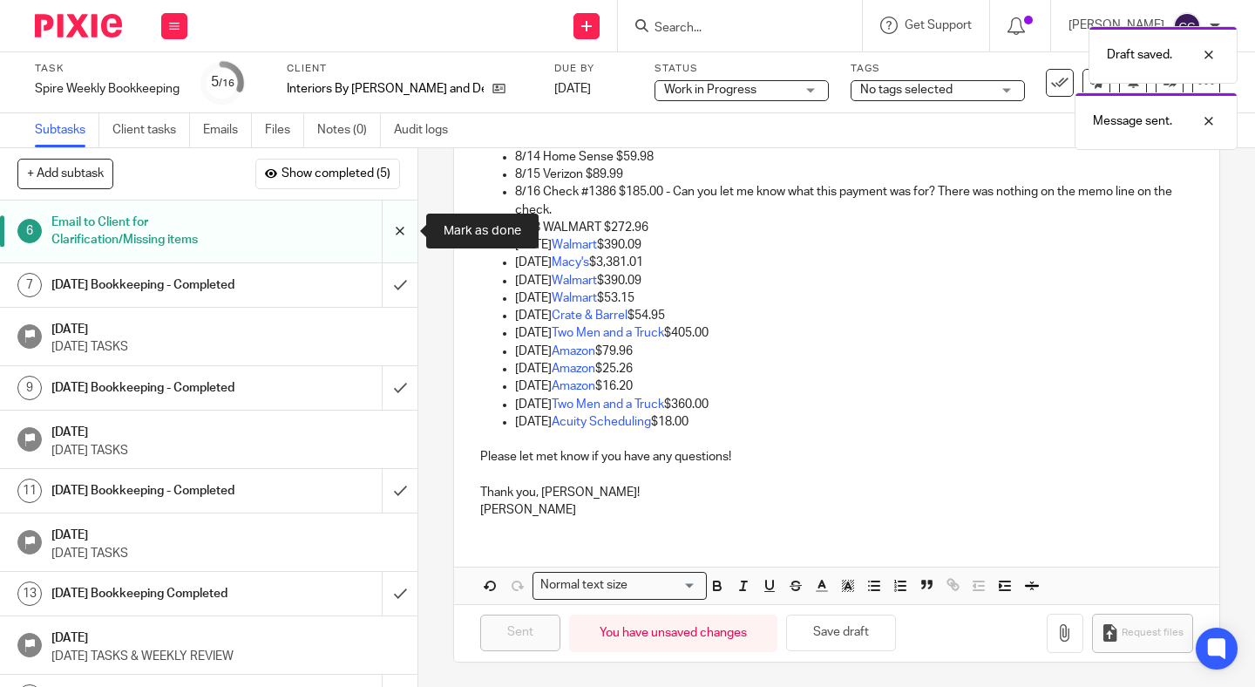
click at [395, 244] on input "submit" at bounding box center [209, 231] width 418 height 62
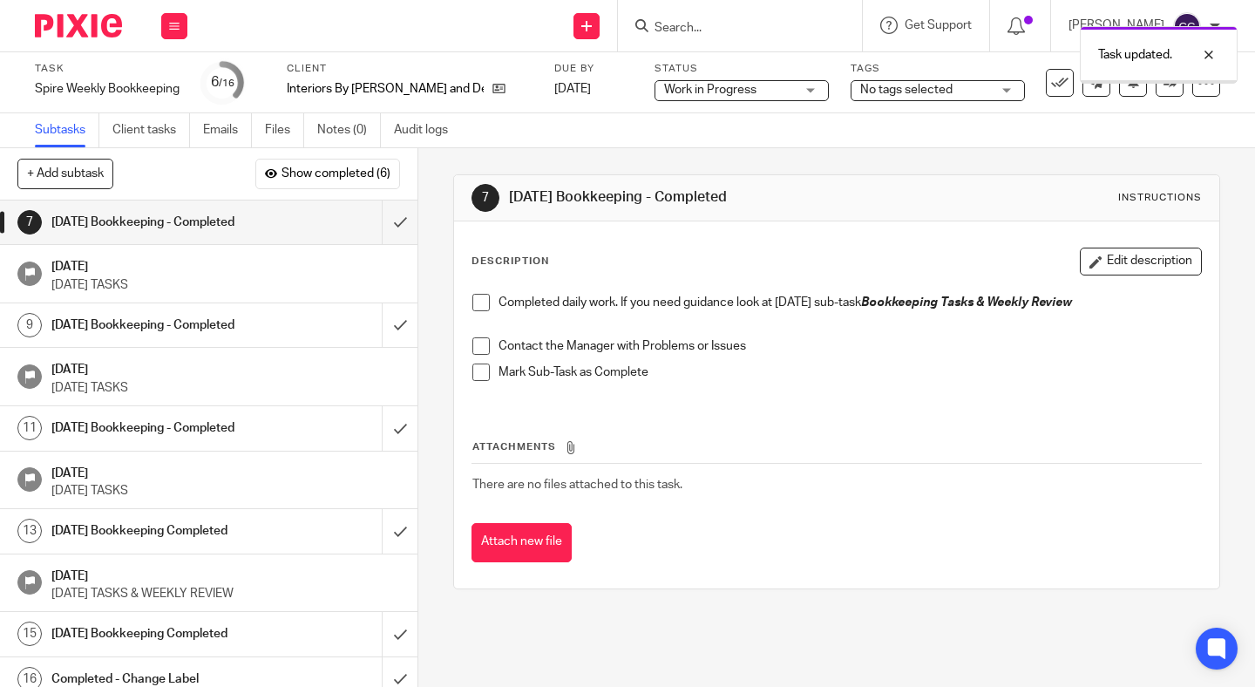
click at [479, 302] on span at bounding box center [480, 302] width 17 height 17
click at [481, 338] on span at bounding box center [480, 345] width 17 height 17
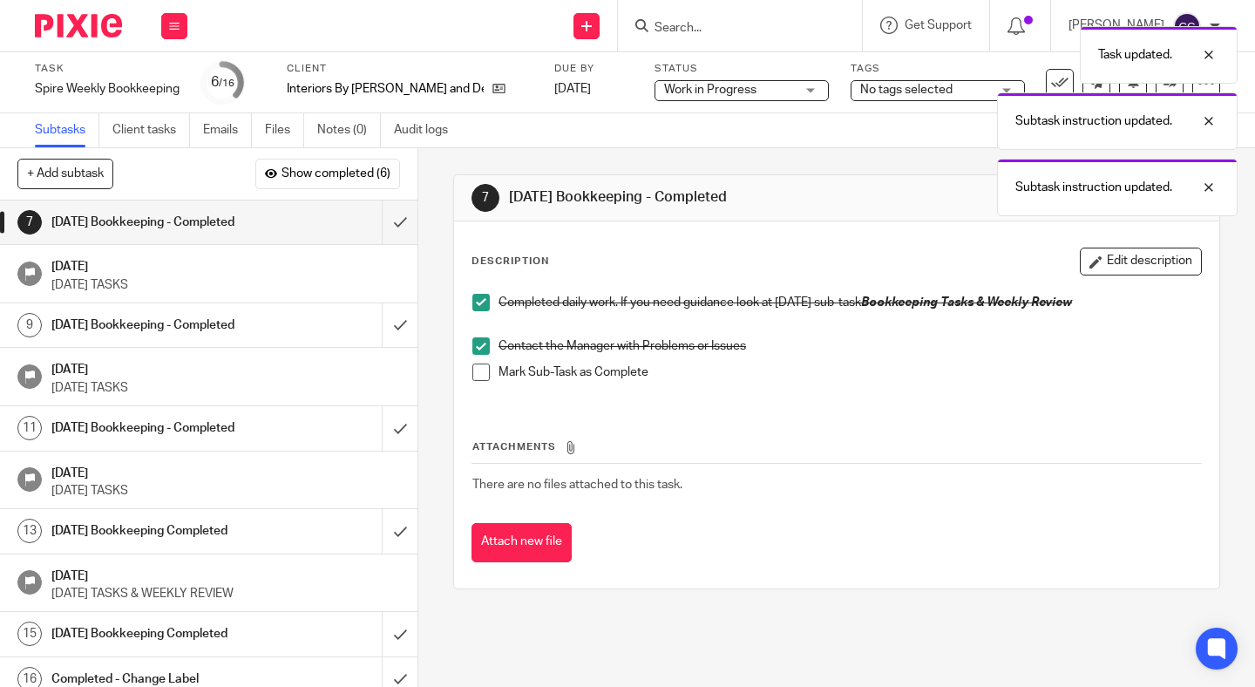
click at [481, 376] on span at bounding box center [480, 371] width 17 height 17
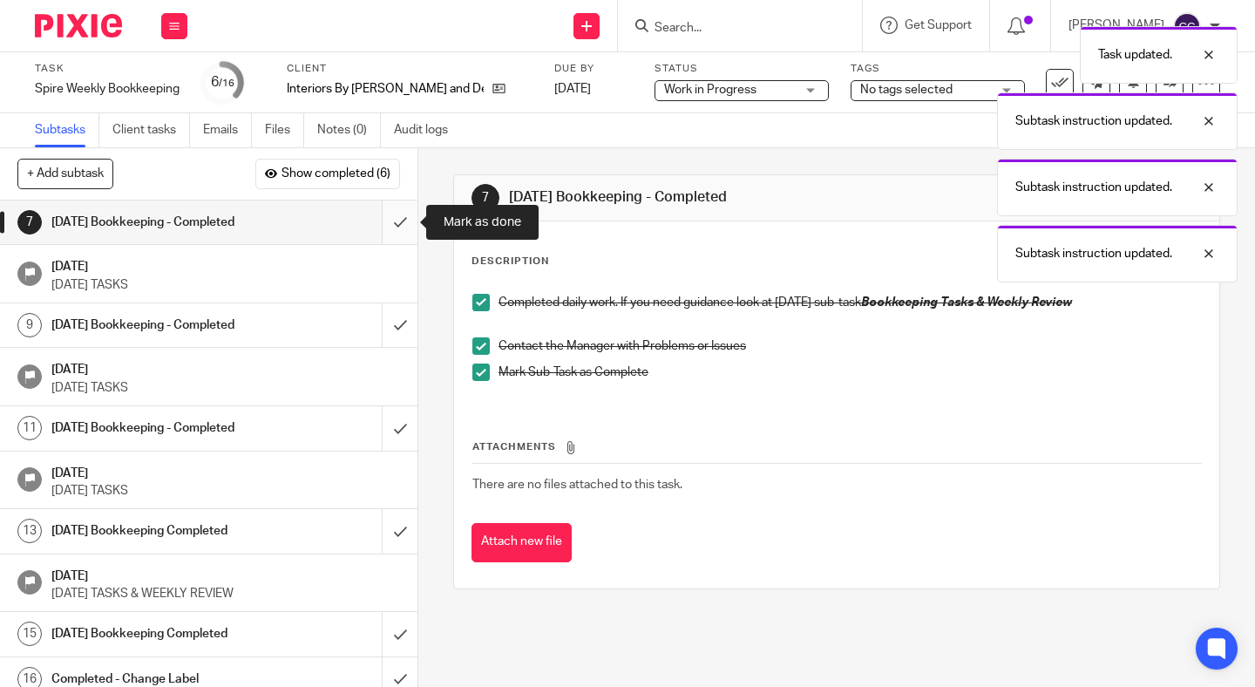
click at [397, 228] on input "submit" at bounding box center [209, 222] width 418 height 44
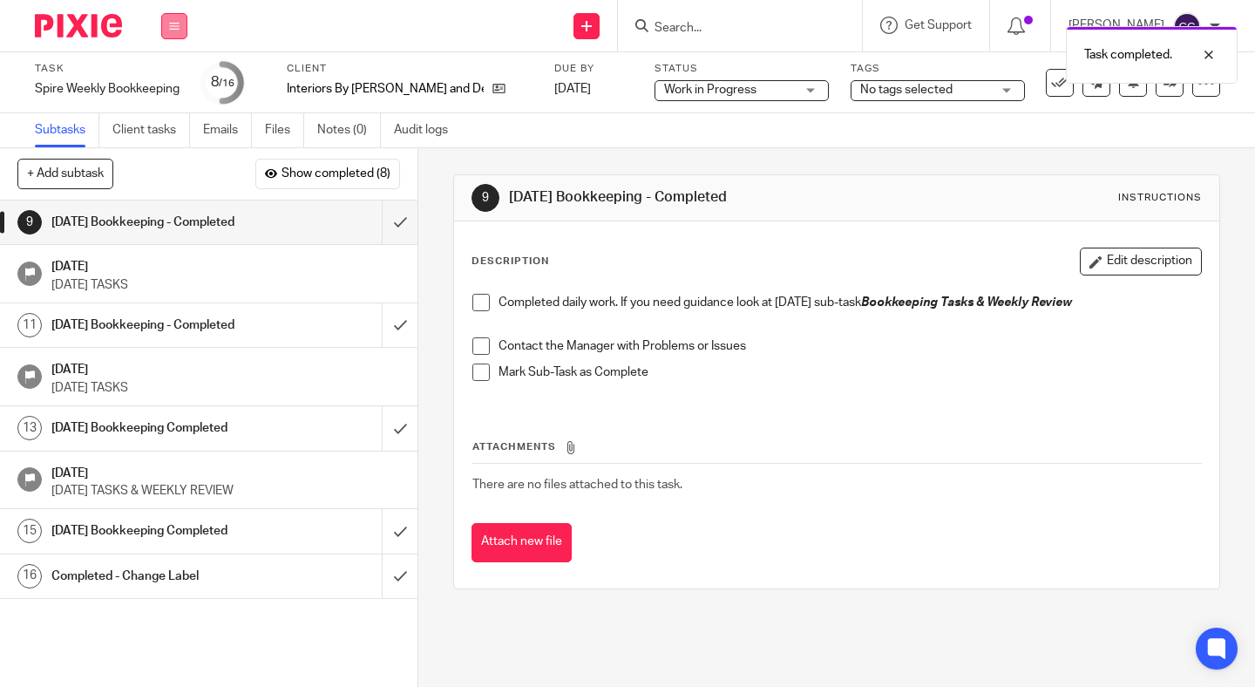
click at [178, 29] on icon at bounding box center [174, 26] width 10 height 10
click at [175, 81] on link "Work" at bounding box center [166, 81] width 31 height 12
